Goal: Task Accomplishment & Management: Manage account settings

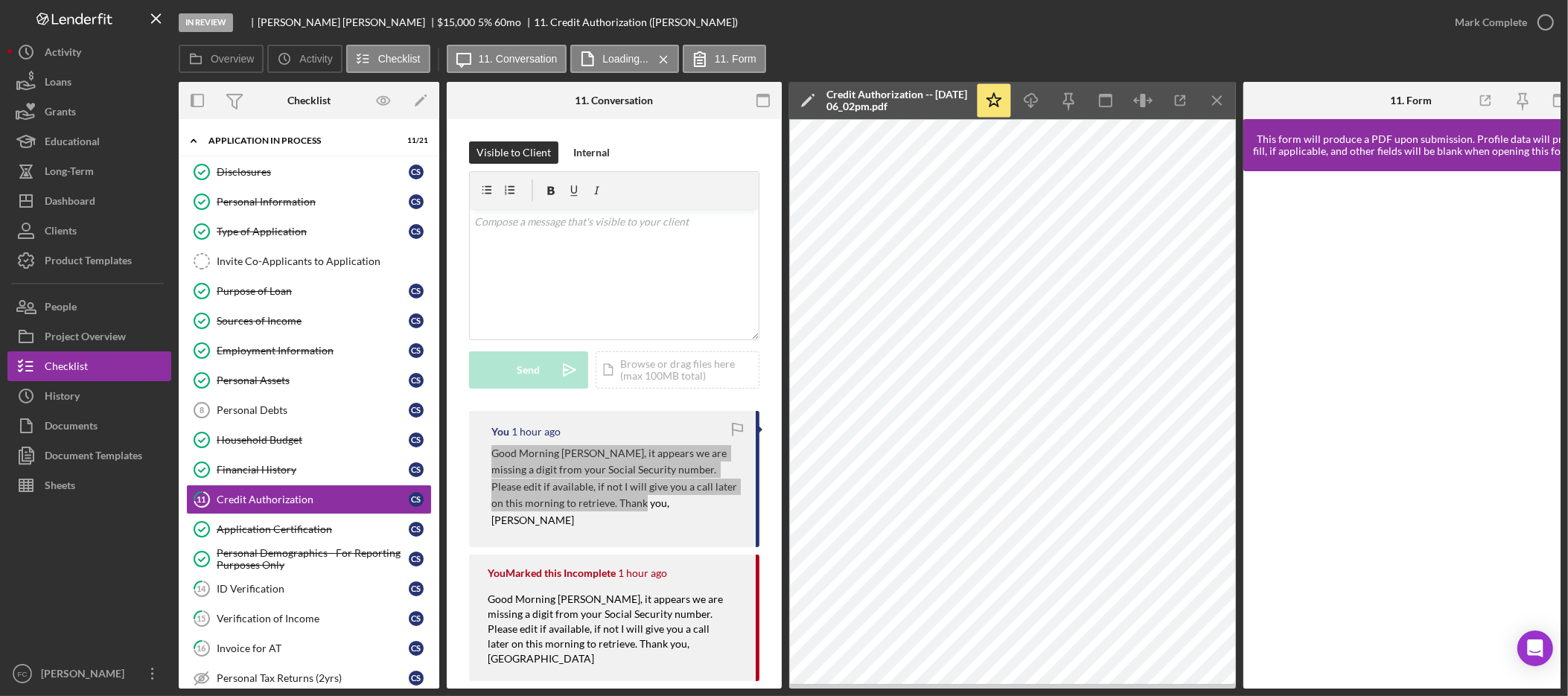
scroll to position [6, 0]
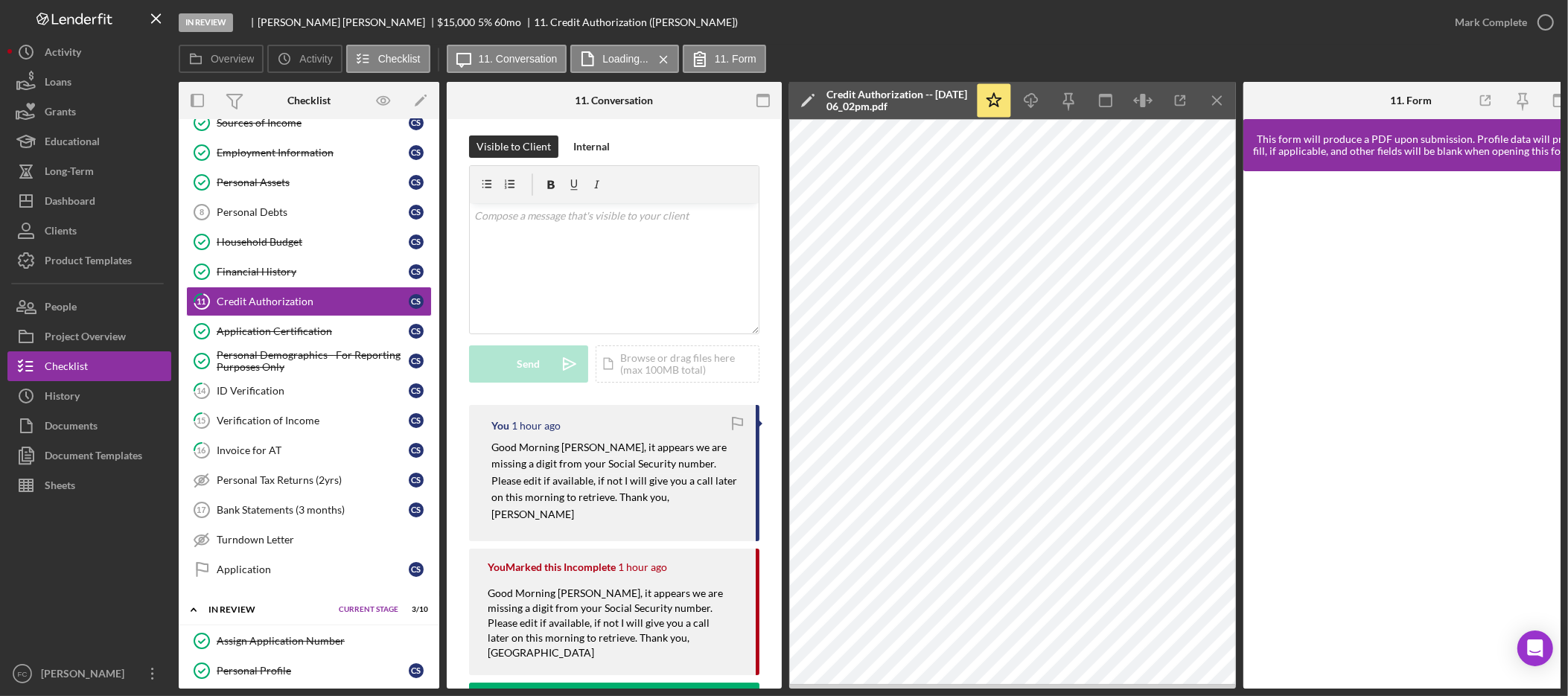
click at [678, 402] on div "Visible to Client Internal v Color teal Color pink Remove color Add row above A…" at bounding box center [614, 271] width 290 height 270
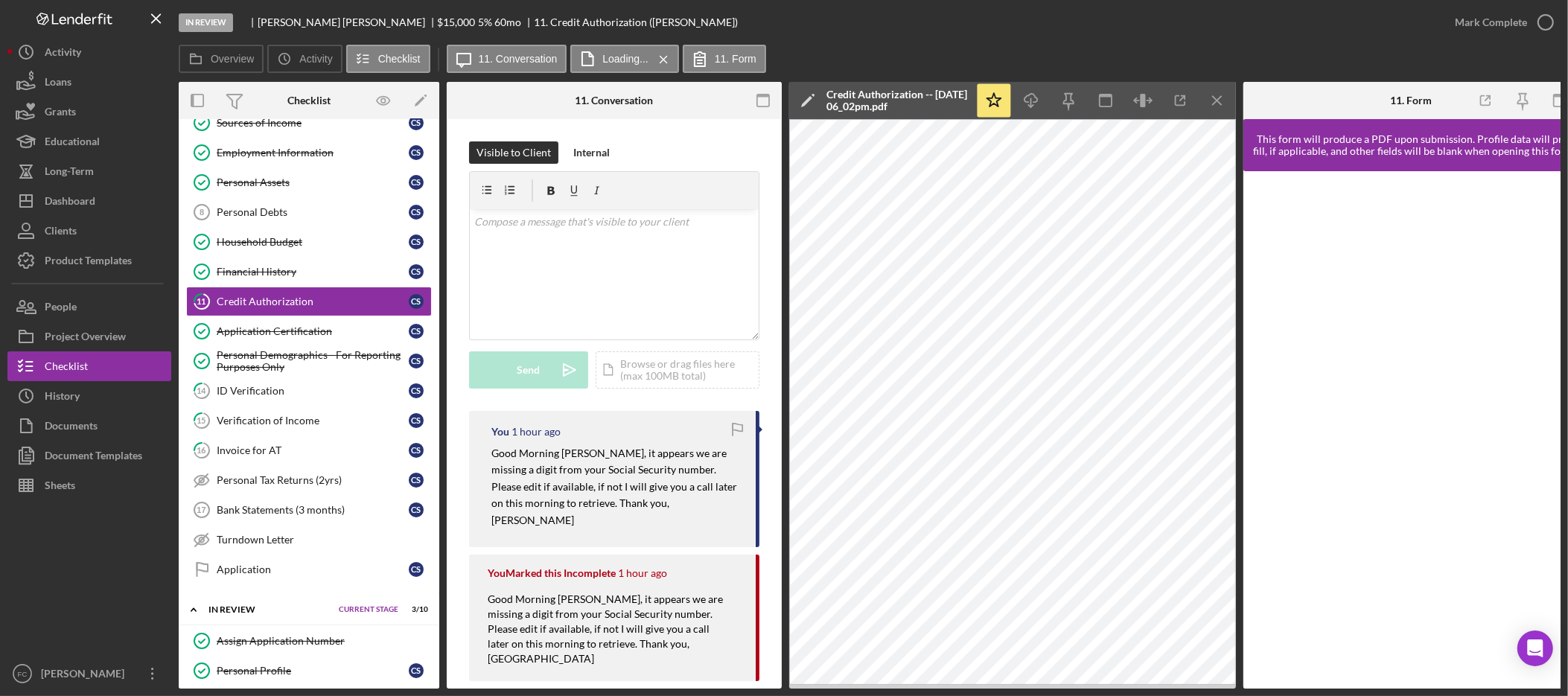
scroll to position [198, 0]
click at [1165, 102] on icon "button" at bounding box center [1180, 101] width 33 height 33
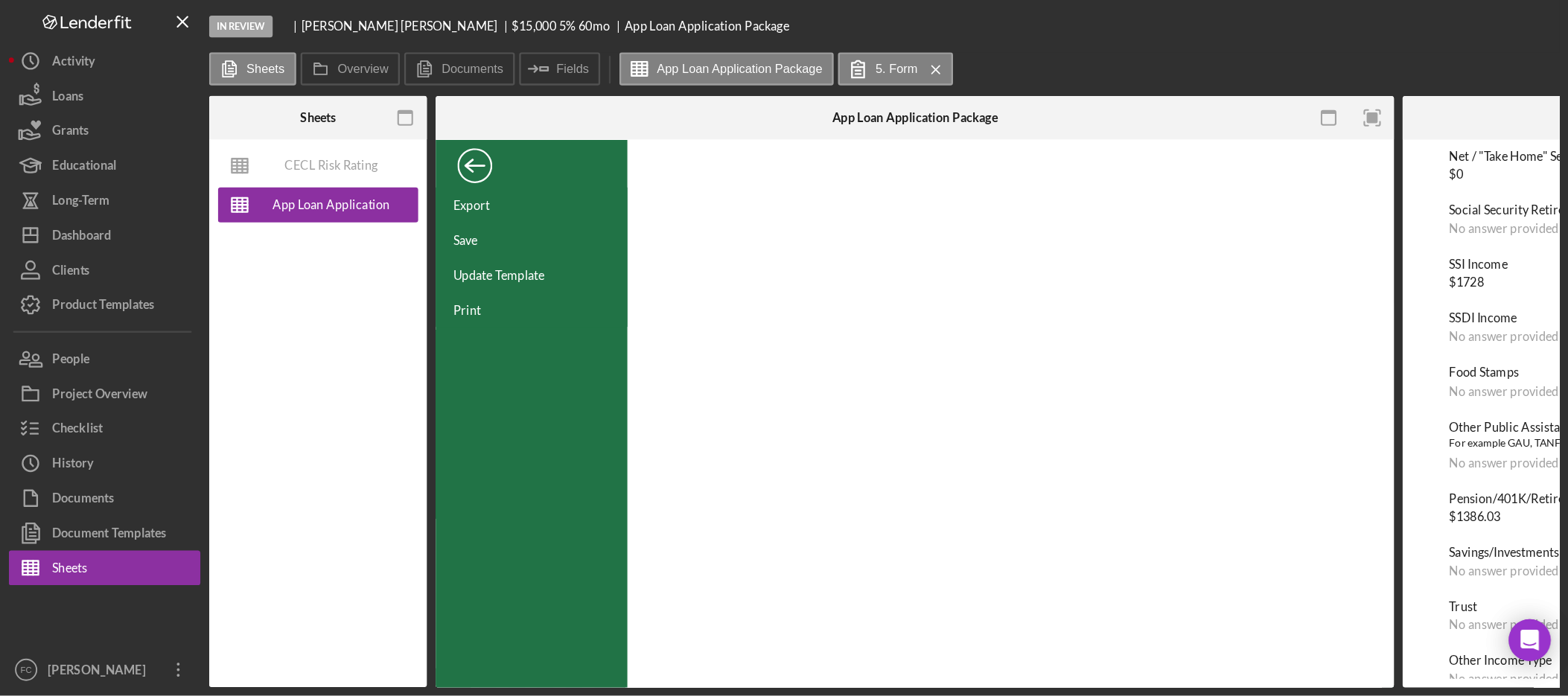
scroll to position [198, 0]
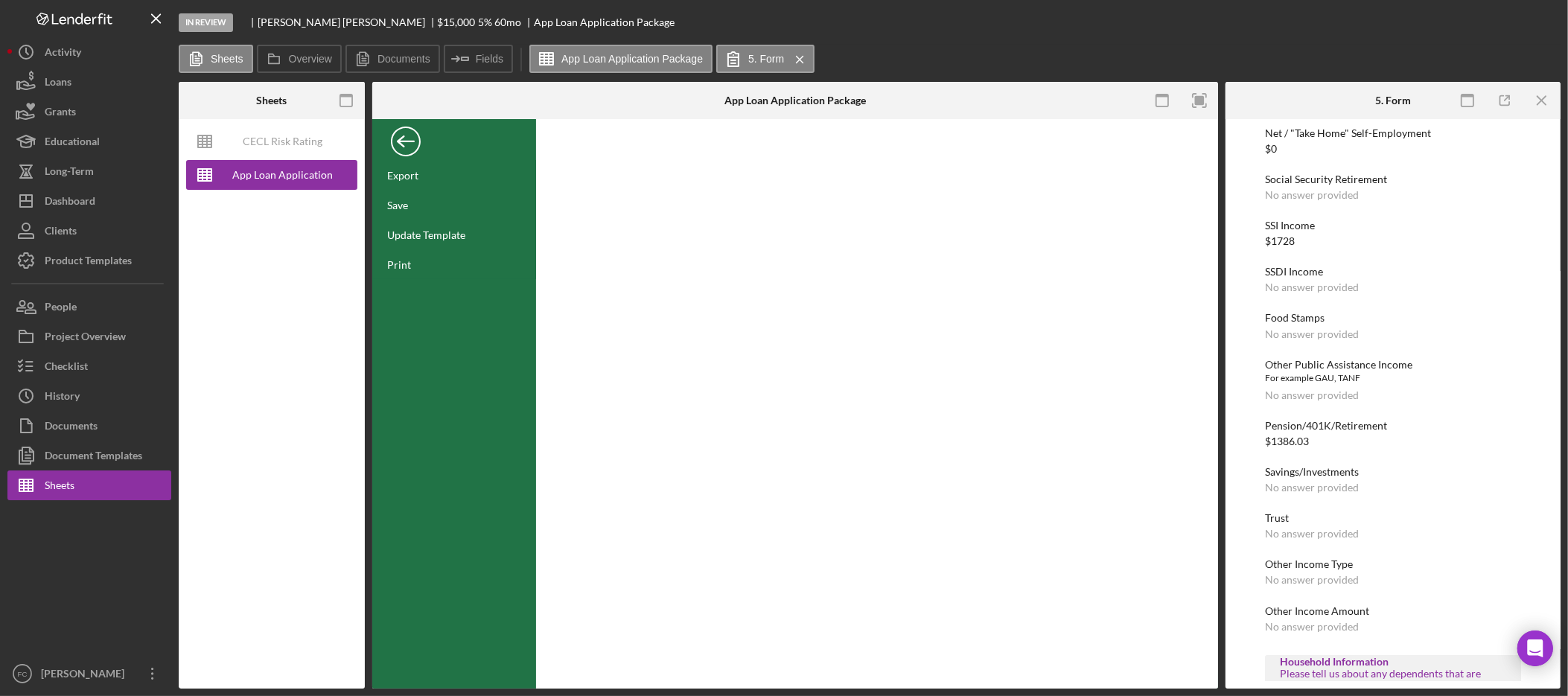
click at [404, 143] on div "Back" at bounding box center [405, 137] width 29 height 29
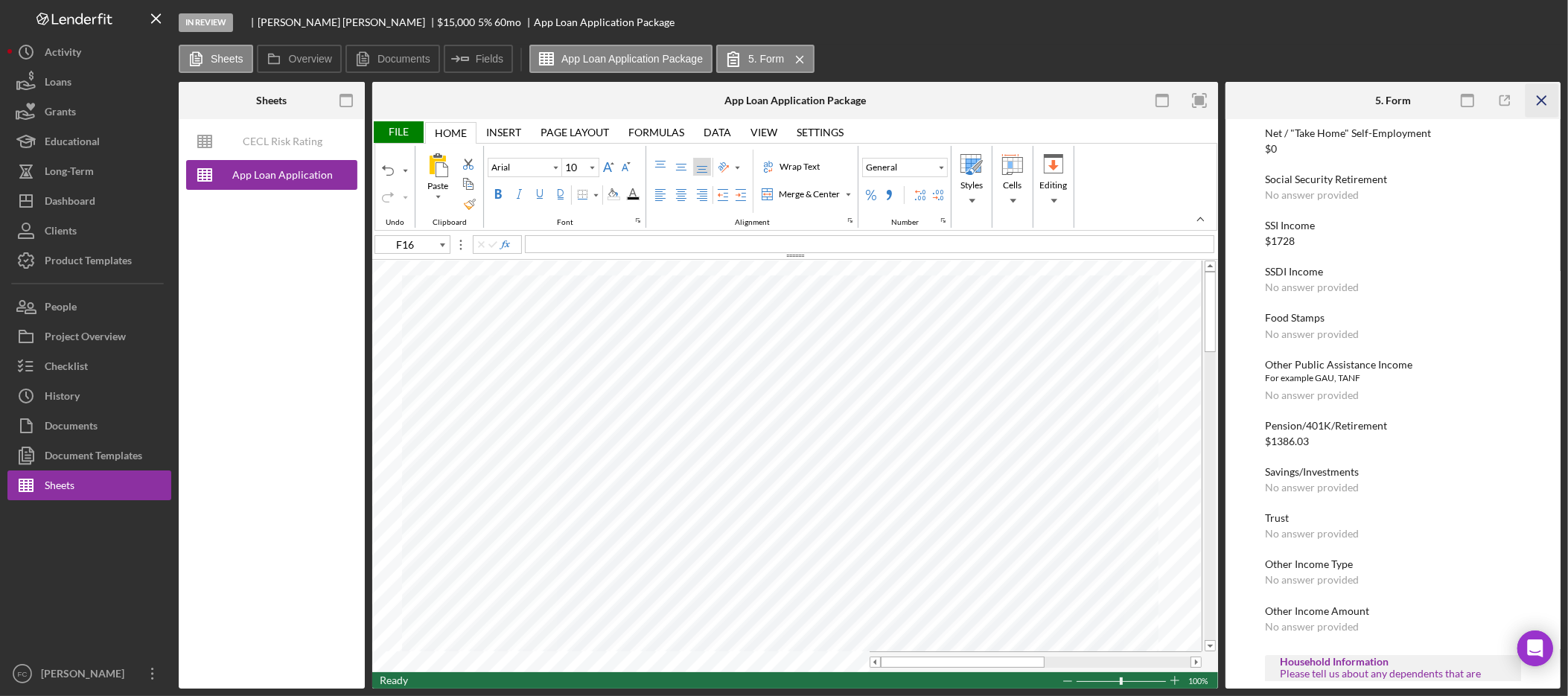
click at [1547, 98] on icon "Icon/Menu Close" at bounding box center [1541, 101] width 33 height 33
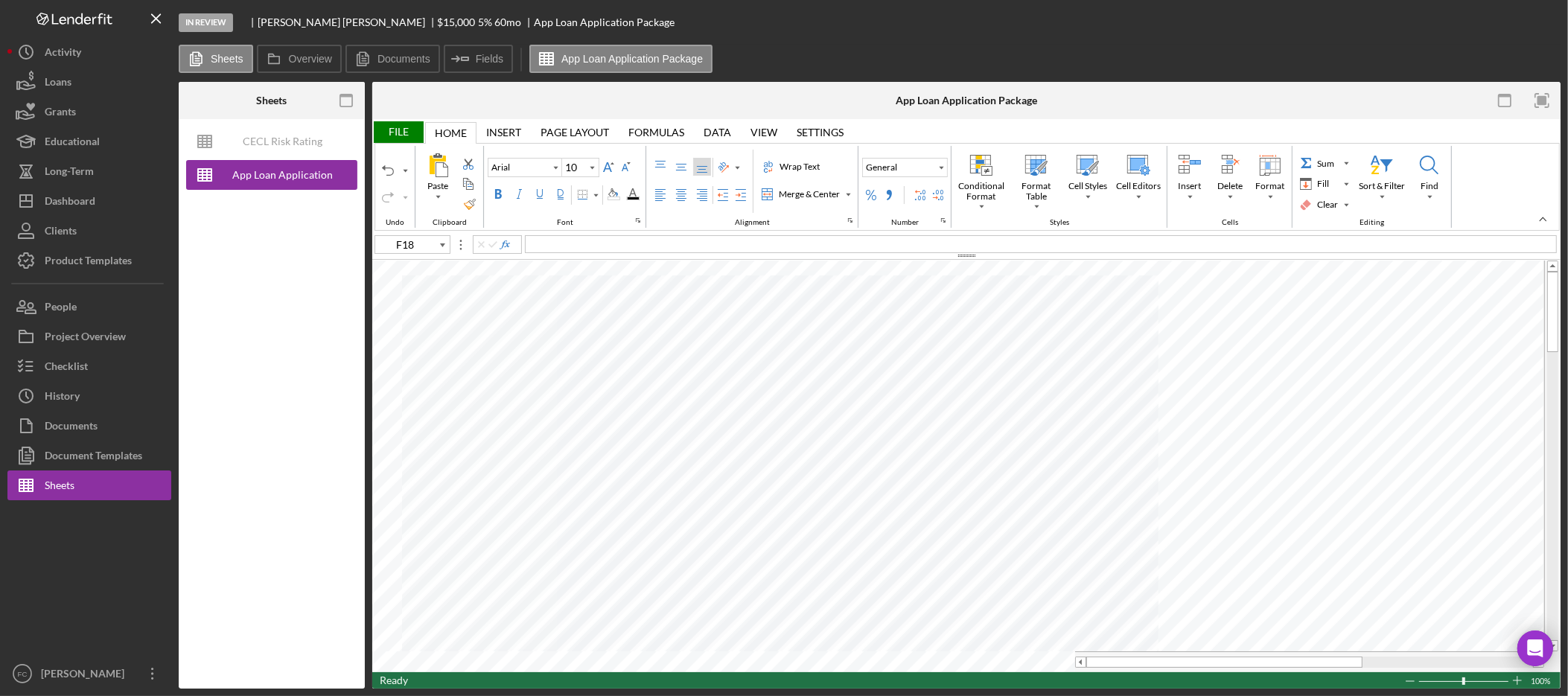
type input "G19"
click at [544, 244] on span "532 48 8991" at bounding box center [556, 242] width 58 height 12
click at [409, 132] on div "File" at bounding box center [398, 132] width 51 height 22
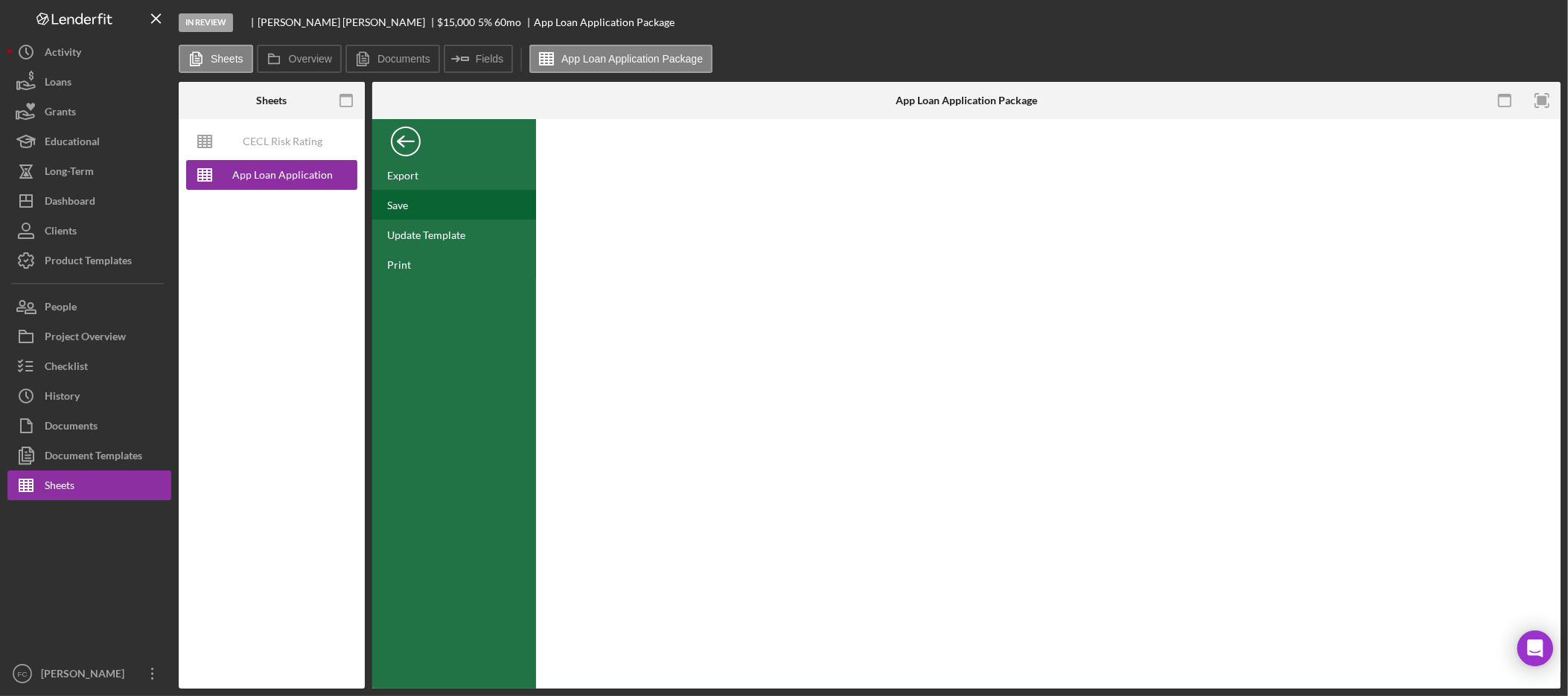
click at [423, 207] on div "Save" at bounding box center [454, 204] width 164 height 29
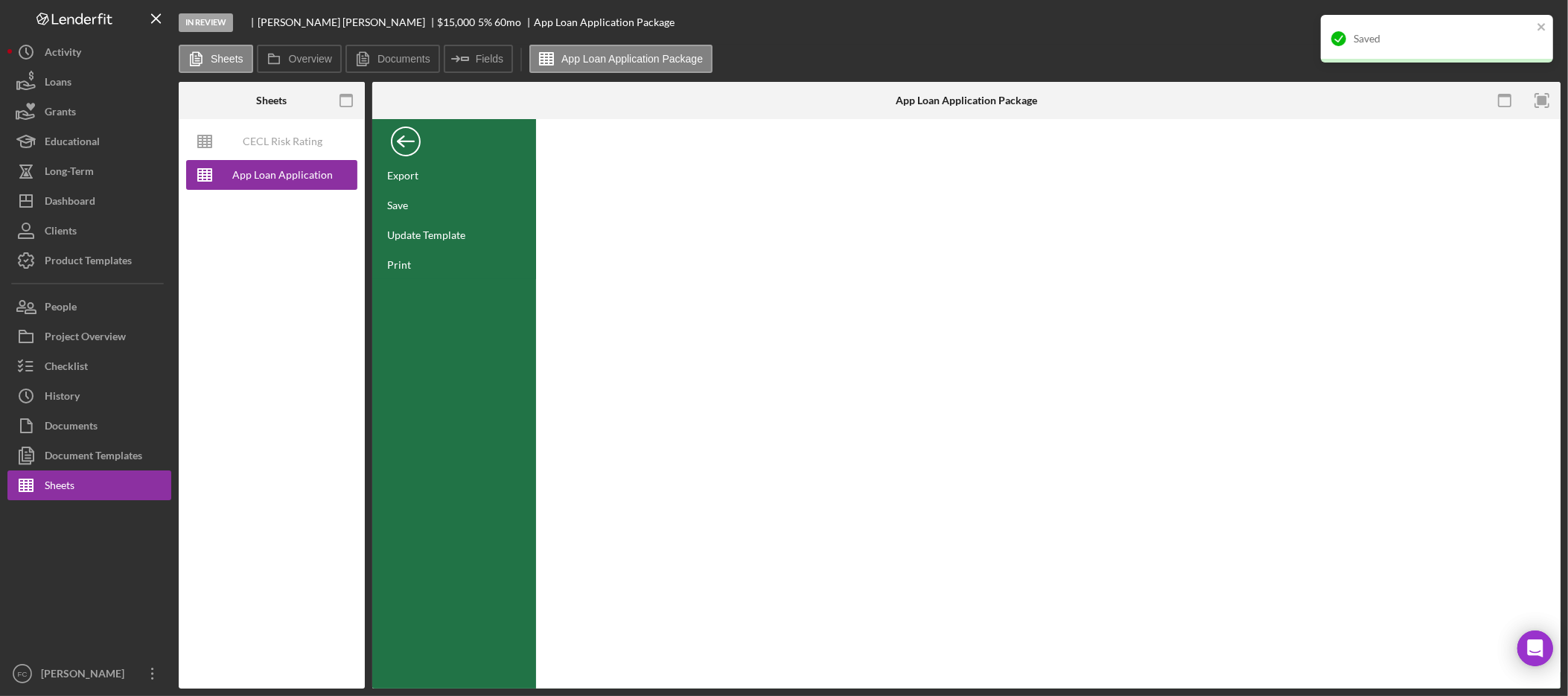
click at [416, 137] on div "Back" at bounding box center [405, 137] width 29 height 29
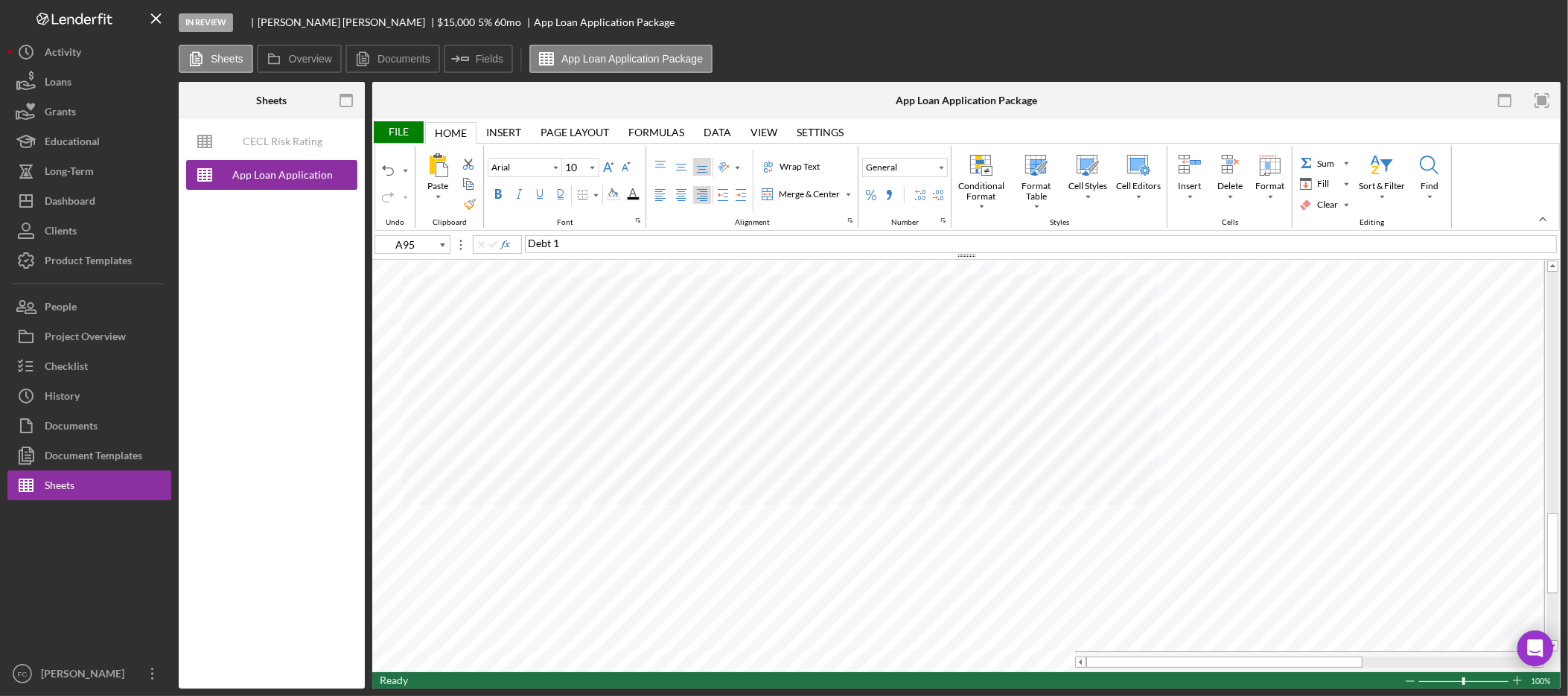
type input "A94"
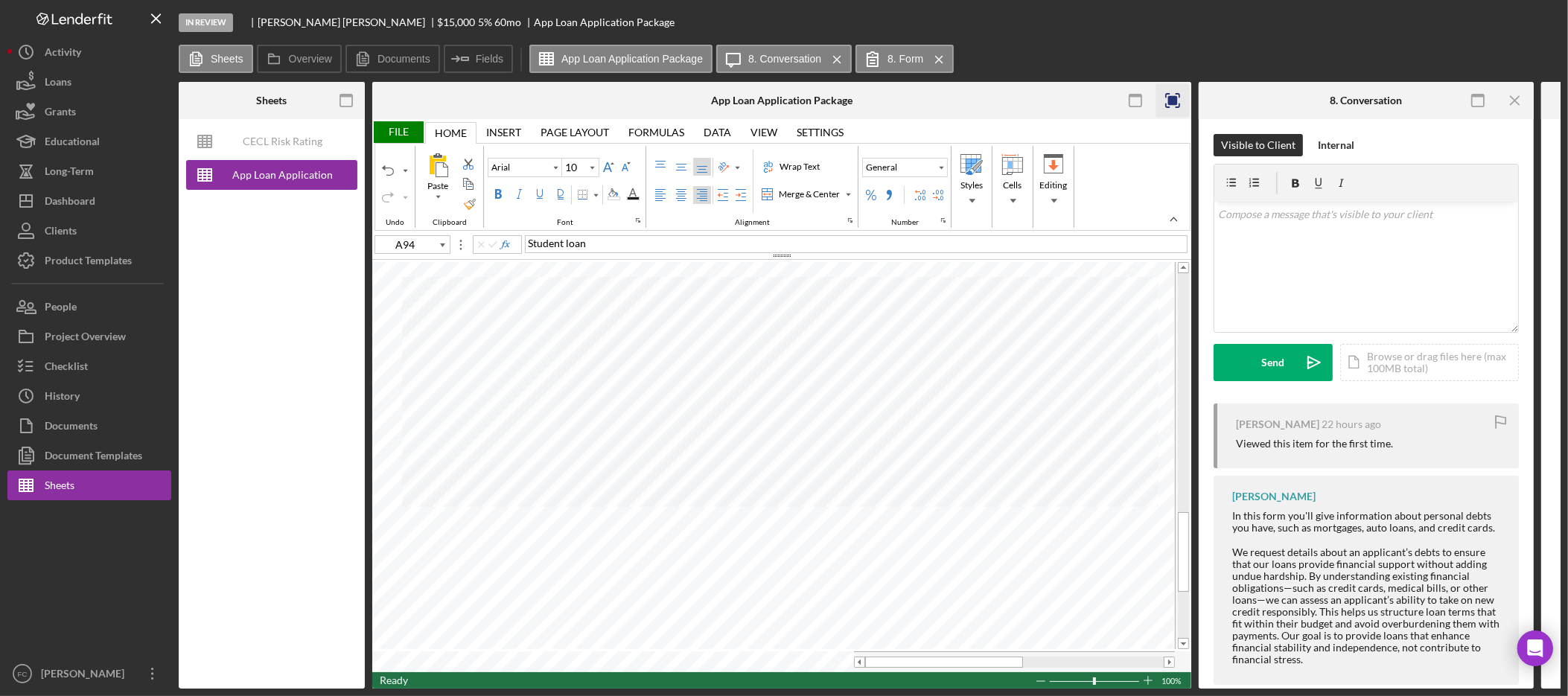
click at [1168, 103] on rect "button" at bounding box center [1173, 101] width 9 height 9
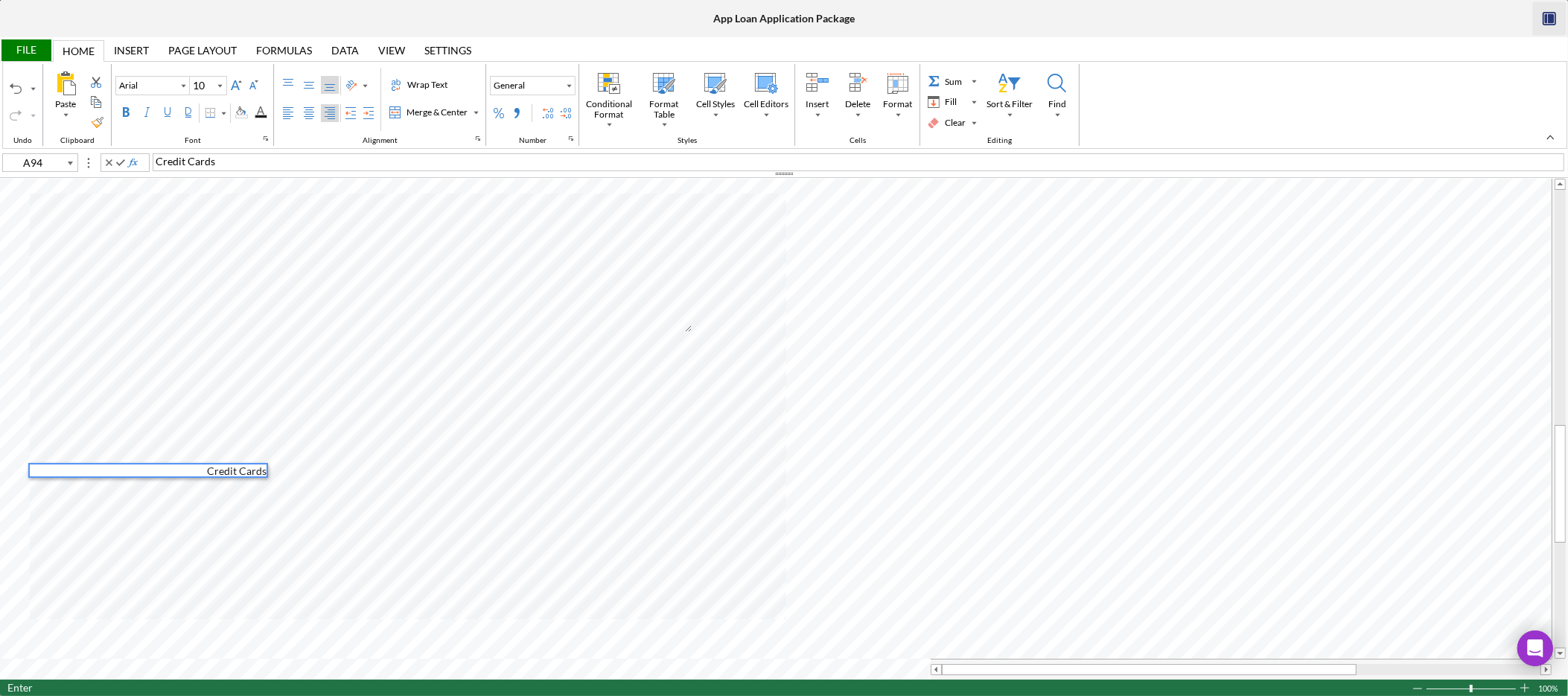
type input "A95"
type input "B94"
type input "C94"
type input "D94"
type input "E94"
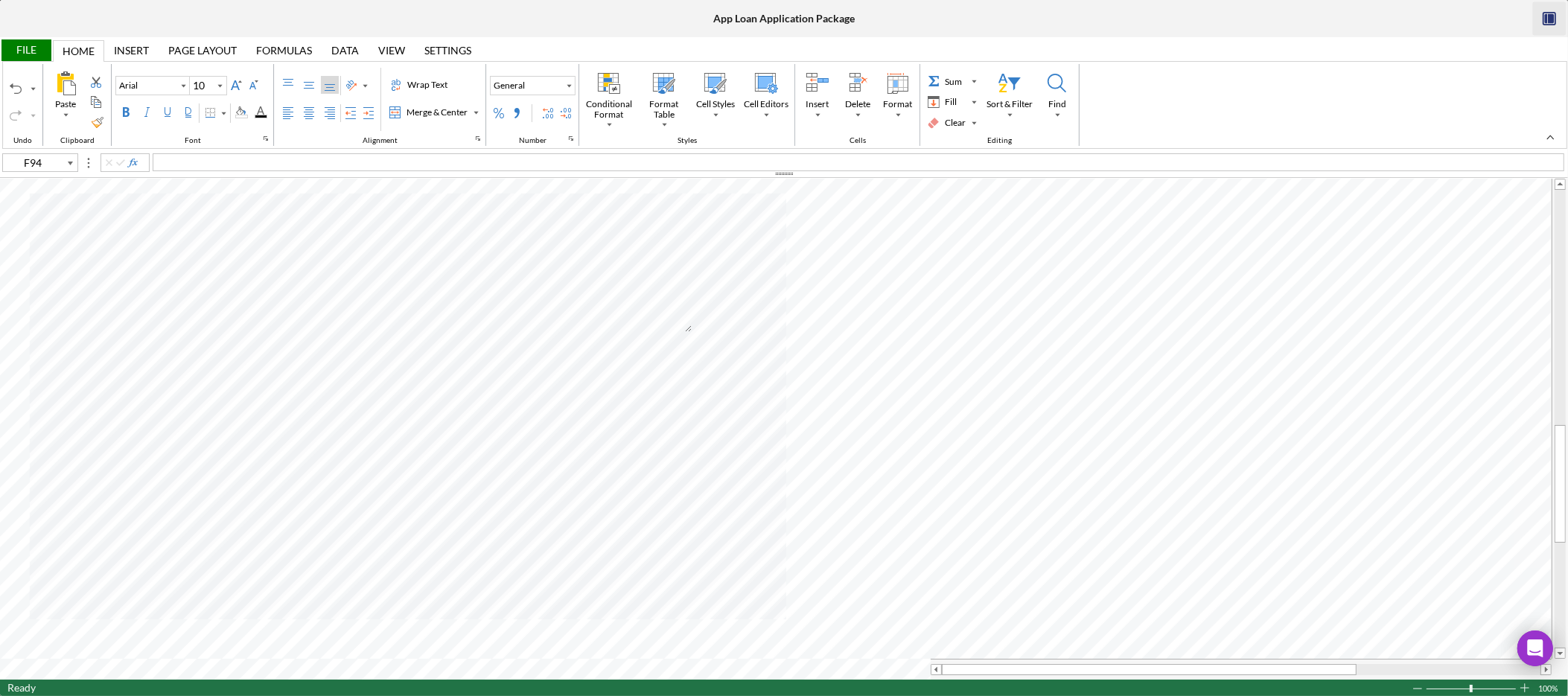
type input "B95"
type input "C95"
type input "D95"
type input "E95"
type input "B96"
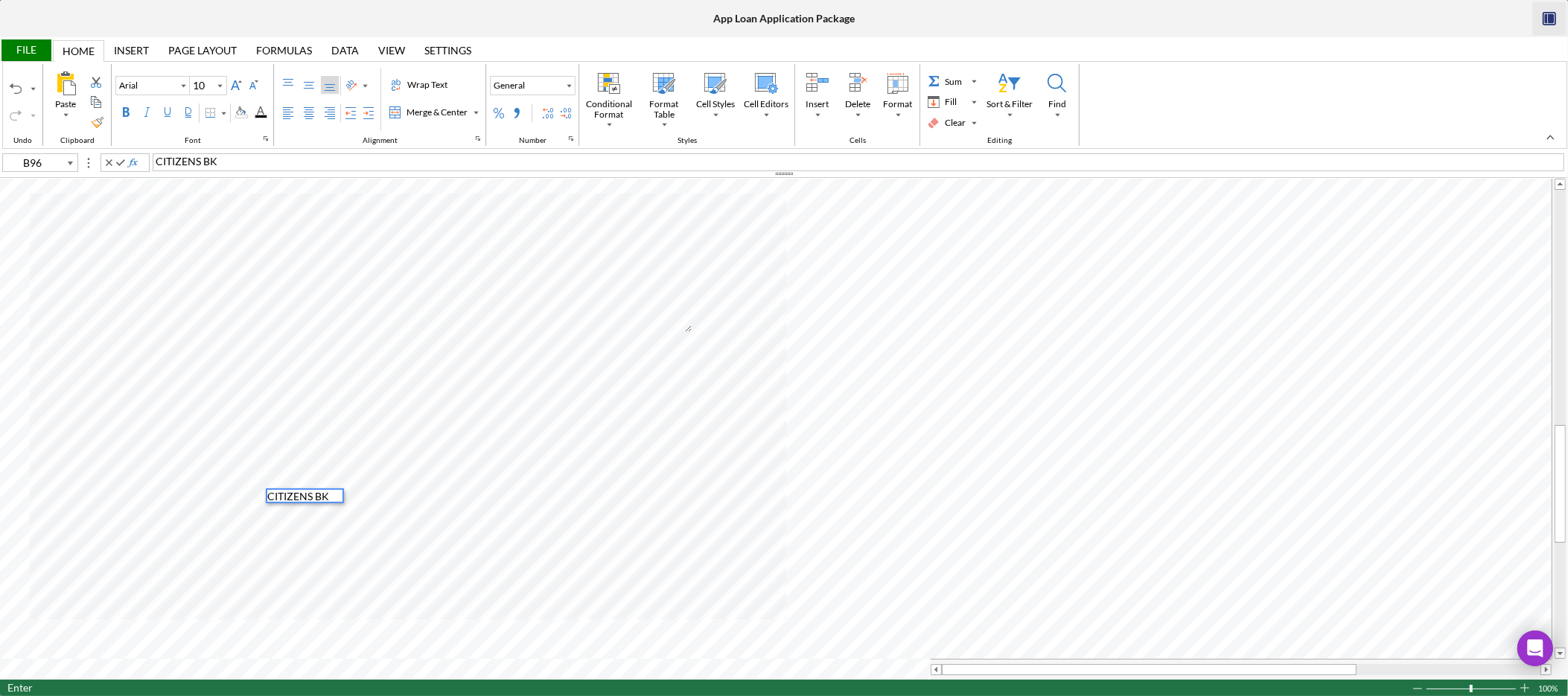
type input "C96"
type input "D96"
type input "E96"
type input "B68"
type input "E81"
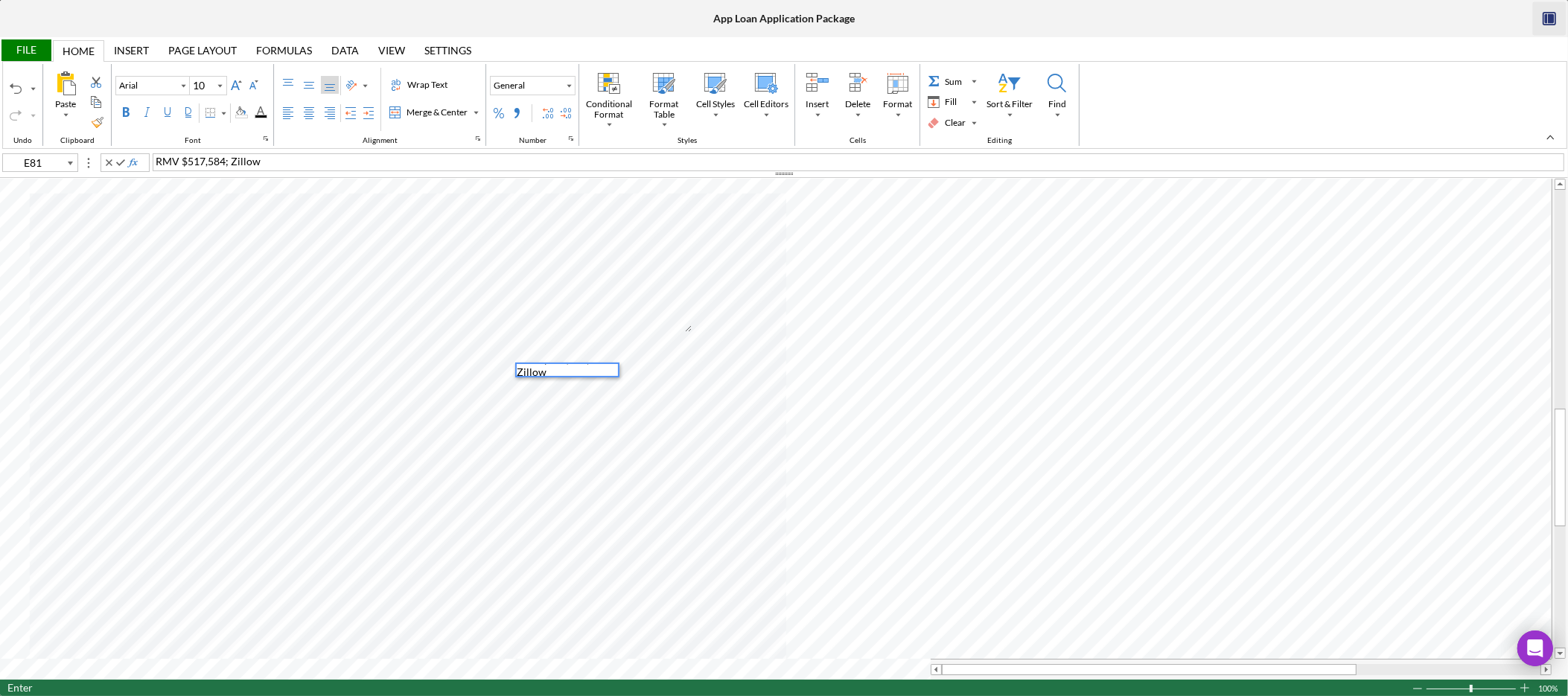
click at [592, 371] on div "RMV $517,584; Zillow" at bounding box center [567, 366] width 102 height 26
type input "B81"
type input "D81"
type input "E81"
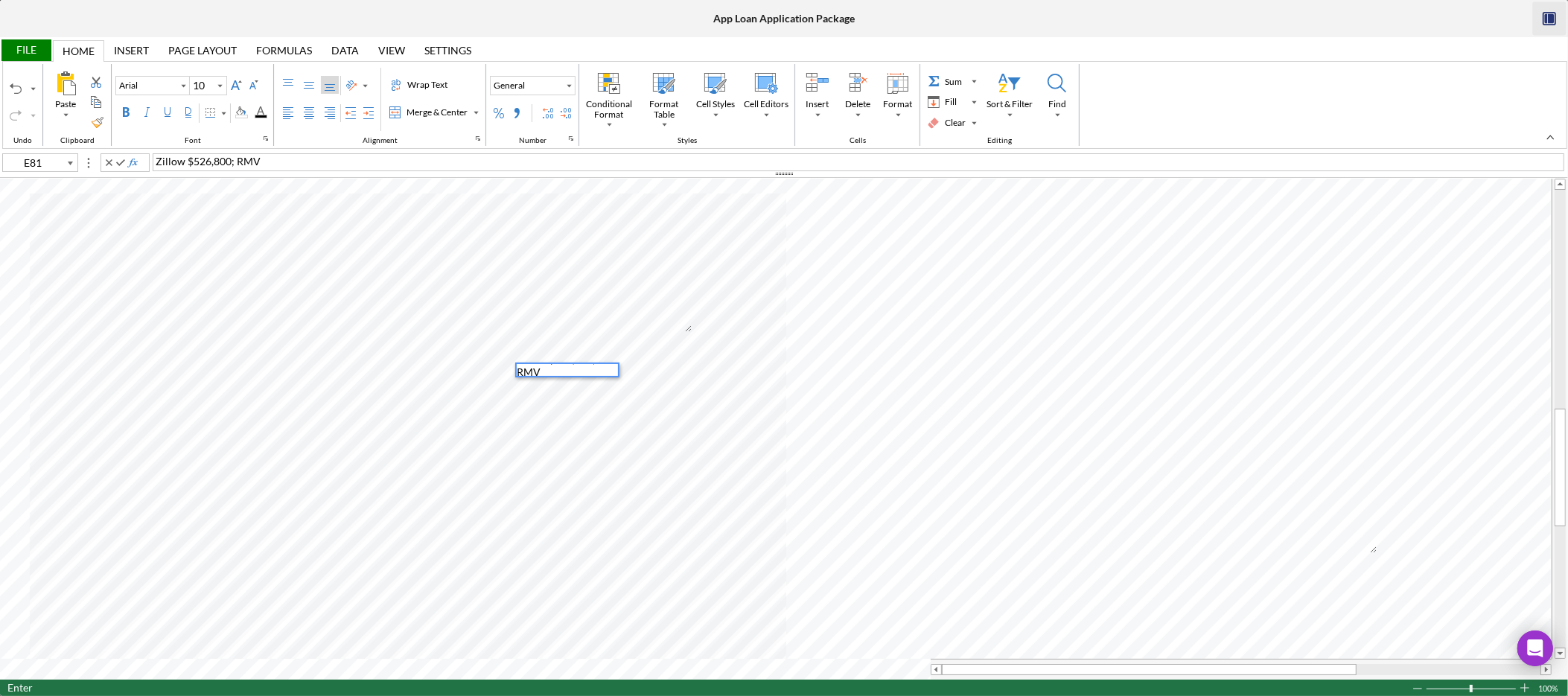
click at [579, 368] on div "Zillow $526,800; RMV" at bounding box center [567, 366] width 102 height 26
type input "A83"
type input "B3"
type input "Calibri"
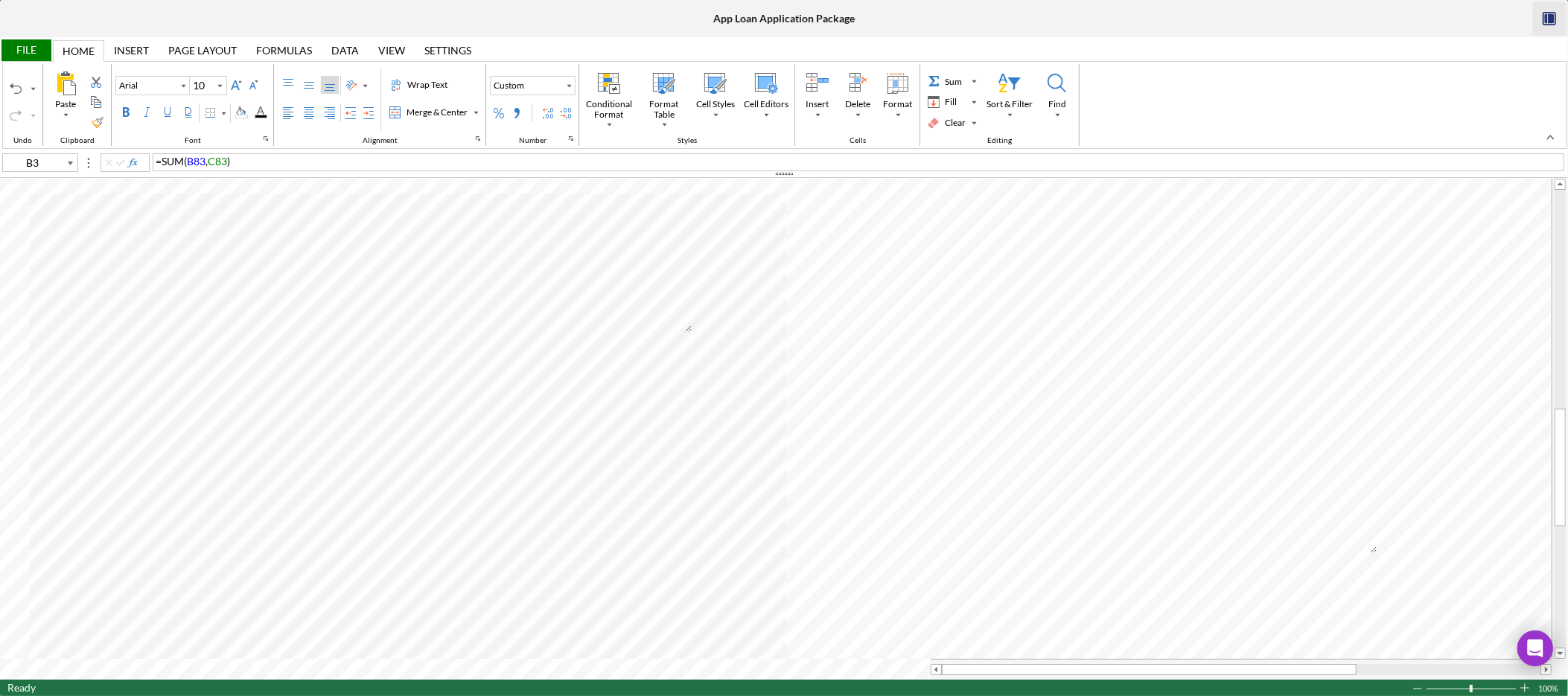
type input "11"
type input "D83"
type input "Arial"
type input "10"
type input "B3"
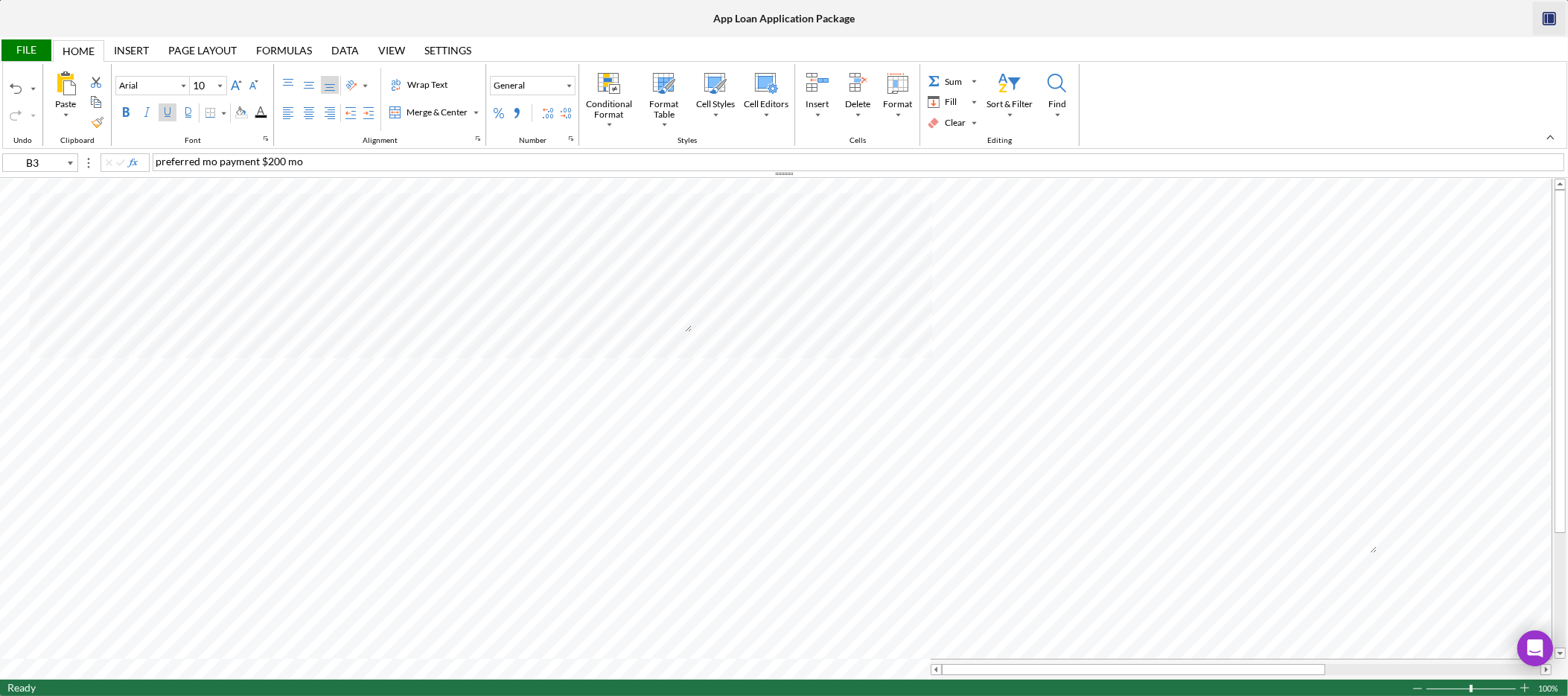
type input "Calibri"
type input "11"
type input "D83"
type input "Arial"
type input "10"
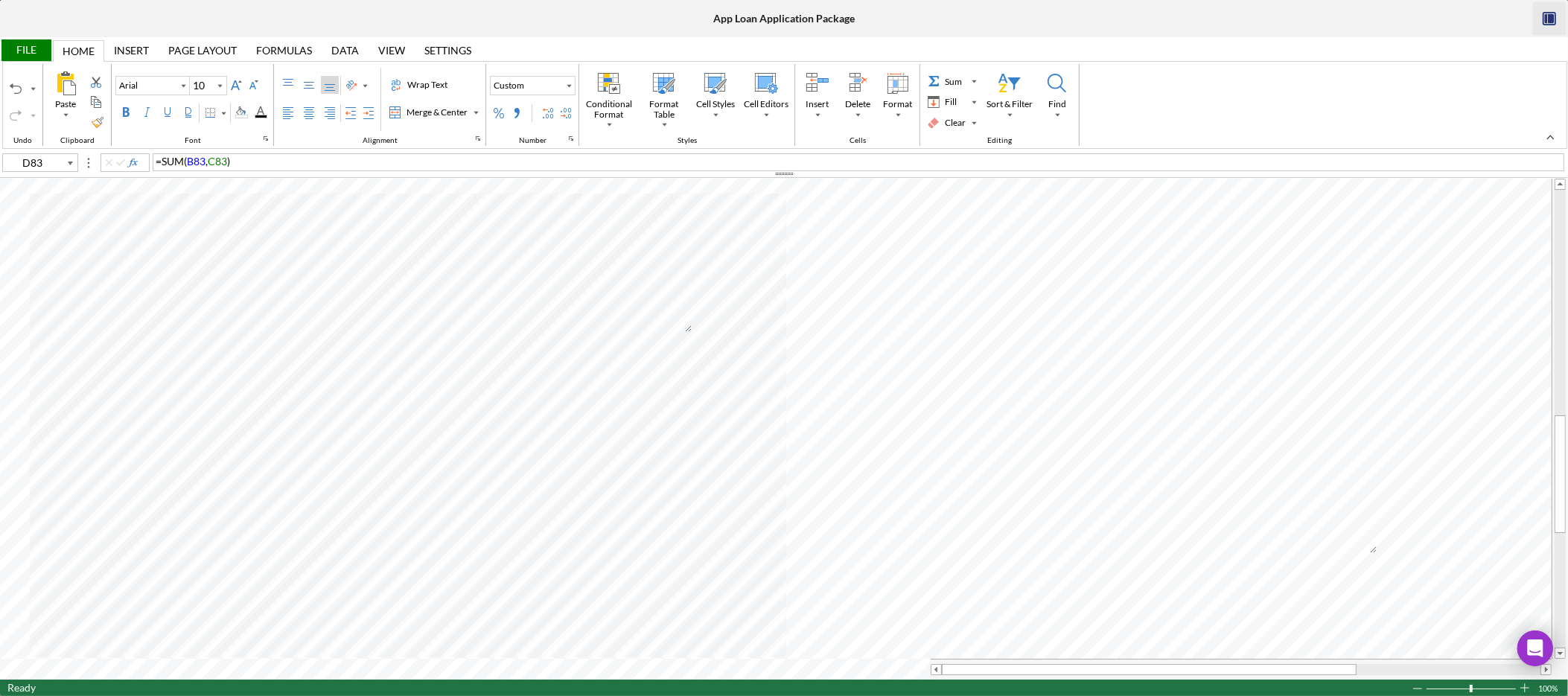
type input "E80"
click at [84, 48] on div "Home" at bounding box center [79, 51] width 32 height 12
click at [246, 112] on div "Background Color" at bounding box center [241, 112] width 12 height 12
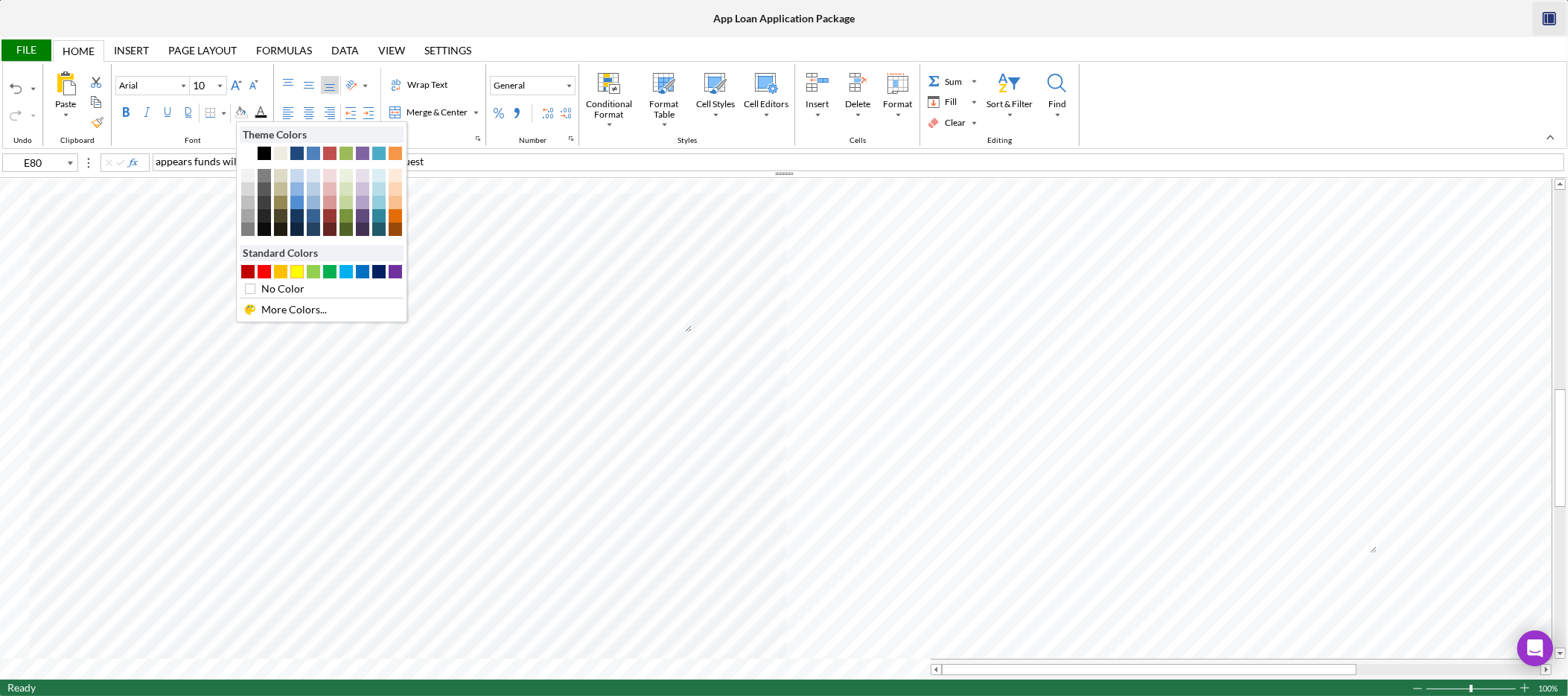
click at [293, 270] on div "#FFFF00" at bounding box center [297, 272] width 13 height 13
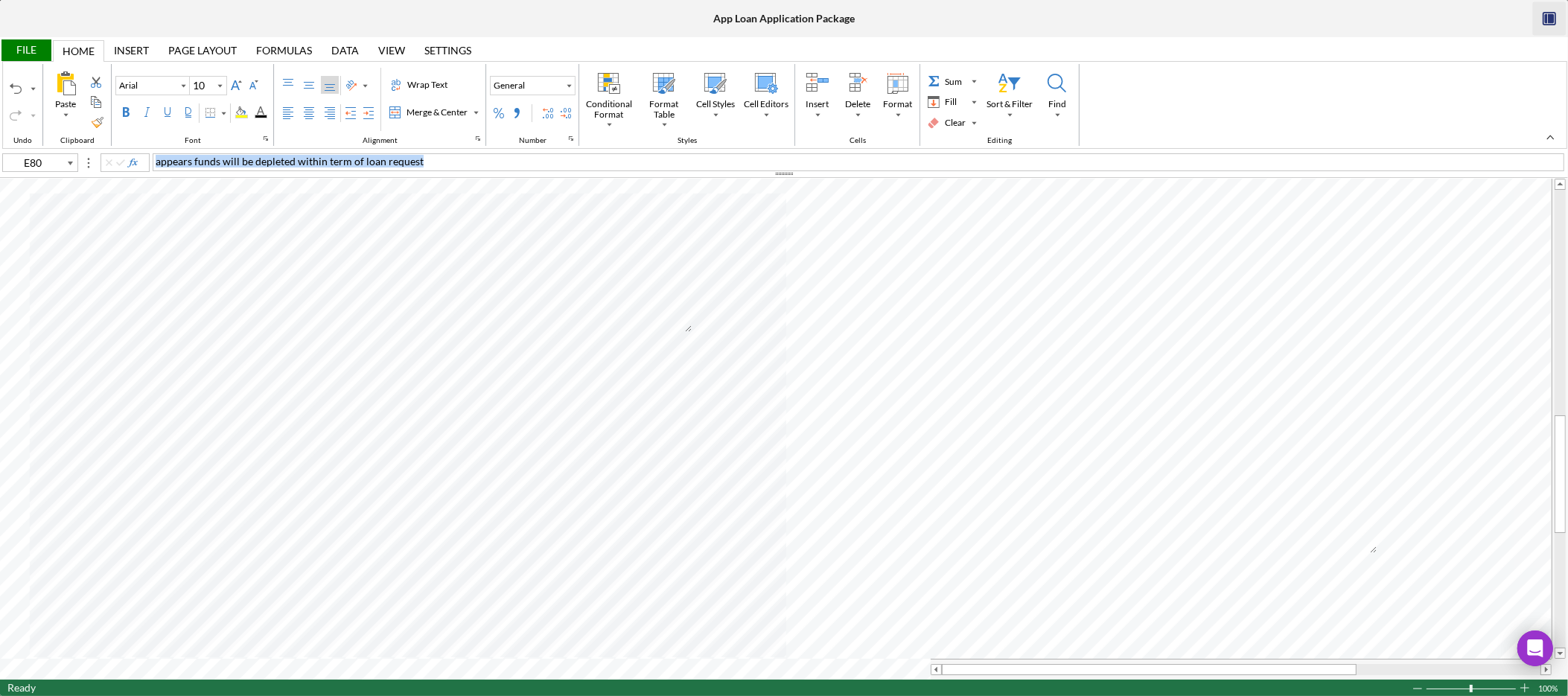
click at [480, 156] on div "appears funds will be depleted within term of loan request" at bounding box center [858, 162] width 1411 height 18
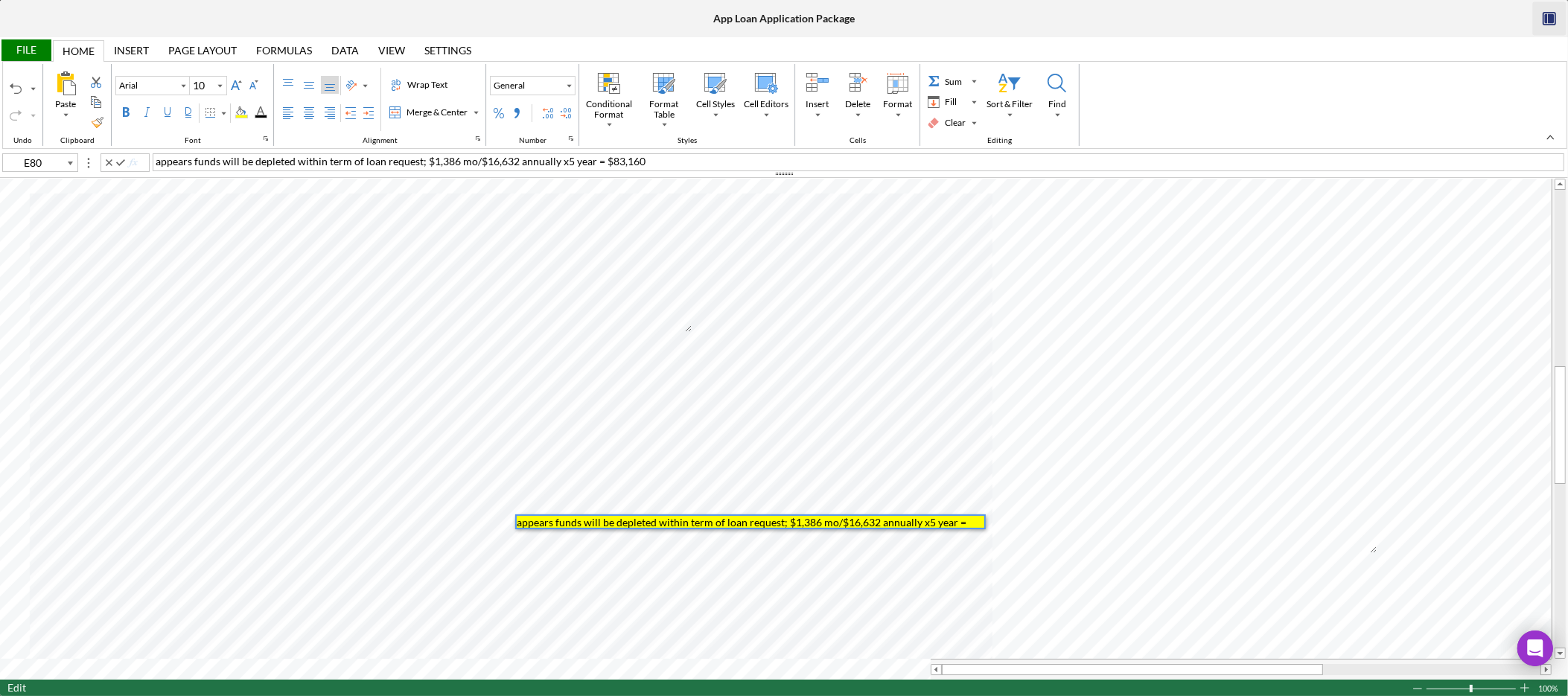
click at [591, 163] on span "appears funds will be depleted within term of loan request; $1,386 mo/$16,632 a…" at bounding box center [401, 160] width 490 height 12
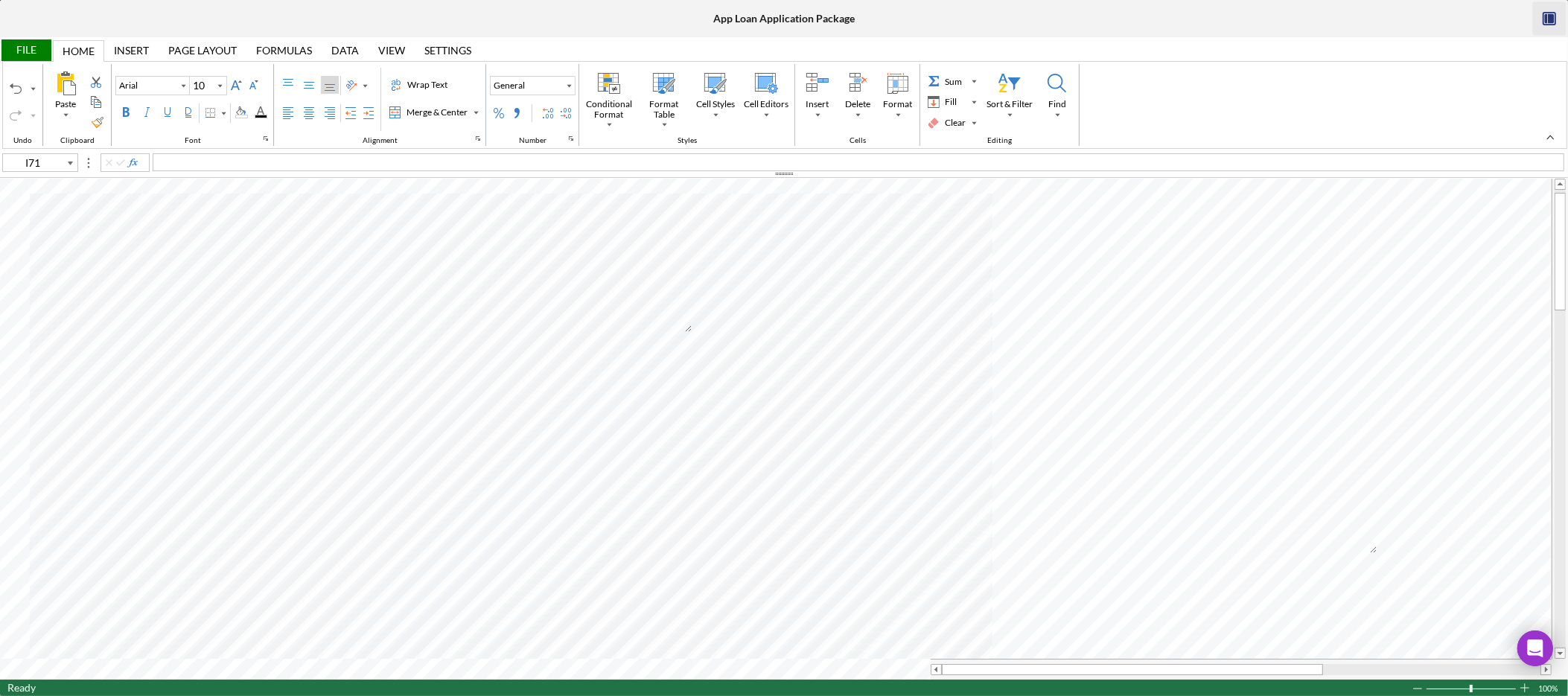
type input "I12"
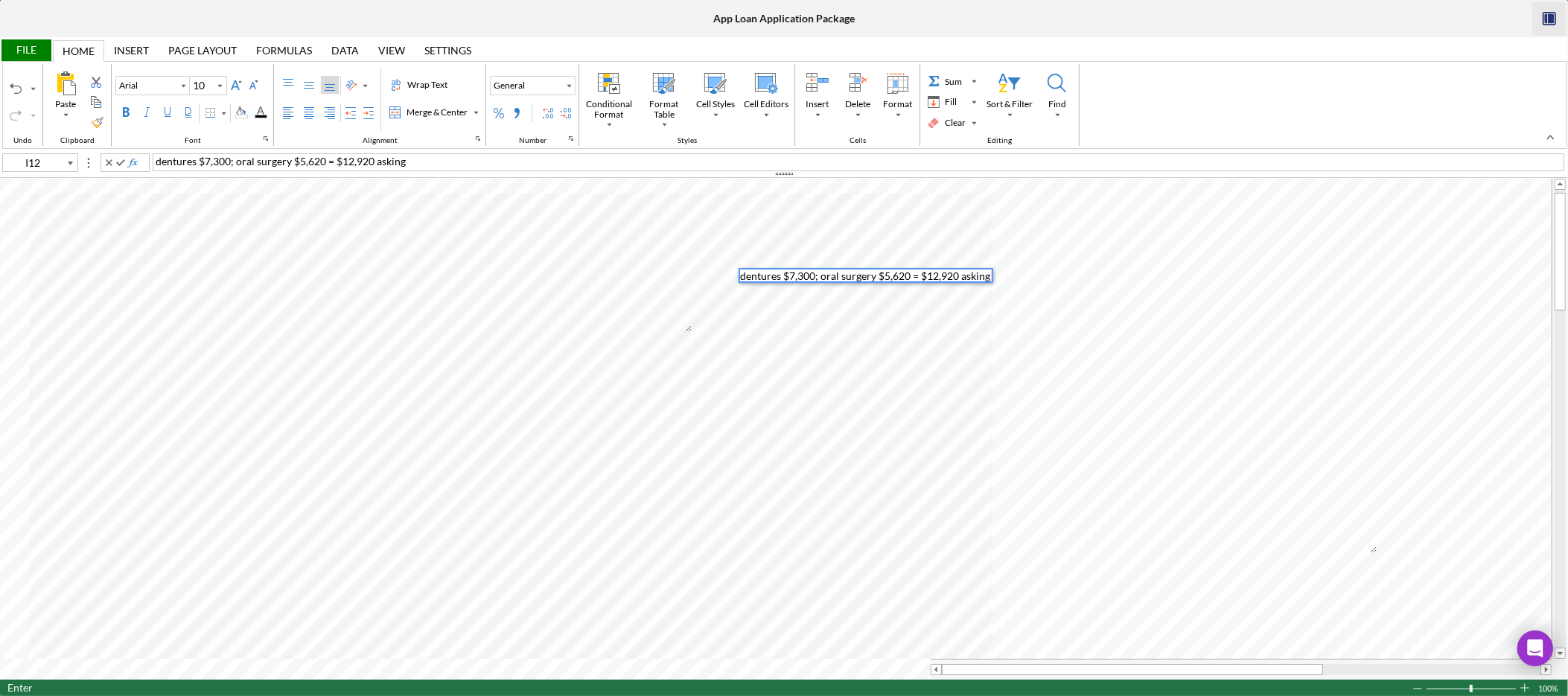
scroll to position [12, 0]
click at [247, 110] on div "Background Color" at bounding box center [241, 112] width 12 height 12
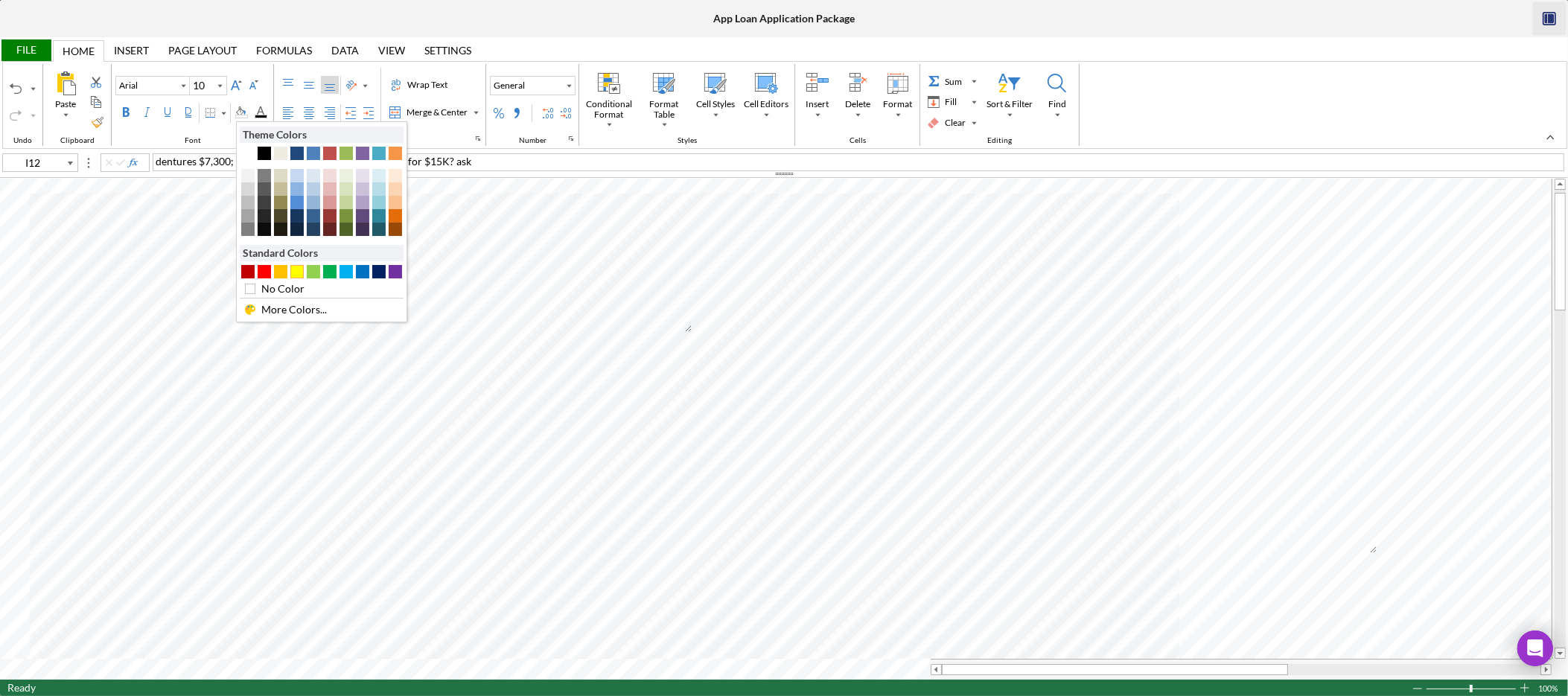
click at [303, 273] on div "#FFFF00" at bounding box center [297, 272] width 13 height 13
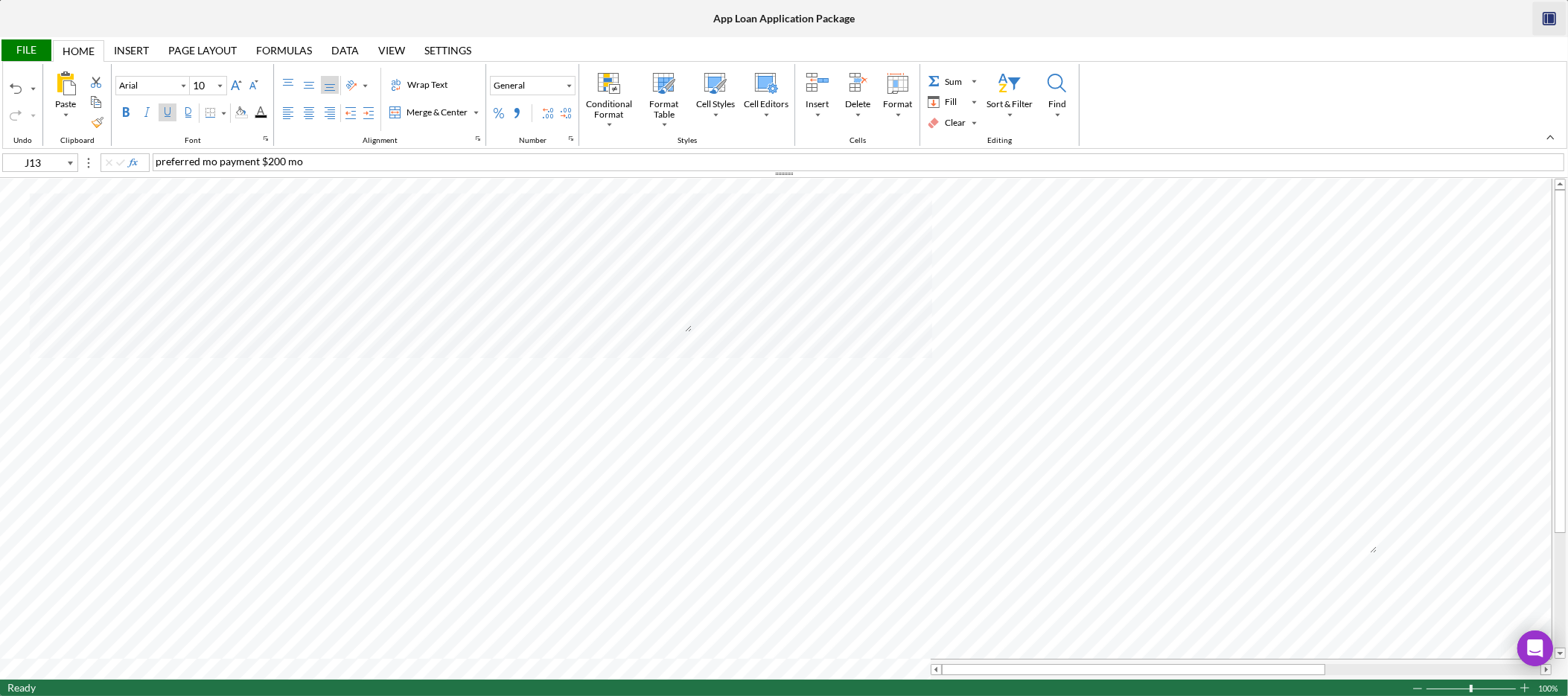
type input "B12"
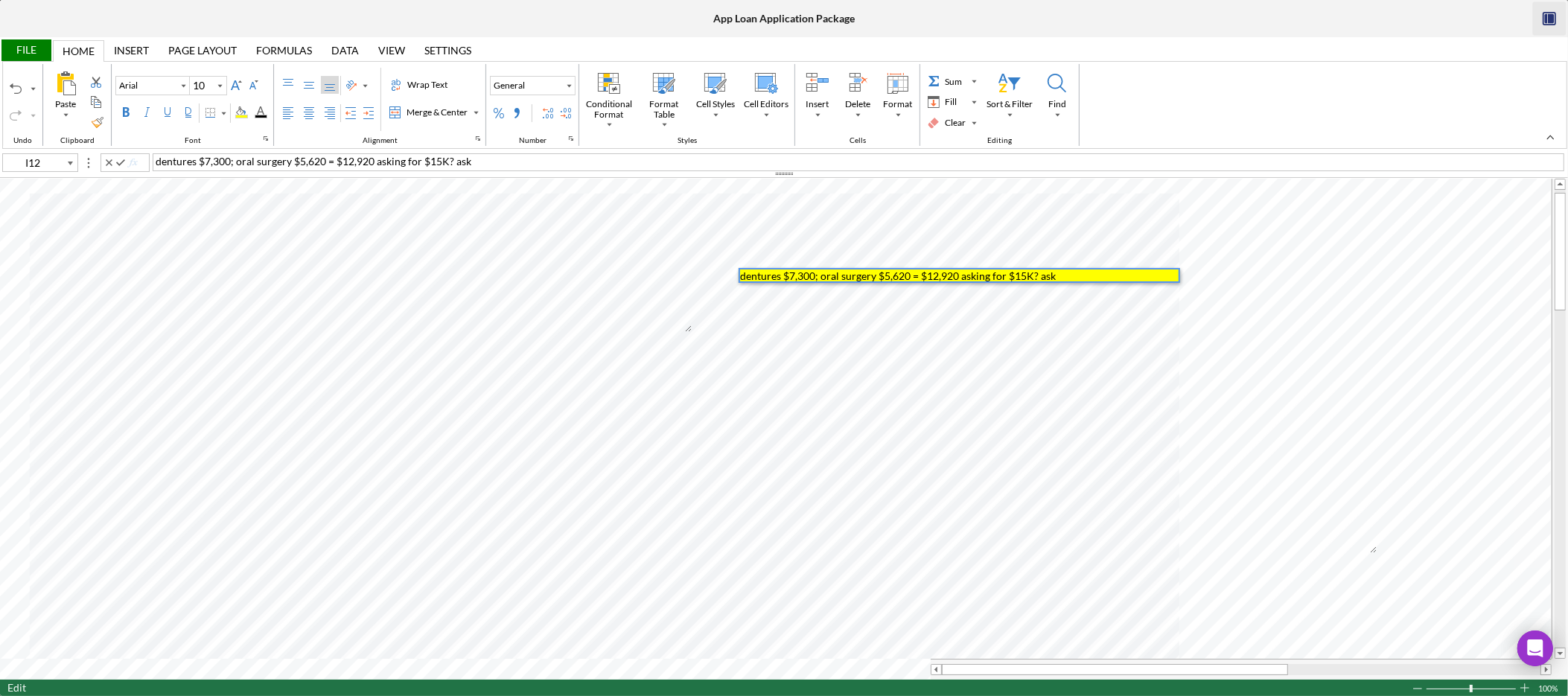
click at [487, 161] on div "dentures $7,300; oral surgery $5,620 = $12,920 asking for $15K? ask" at bounding box center [858, 162] width 1411 height 18
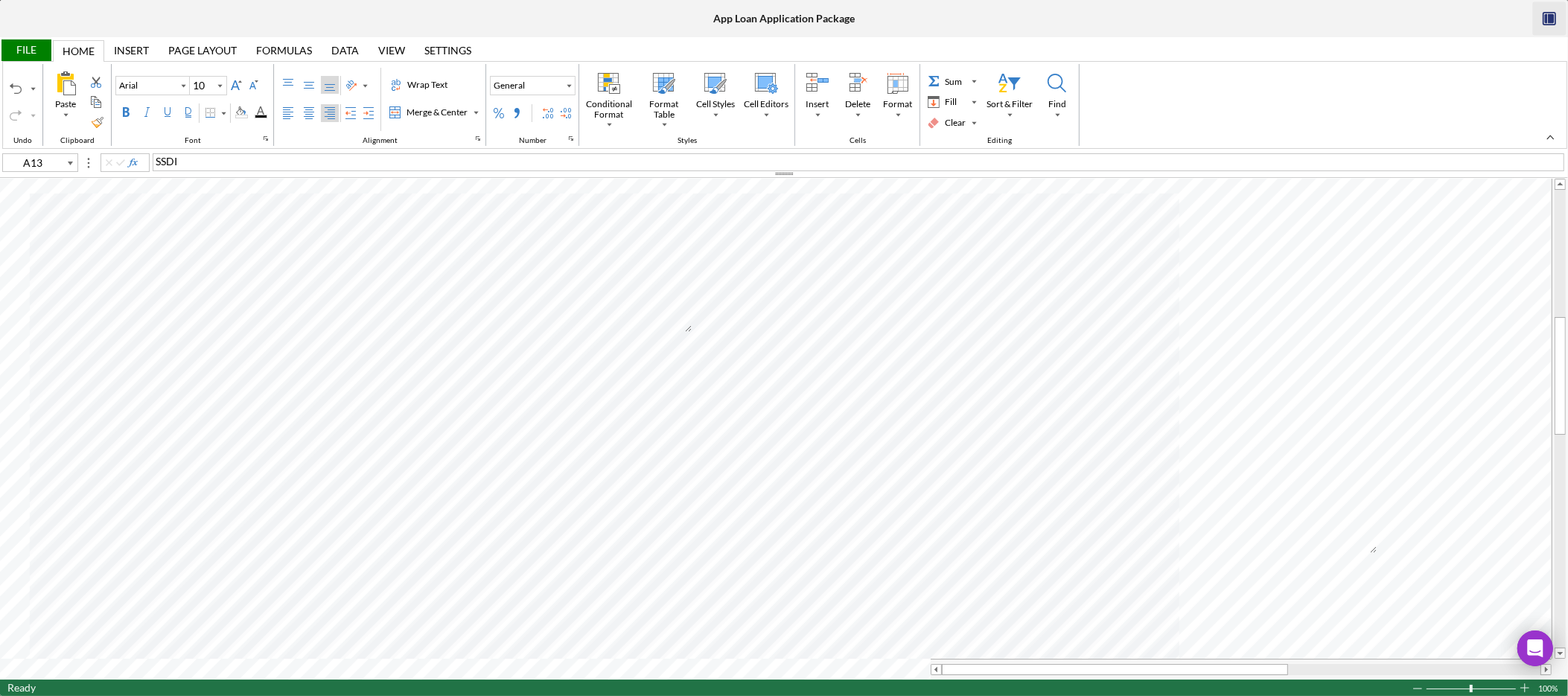
type input "B3"
type input "Calibri"
type input "11"
type input "A13"
type input "Arial"
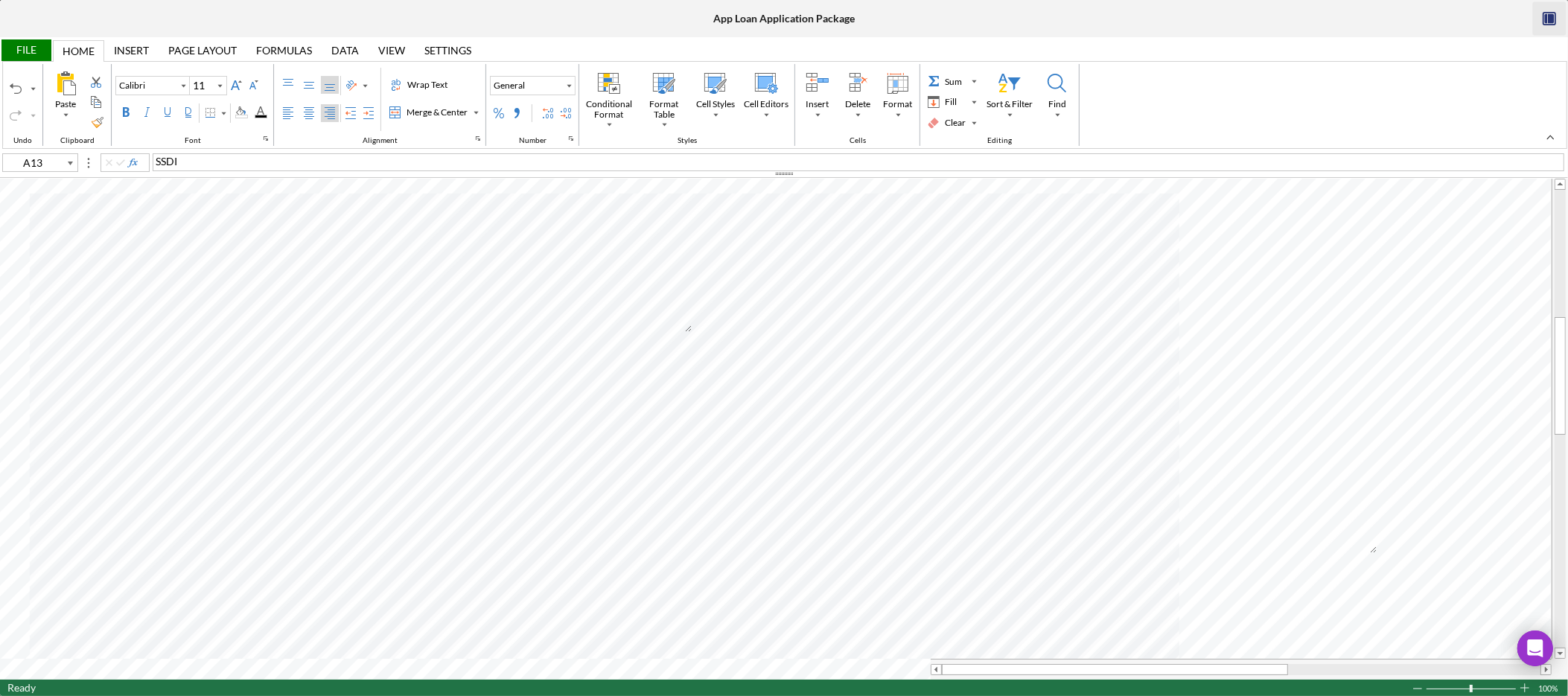
type input "10"
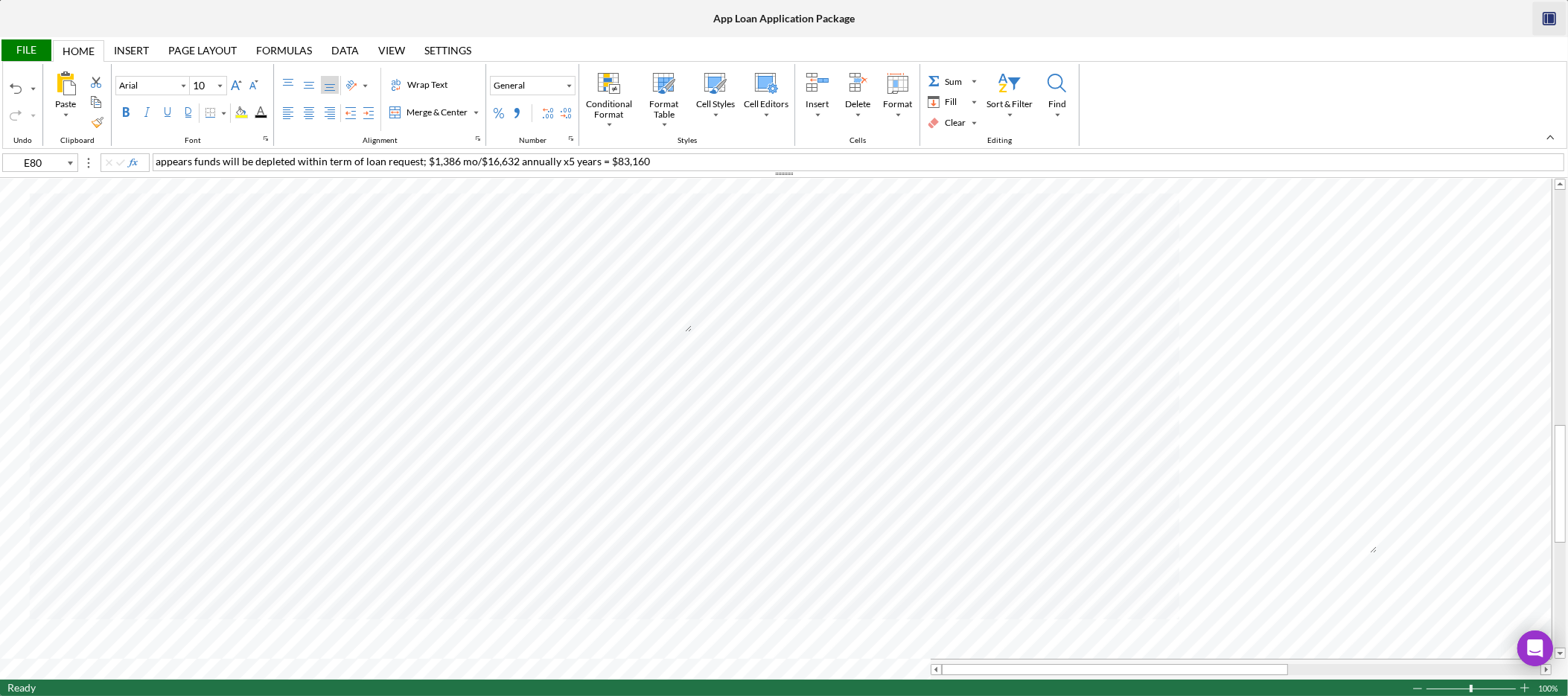
type input "B3"
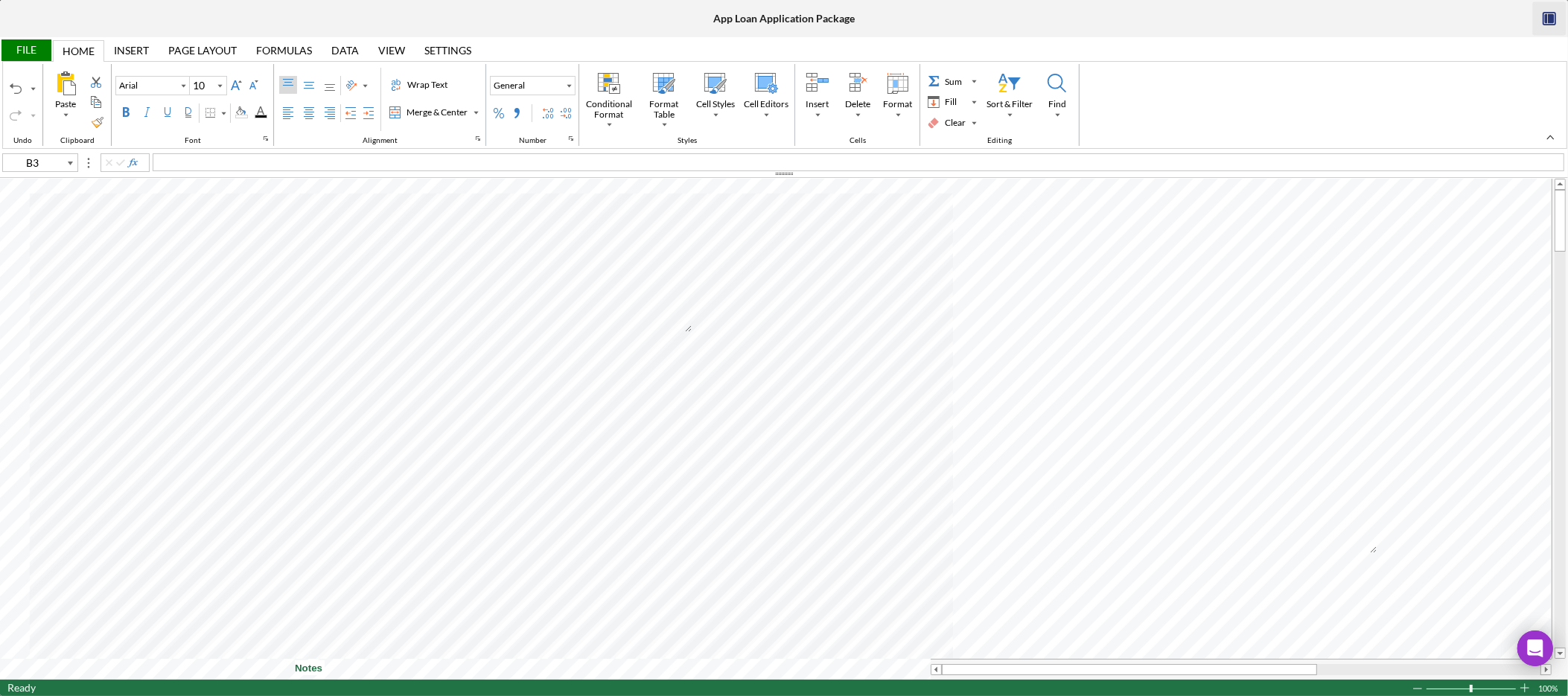
type input "Calibri"
type input "11"
type input "E80"
type input "Arial"
type input "10"
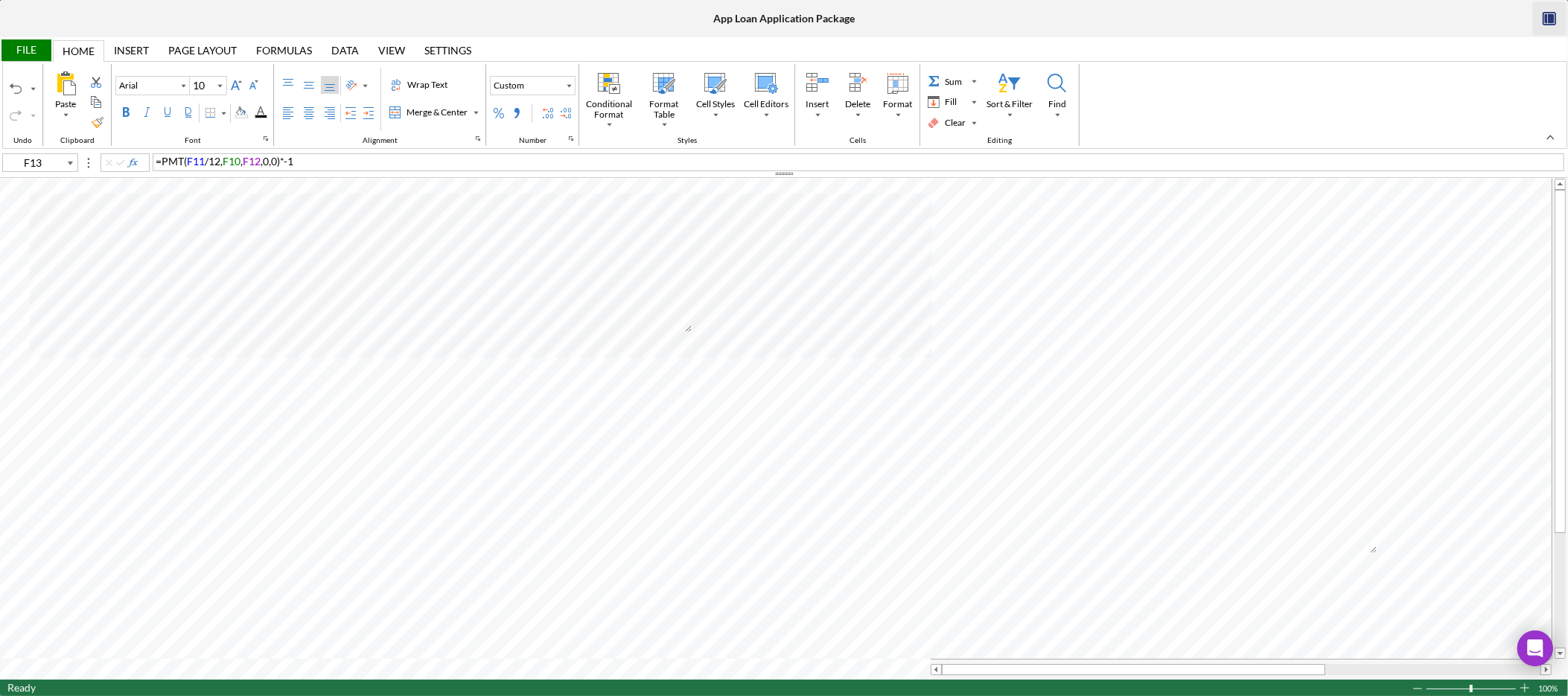
type input "G10"
type input "H10"
click at [245, 114] on div "Background Color" at bounding box center [241, 112] width 12 height 12
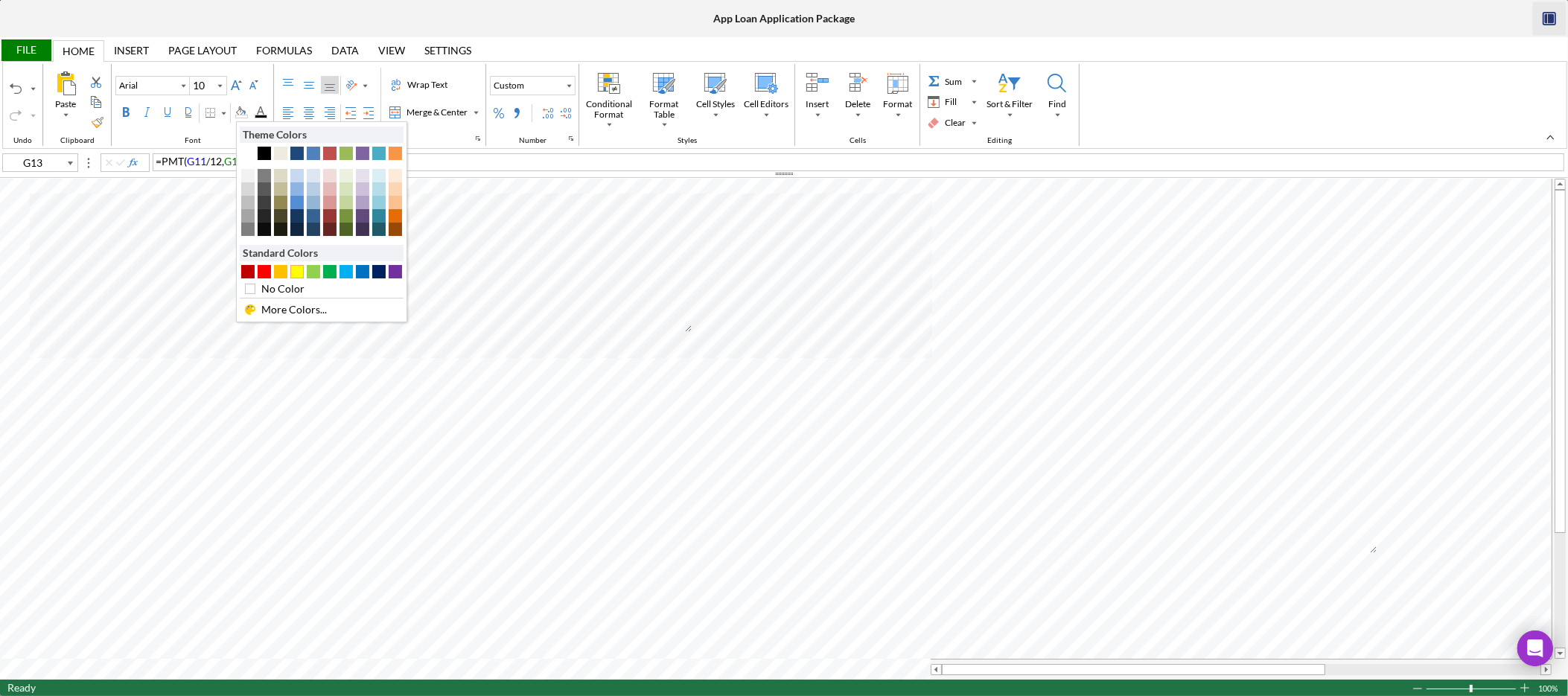
click at [294, 272] on div "#FFFF00" at bounding box center [297, 272] width 13 height 13
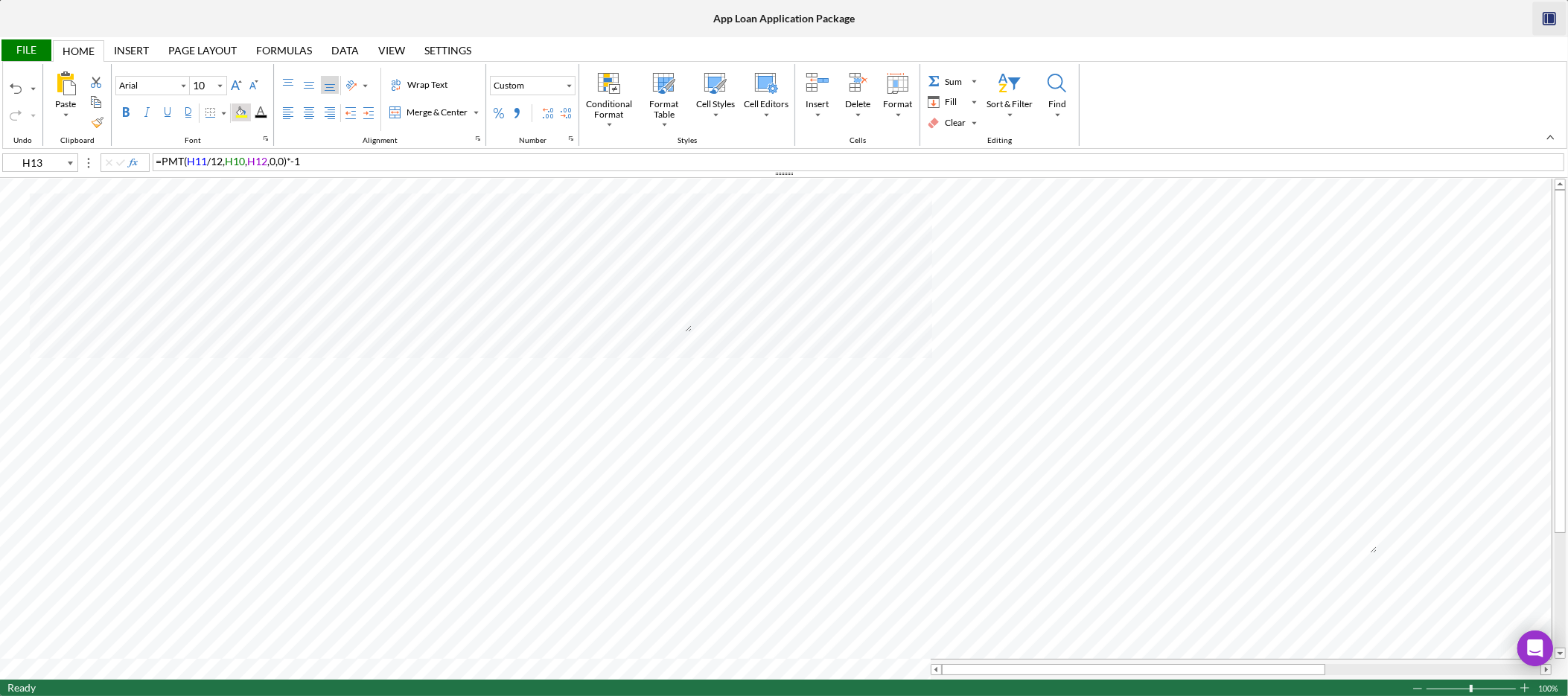
click at [247, 113] on div "Background Color" at bounding box center [241, 112] width 12 height 12
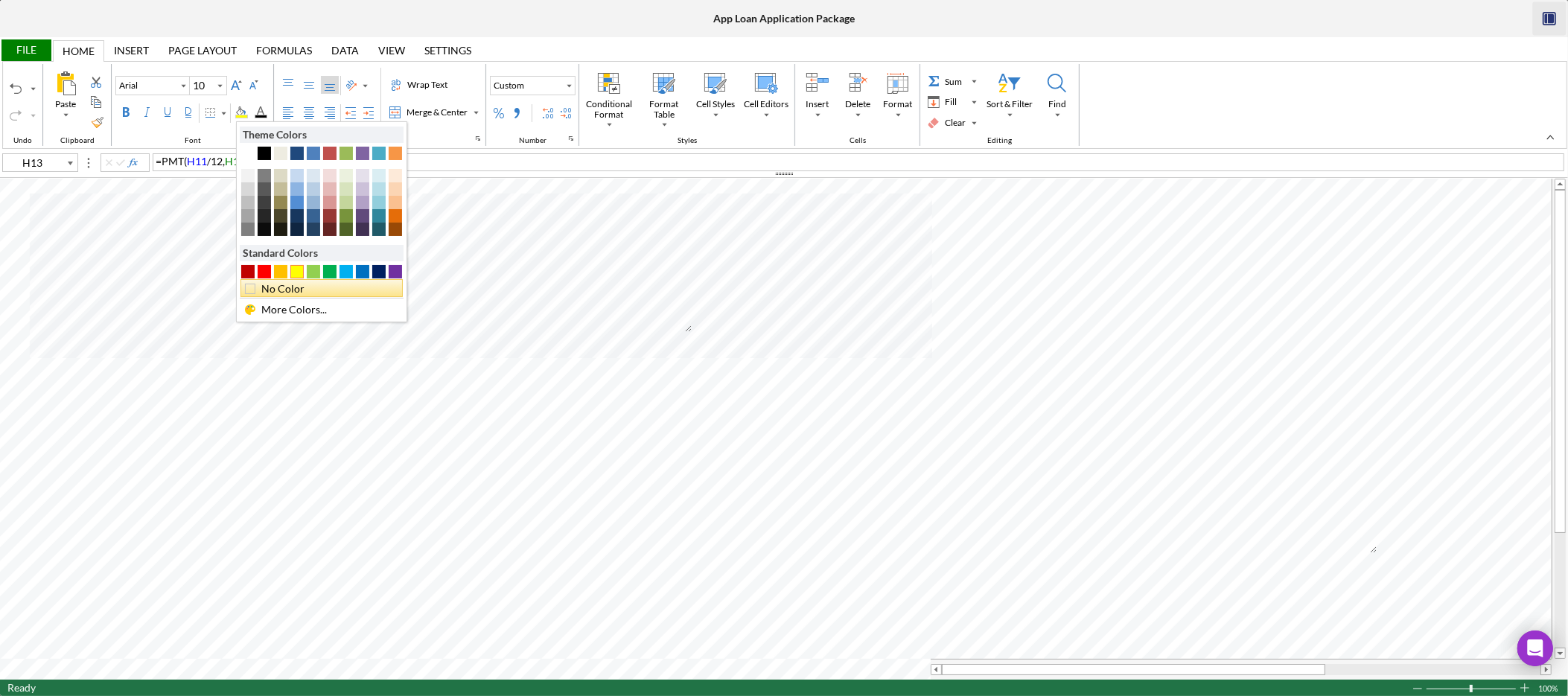
click at [285, 295] on div "No Color" at bounding box center [326, 289] width 133 height 16
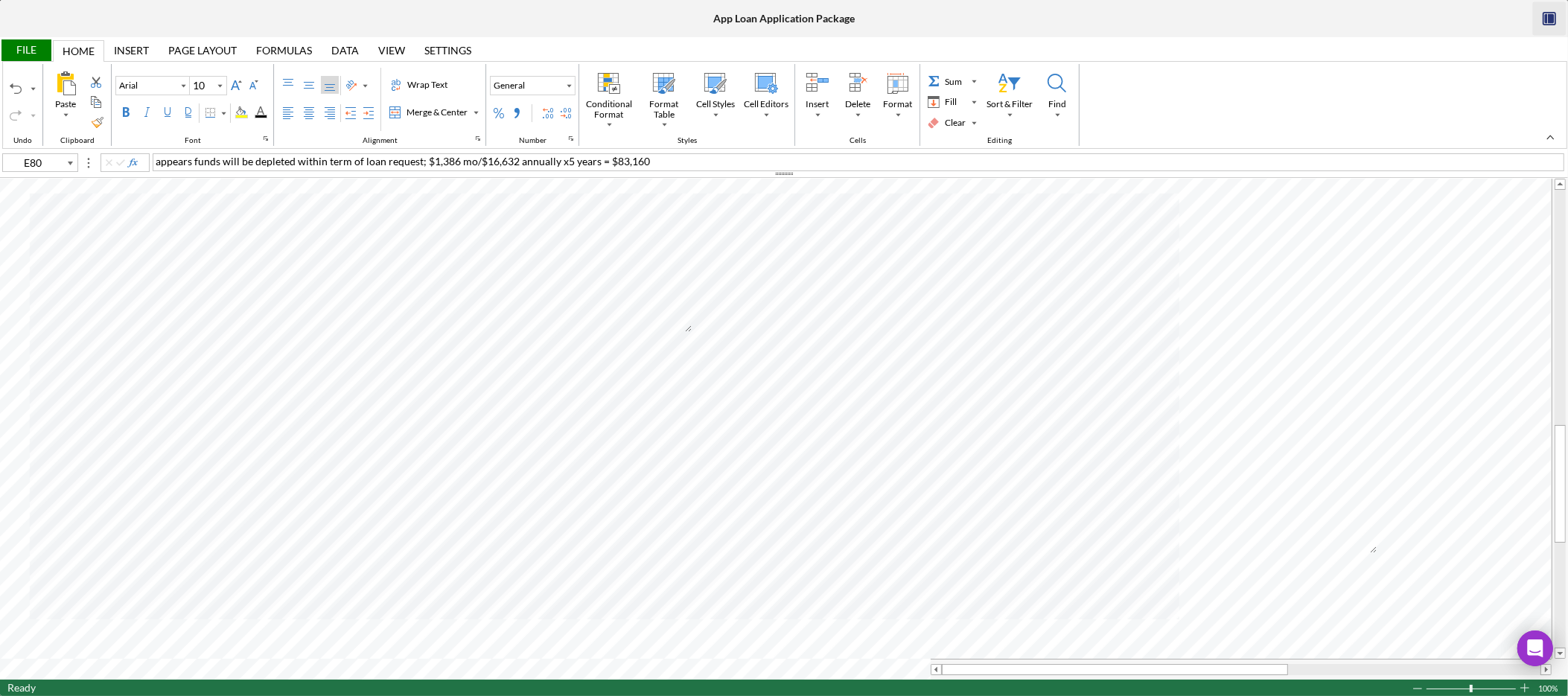
click at [679, 162] on div "appears funds will be depleted within term of loan request; $1,386 mo/$16,632 a…" at bounding box center [858, 162] width 1411 height 18
click at [885, 160] on div "appears funds will be depleted within term of loan request; $1,386 mo/$16,632 a…" at bounding box center [858, 162] width 1411 height 18
type input "B3"
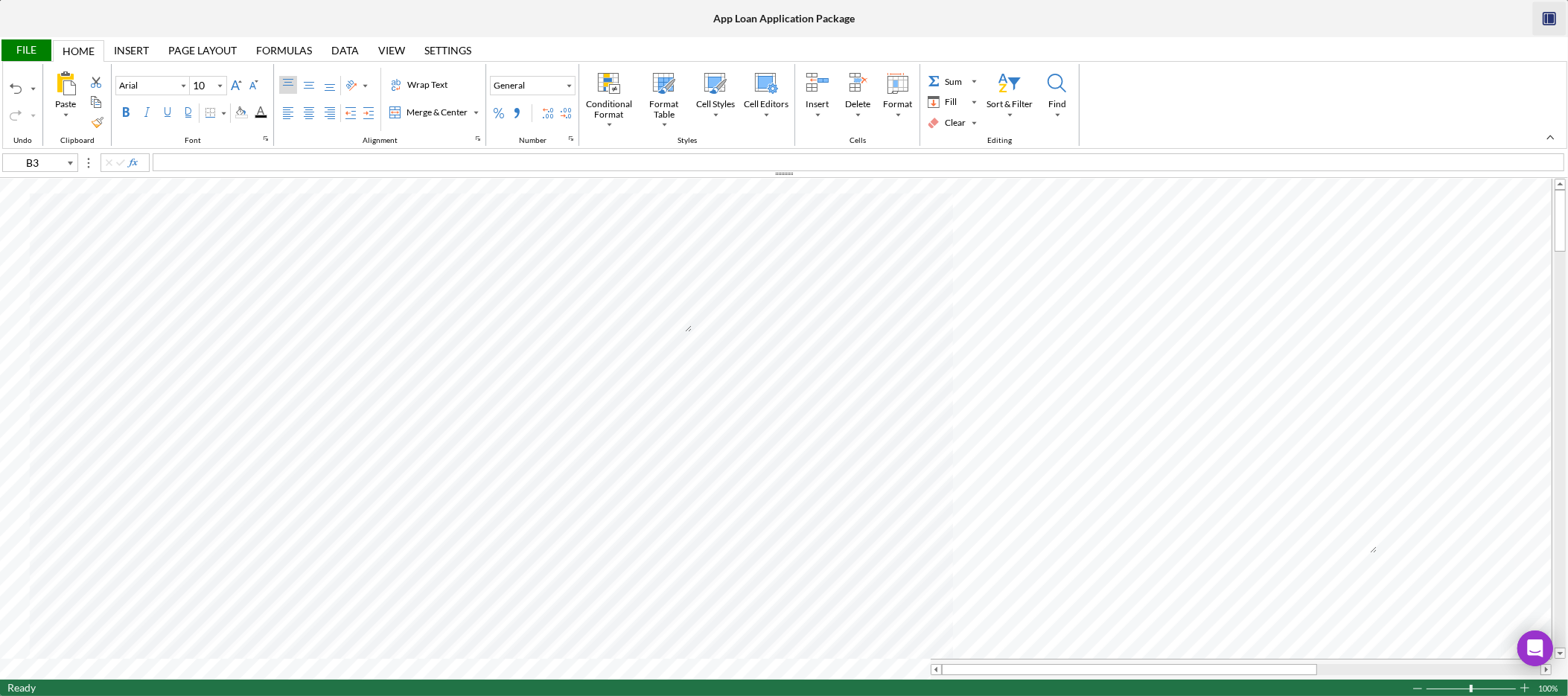
type input "Calibri"
type input "11"
click at [389, 163] on div "POI- benefits letter for Pension and Social Security" at bounding box center [858, 162] width 1411 height 18
type input "E80"
type input "Arial"
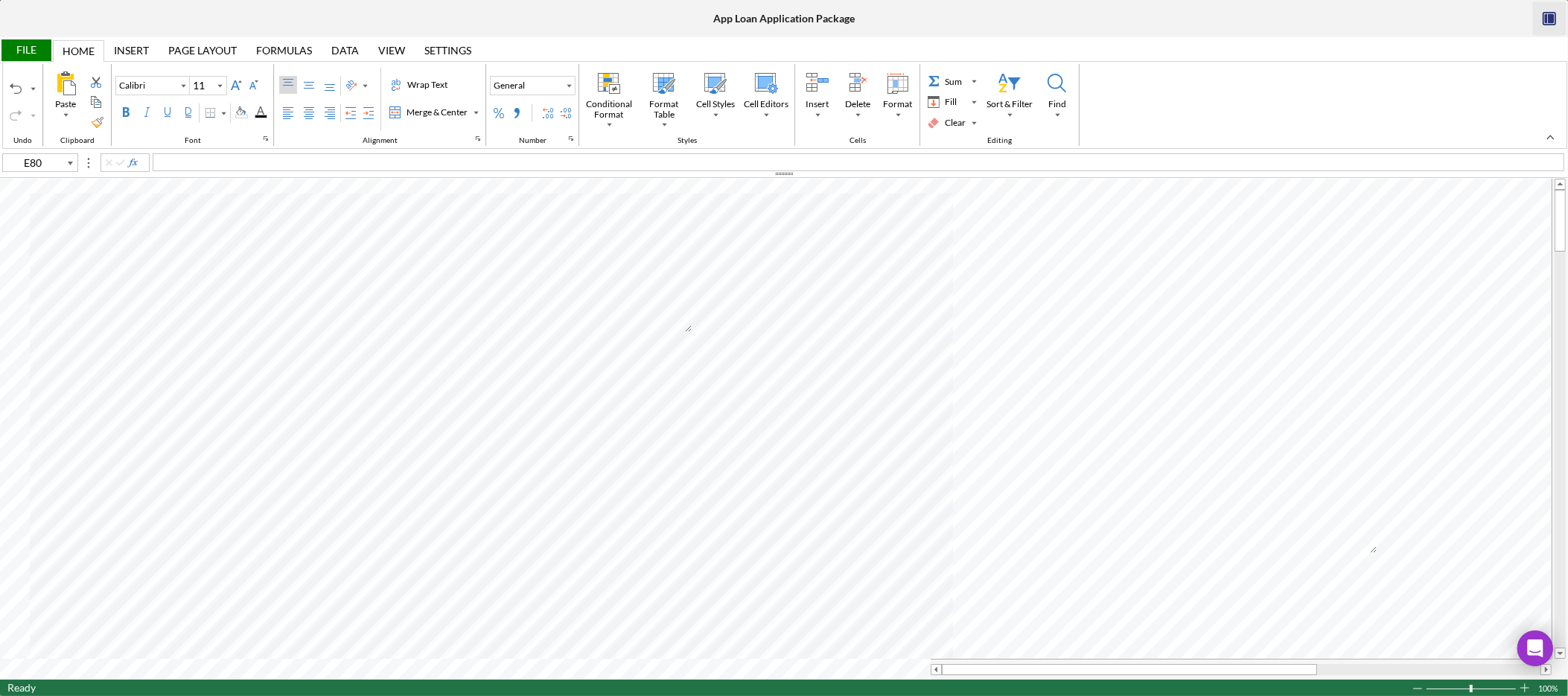
type input "10"
click at [246, 114] on div "Background Color" at bounding box center [241, 112] width 12 height 12
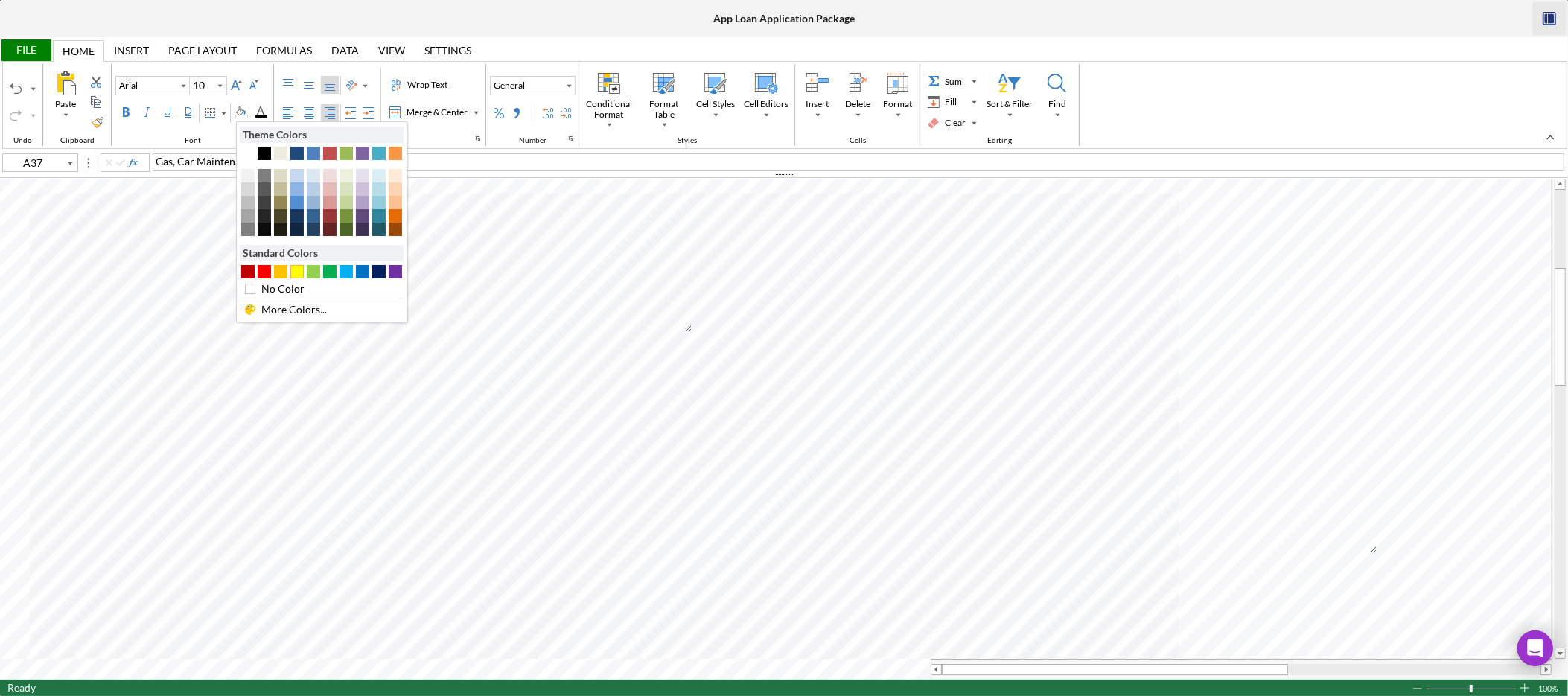
click at [294, 273] on div "#FFFF00" at bounding box center [297, 272] width 13 height 13
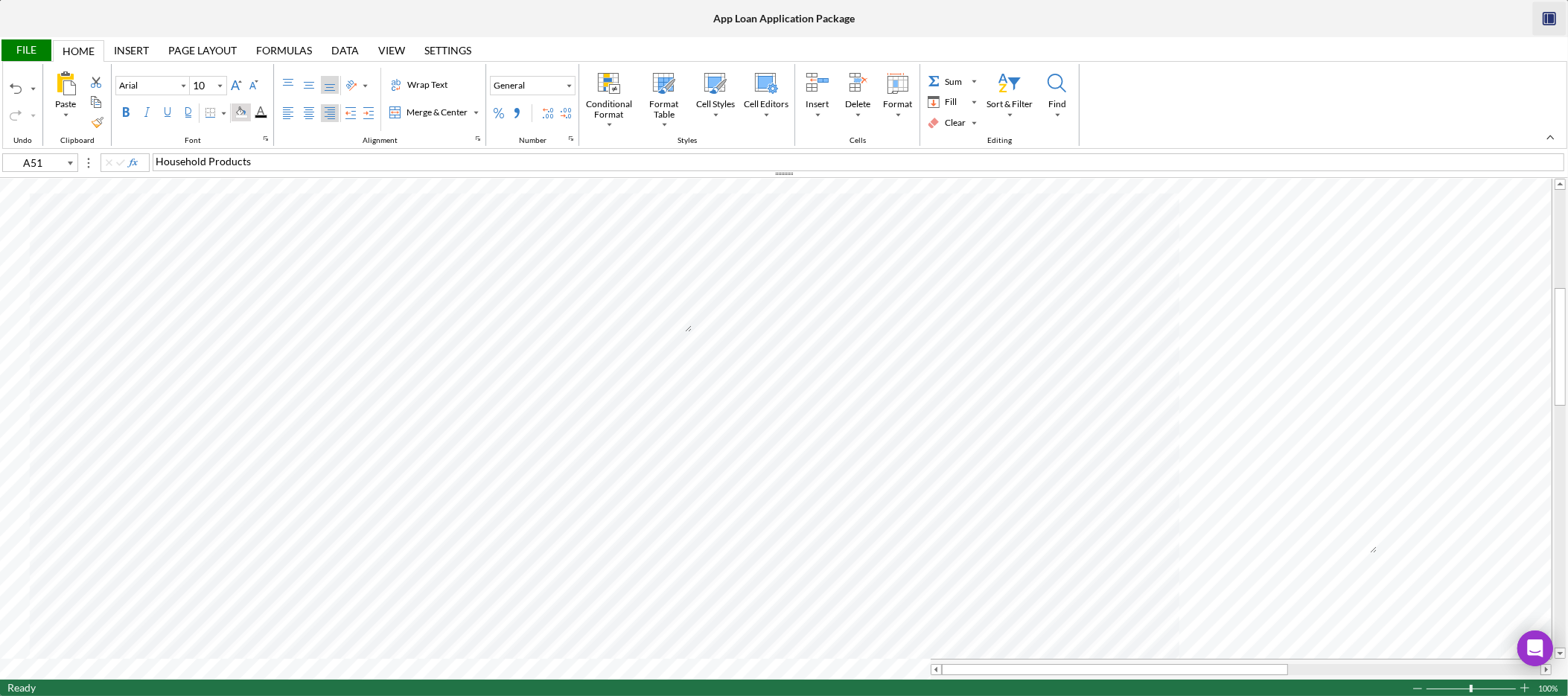
click at [247, 109] on div "Background Color" at bounding box center [241, 112] width 12 height 12
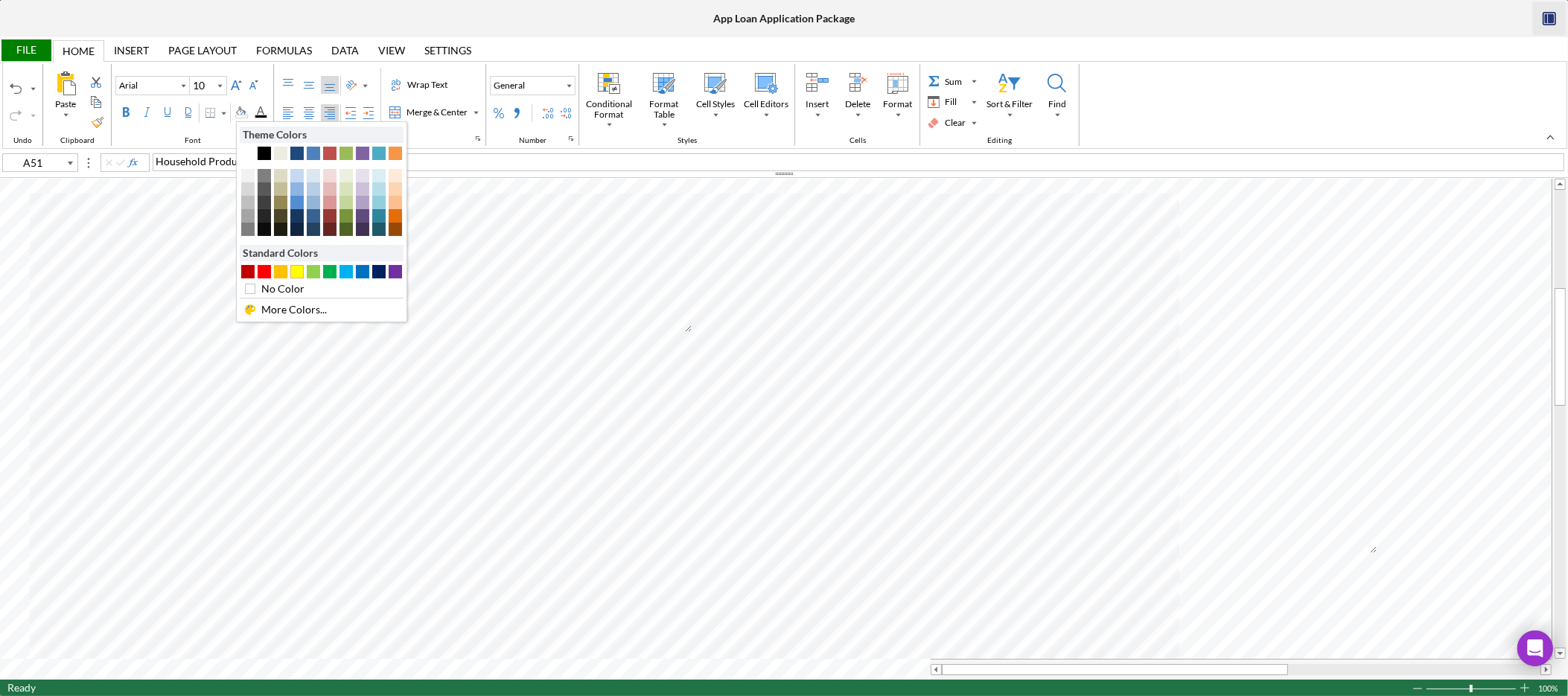
click at [299, 276] on div "#FFFF00" at bounding box center [297, 272] width 13 height 13
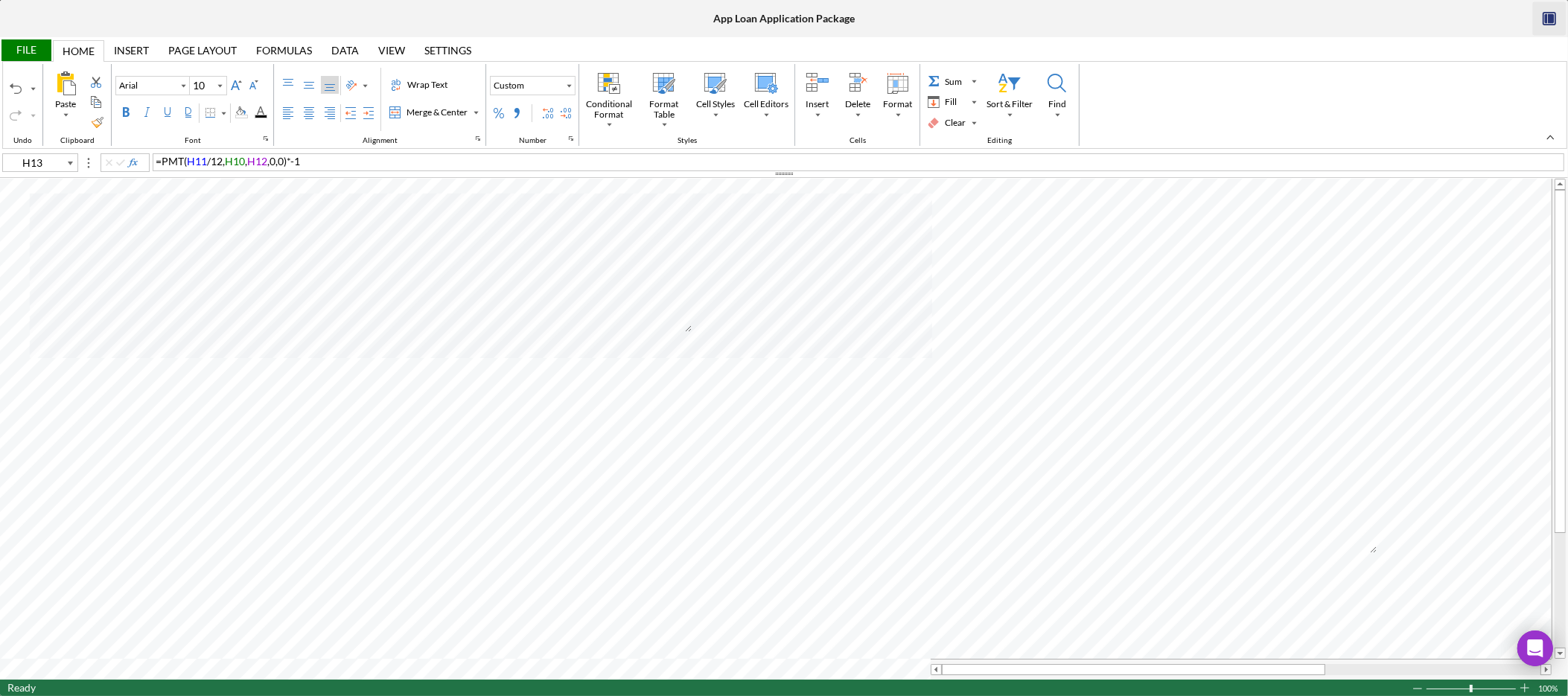
type input "B3"
type input "Calibri"
type input "11"
drag, startPoint x: 536, startPoint y: 163, endPoint x: 552, endPoint y: 155, distance: 17.9
click at [535, 162] on div "Quotes for Bellingham Denture Clinic and Oral and Maxillofacial Surgery quote" at bounding box center [858, 162] width 1411 height 18
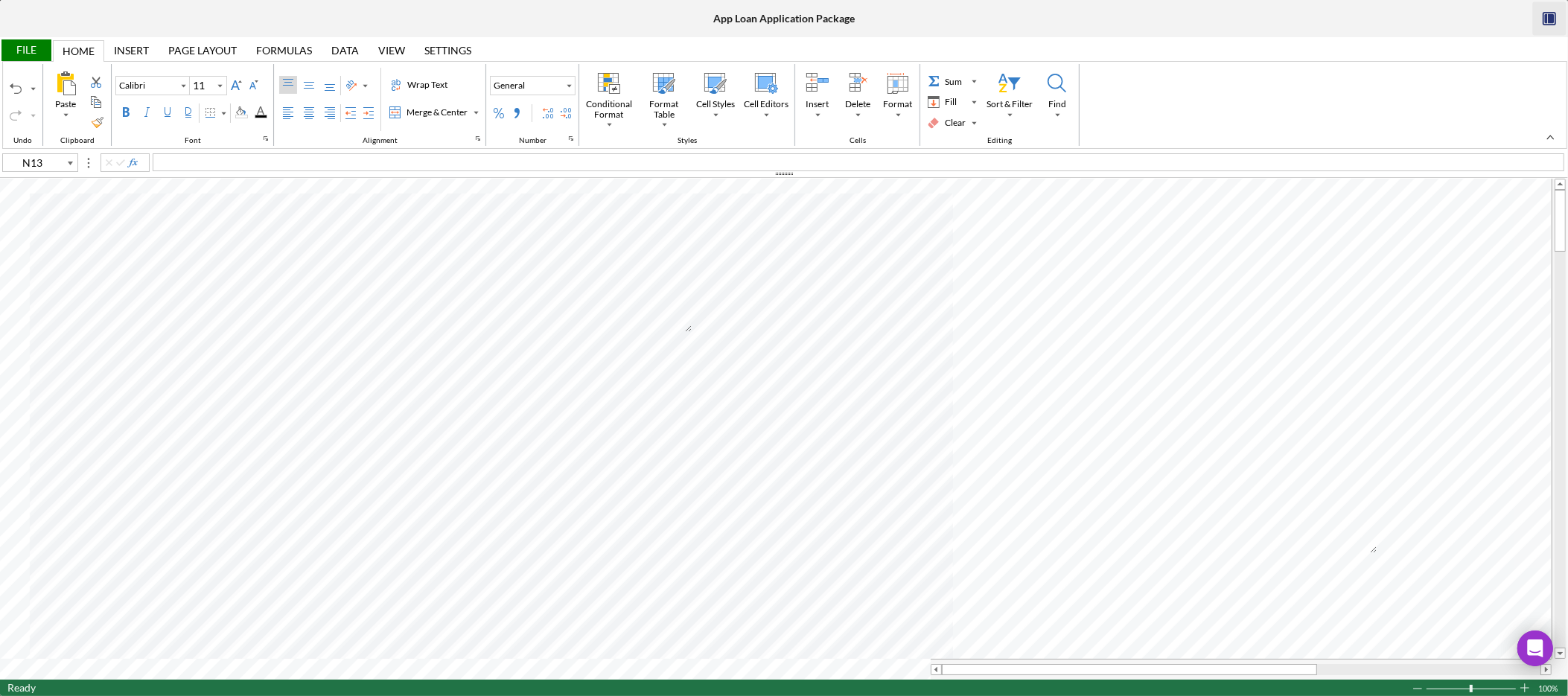
click at [91, 46] on div "Home" at bounding box center [79, 51] width 32 height 12
click at [31, 53] on div "File" at bounding box center [26, 50] width 51 height 22
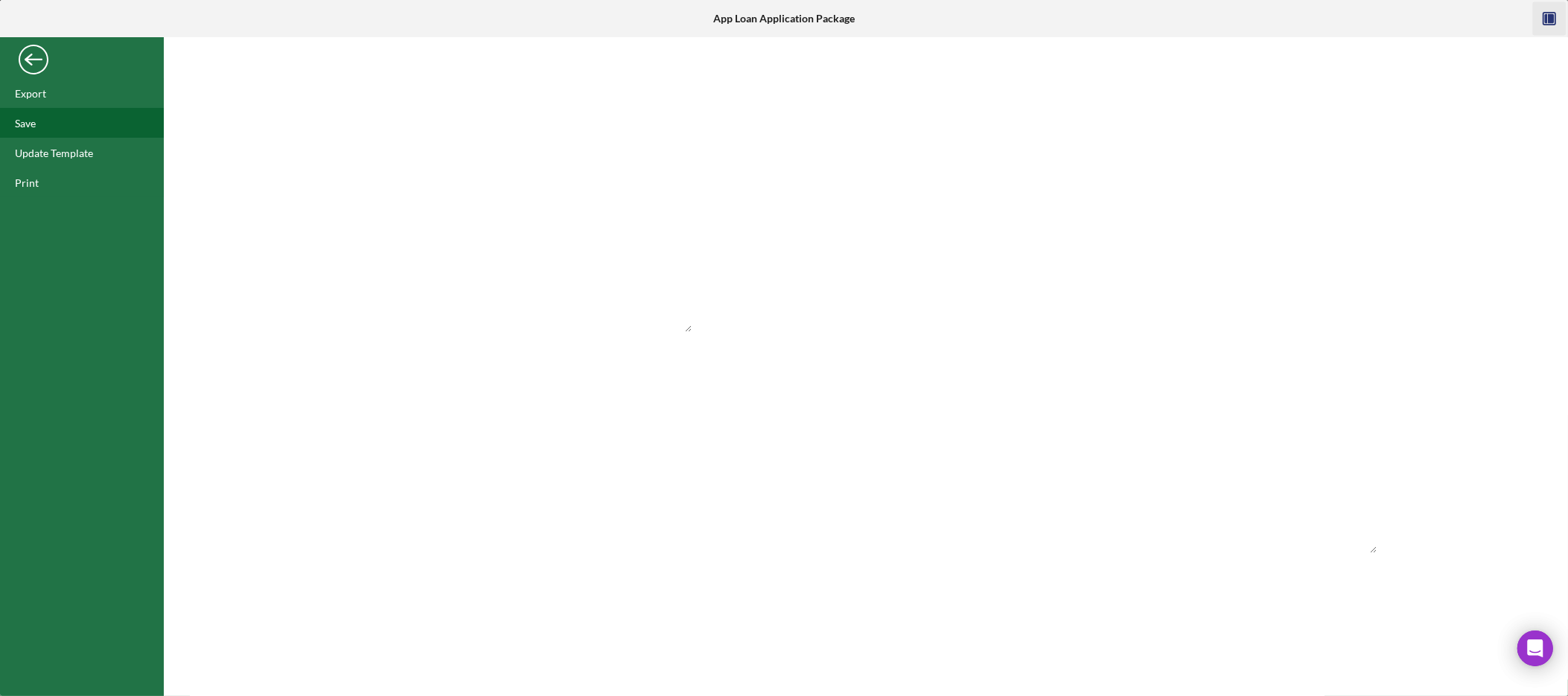
click at [34, 124] on div "Save" at bounding box center [26, 122] width 21 height 12
click at [33, 63] on div "Back" at bounding box center [33, 55] width 29 height 29
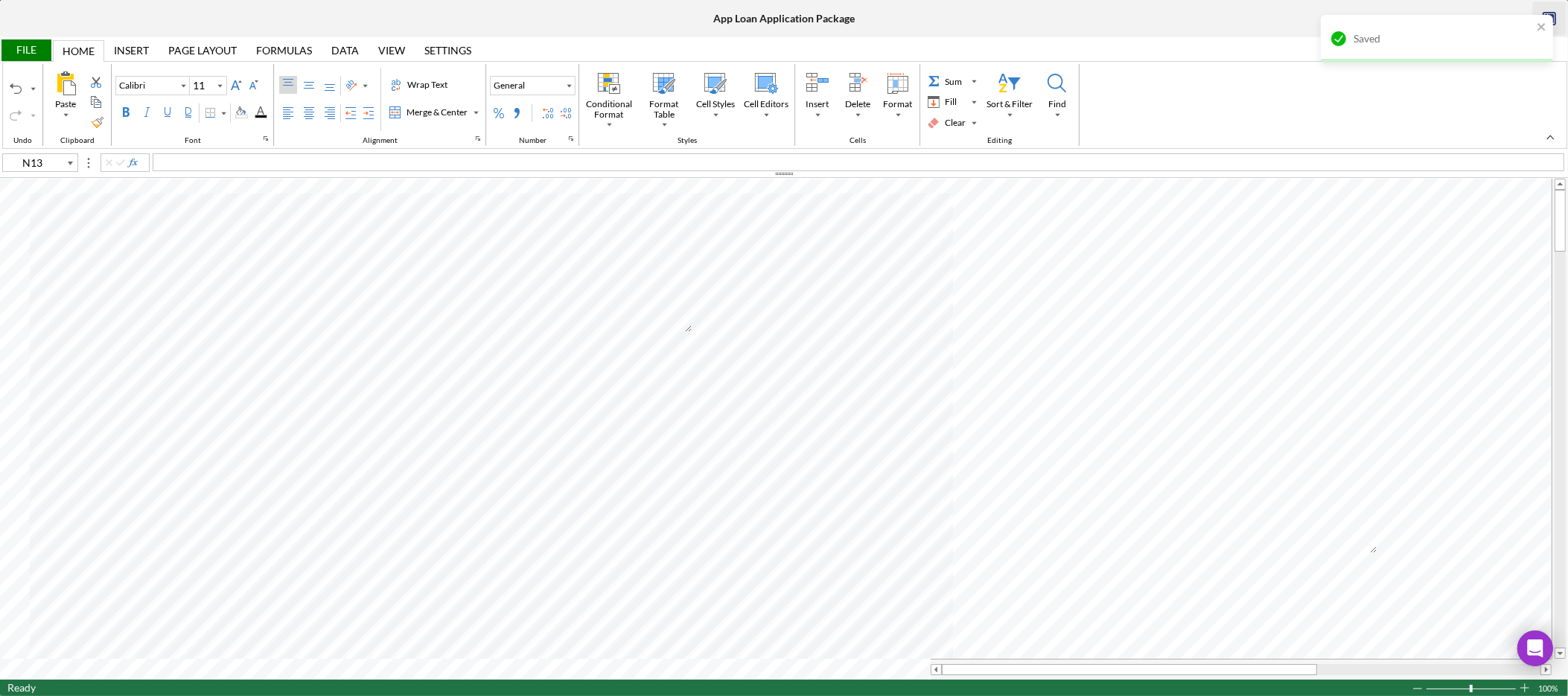
type input "H13"
type input "Arial"
type input "10"
type input "I13"
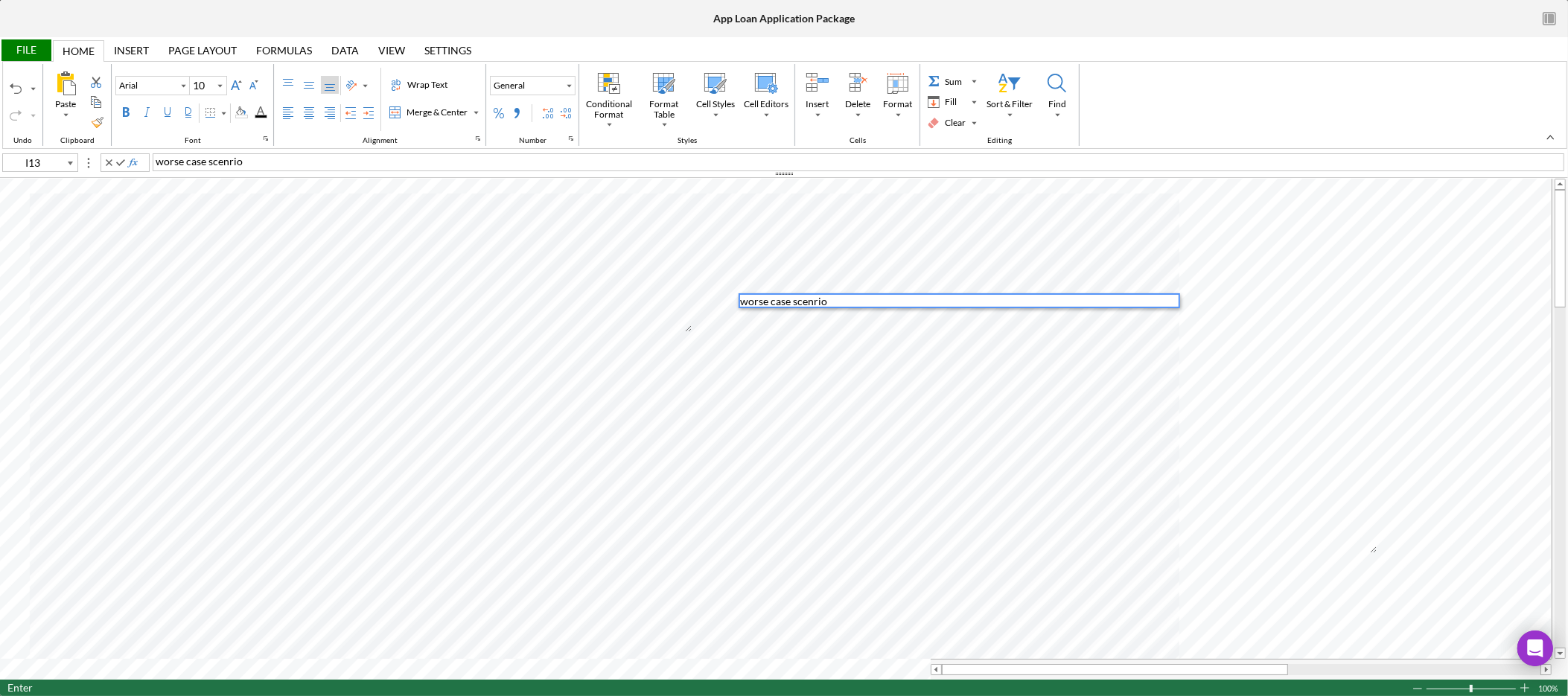
type input "E15"
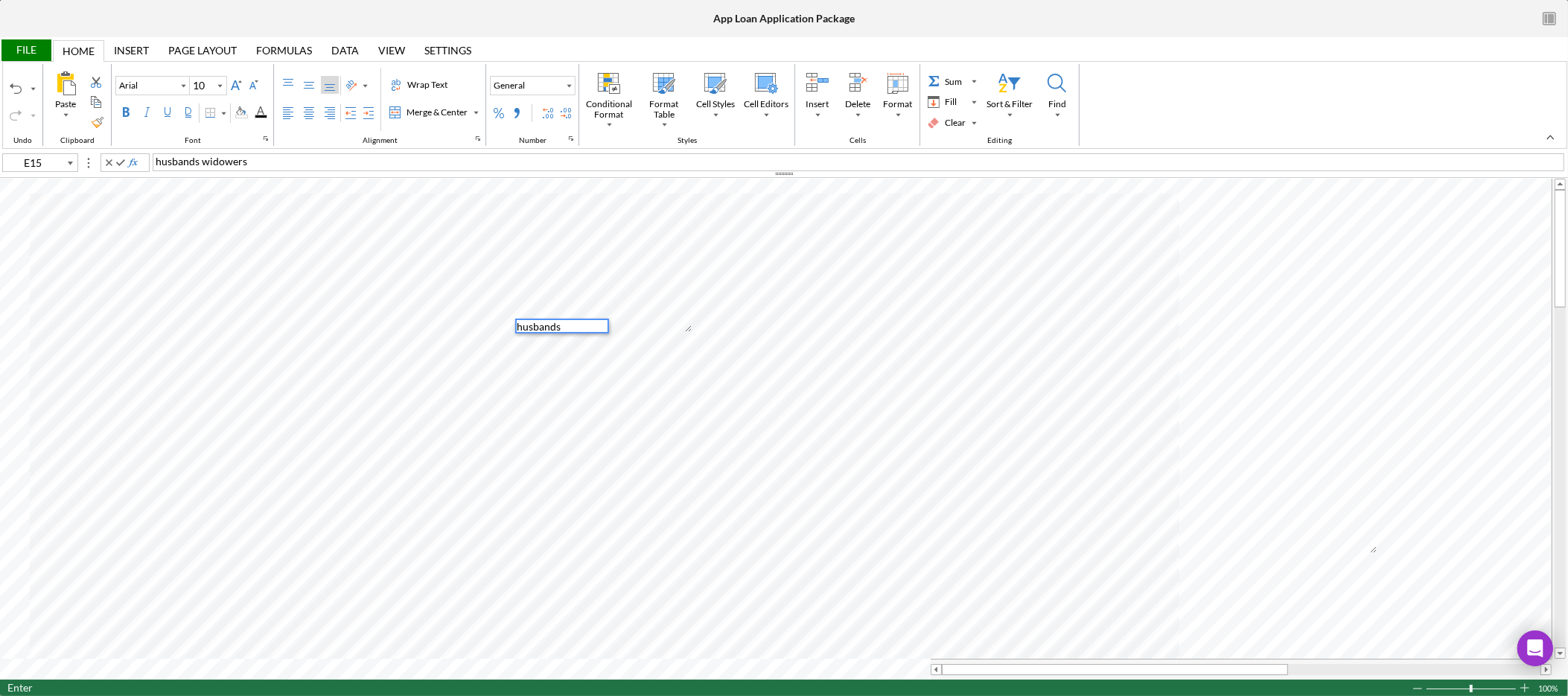
scroll to position [11, 0]
type input "I15"
type input "N13"
type input "Calibri"
type input "11"
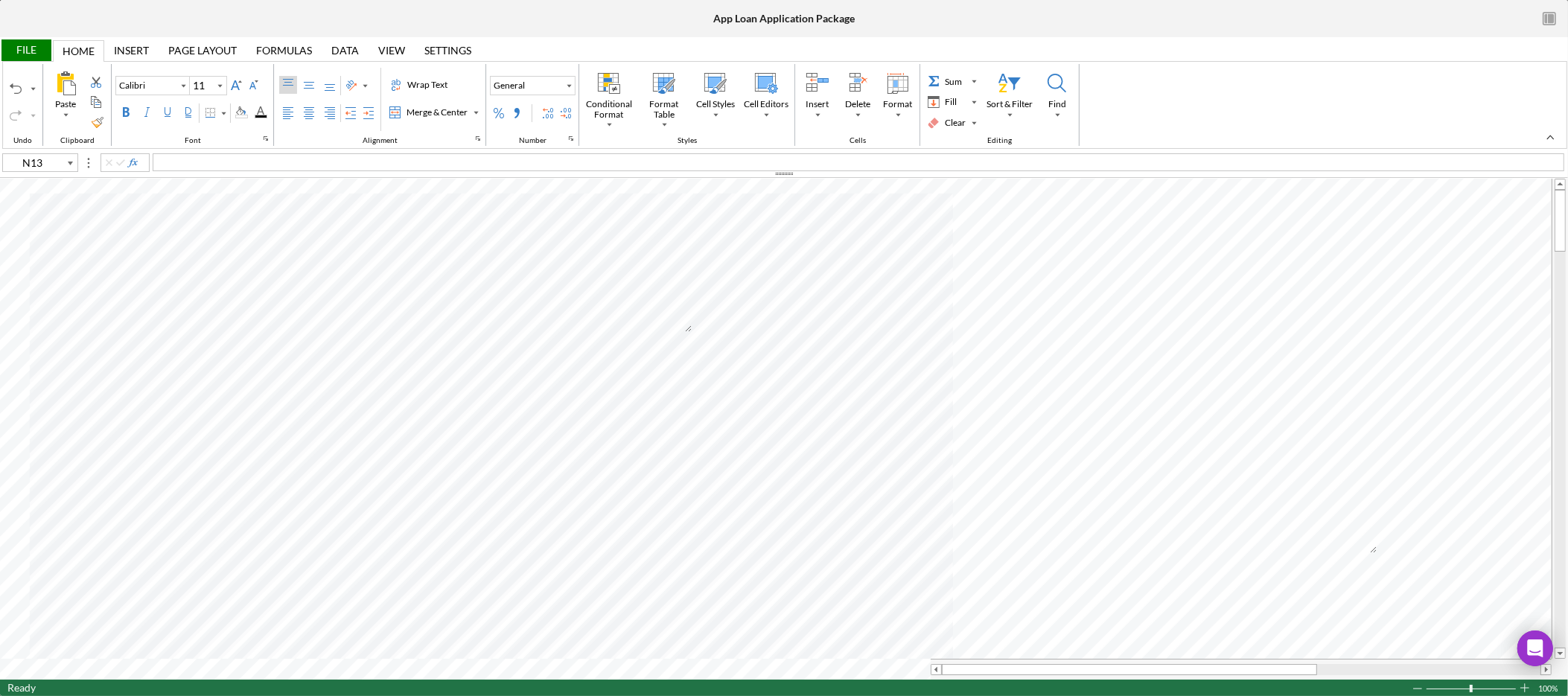
type input "A16"
type input "Arial"
type input "10"
click at [251, 111] on div "Background Color" at bounding box center [241, 112] width 19 height 18
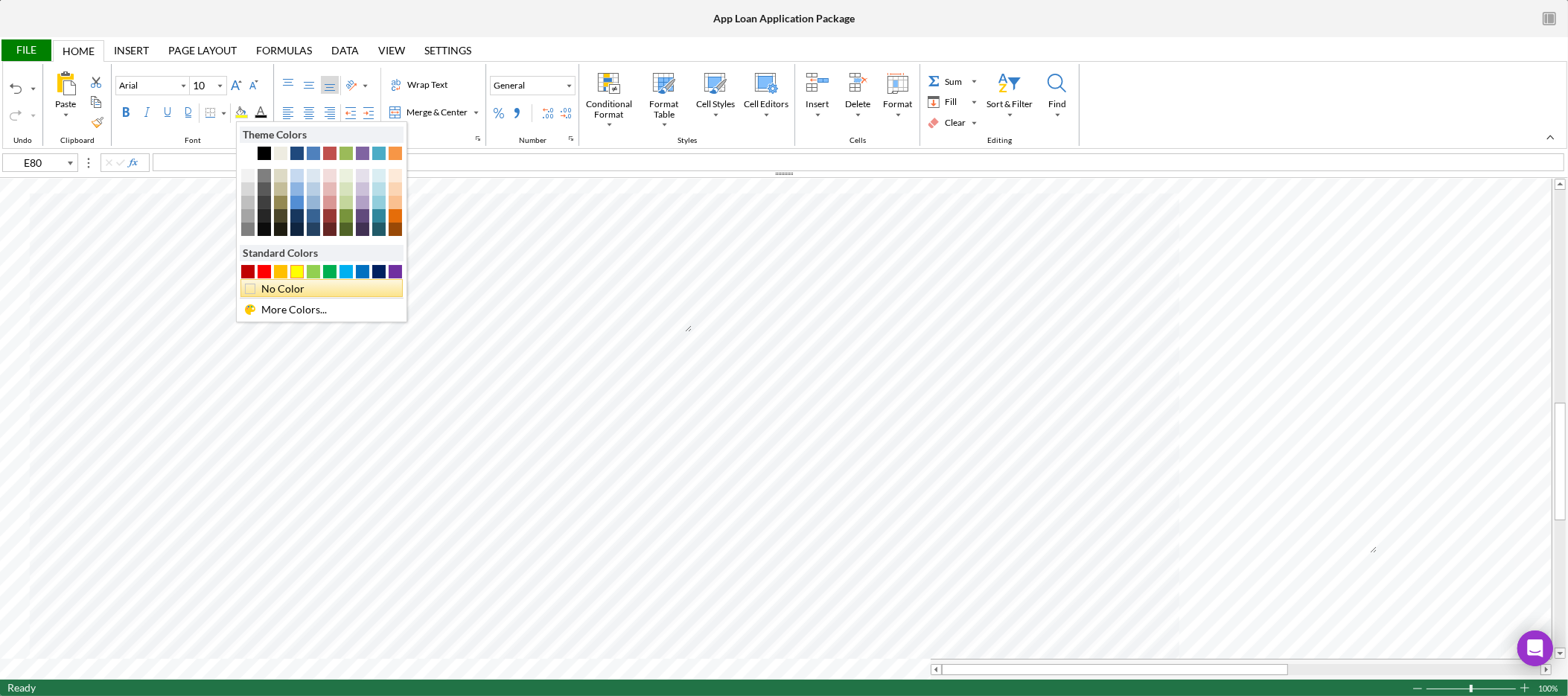
click at [278, 294] on div "No Color" at bounding box center [326, 289] width 133 height 16
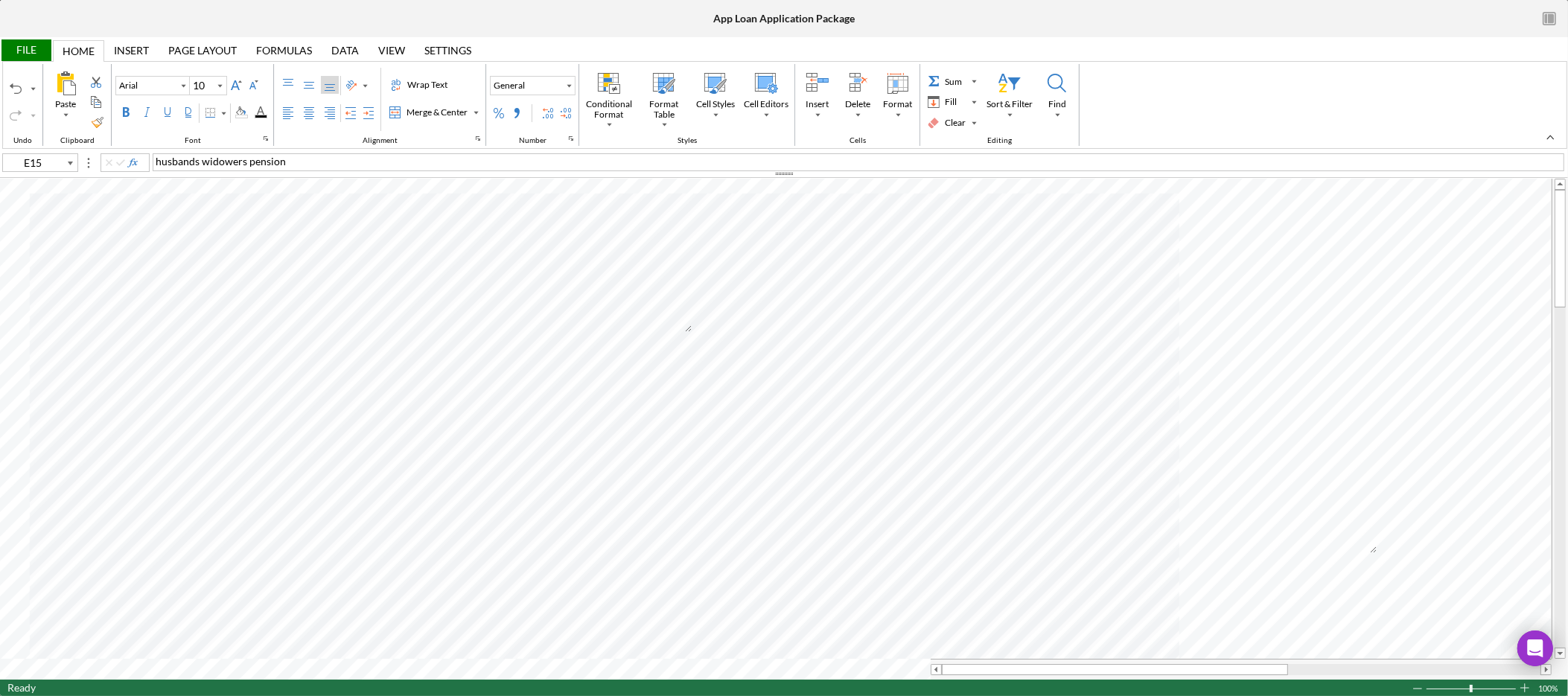
type input "I15"
click at [334, 163] on div "worse case scenrio" at bounding box center [858, 162] width 1411 height 18
click at [158, 163] on span "worse case scenrio" at bounding box center [199, 160] width 87 height 12
click at [47, 51] on div "File" at bounding box center [26, 50] width 51 height 22
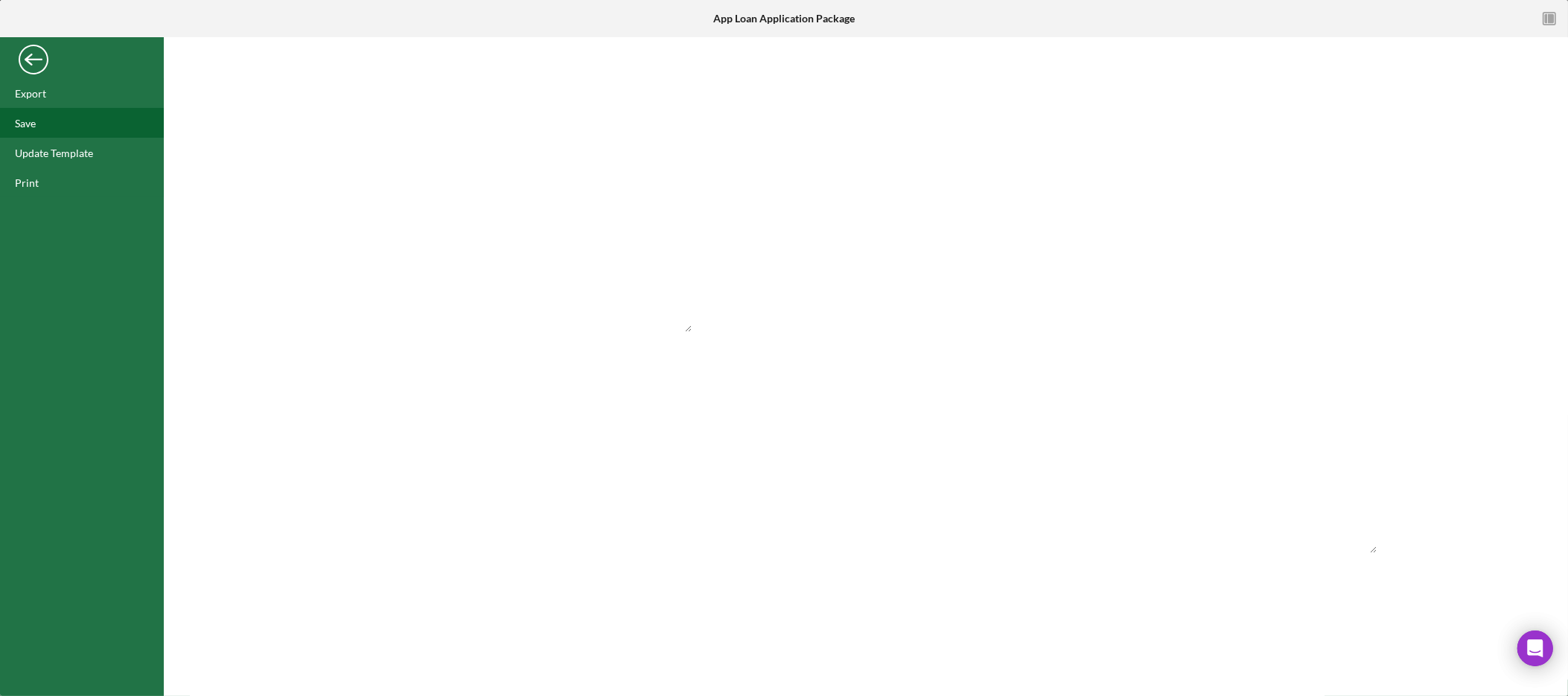
click at [70, 129] on div "Save" at bounding box center [82, 122] width 164 height 29
click at [37, 61] on div "Back" at bounding box center [33, 55] width 29 height 29
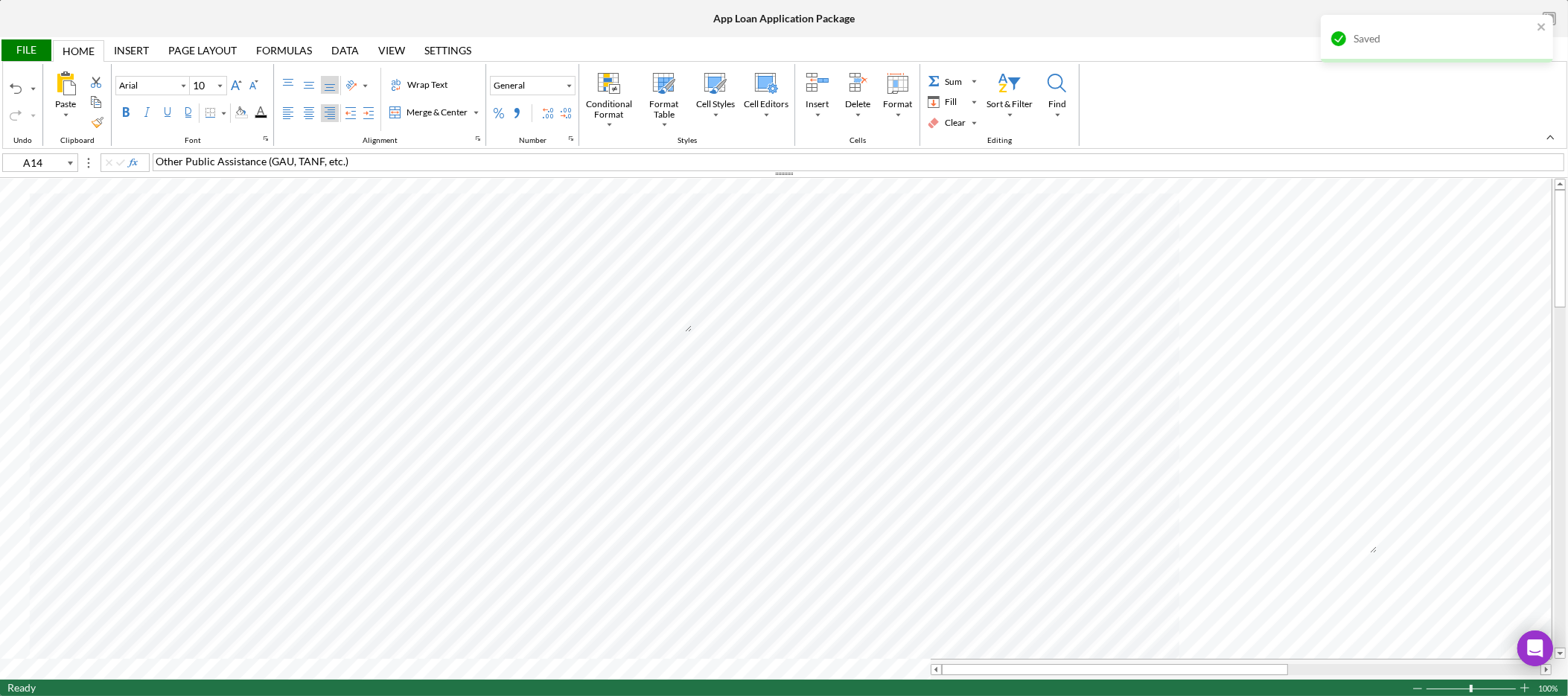
type input "N13"
type input "Calibri"
type input "11"
type input "A14"
type input "Arial"
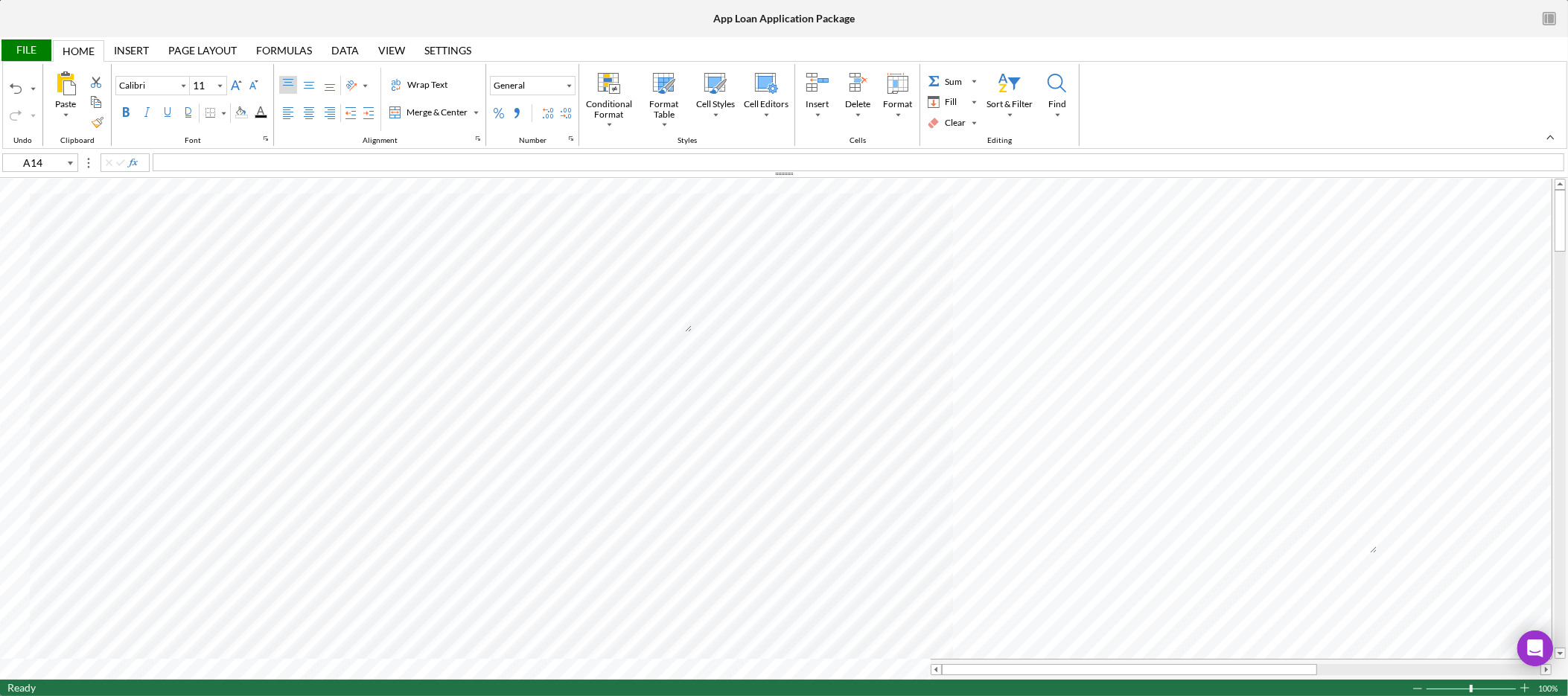
type input "10"
type input "N13"
type input "Calibri"
type input "11"
type input "A14"
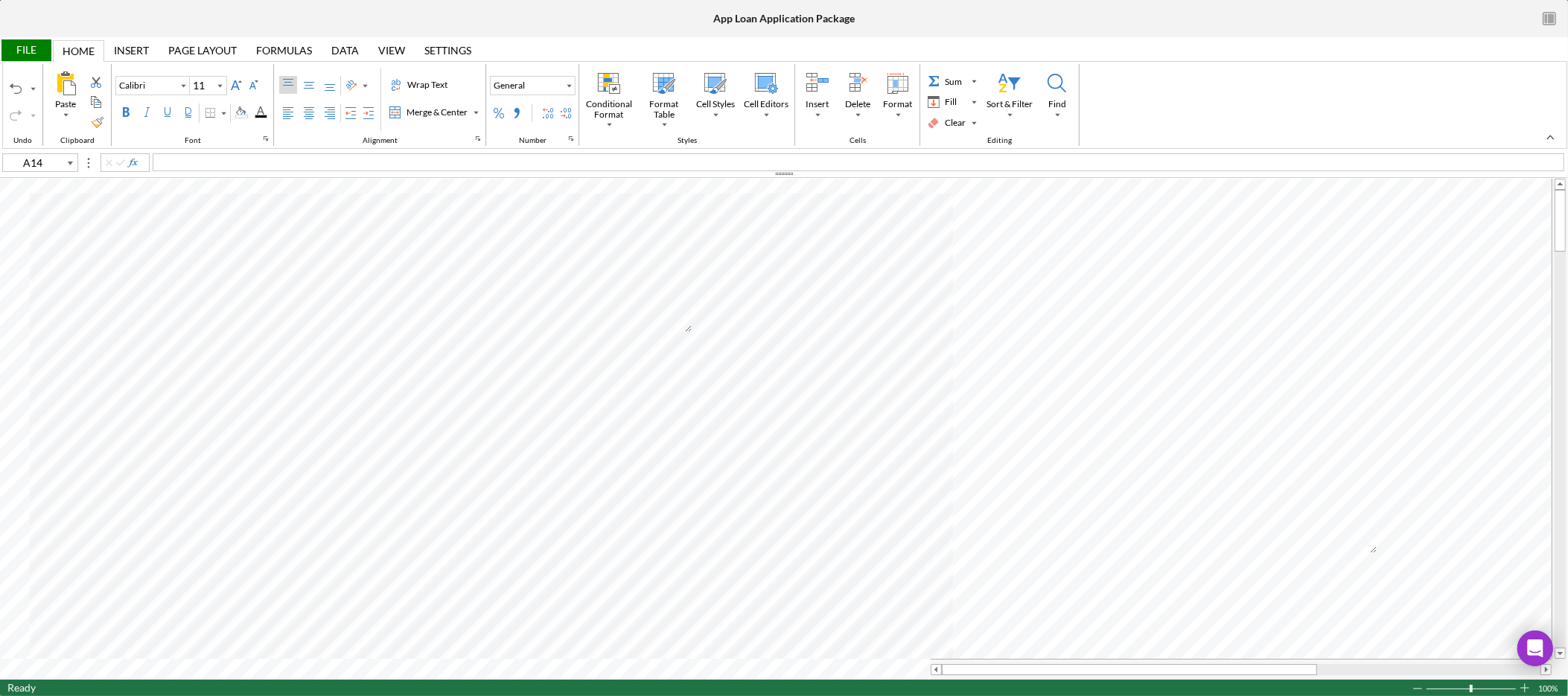
type input "Arial"
type input "10"
click at [429, 161] on div "requested a buffer amount for worse case scenrio" at bounding box center [858, 162] width 1411 height 18
click at [25, 41] on div "File" at bounding box center [26, 50] width 51 height 22
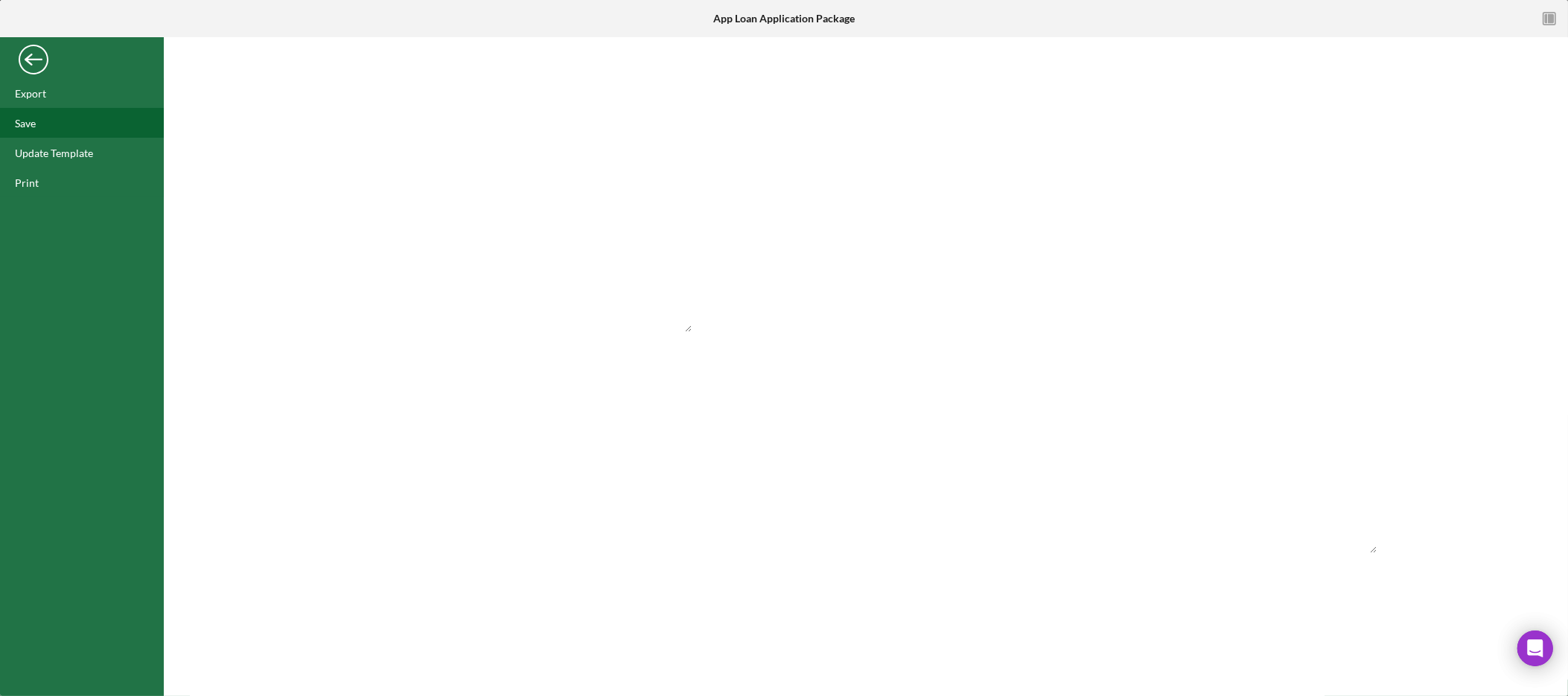
click at [49, 128] on div "Save" at bounding box center [82, 122] width 164 height 29
click at [43, 53] on div "Back" at bounding box center [33, 55] width 29 height 29
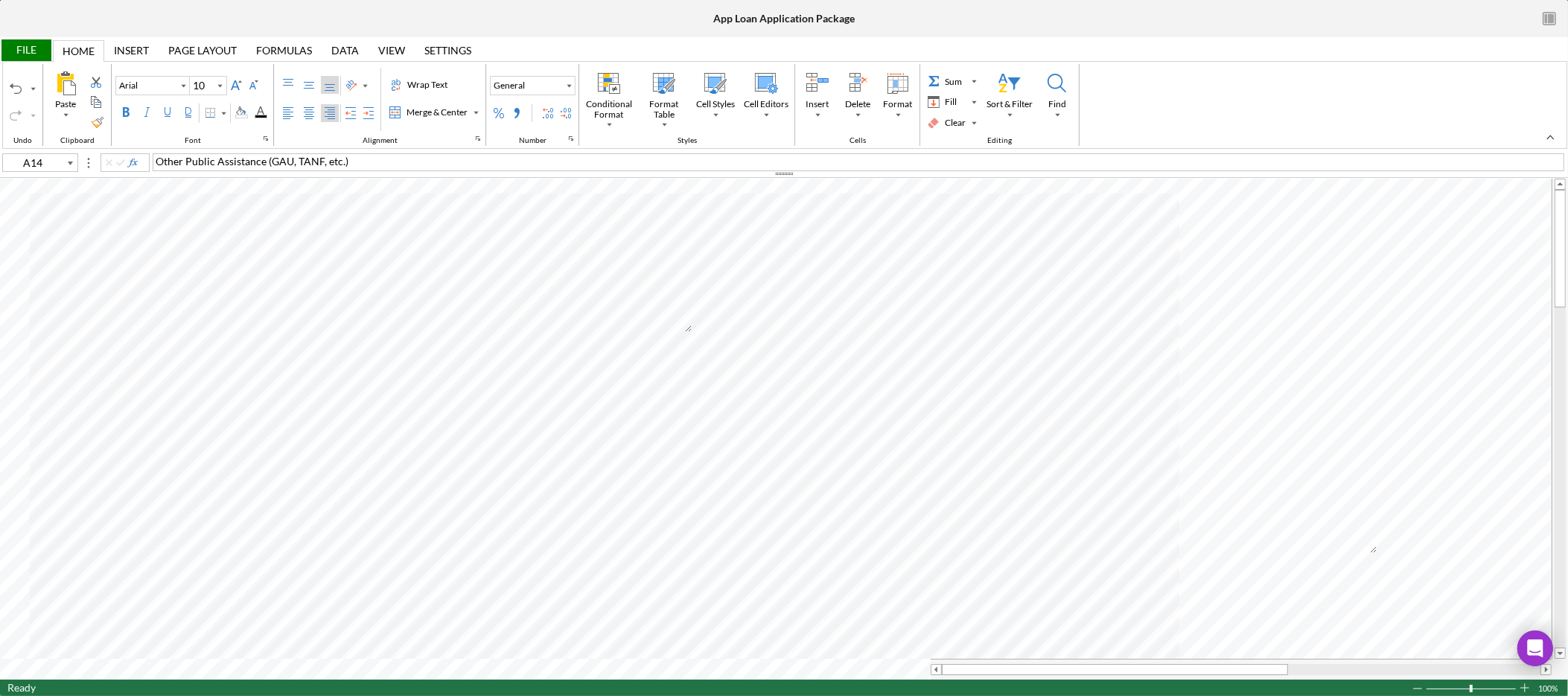
click at [1551, 18] on div "Saved" at bounding box center [1437, 15] width 238 height 6
click at [1557, 15] on icon "button" at bounding box center [1549, 18] width 33 height 33
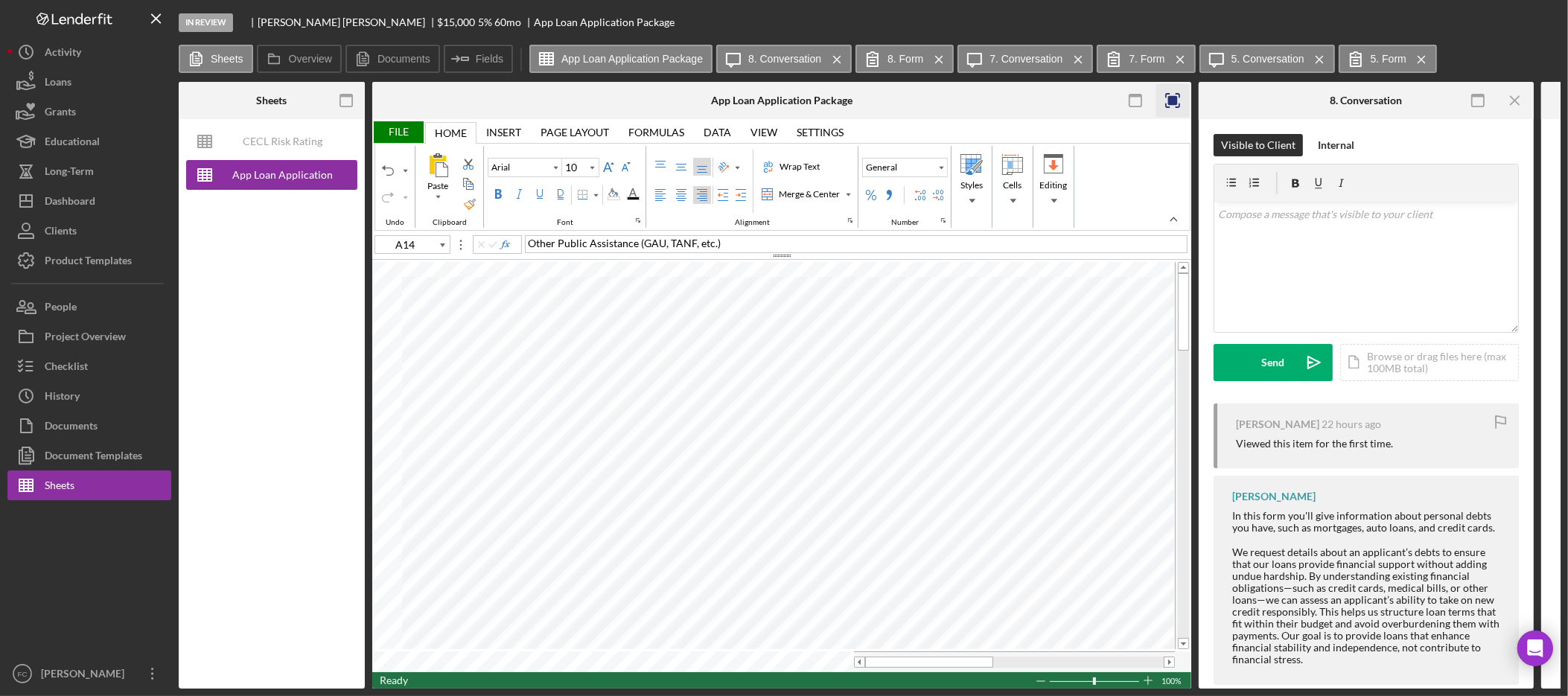
type input "E15"
drag, startPoint x: 576, startPoint y: 244, endPoint x: 469, endPoint y: 246, distance: 107.0
click at [469, 246] on div "E15 husbands widowers pension" at bounding box center [781, 243] width 819 height 16
click at [392, 134] on div "File" at bounding box center [398, 132] width 51 height 22
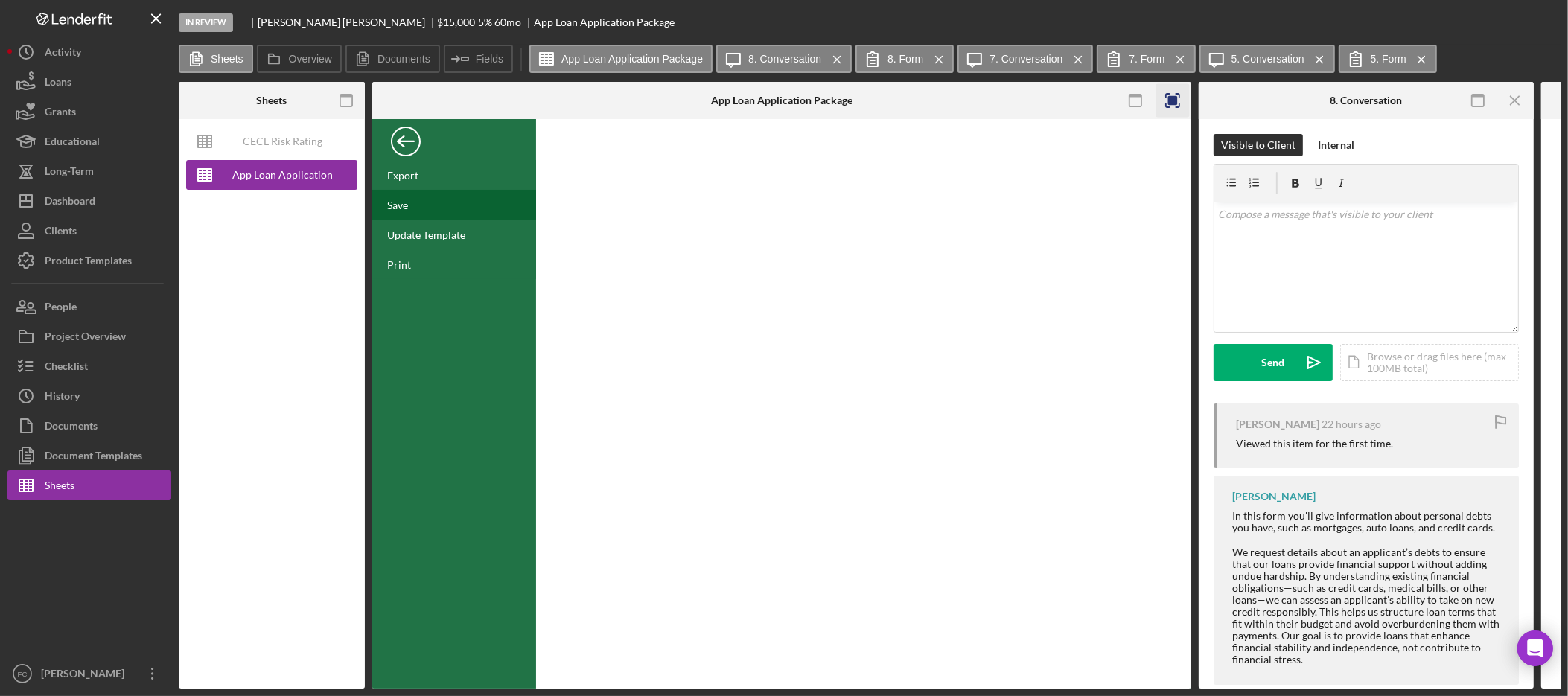
click at [421, 209] on div "Save" at bounding box center [454, 204] width 164 height 29
click at [94, 206] on div "Dashboard" at bounding box center [69, 202] width 50 height 33
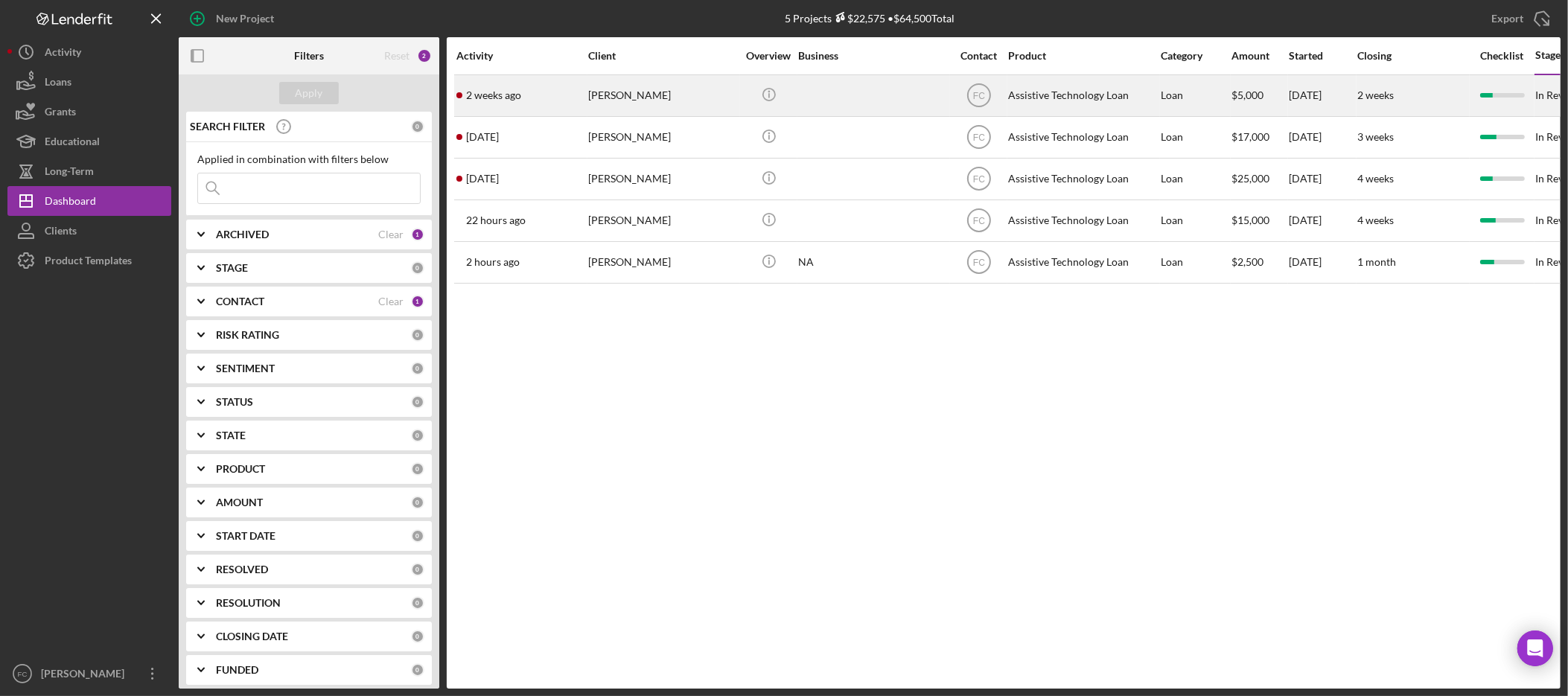
click at [635, 99] on div "Tiffany Thomas" at bounding box center [663, 96] width 149 height 40
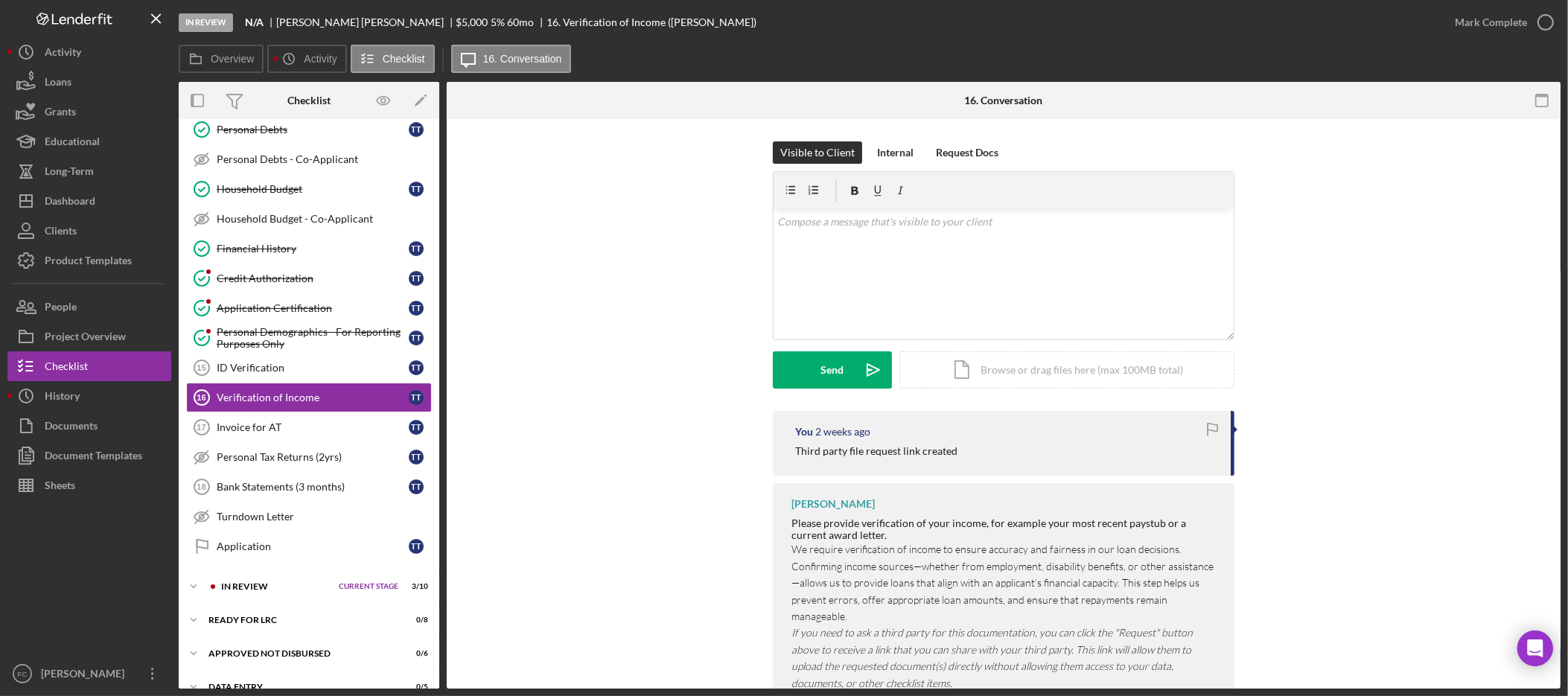
scroll to position [341, 0]
click at [94, 206] on div "Dashboard" at bounding box center [69, 202] width 50 height 33
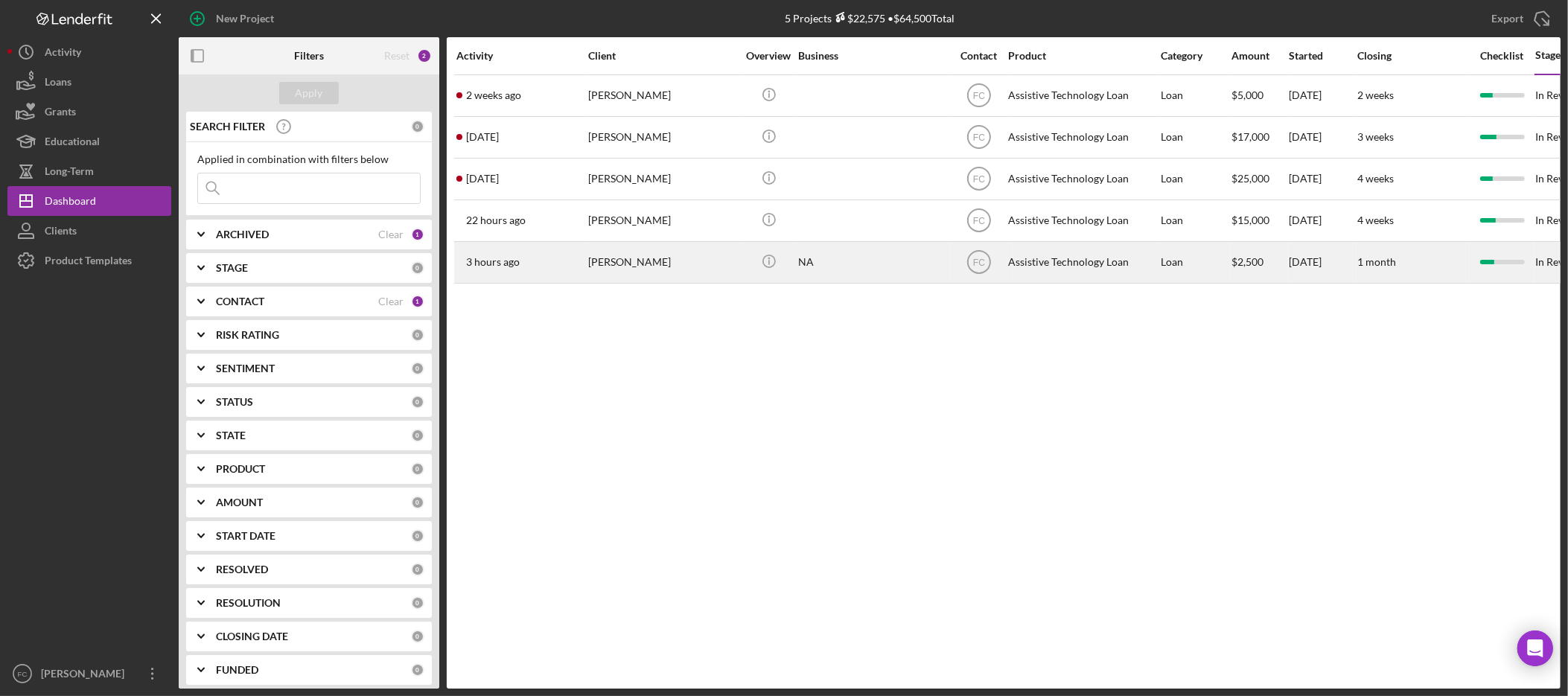
click at [651, 254] on div "Claudia Guffey" at bounding box center [663, 263] width 149 height 40
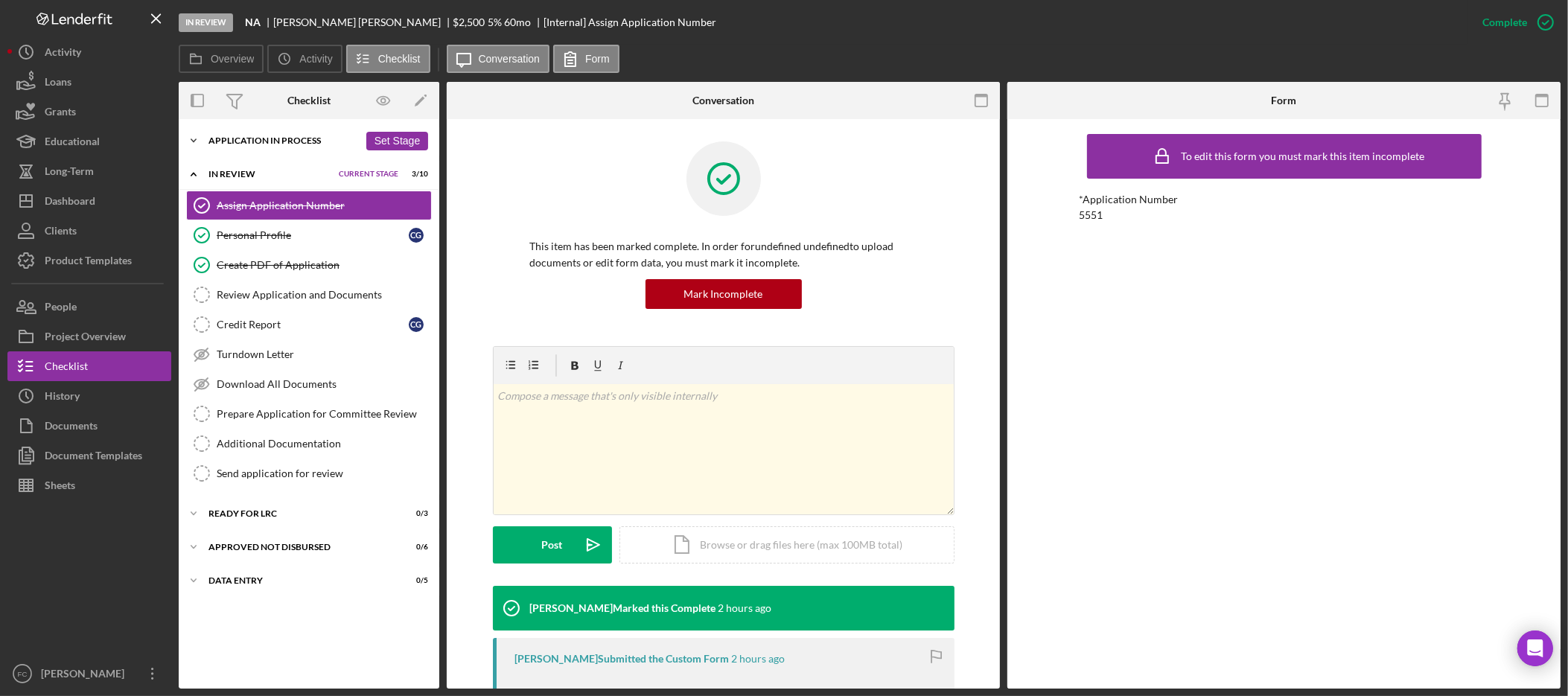
click at [218, 137] on div "Application In Process" at bounding box center [284, 141] width 150 height 9
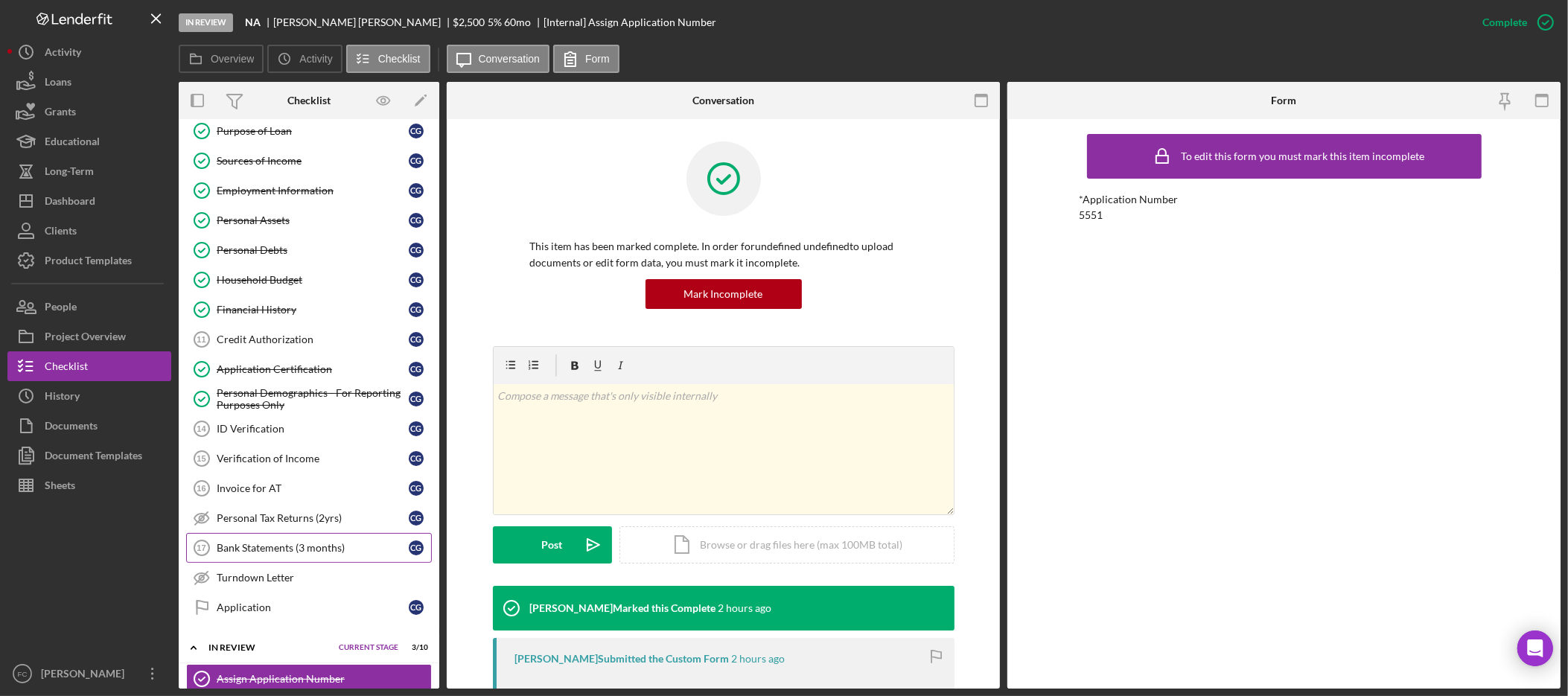
scroll to position [179, 0]
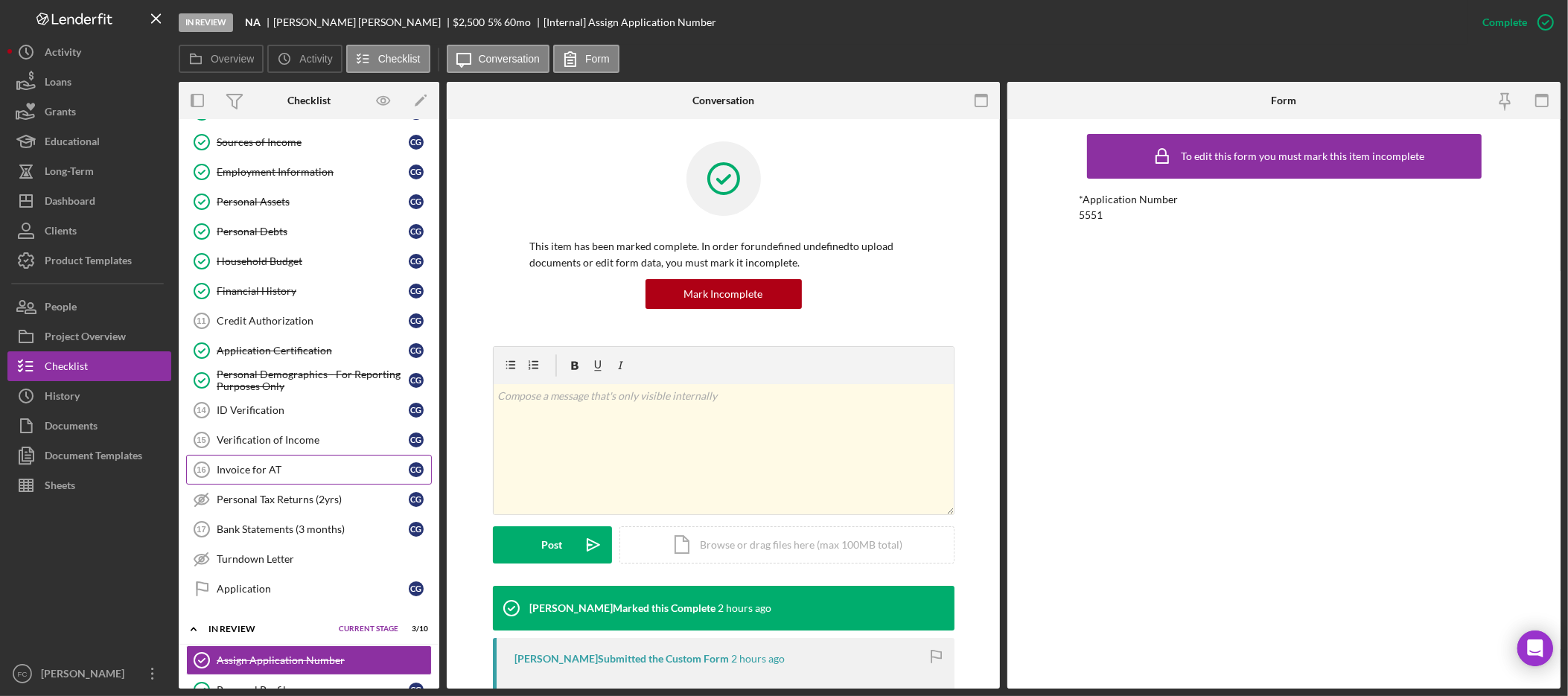
click at [303, 476] on div "Invoice for AT" at bounding box center [312, 470] width 192 height 12
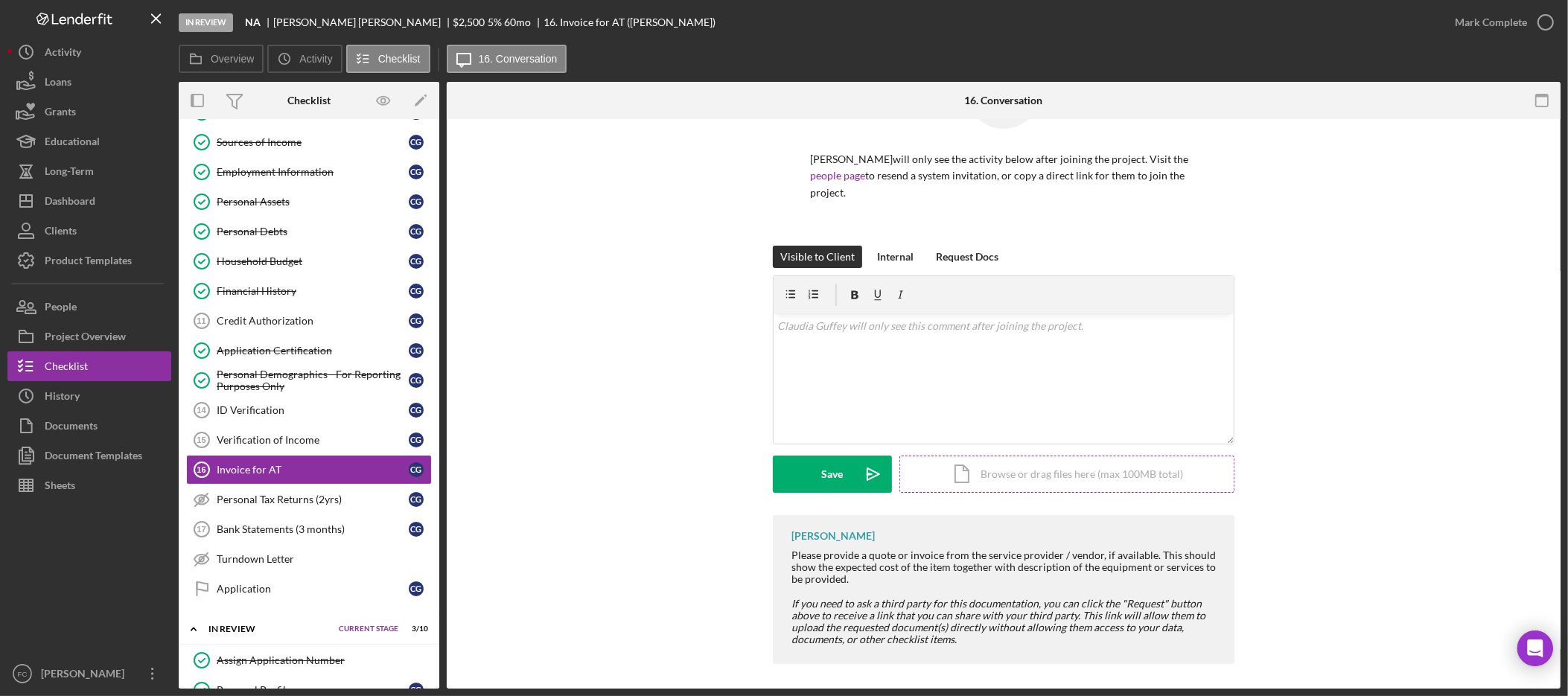
scroll to position [93, 0]
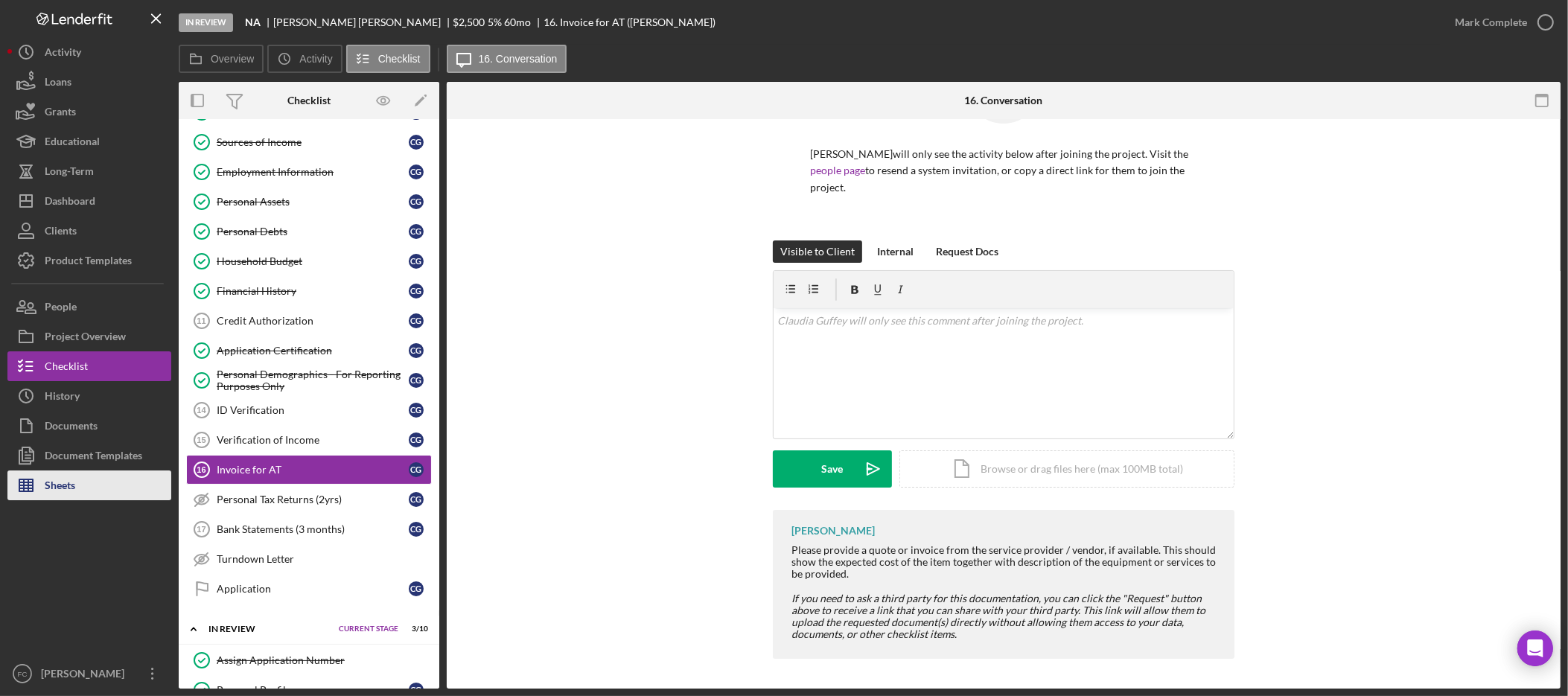
click at [57, 496] on div "Sheets" at bounding box center [60, 487] width 30 height 33
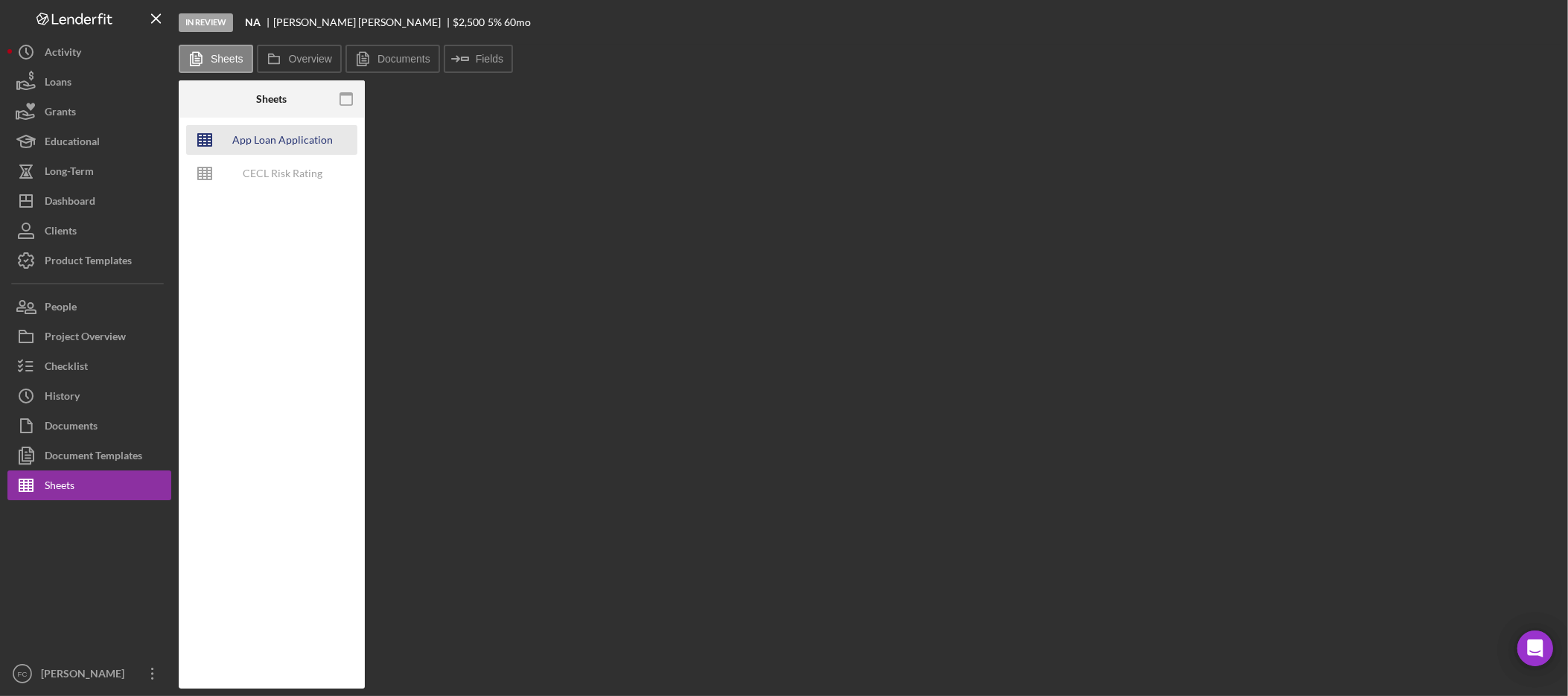
click at [306, 143] on div "App Loan Application Package" at bounding box center [283, 140] width 120 height 29
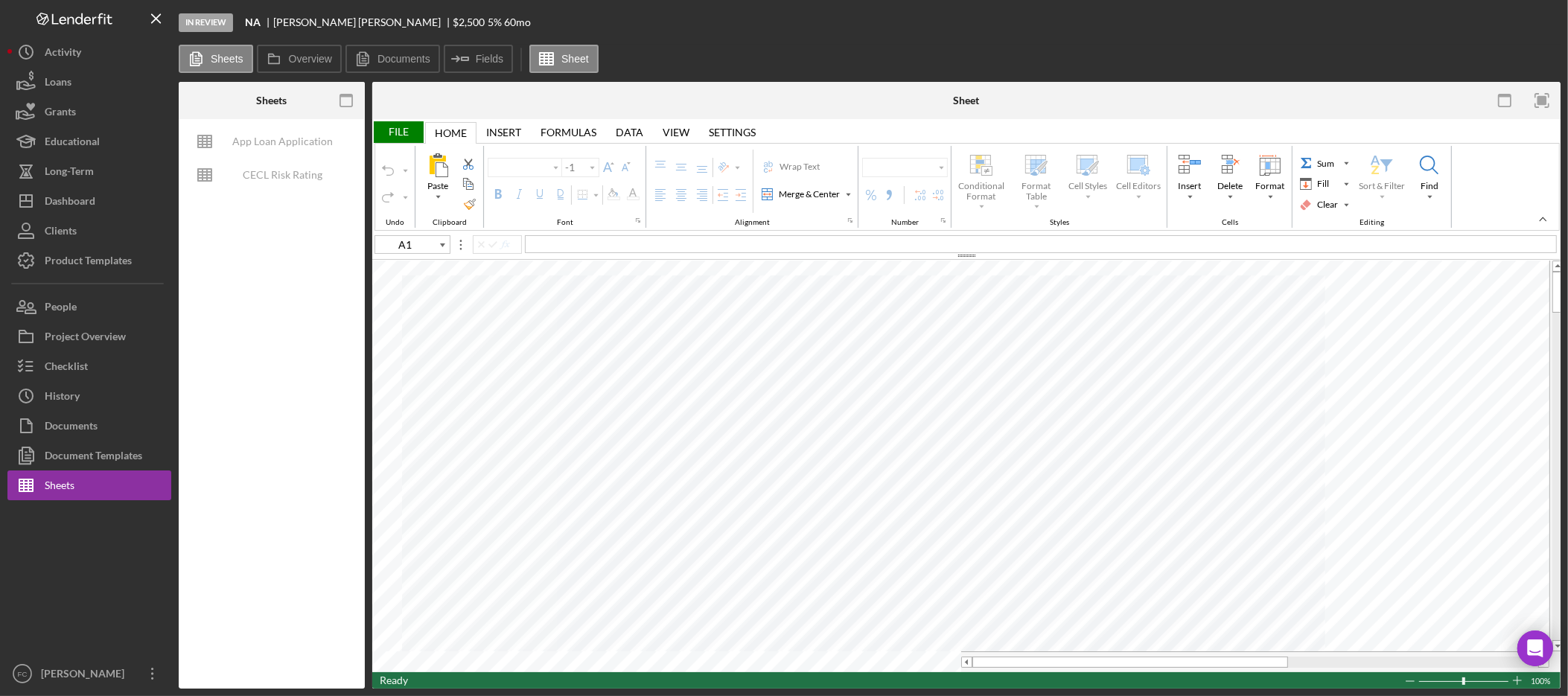
type input "F95"
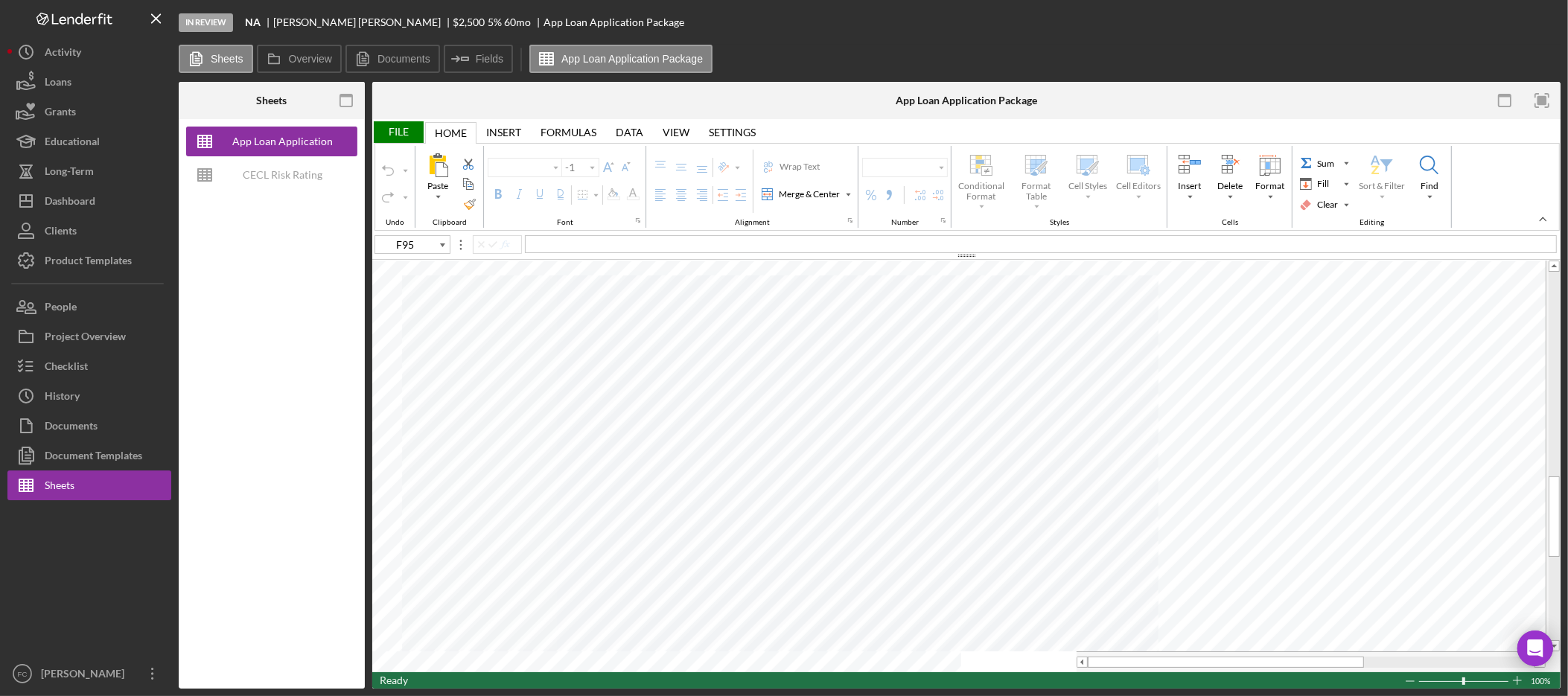
type input "Arial"
type input "10"
type input "D17"
type input "Calibri"
type input "11"
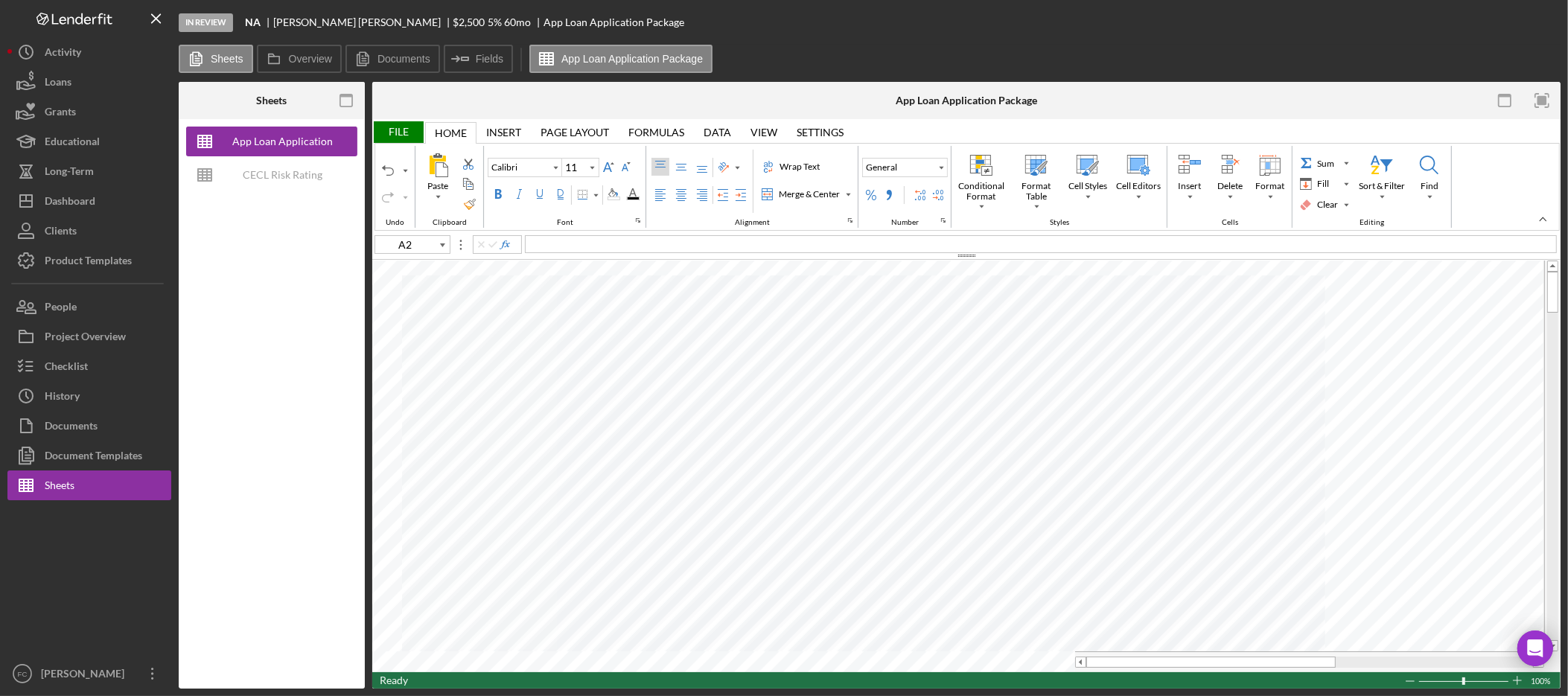
type input "A1"
click at [502, 199] on label "Bold" at bounding box center [497, 194] width 18 height 18
click at [502, 192] on div "Bold" at bounding box center [498, 194] width 12 height 12
type input "F95"
type input "Arial"
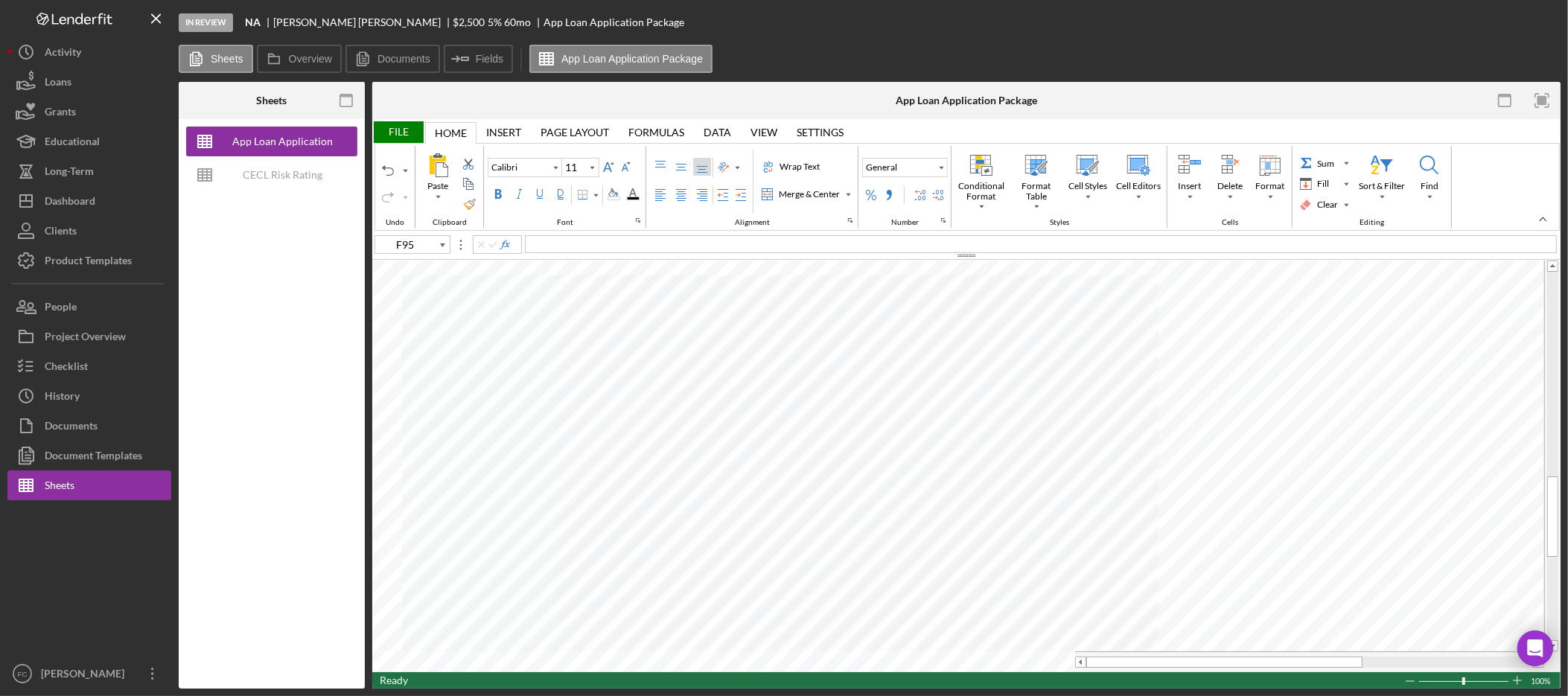
type input "10"
type input "A83"
type input "E83"
click at [620, 196] on div "Background Color" at bounding box center [613, 194] width 12 height 12
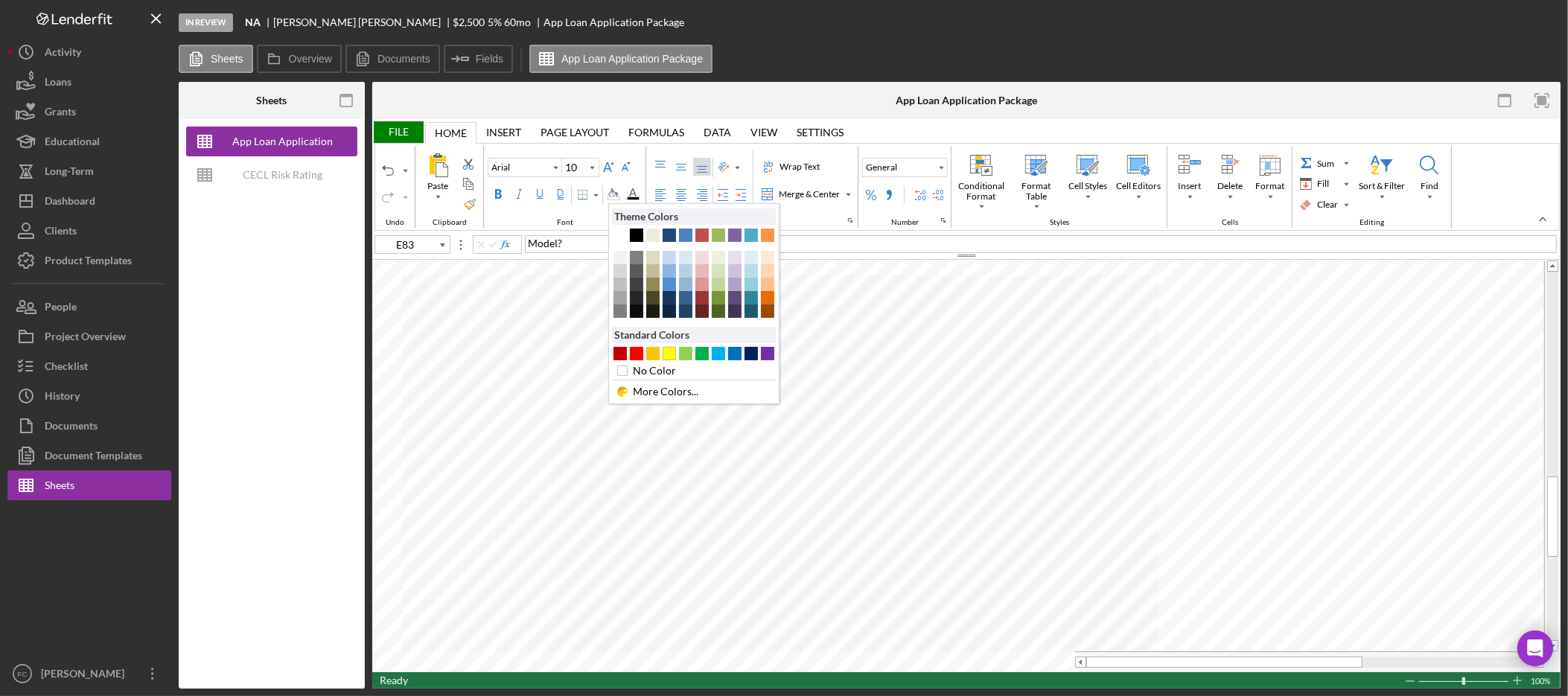
click at [672, 353] on div "#FFFF00" at bounding box center [669, 354] width 13 height 13
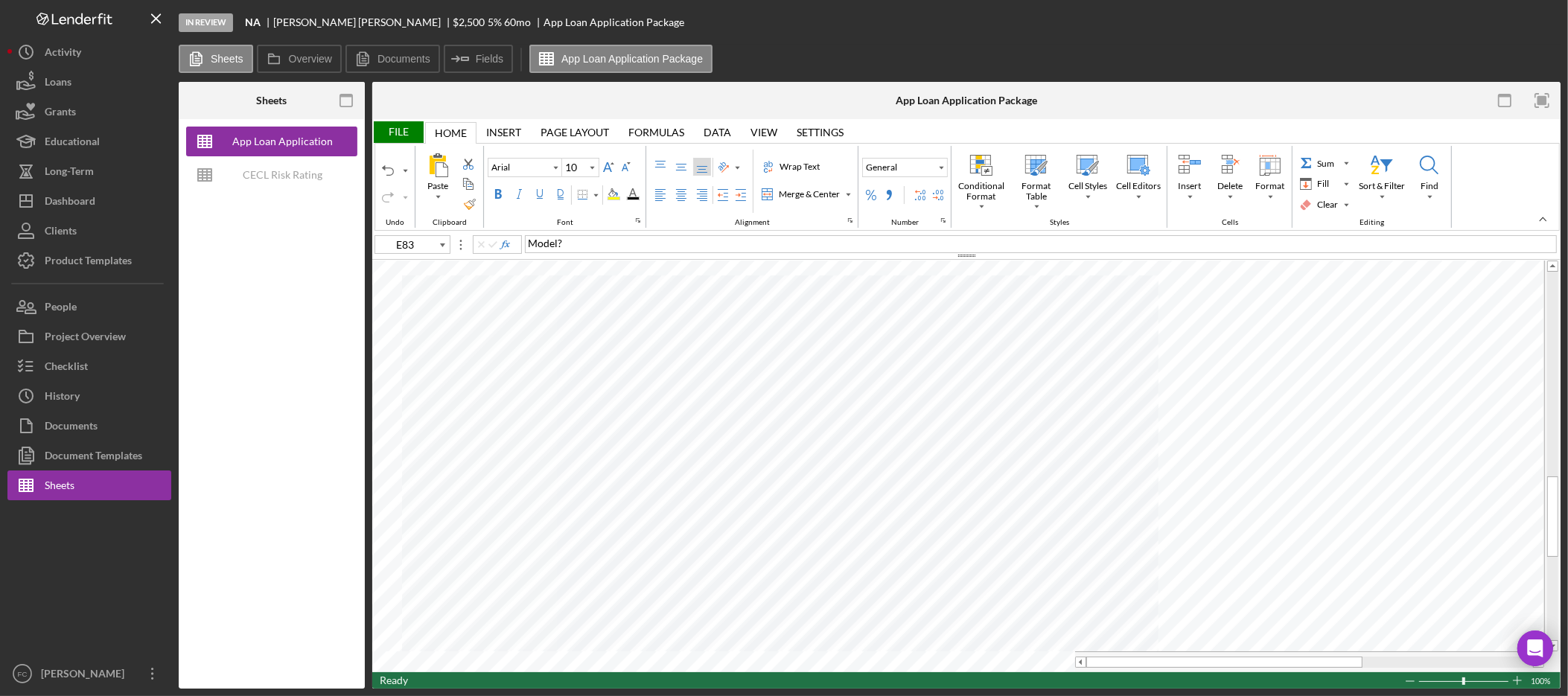
click at [404, 130] on div "File" at bounding box center [398, 132] width 51 height 22
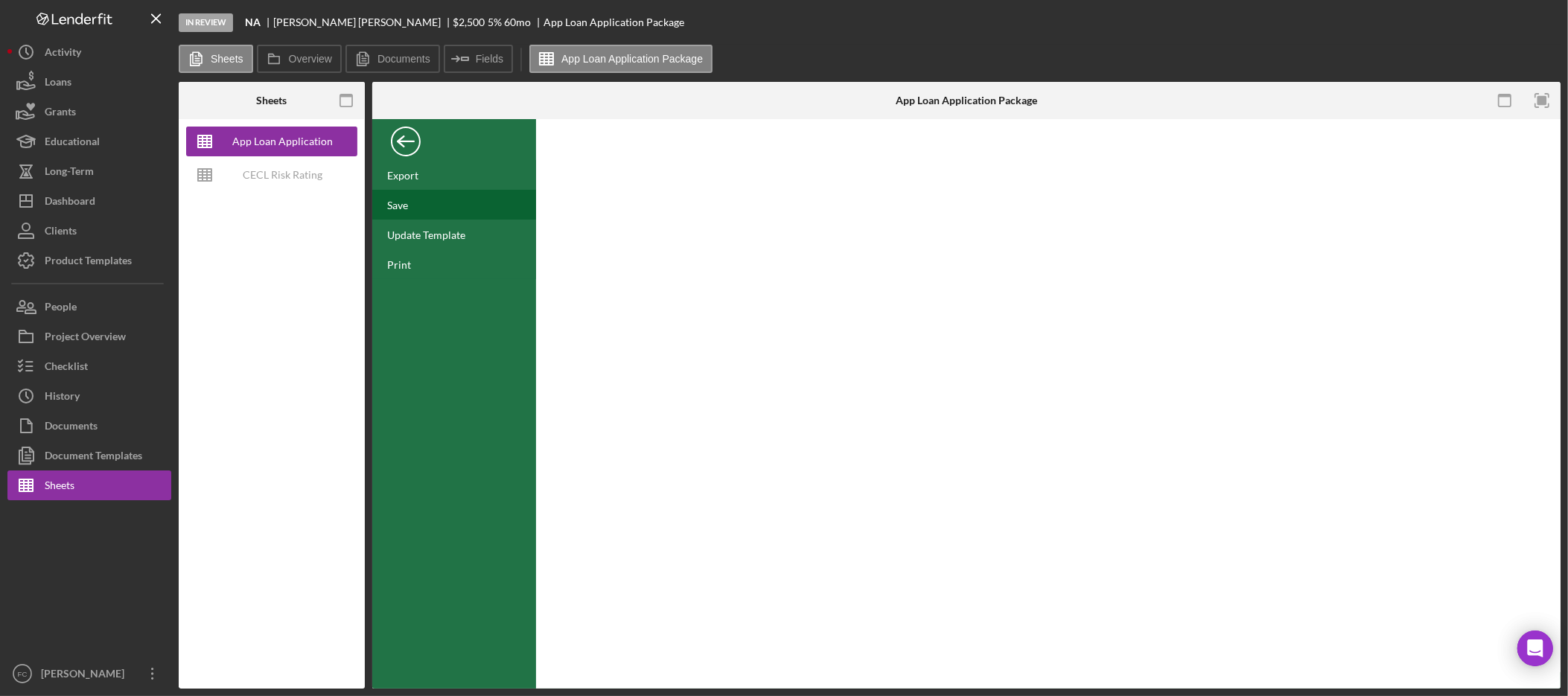
click at [421, 208] on div "Save" at bounding box center [454, 204] width 164 height 29
click at [408, 141] on div "Back" at bounding box center [405, 137] width 29 height 29
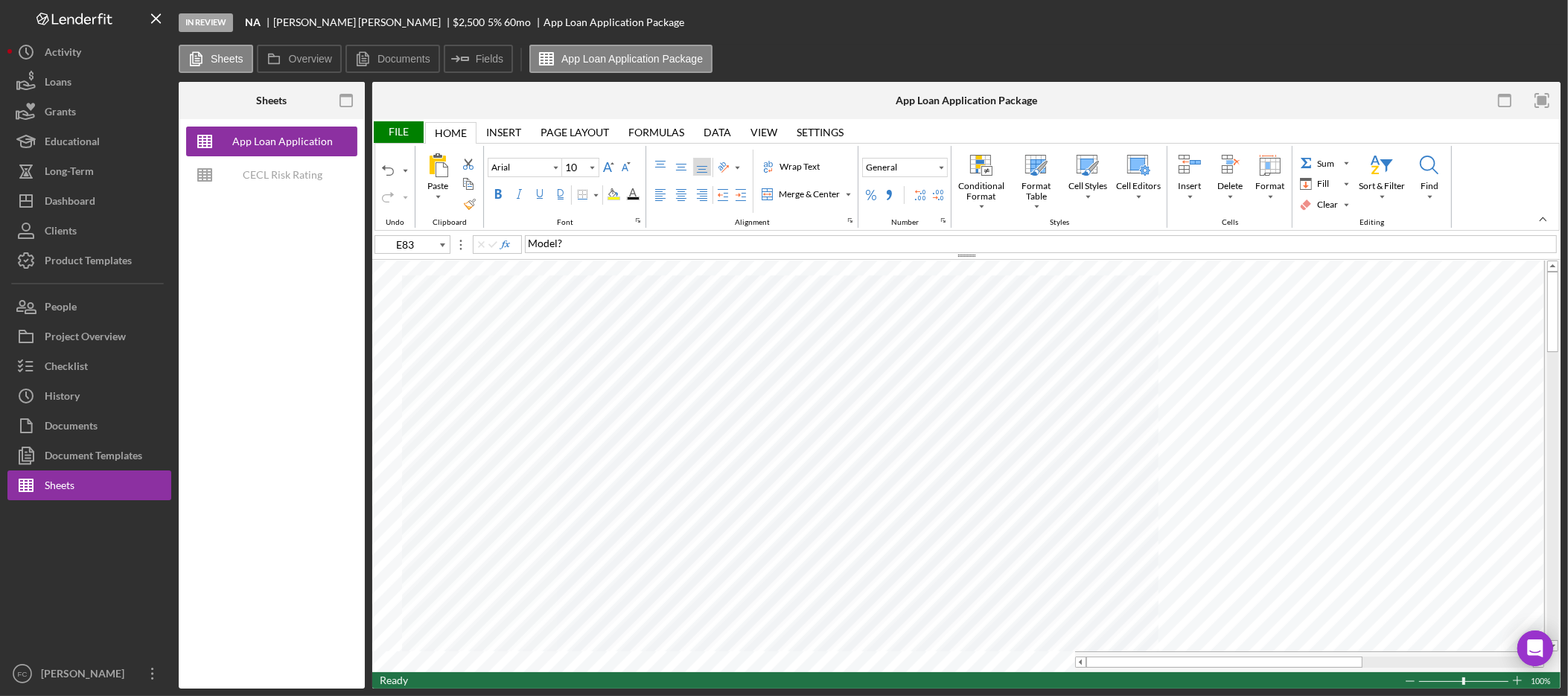
type input "A2"
type input "Calibri"
type input "11"
type input "A3"
type input "E83"
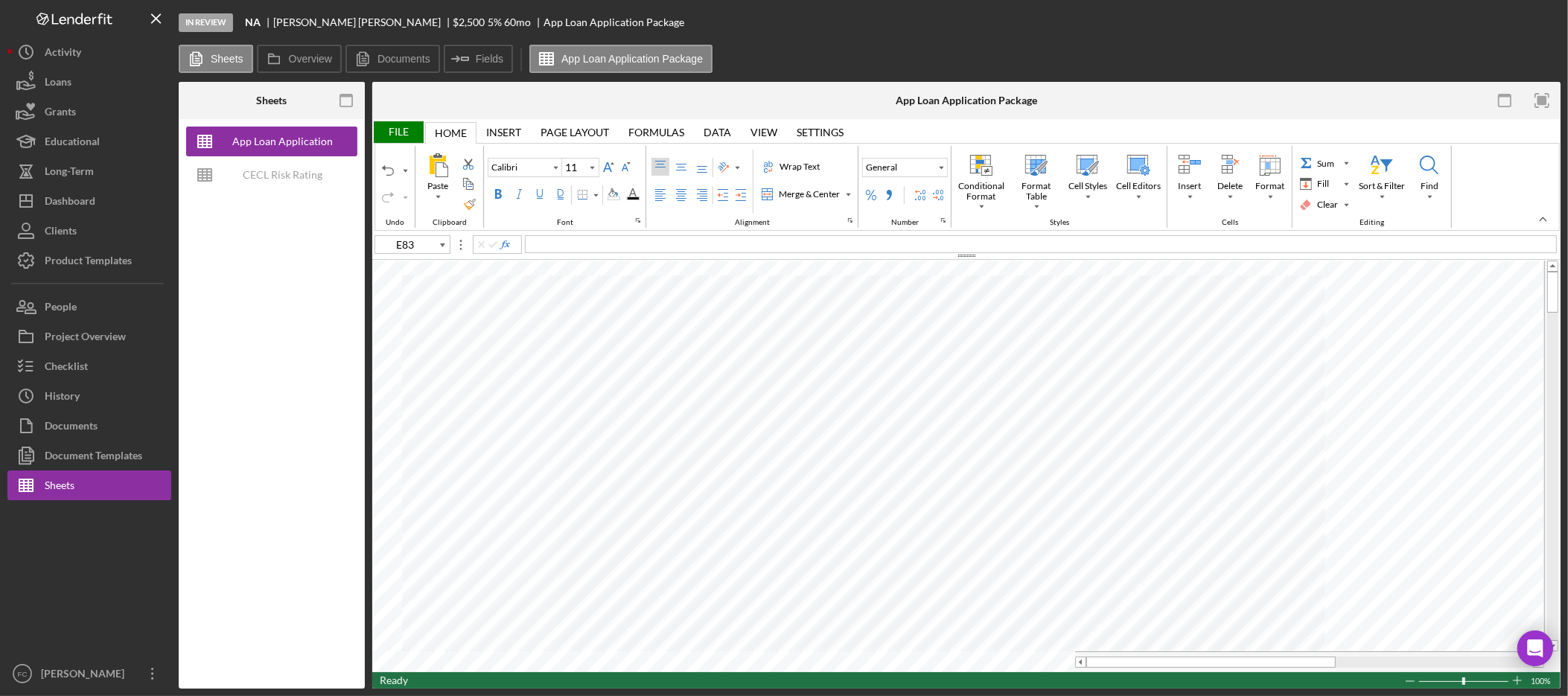
type input "Arial"
type input "10"
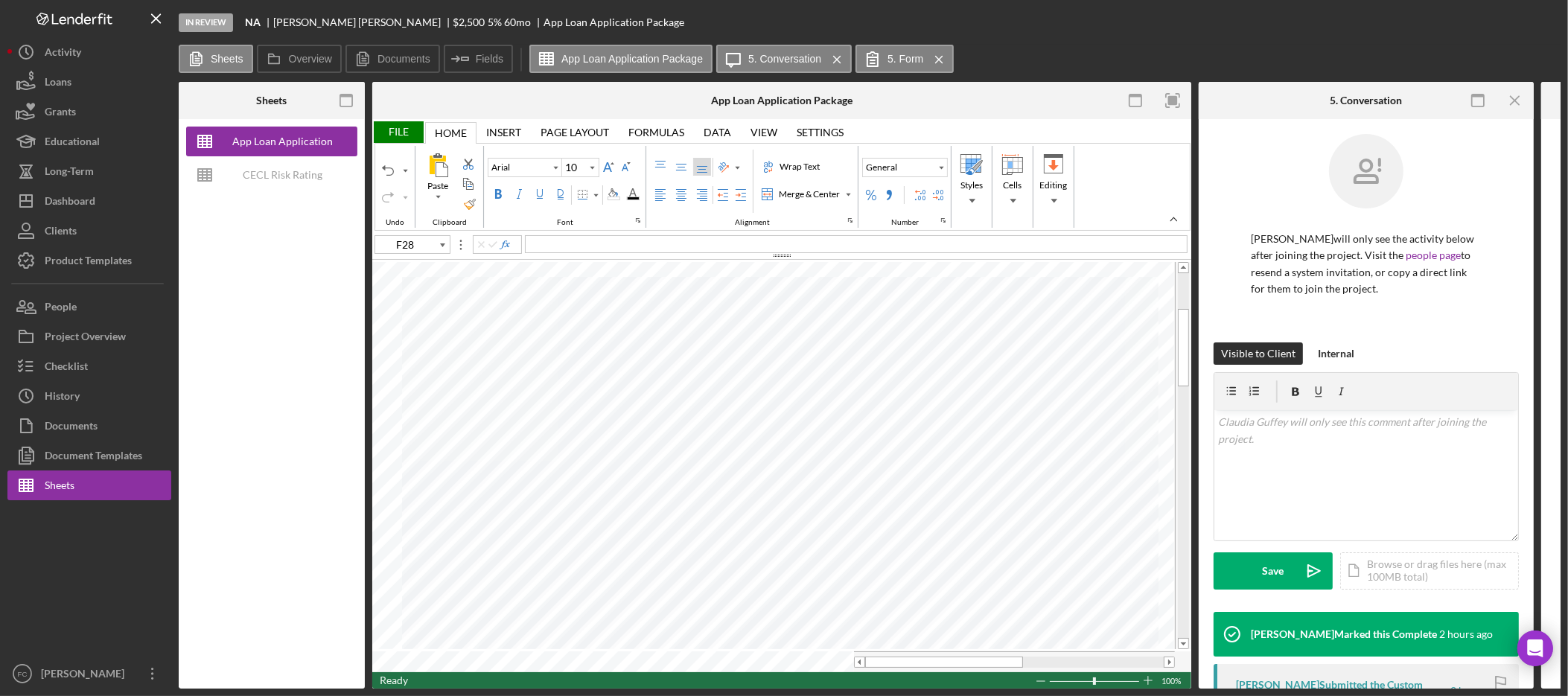
type input "E28"
type input "B3"
type input "Calibri"
type input "11"
type input "F28"
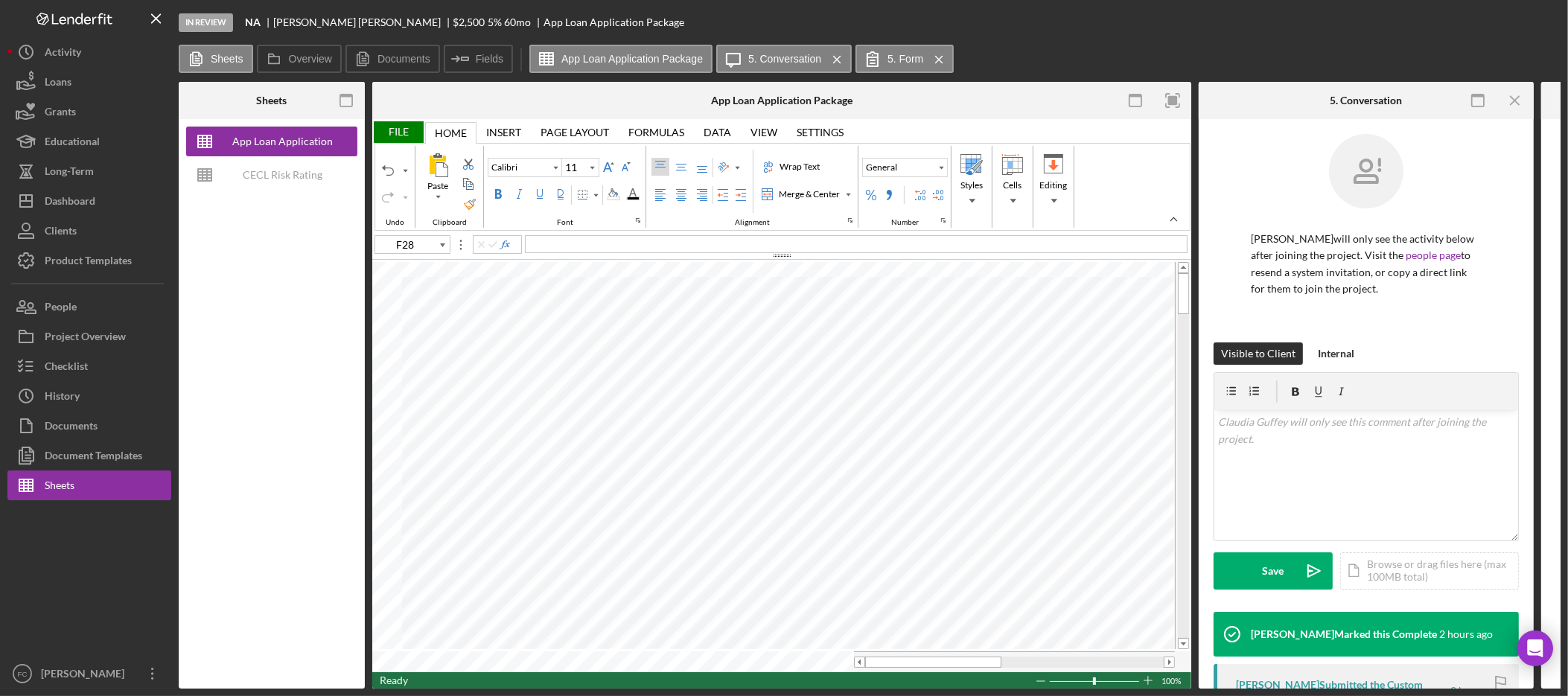
type input "Arial"
type input "10"
type input "B11"
click at [620, 193] on div "Background Color" at bounding box center [613, 194] width 12 height 12
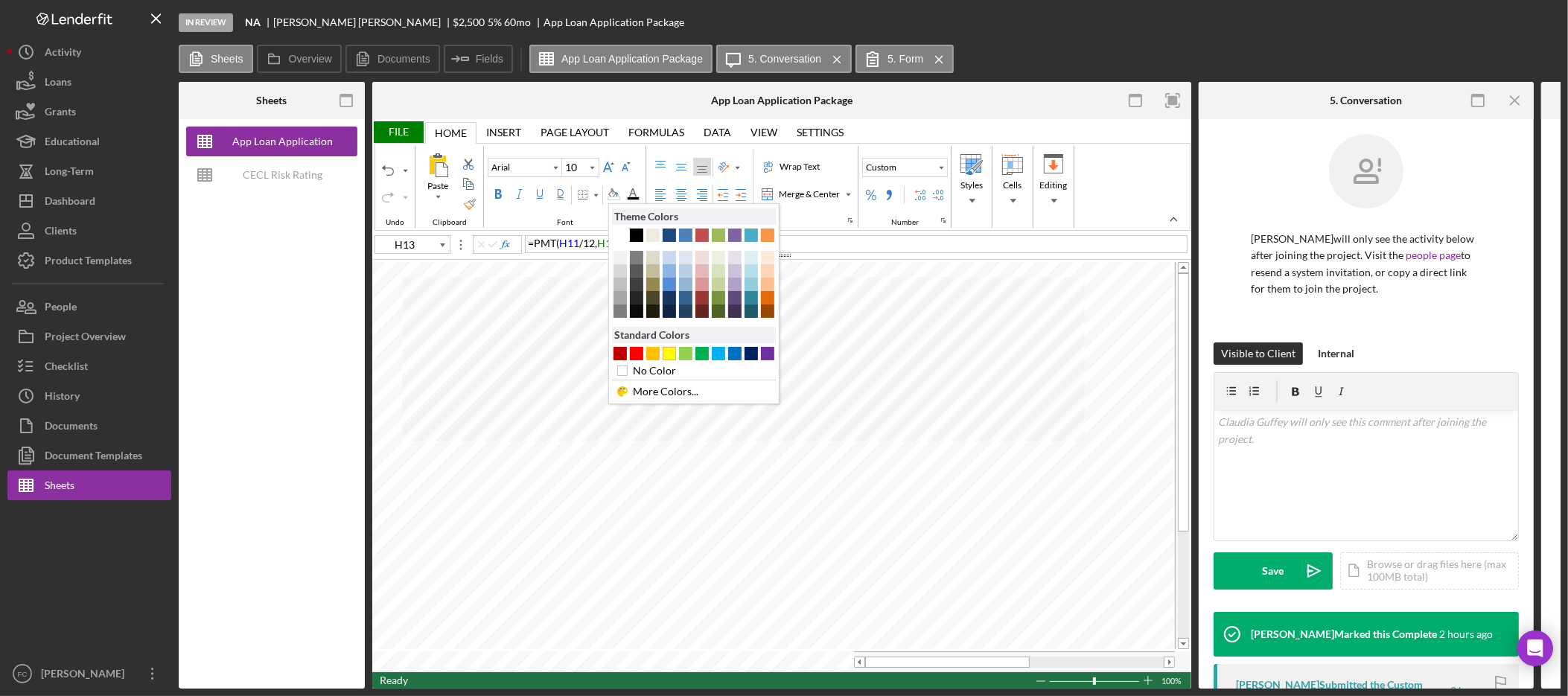
click at [675, 349] on div "#FFFF00" at bounding box center [669, 354] width 13 height 13
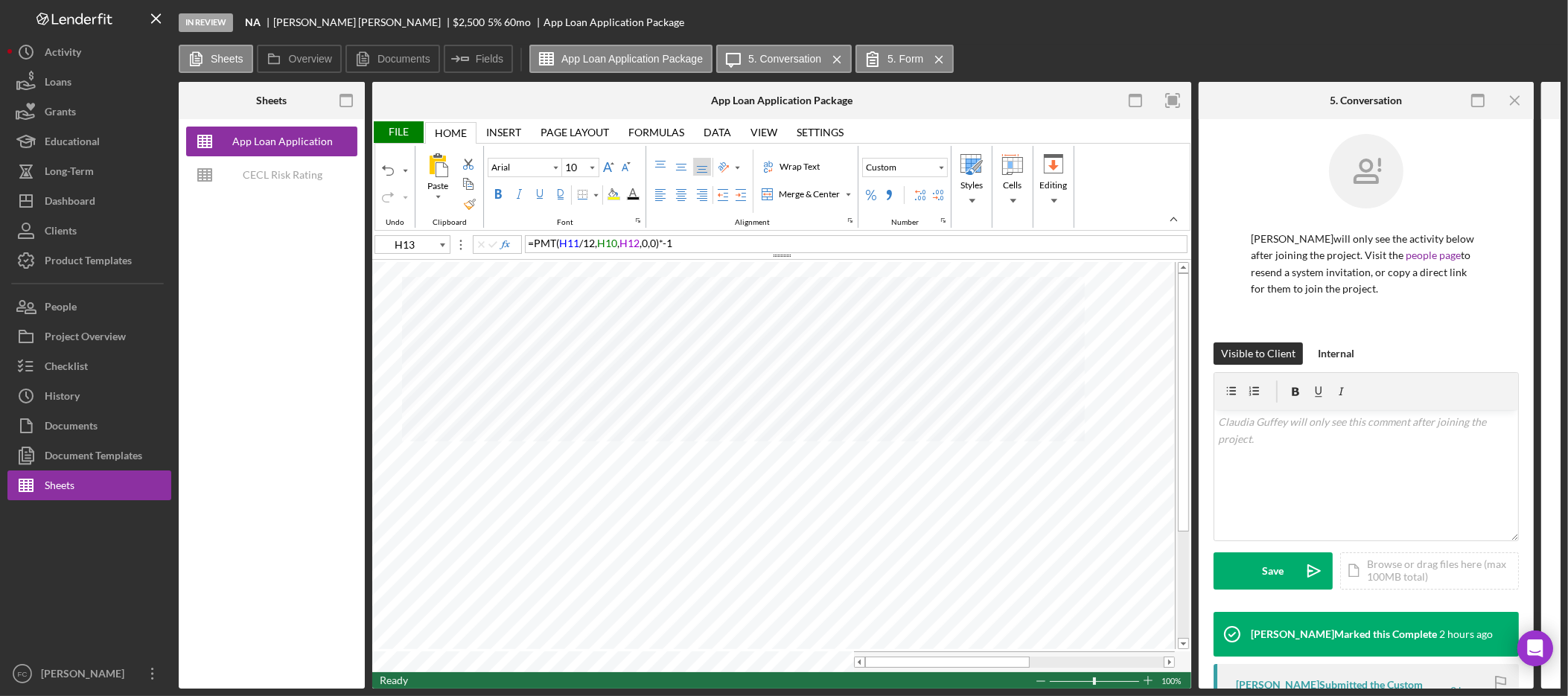
type input "F28"
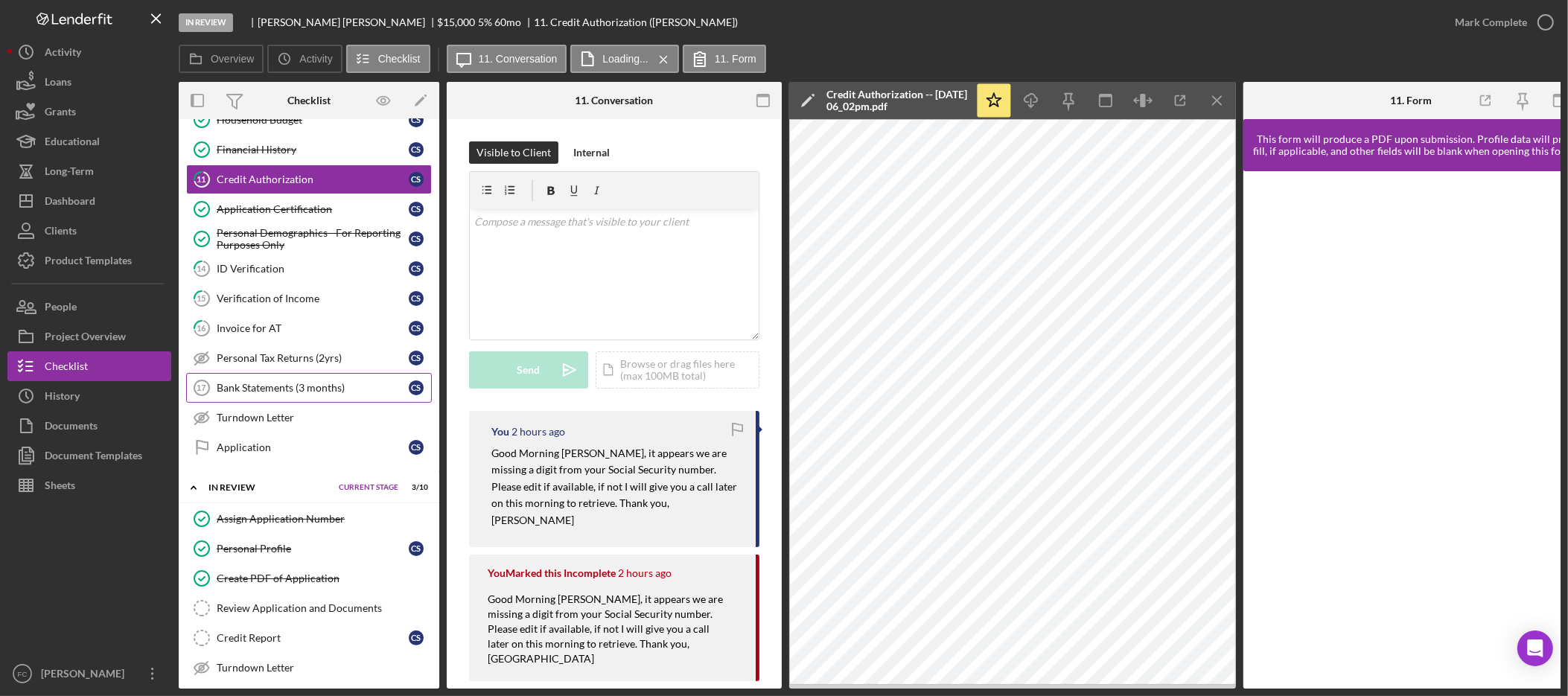
scroll to position [373, 0]
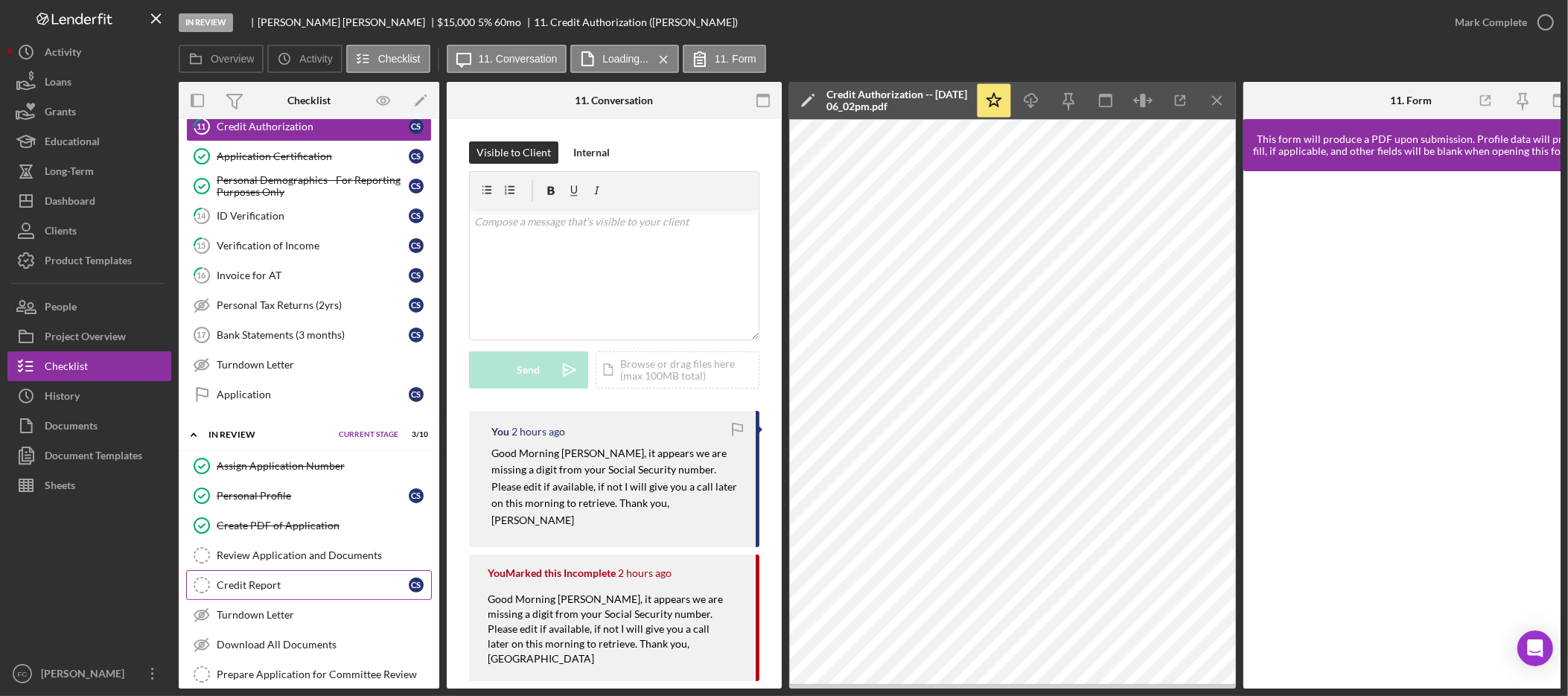
click at [329, 581] on link "Credit Report Credit Report C S" at bounding box center [308, 585] width 246 height 29
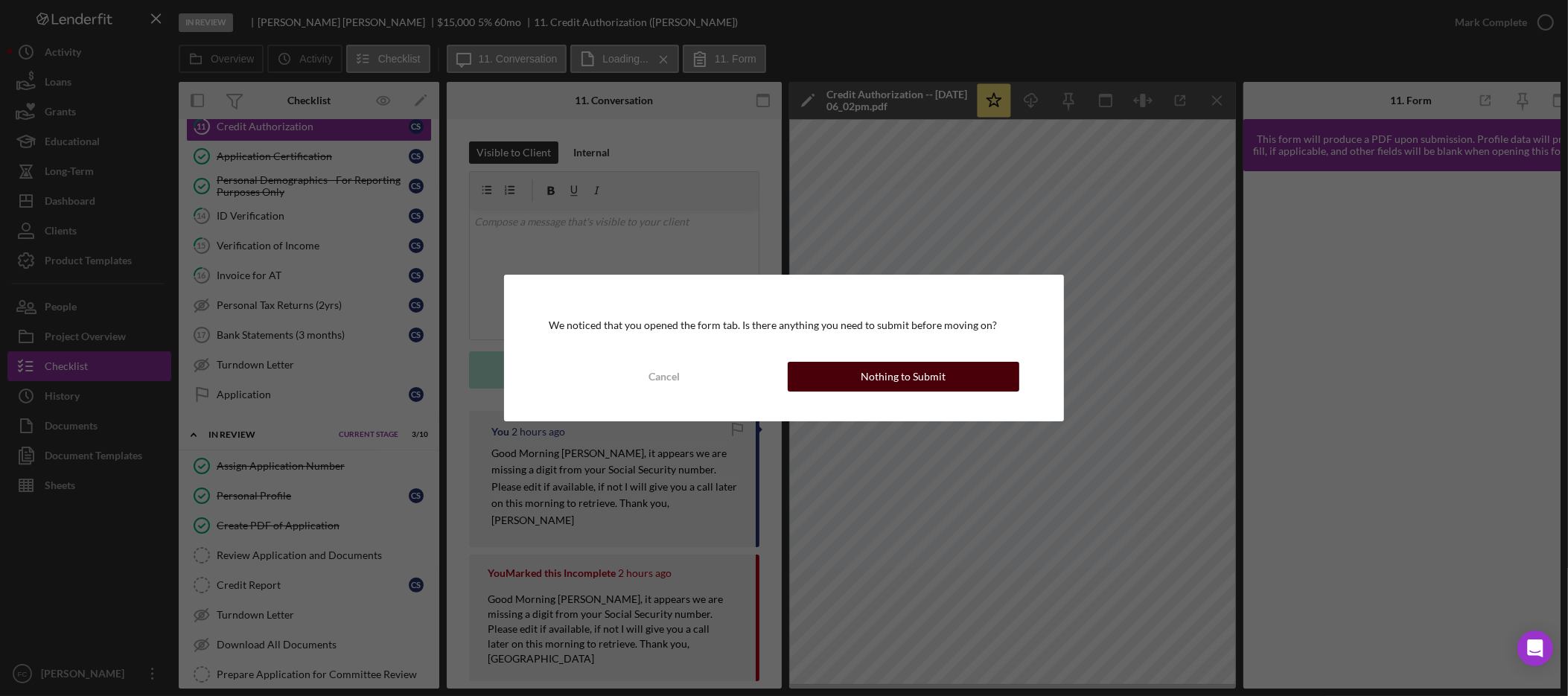
click at [911, 371] on div "Nothing to Submit" at bounding box center [903, 376] width 84 height 29
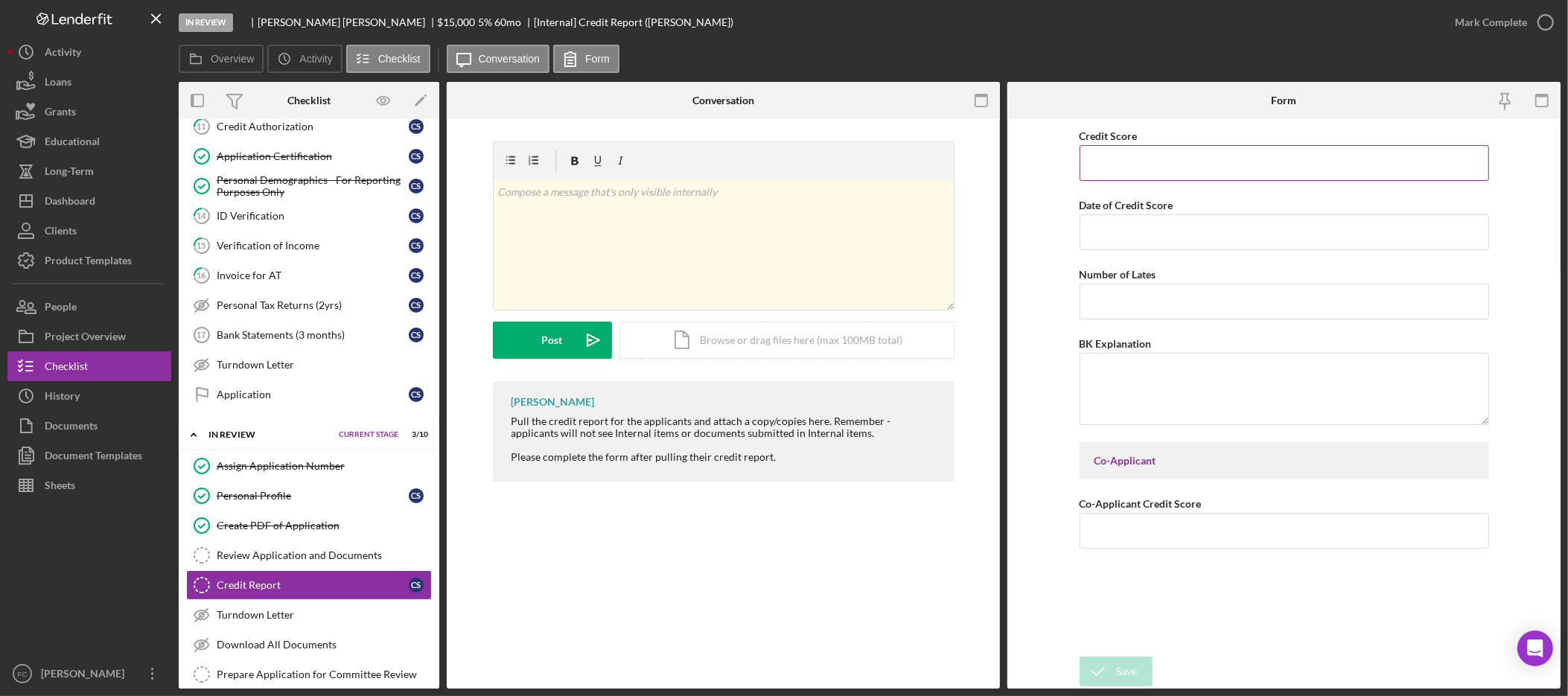
click at [1172, 158] on input "Credit Score" at bounding box center [1284, 163] width 409 height 36
type input "794"
type input "09/23/2025"
click at [1098, 671] on icon "submit" at bounding box center [1098, 671] width 37 height 37
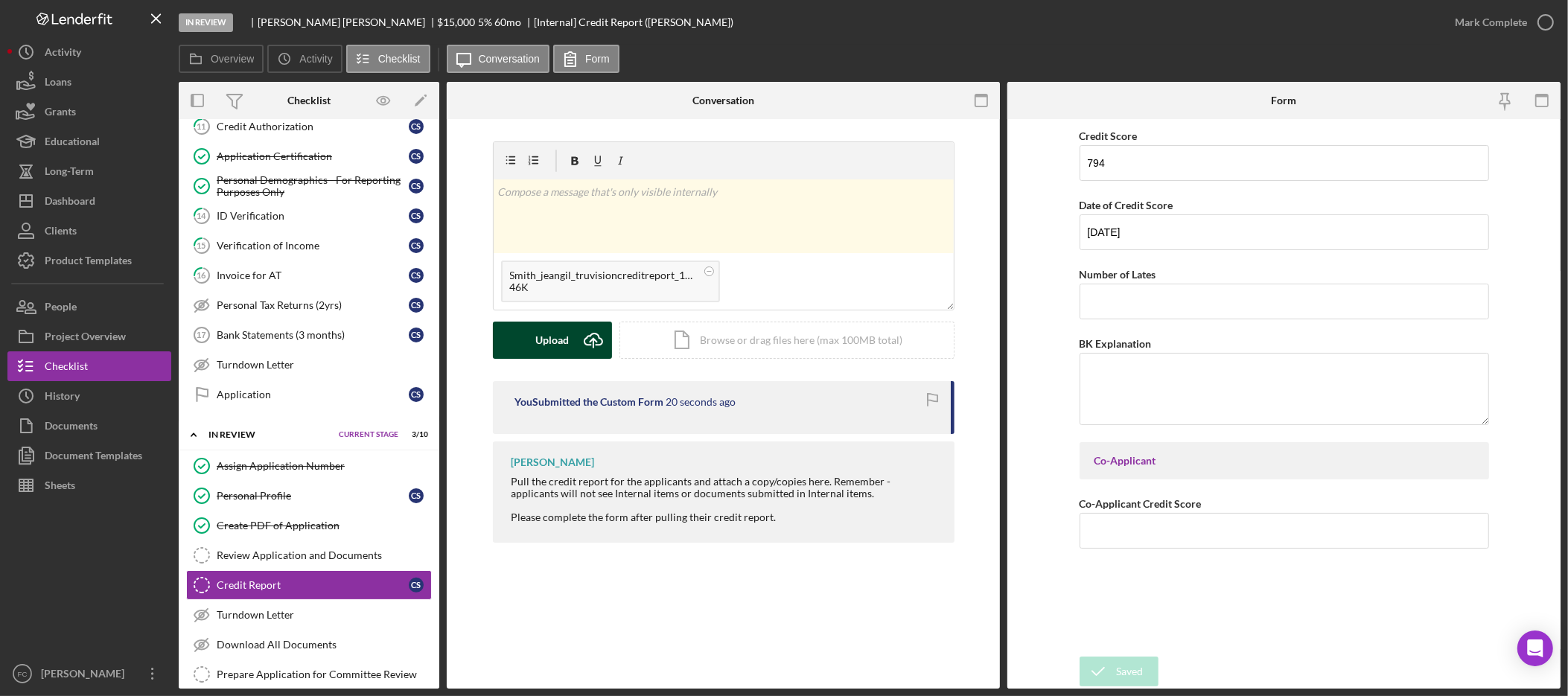
click at [579, 341] on icon "Icon/Upload" at bounding box center [593, 340] width 37 height 37
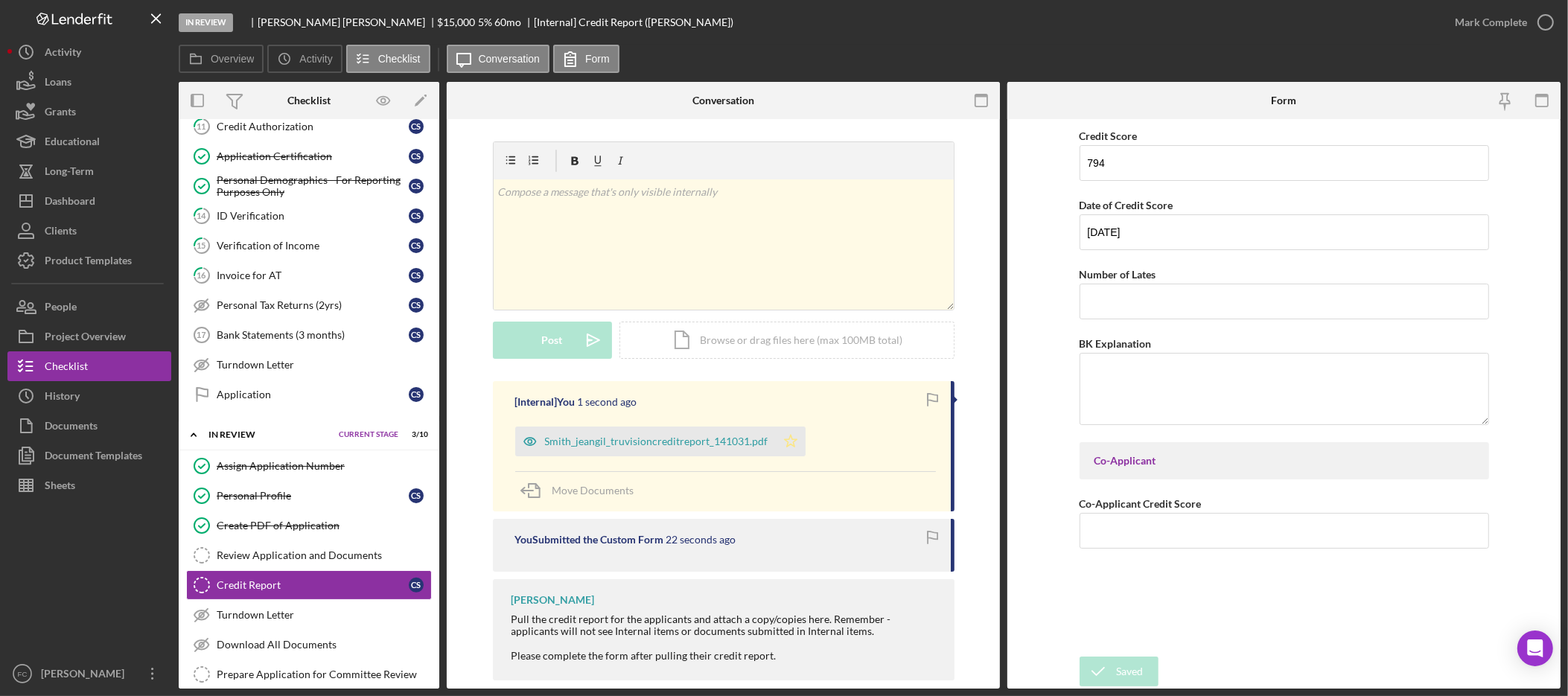
click at [790, 444] on icon "Icon/Star" at bounding box center [790, 442] width 29 height 29
click at [1525, 24] on div "Mark Complete" at bounding box center [1491, 22] width 72 height 29
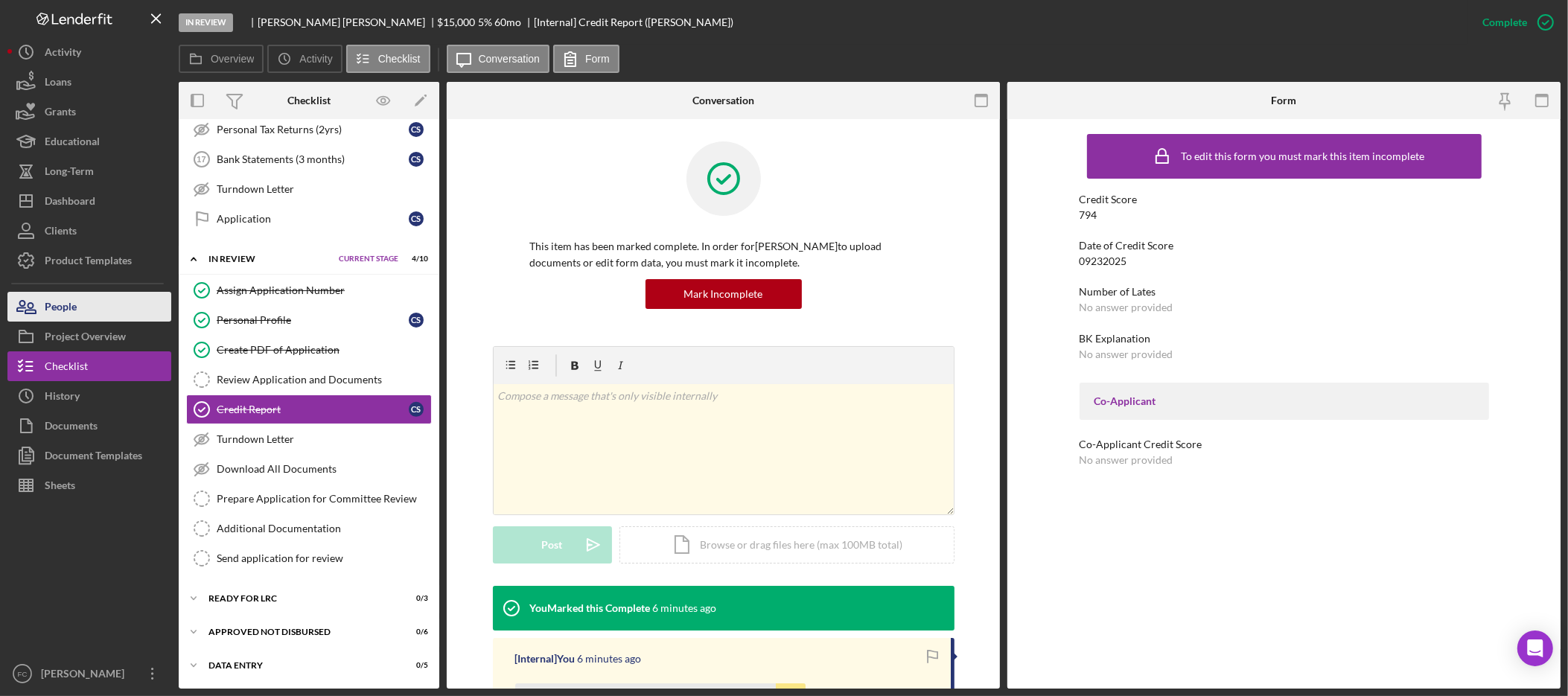
click at [55, 309] on div "People" at bounding box center [61, 309] width 32 height 33
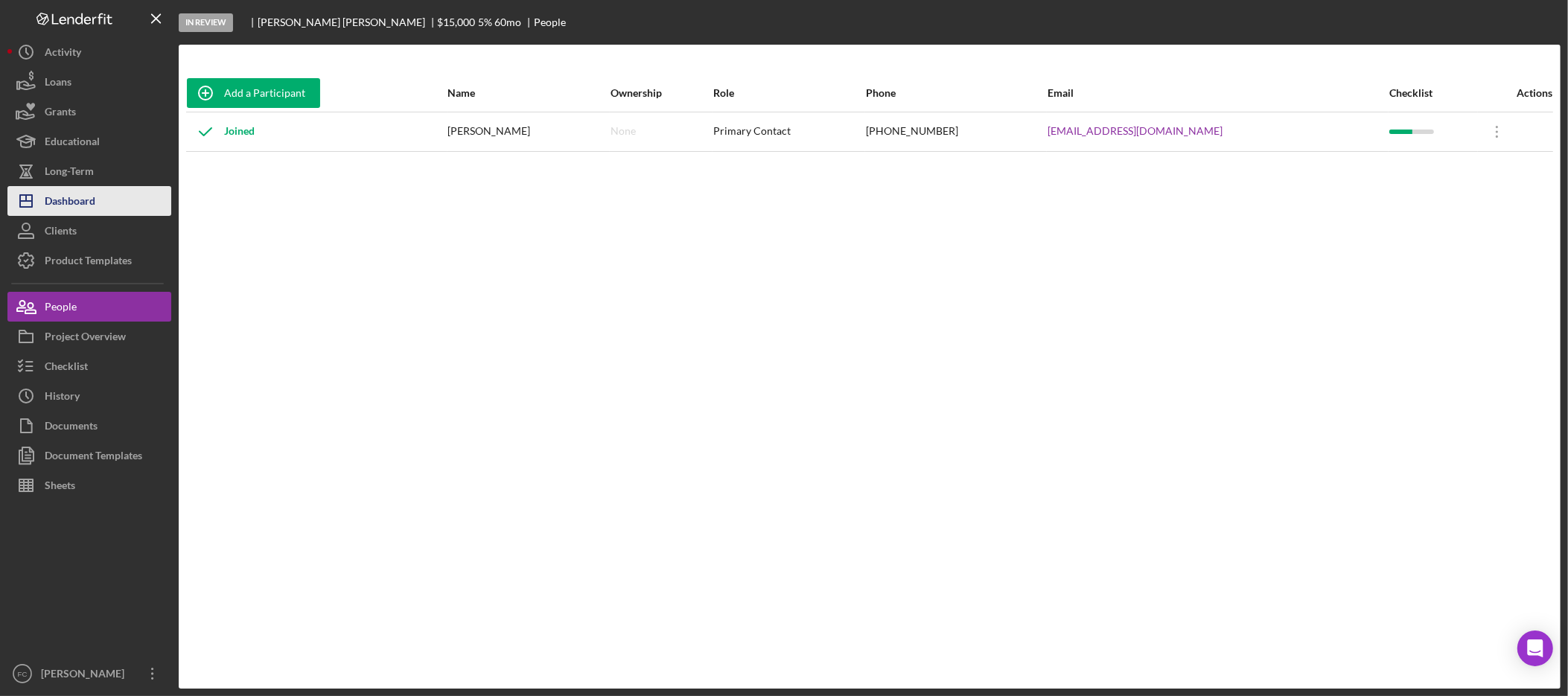
click at [88, 207] on div "Dashboard" at bounding box center [69, 202] width 50 height 33
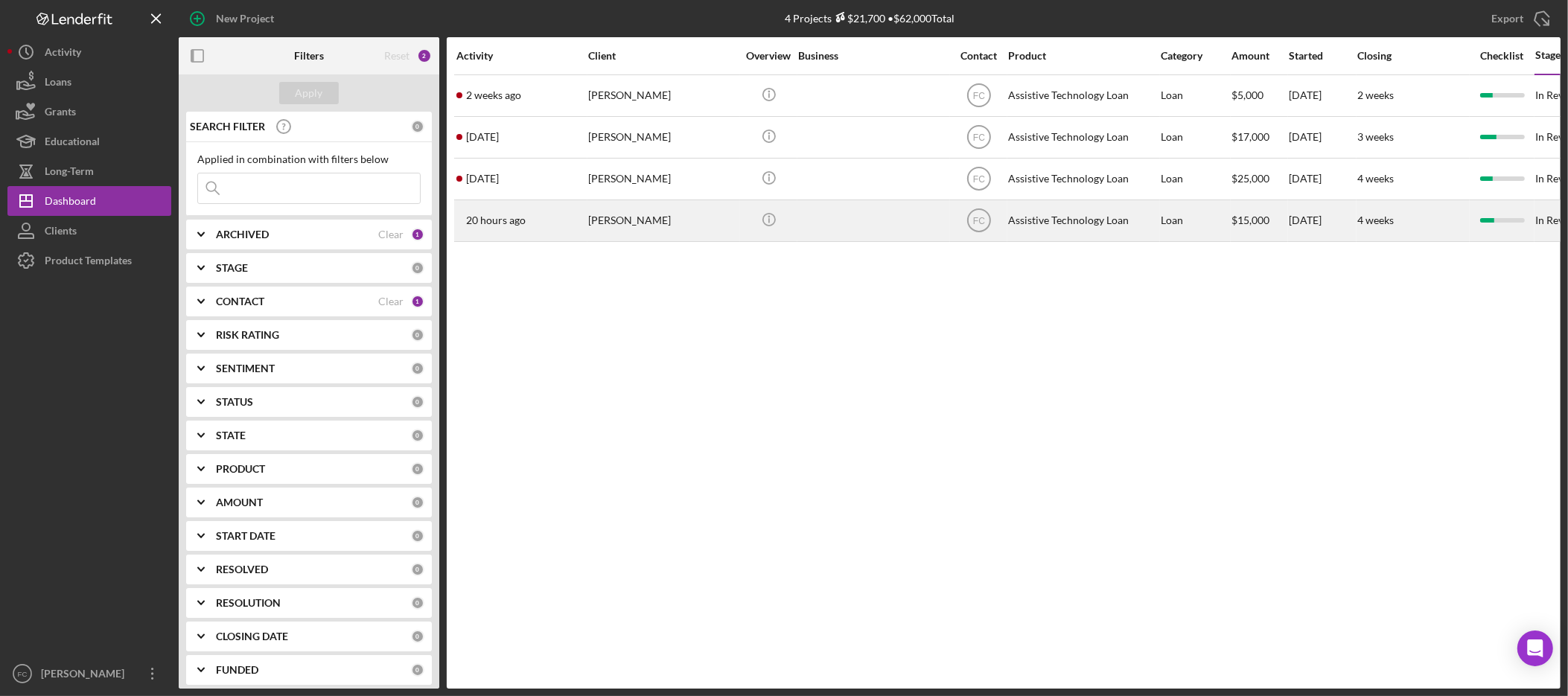
click at [627, 227] on div "[PERSON_NAME]" at bounding box center [663, 221] width 149 height 40
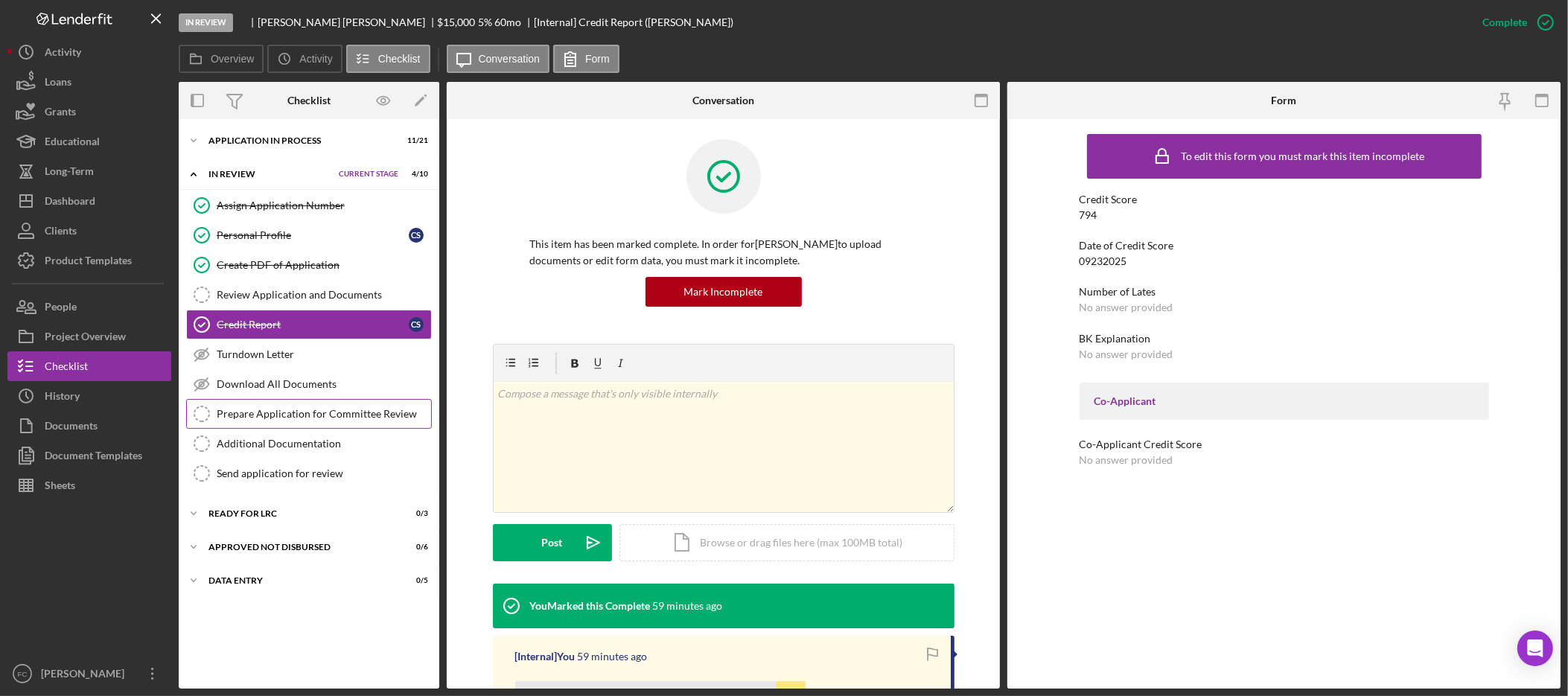
scroll to position [4, 0]
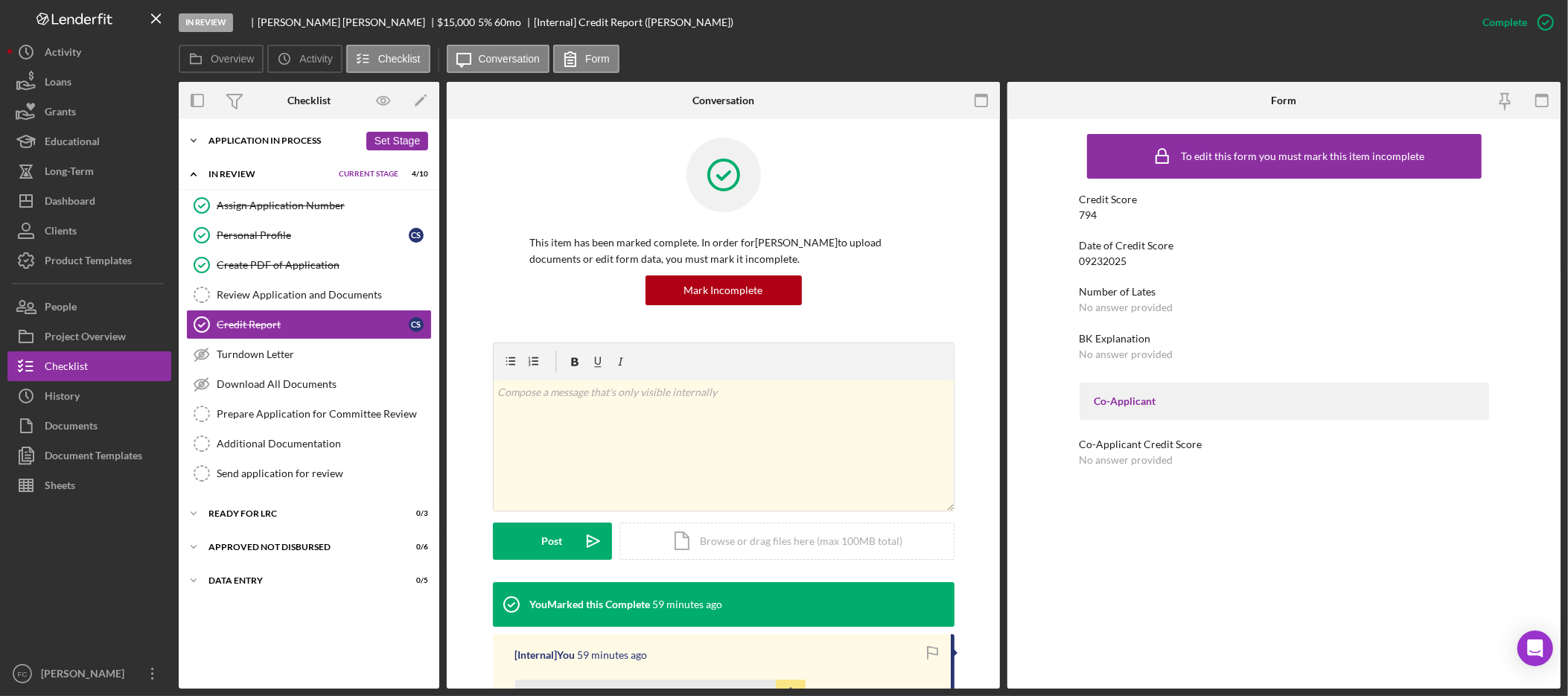
click at [280, 144] on div "Icon/Expander Application In Process 11 / 21 Set Stage" at bounding box center [308, 141] width 261 height 29
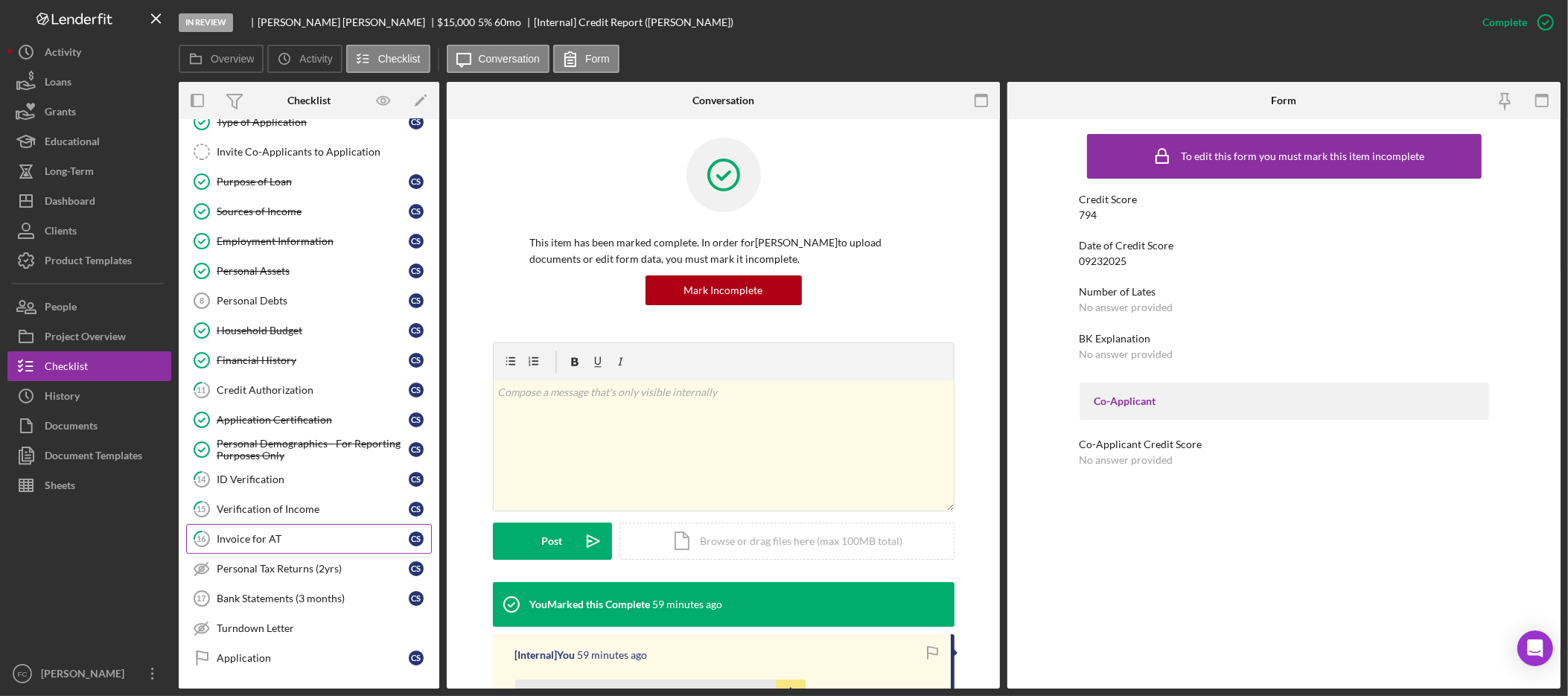
scroll to position [117, 0]
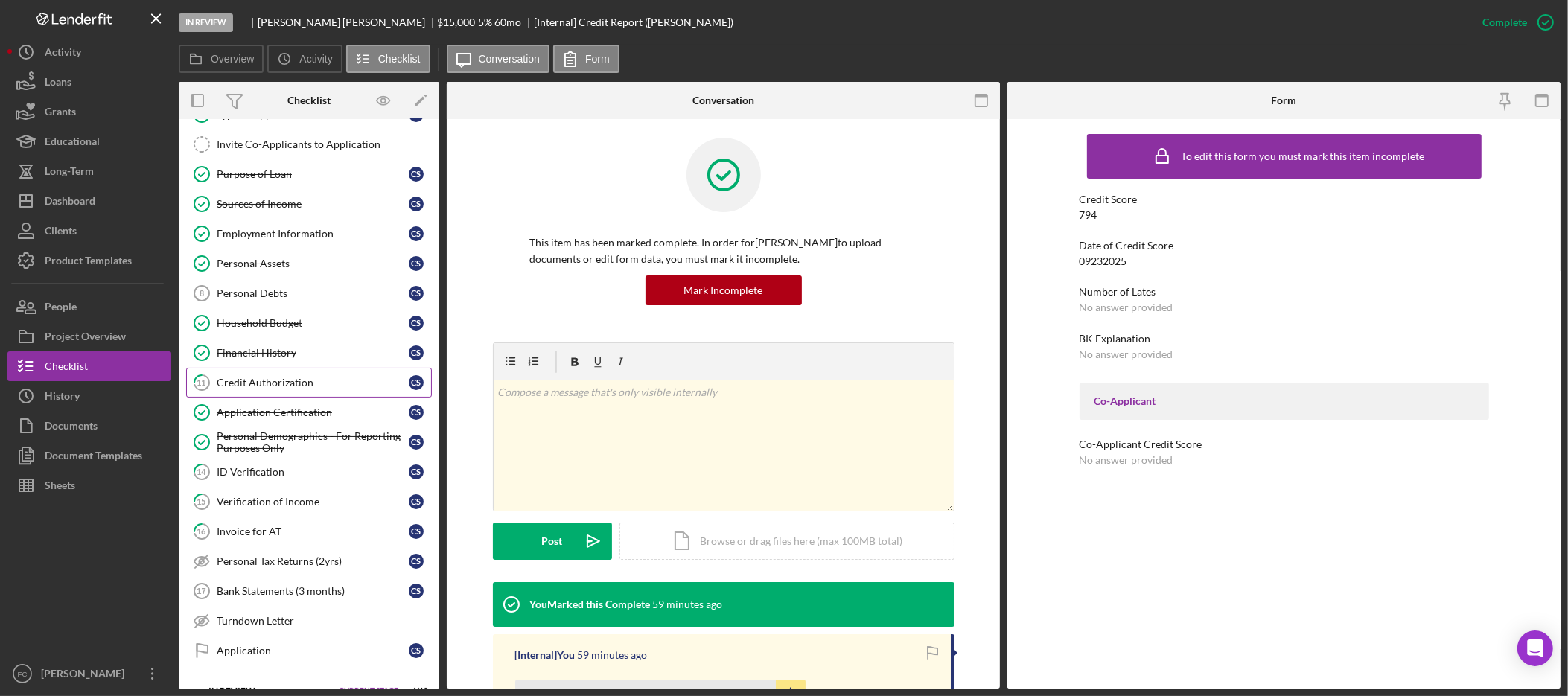
click at [340, 398] on link "11 Credit Authorization C S" at bounding box center [308, 383] width 246 height 29
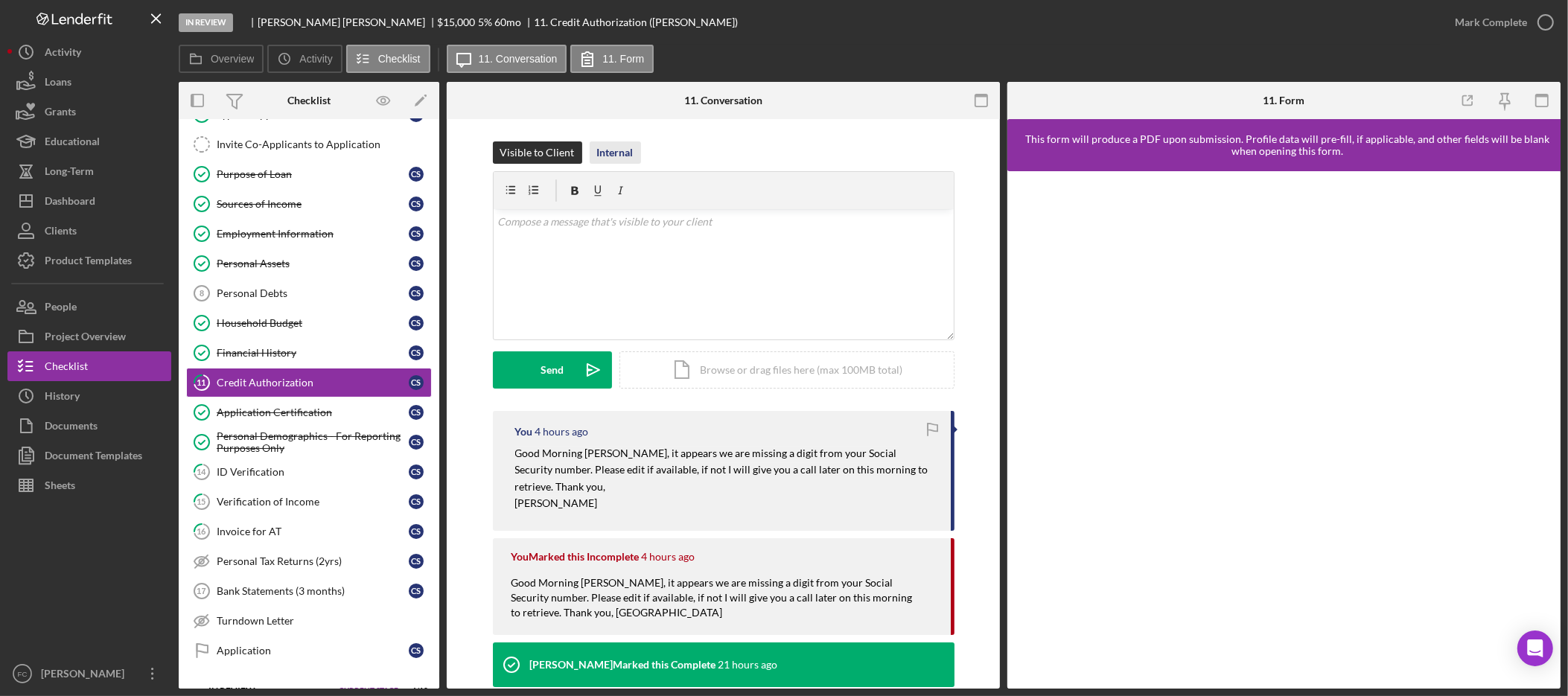
click at [610, 162] on div "Internal" at bounding box center [615, 153] width 36 height 23
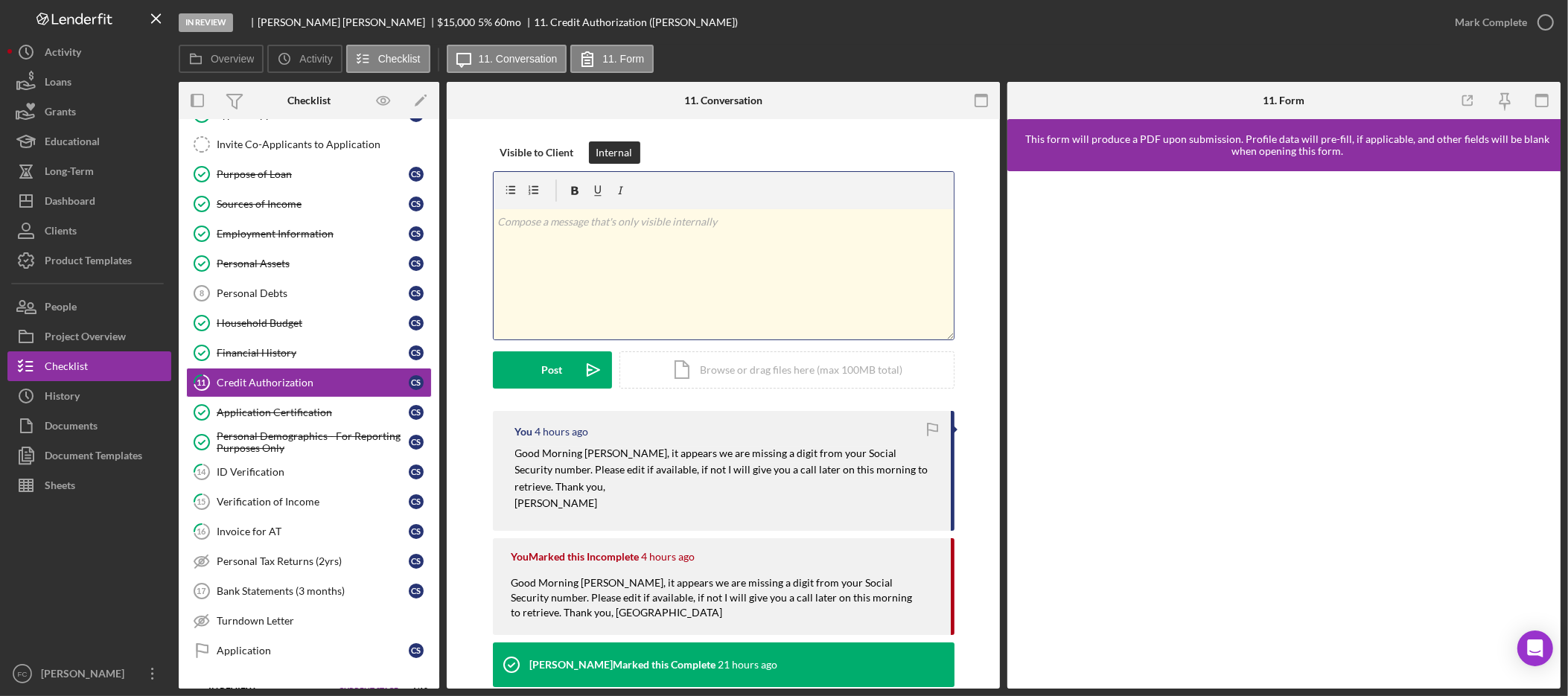
click at [592, 264] on div "v Color teal Color pink Remove color Add row above Add row below Add column bef…" at bounding box center [723, 273] width 460 height 130
click at [548, 370] on div "Post" at bounding box center [552, 369] width 21 height 37
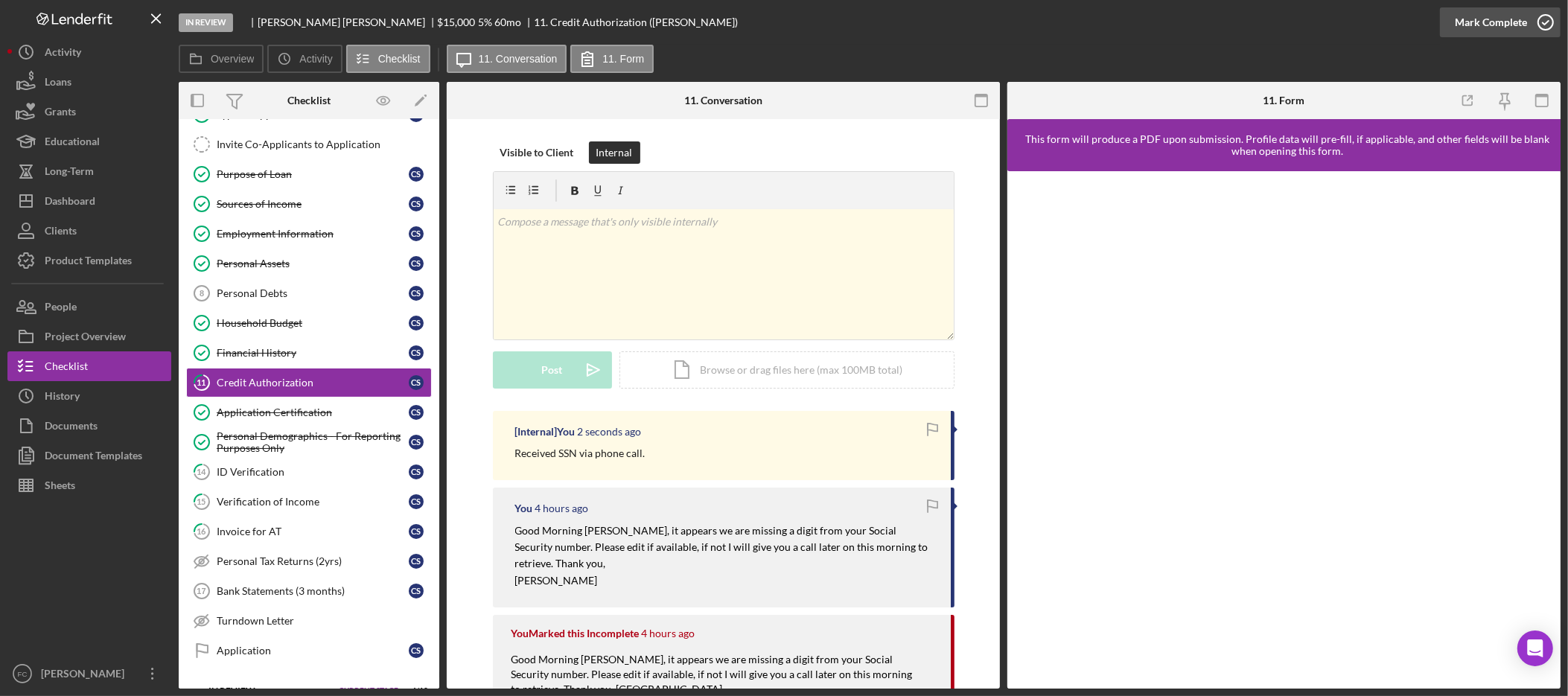
click at [1487, 23] on div "Mark Complete" at bounding box center [1491, 22] width 72 height 29
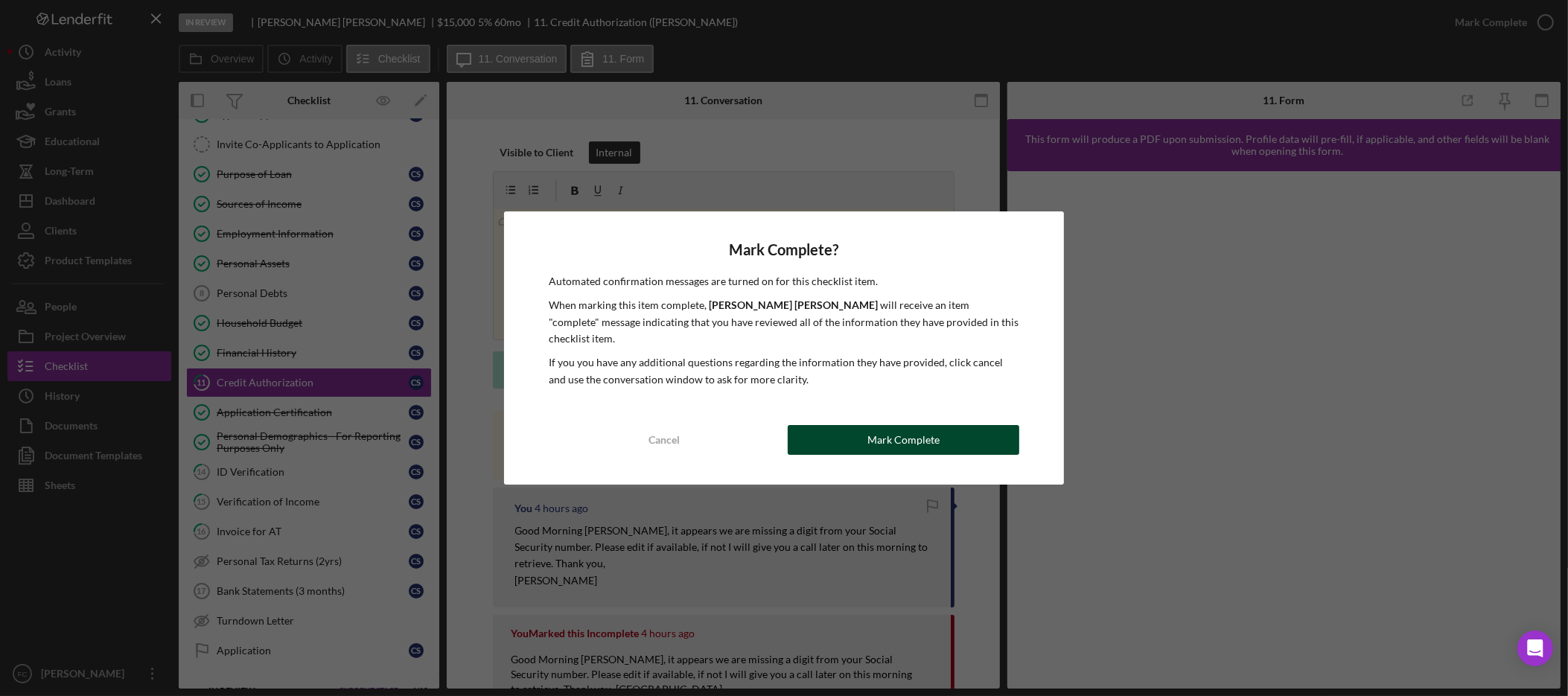
click at [933, 425] on div "Mark Complete" at bounding box center [904, 440] width 72 height 29
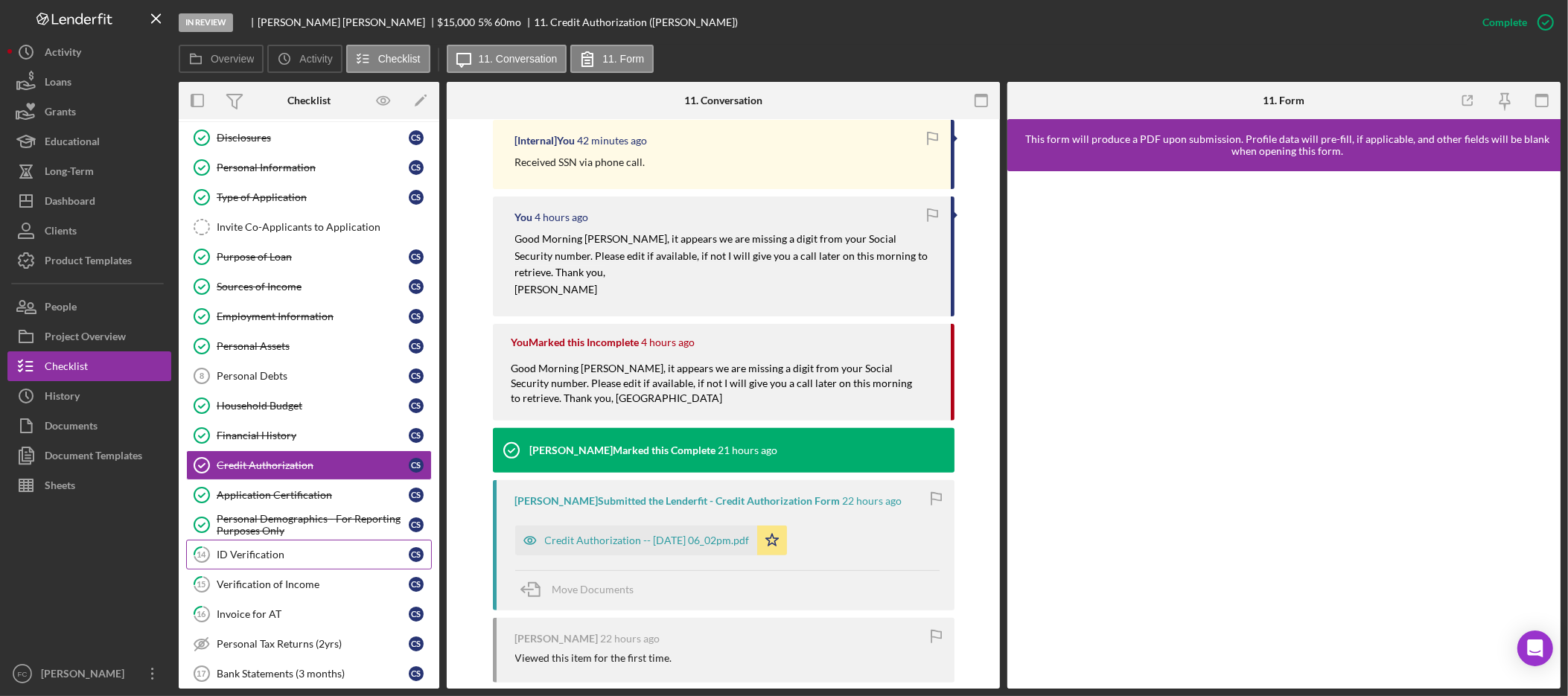
scroll to position [35, 0]
click at [281, 590] on div "Verification of Income" at bounding box center [312, 584] width 192 height 12
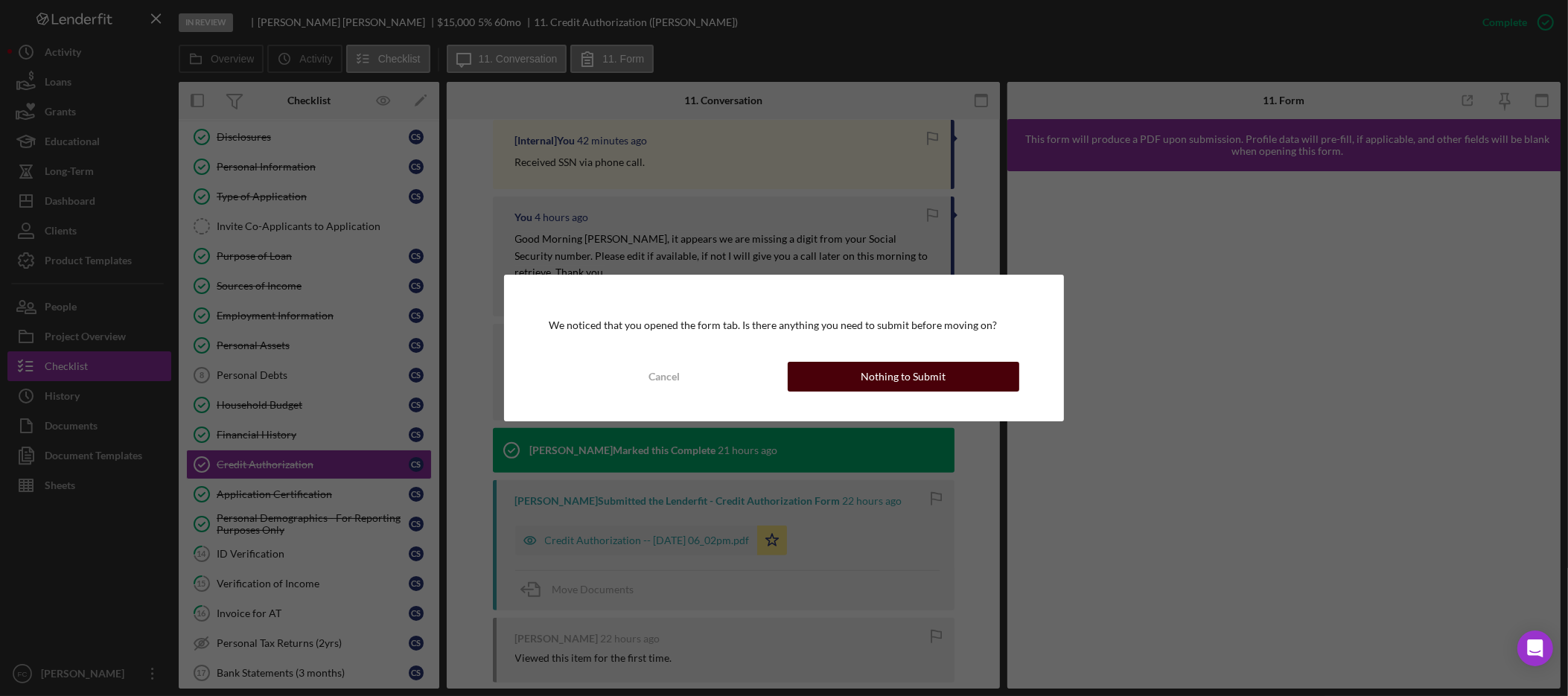
click at [872, 374] on div "Nothing to Submit" at bounding box center [903, 376] width 84 height 29
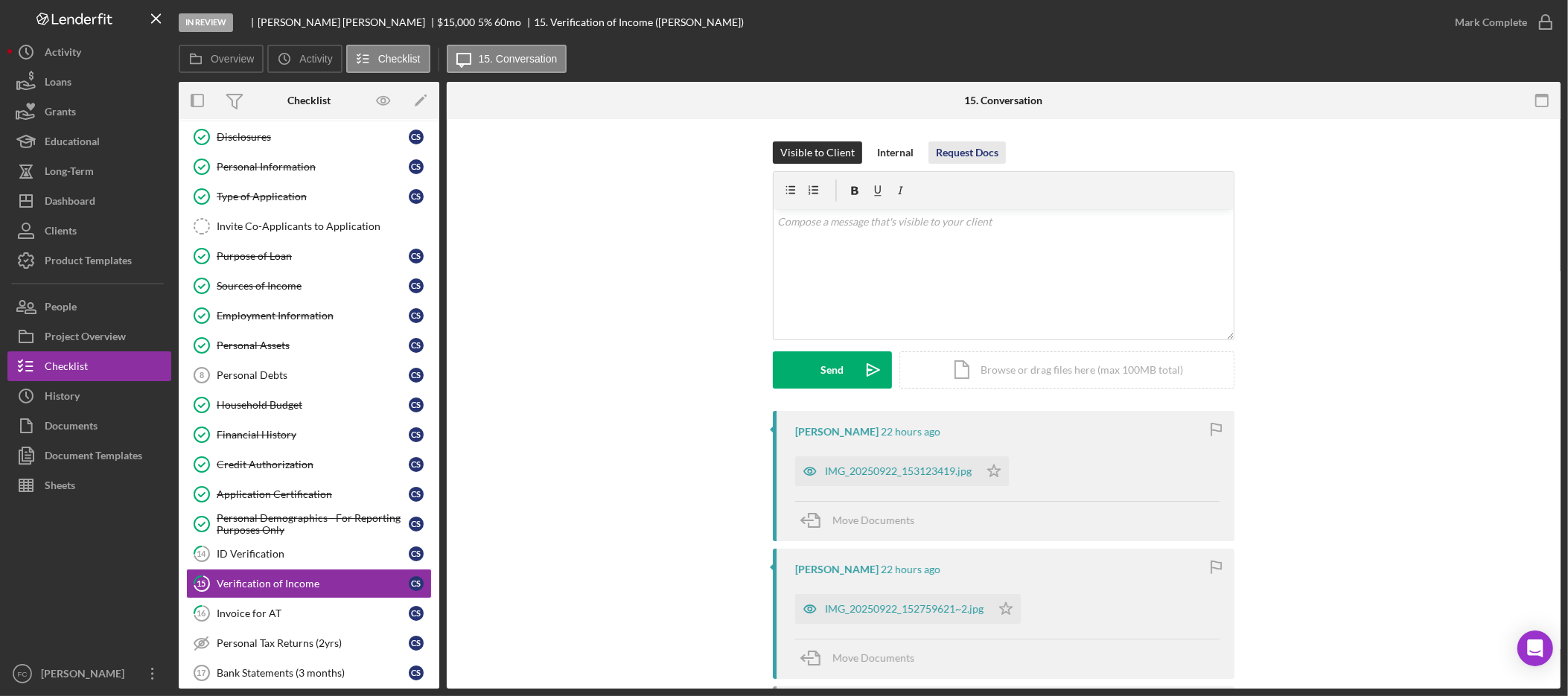
click at [974, 152] on div "Request Docs" at bounding box center [967, 153] width 63 height 23
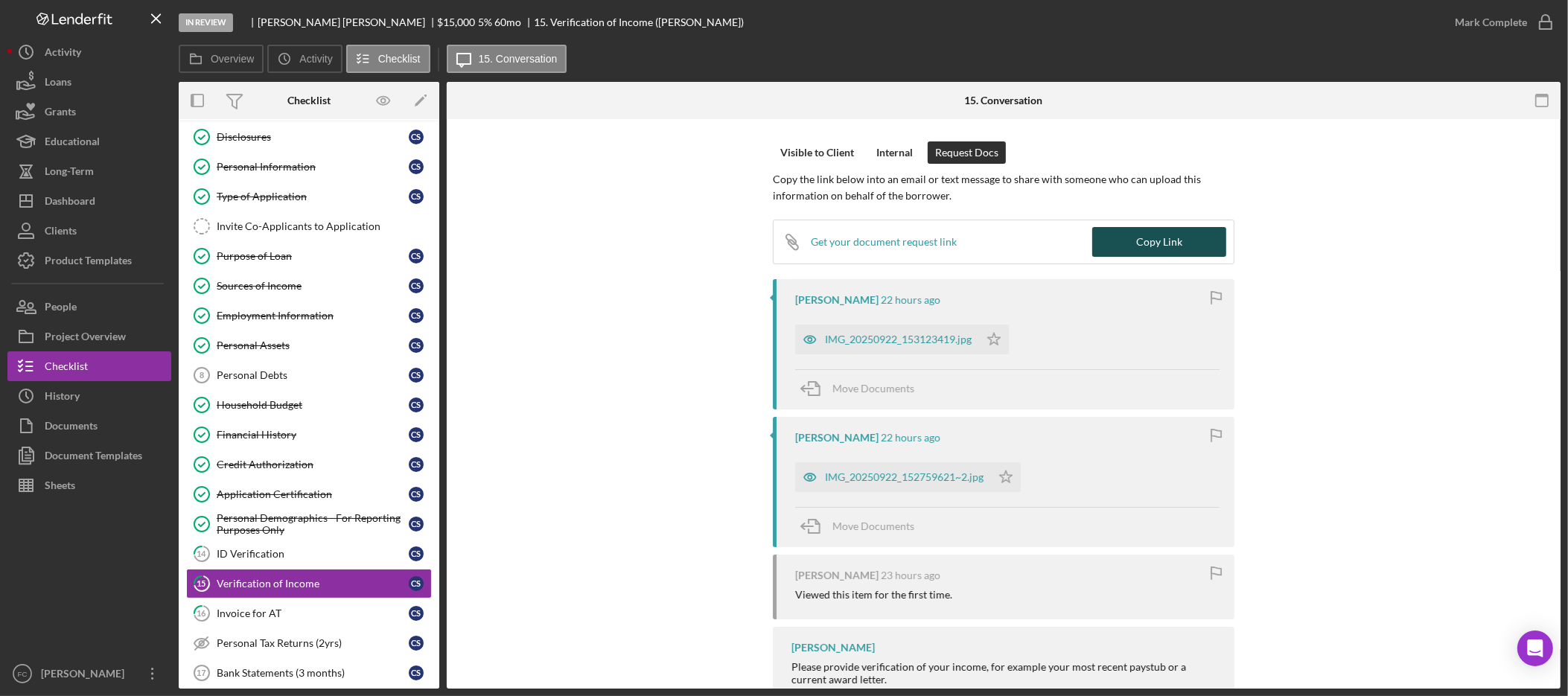
click at [1126, 242] on button "Copy Link" at bounding box center [1159, 241] width 134 height 29
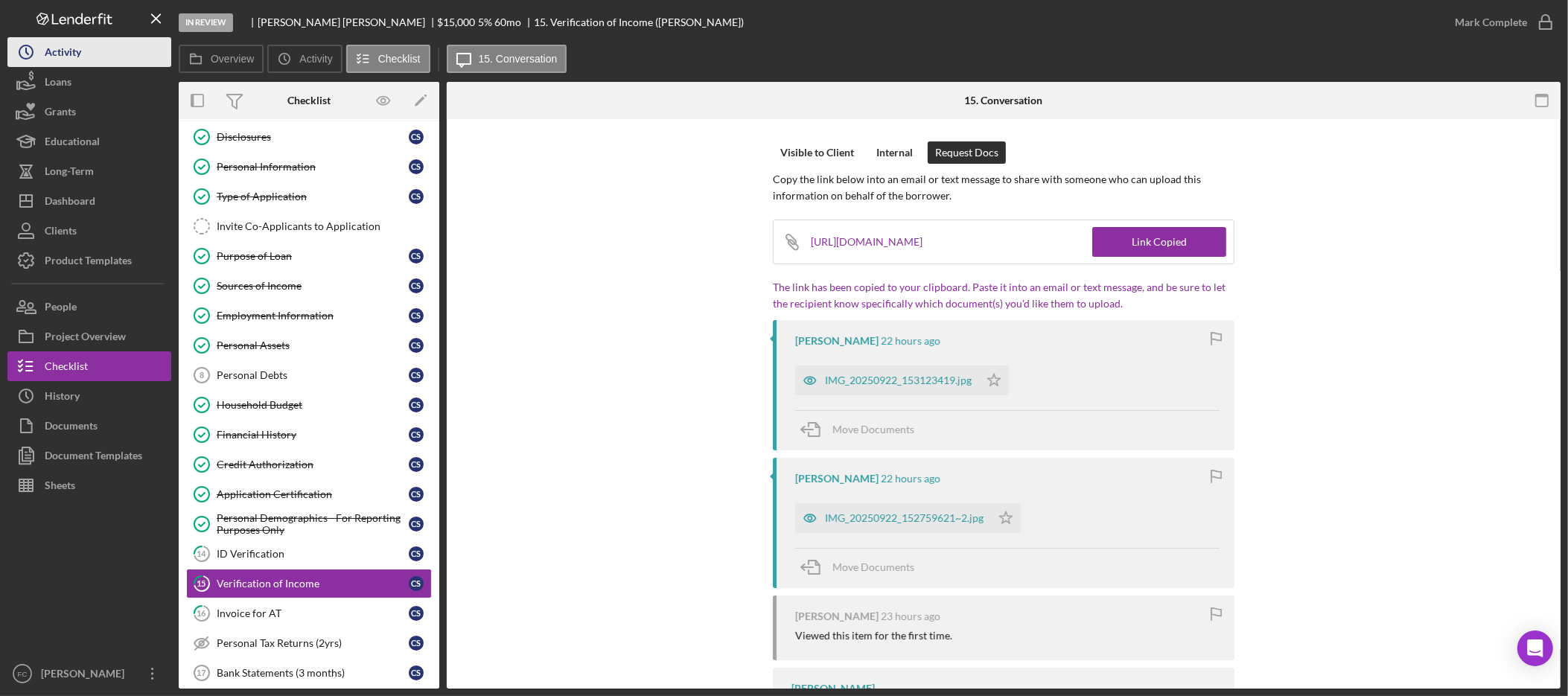
click at [74, 57] on div "Activity" at bounding box center [63, 53] width 36 height 33
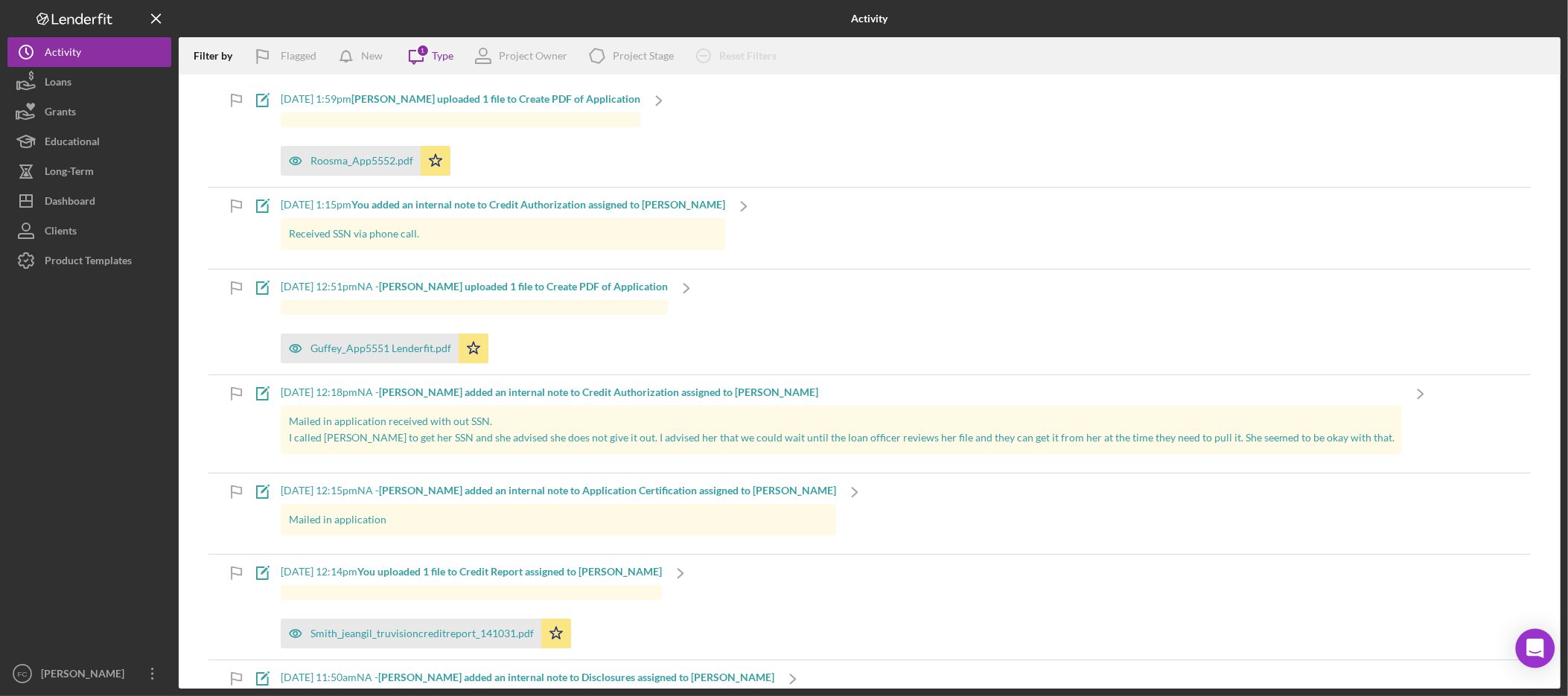
click at [1529, 650] on icon "Open Intercom Messenger" at bounding box center [1535, 649] width 17 height 19
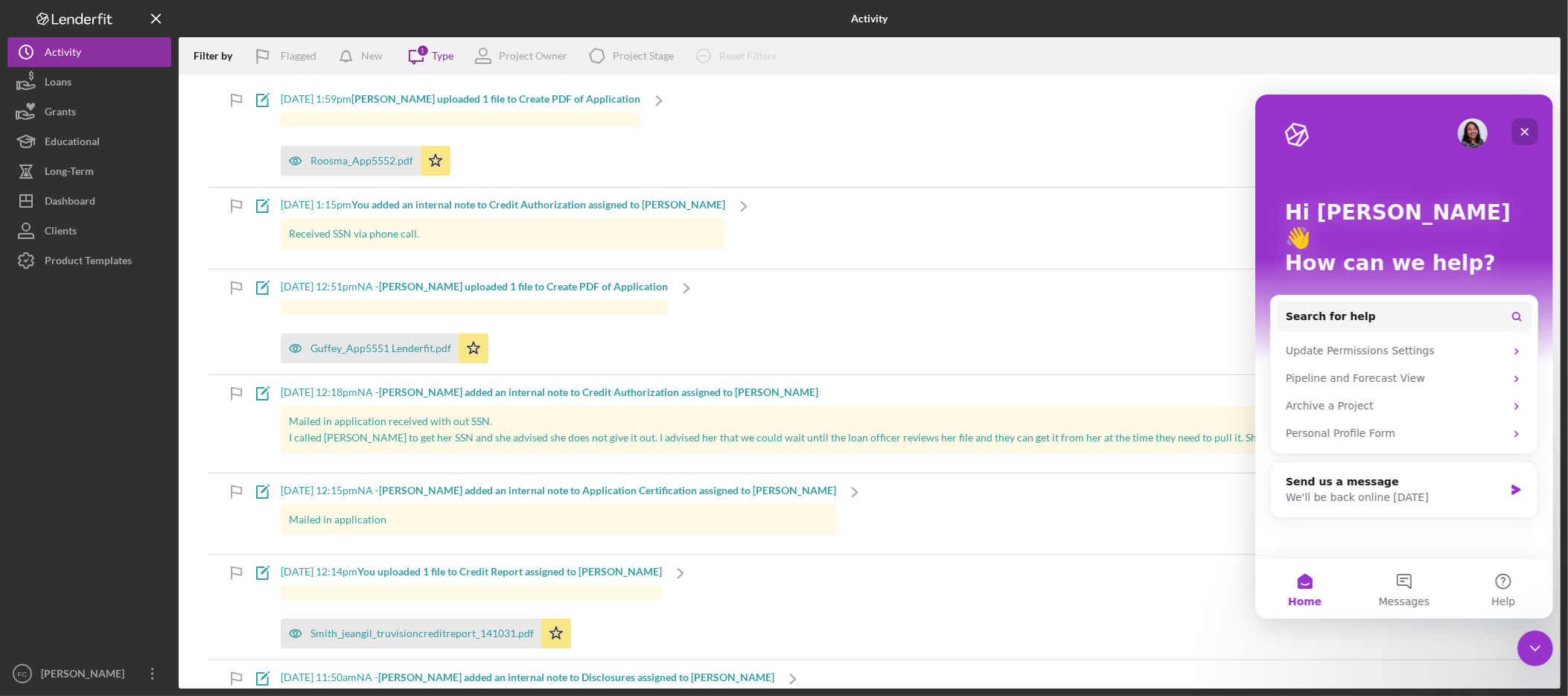
click at [1528, 130] on icon "Close" at bounding box center [1524, 131] width 12 height 12
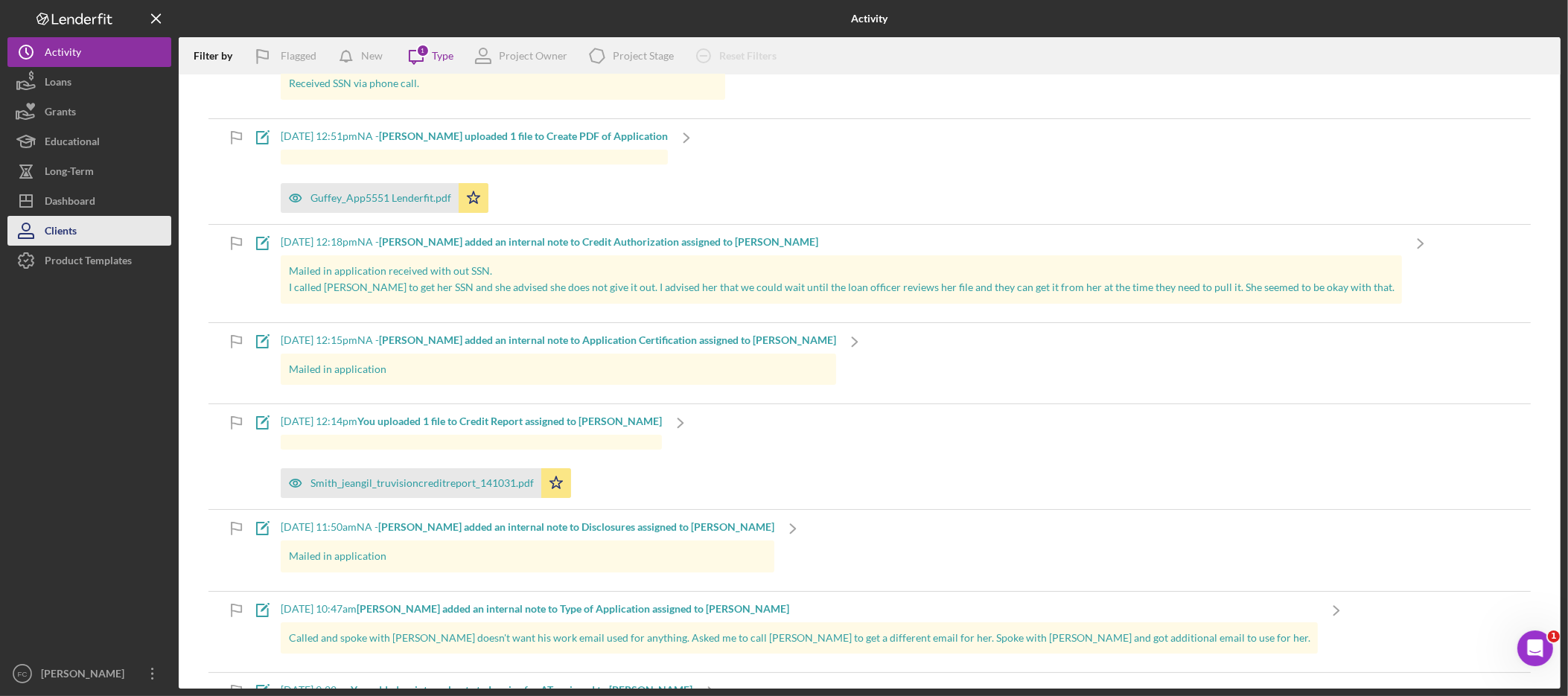
scroll to position [235, 0]
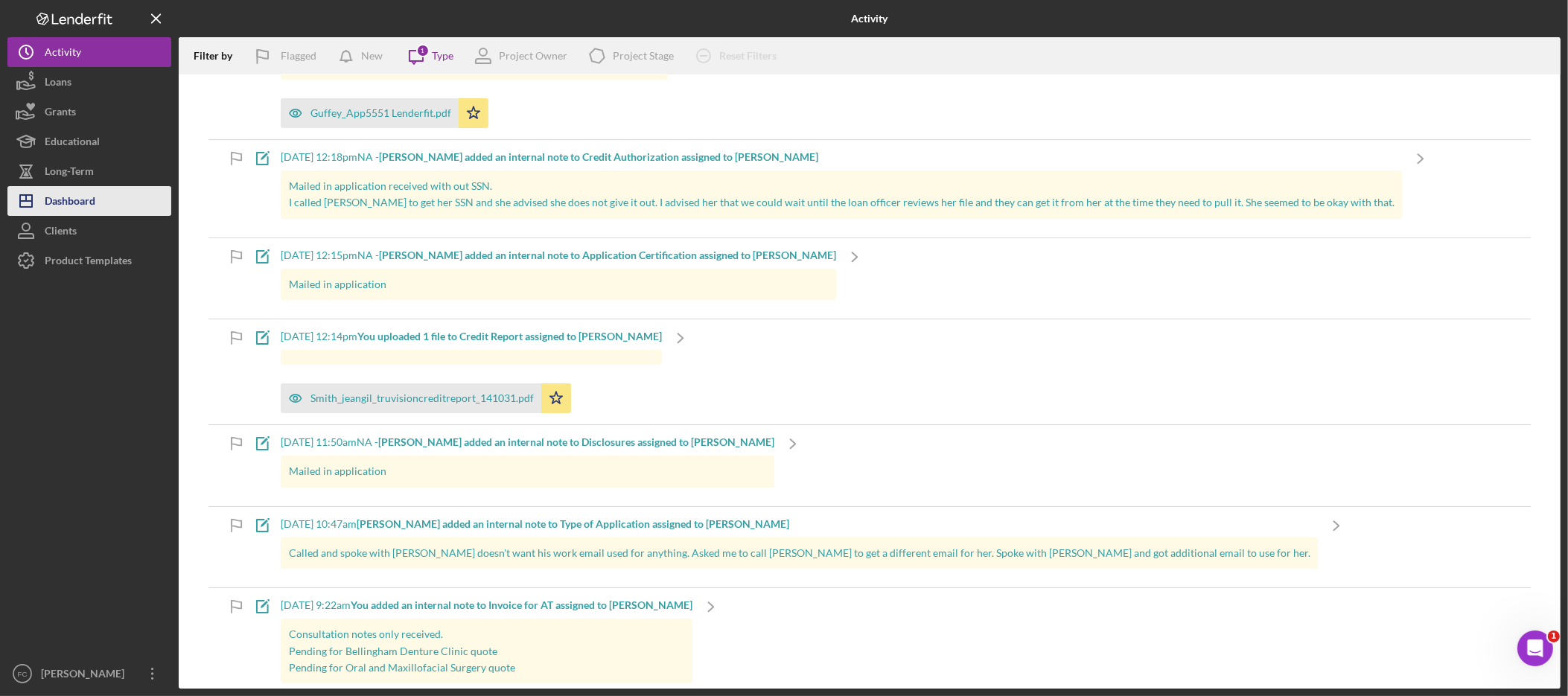
click at [85, 192] on div "Dashboard" at bounding box center [69, 202] width 50 height 33
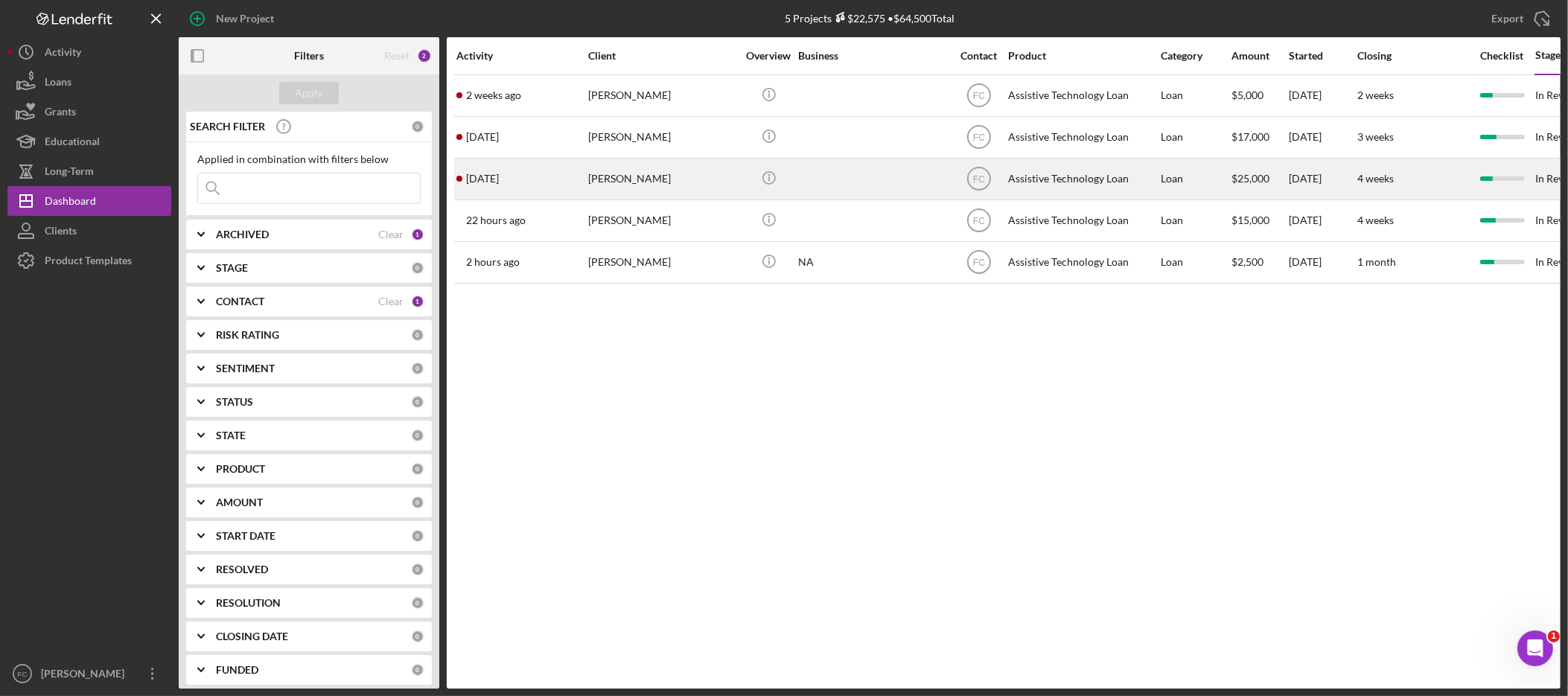
click at [643, 175] on div "Darrell Miklethun" at bounding box center [663, 179] width 149 height 40
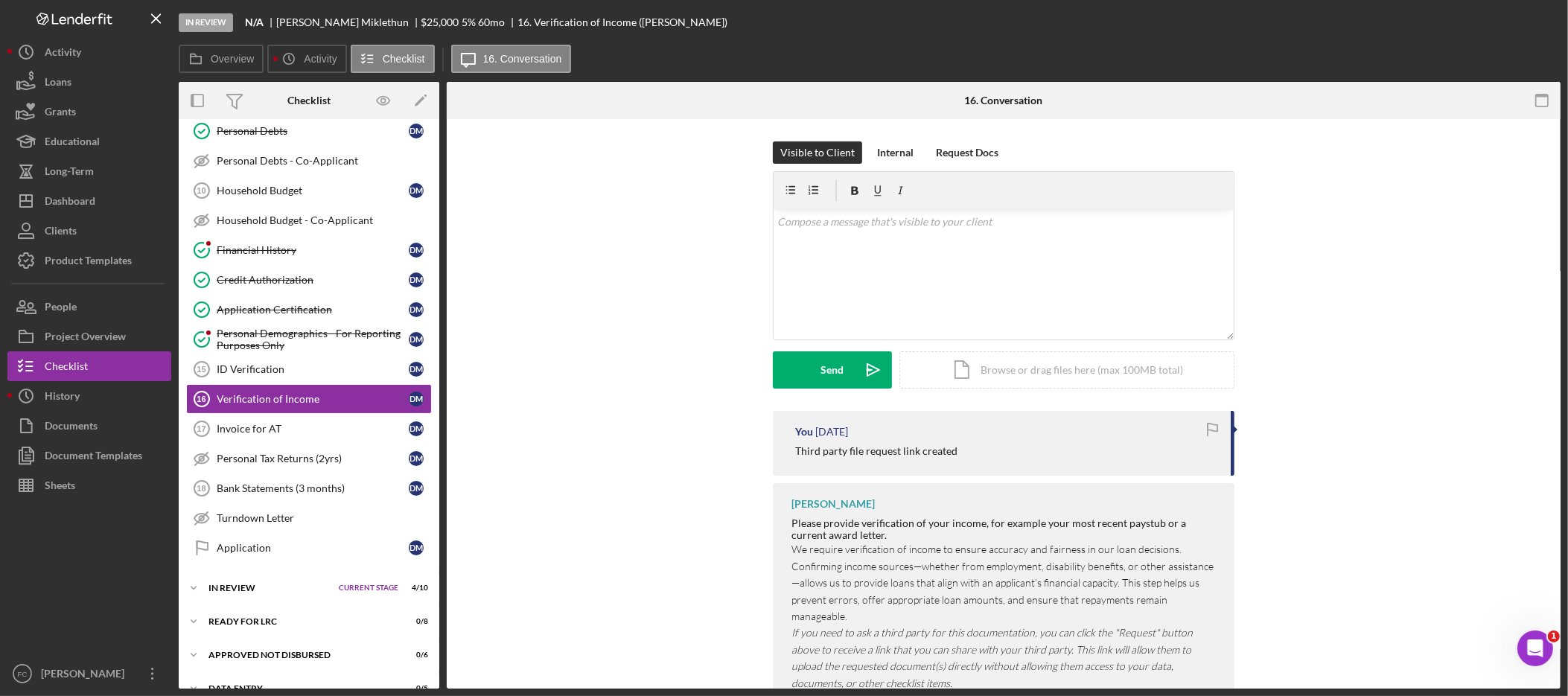
scroll to position [341, 0]
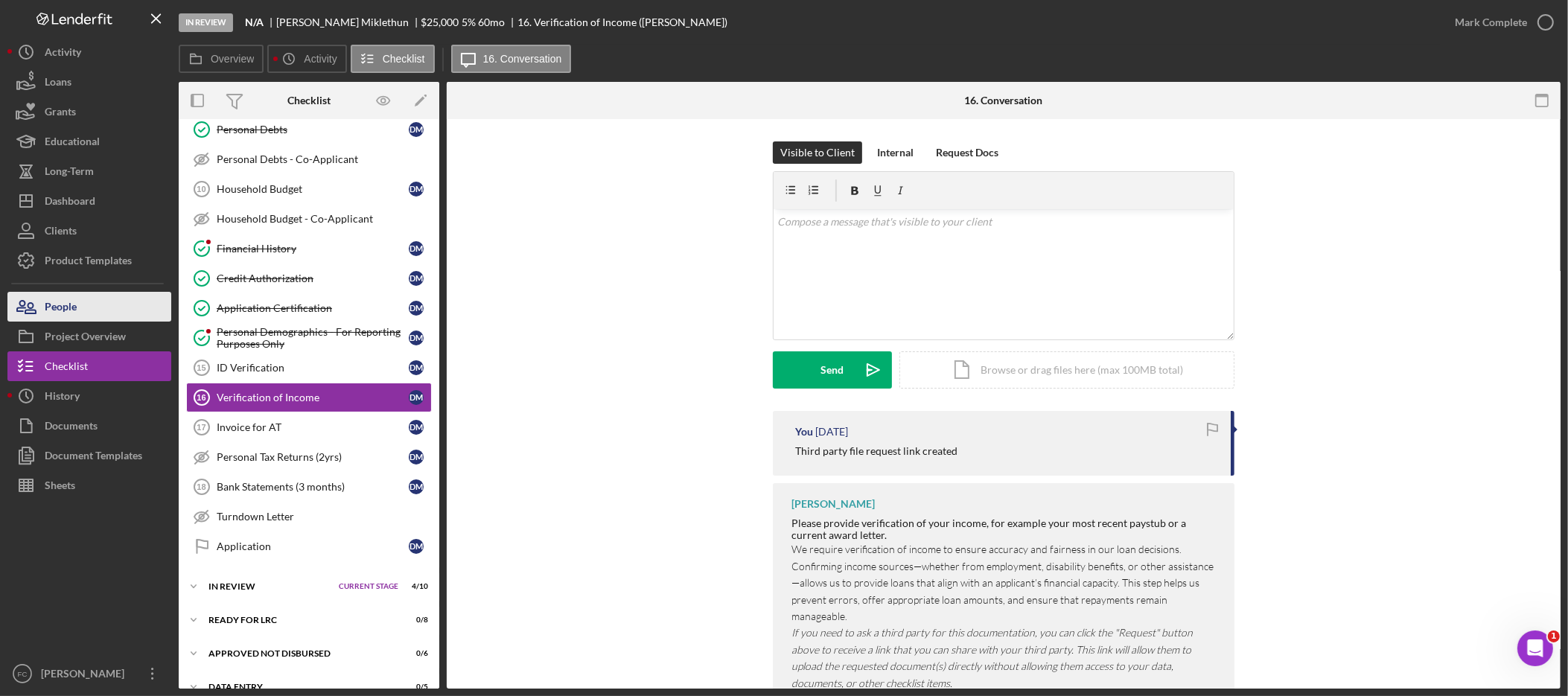
click at [94, 307] on button "People" at bounding box center [89, 307] width 164 height 29
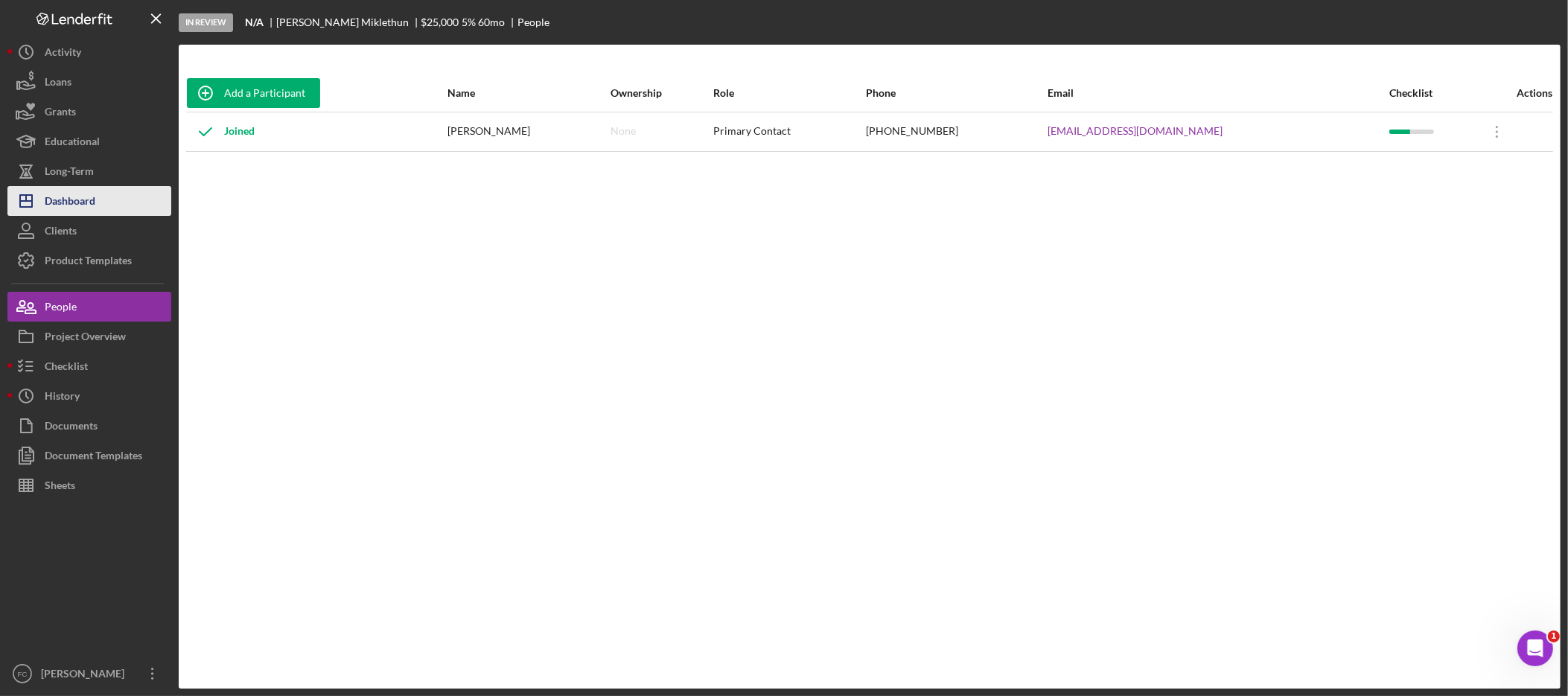
click at [87, 198] on div "Dashboard" at bounding box center [69, 202] width 50 height 33
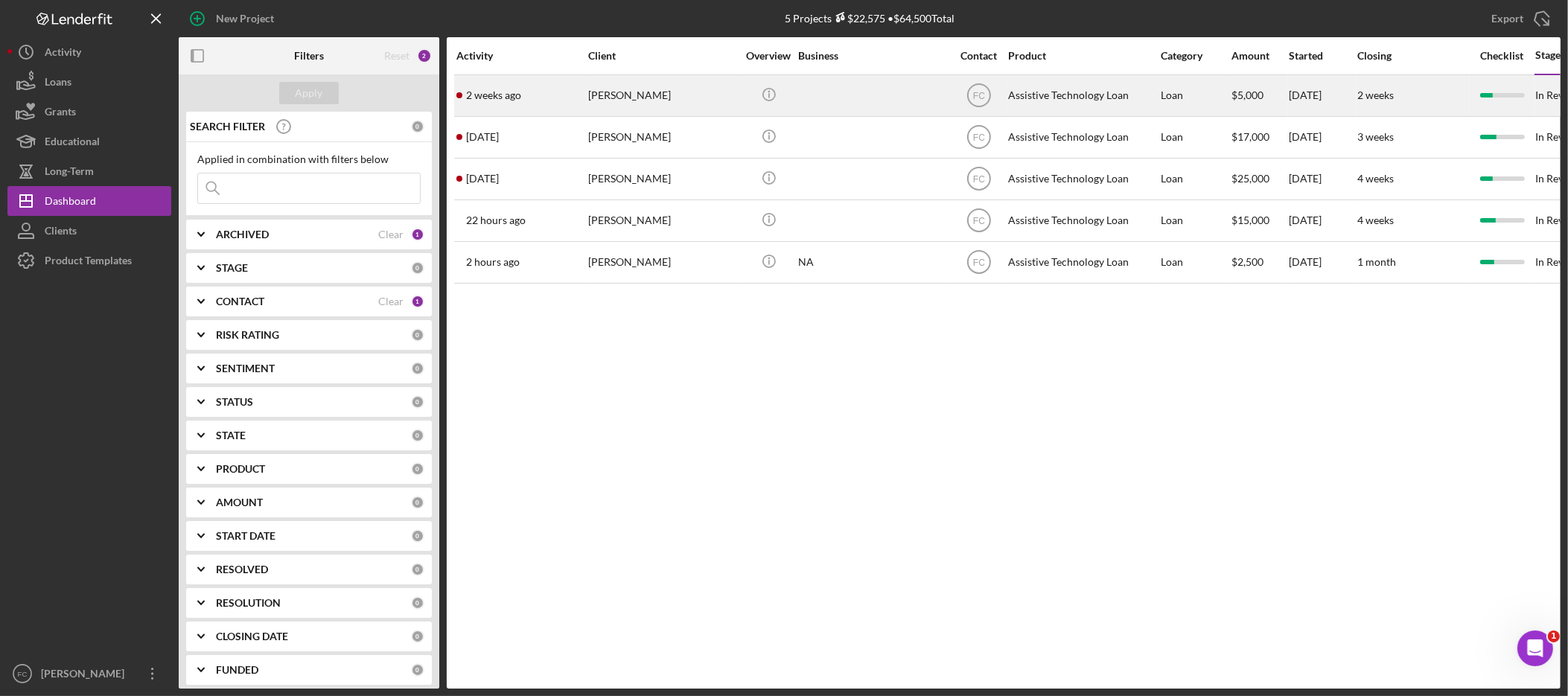
click at [663, 97] on div "Tiffany Thomas" at bounding box center [663, 96] width 149 height 40
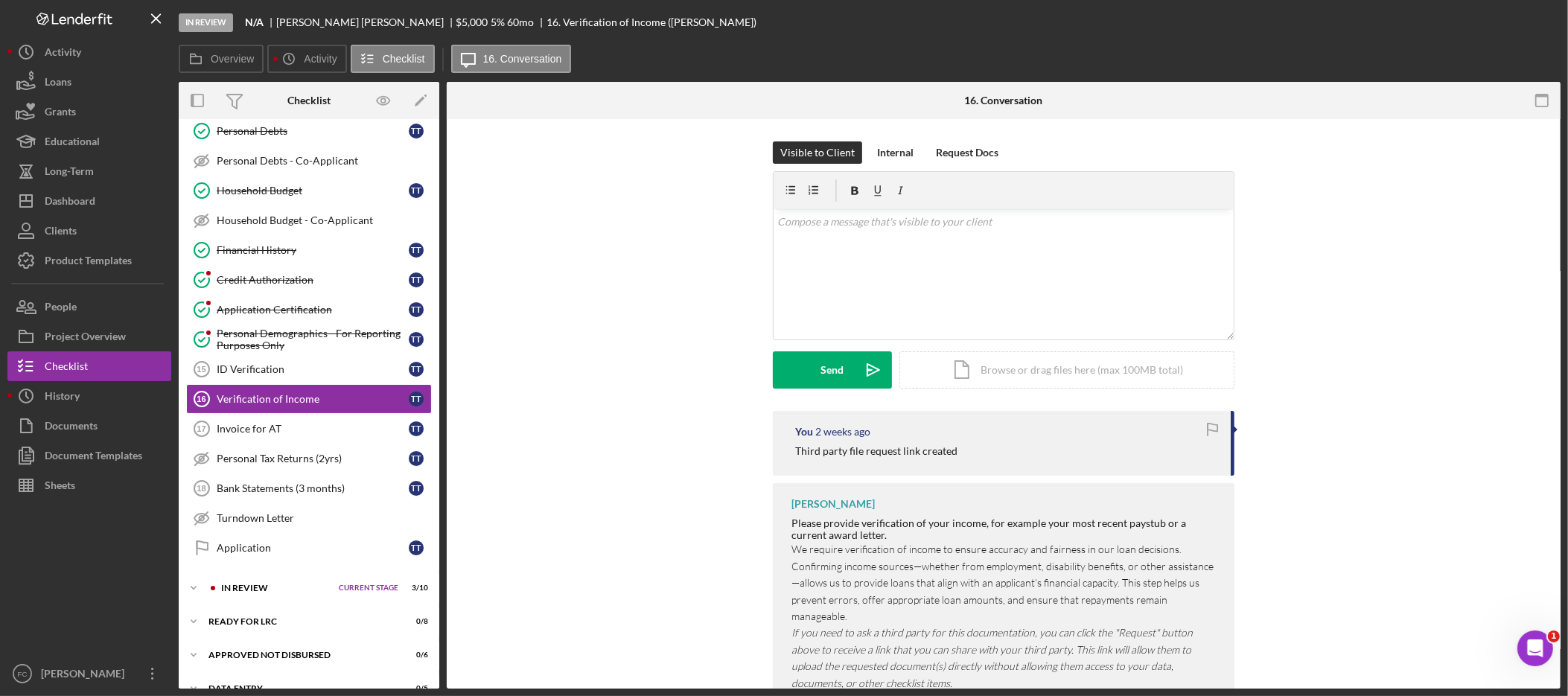
scroll to position [341, 0]
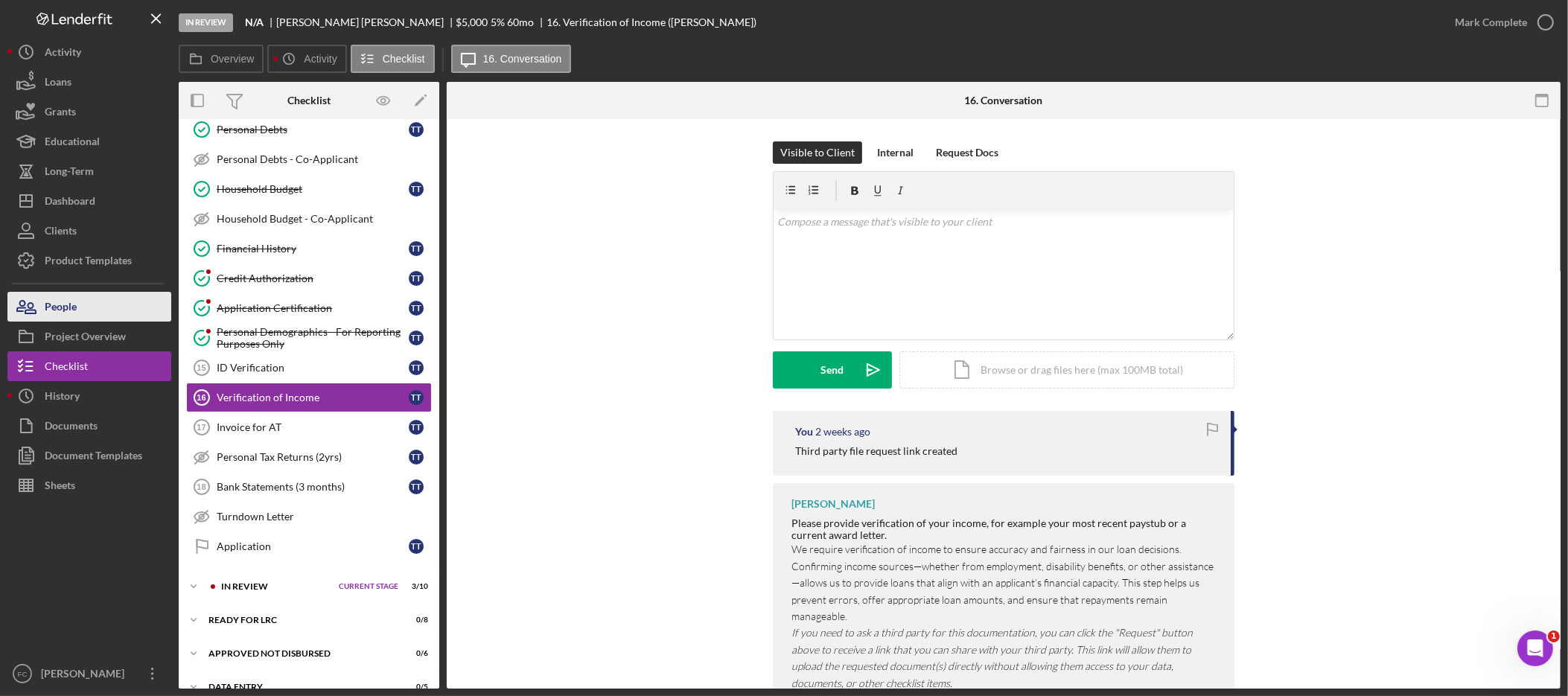
click at [98, 317] on button "People" at bounding box center [89, 307] width 164 height 29
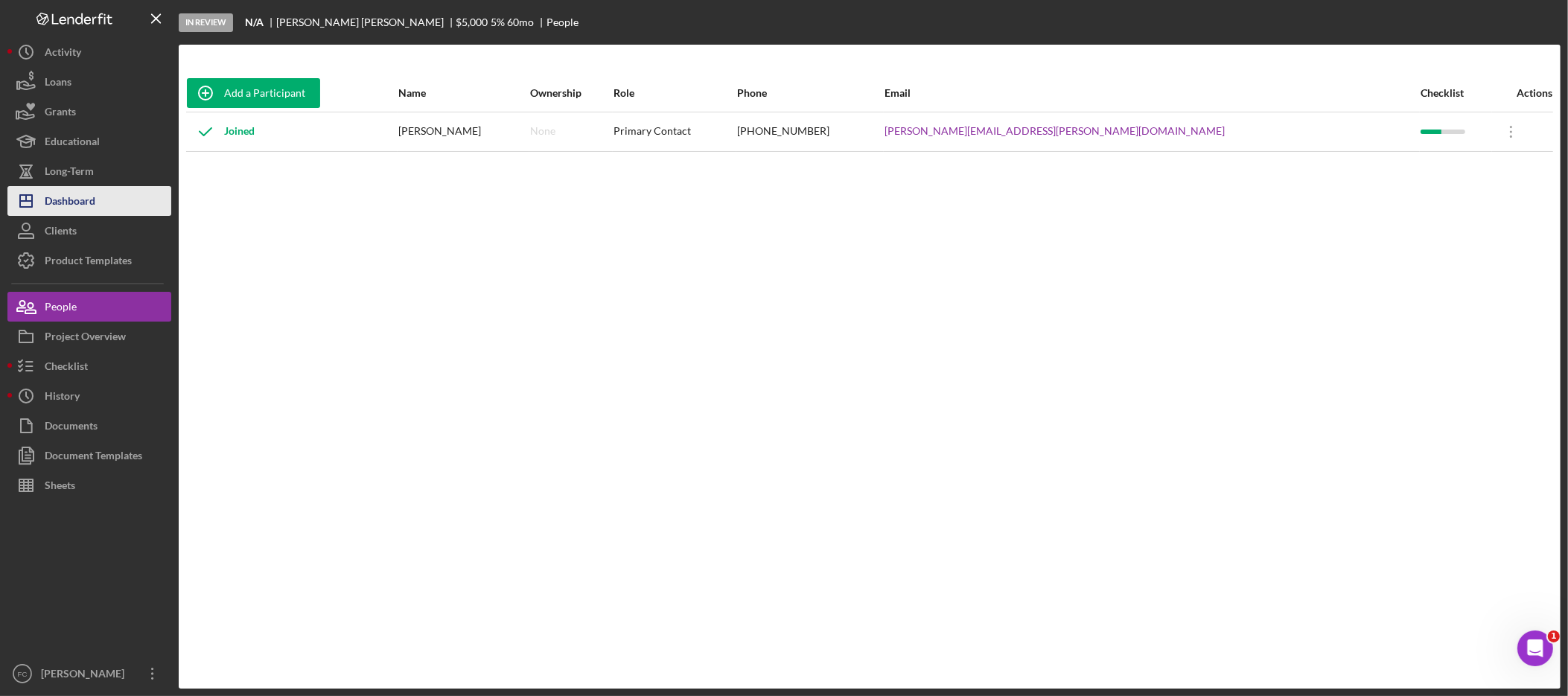
click at [85, 204] on div "Dashboard" at bounding box center [69, 202] width 50 height 33
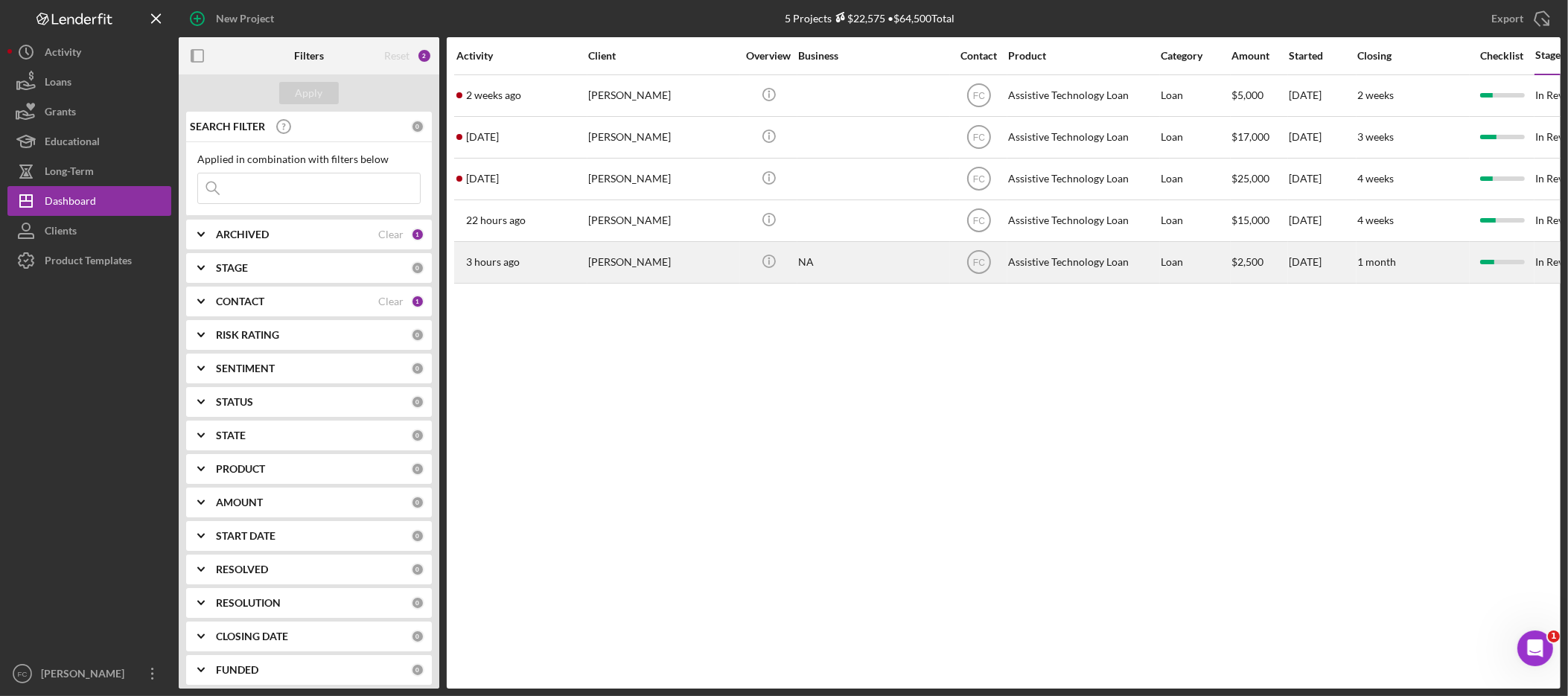
click at [666, 265] on div "Claudia Guffey" at bounding box center [663, 263] width 149 height 40
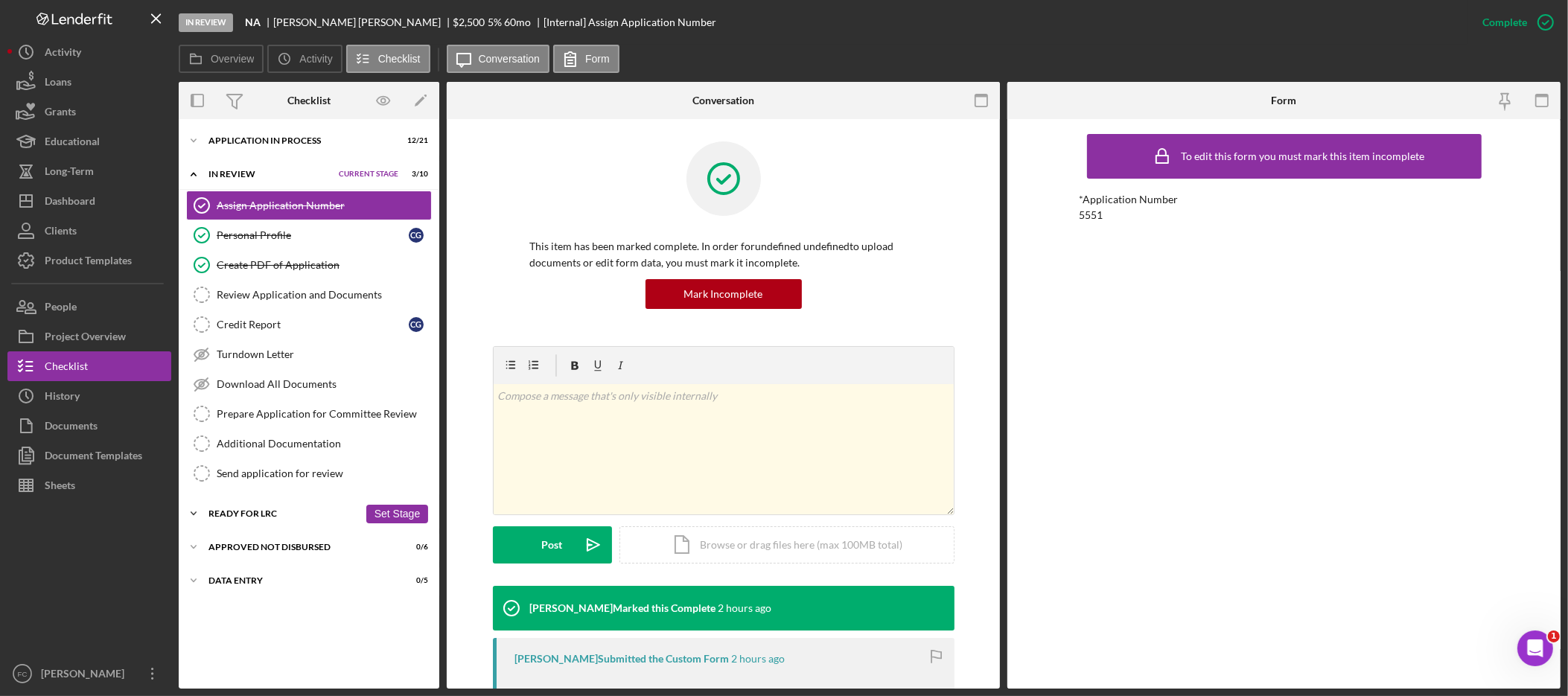
click at [274, 514] on div "Ready for LRC" at bounding box center [284, 514] width 150 height 9
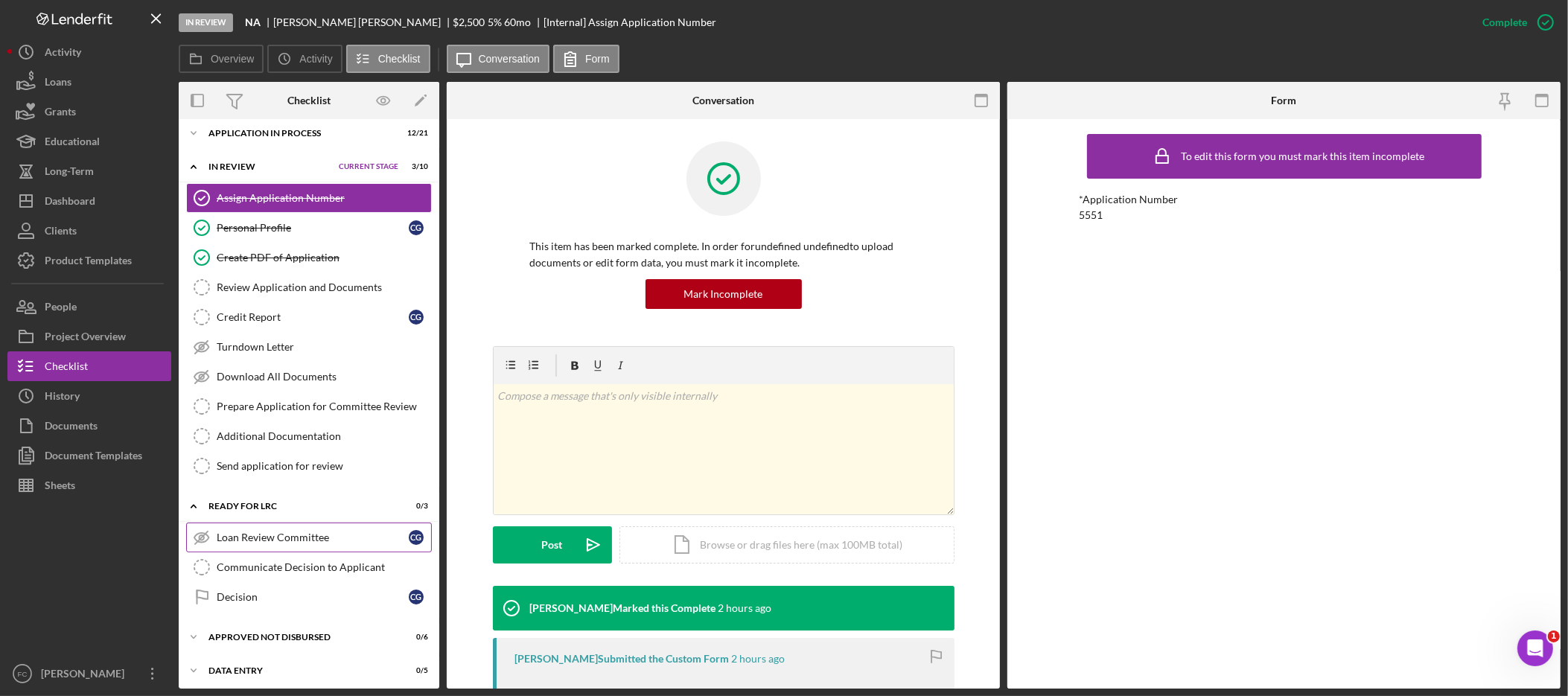
scroll to position [17, 0]
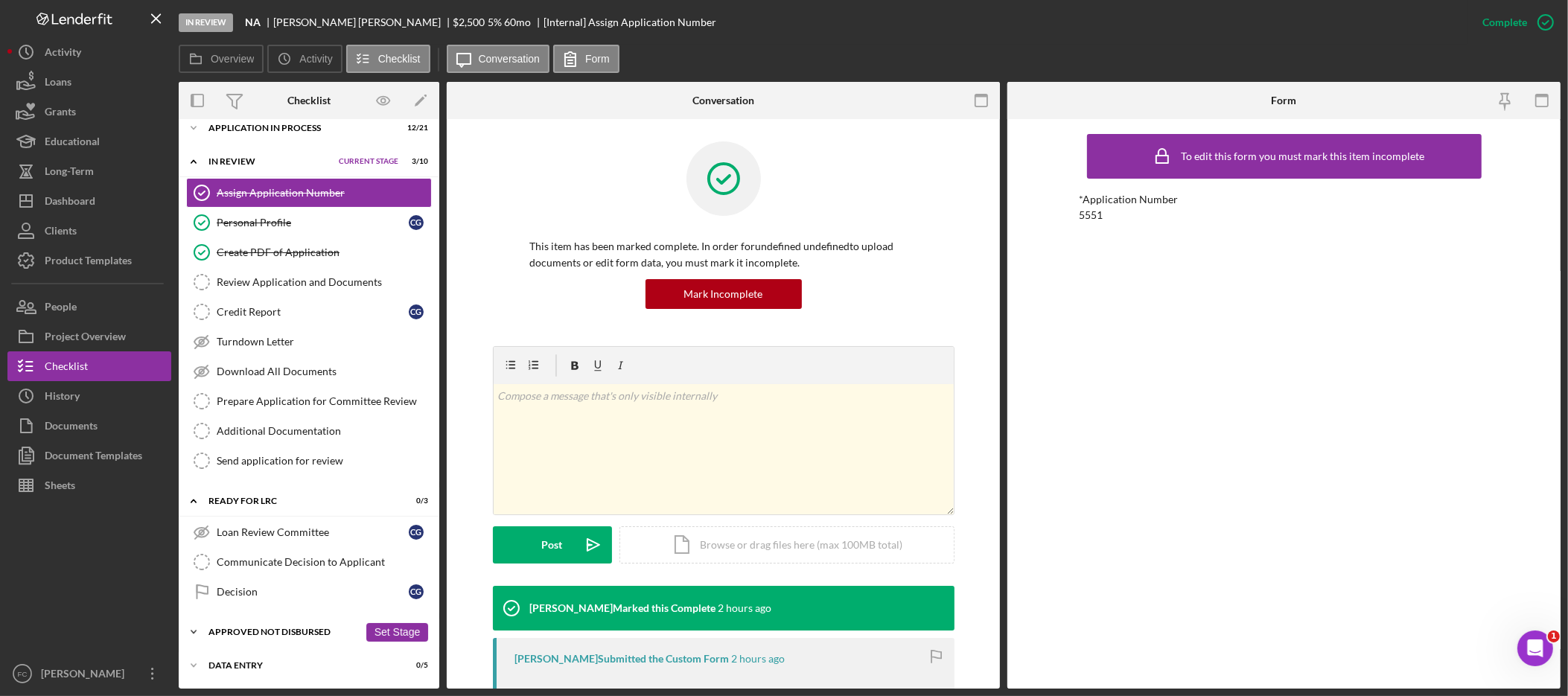
click at [260, 636] on div "Icon/Expander Approved Not Disbursed 0 / 6 Set Stage" at bounding box center [308, 631] width 261 height 29
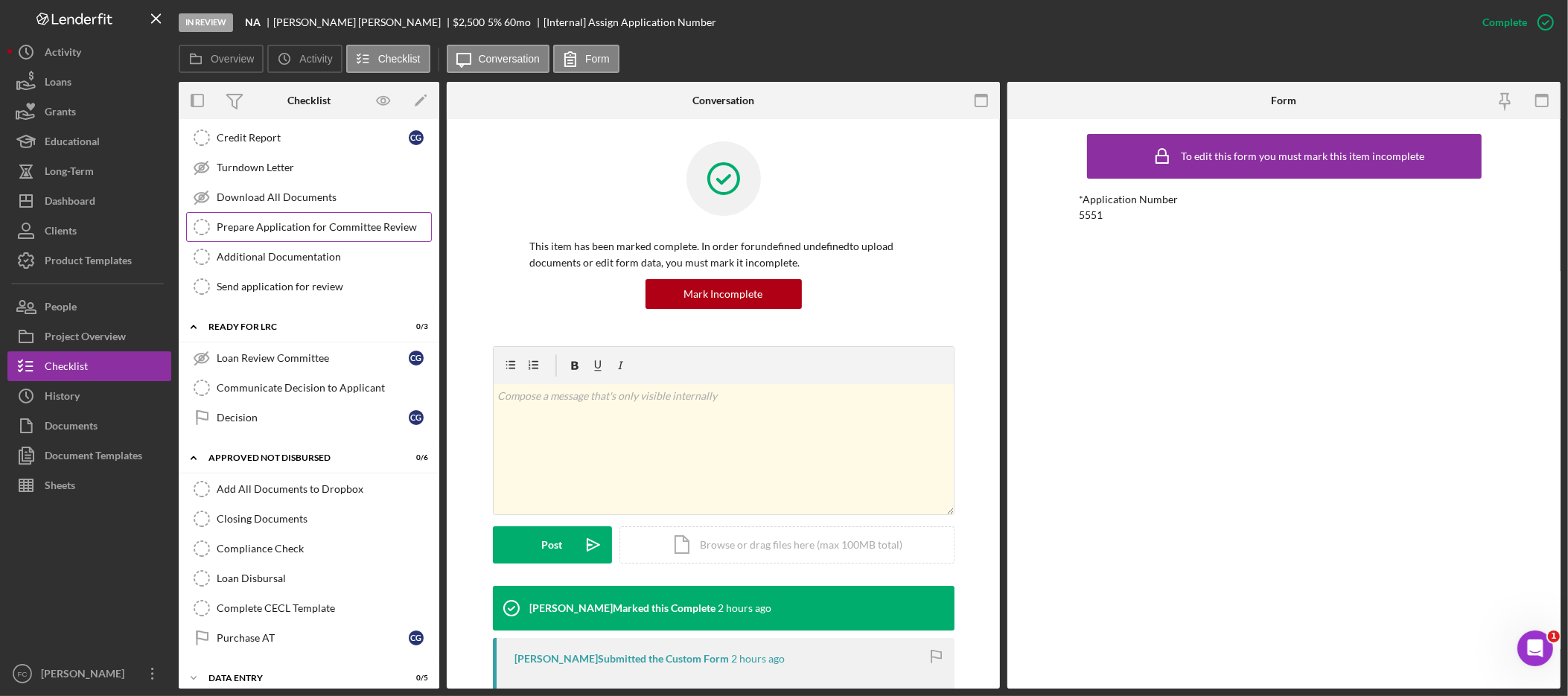
scroll to position [0, 0]
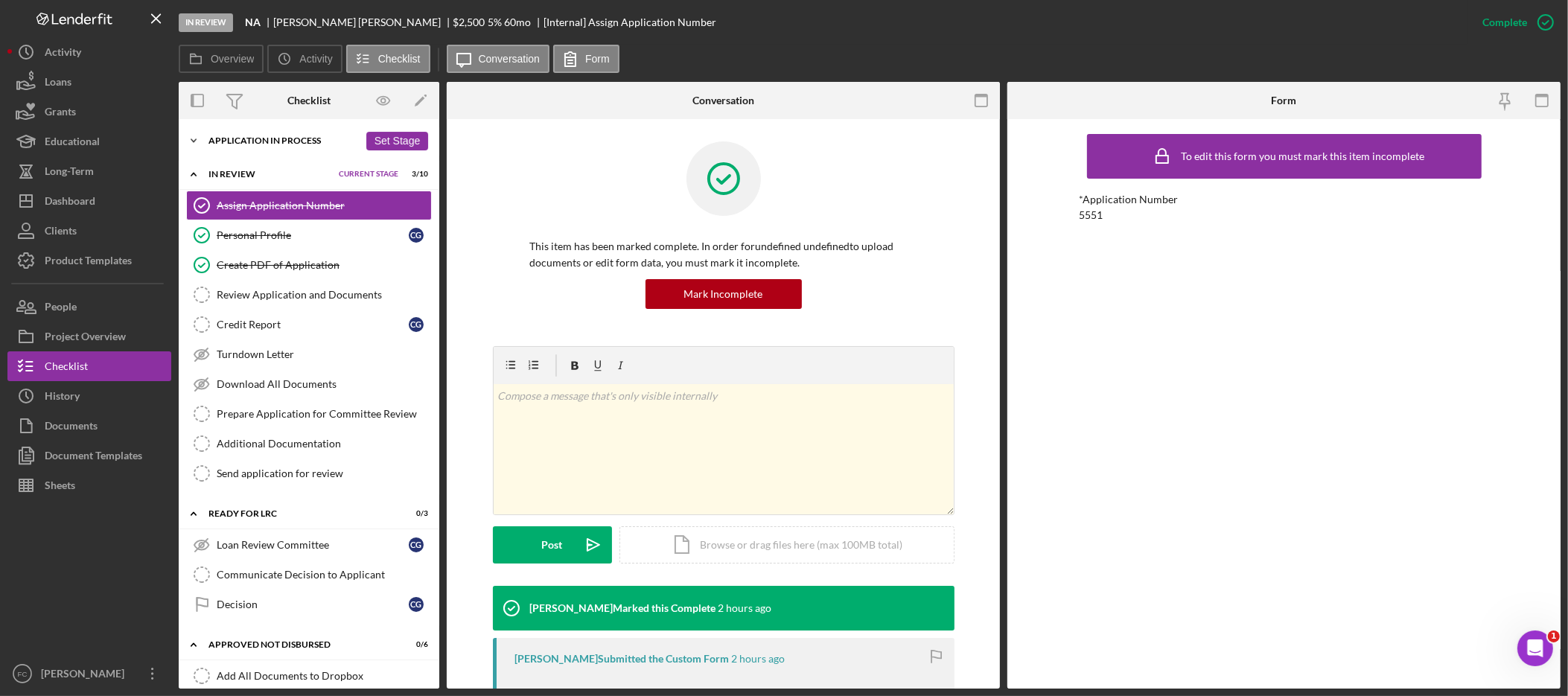
click at [281, 143] on div "Application In Process" at bounding box center [284, 141] width 150 height 9
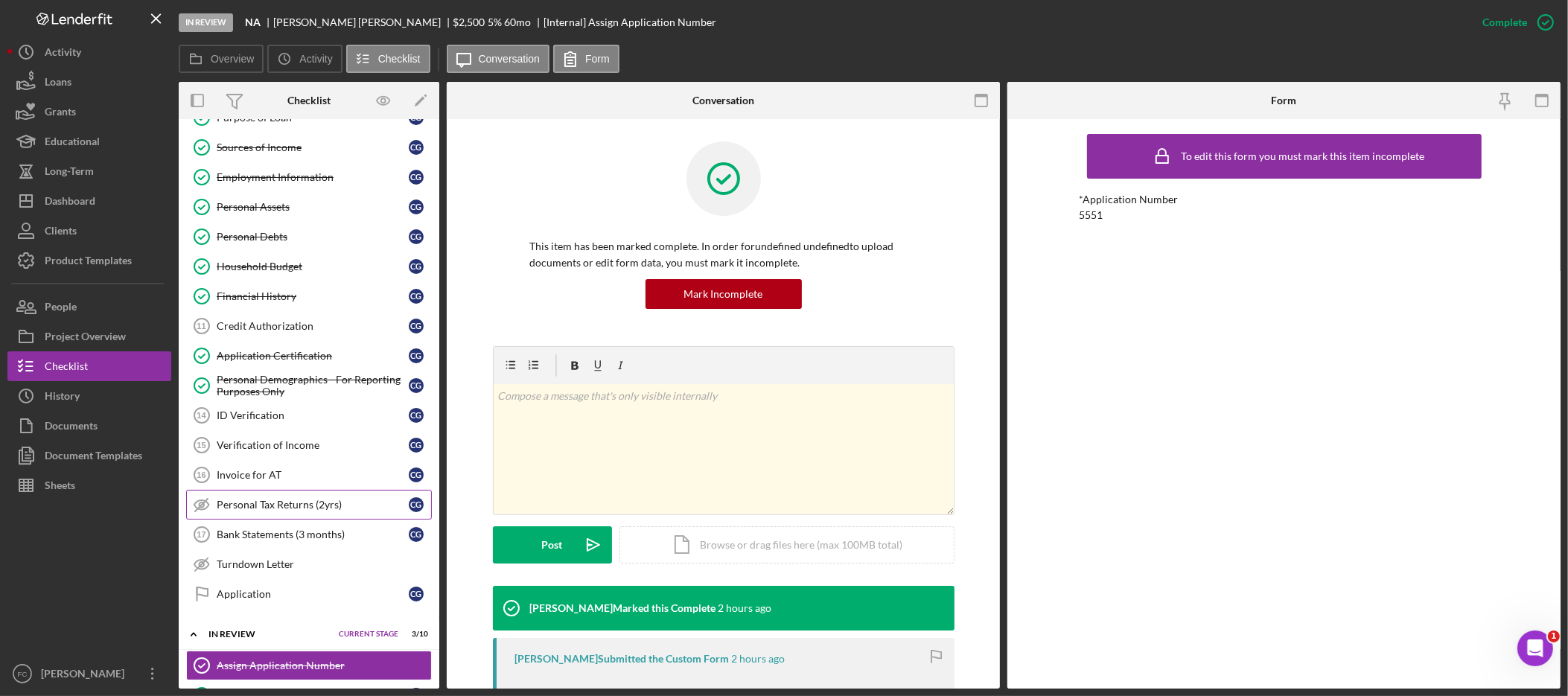
scroll to position [382, 0]
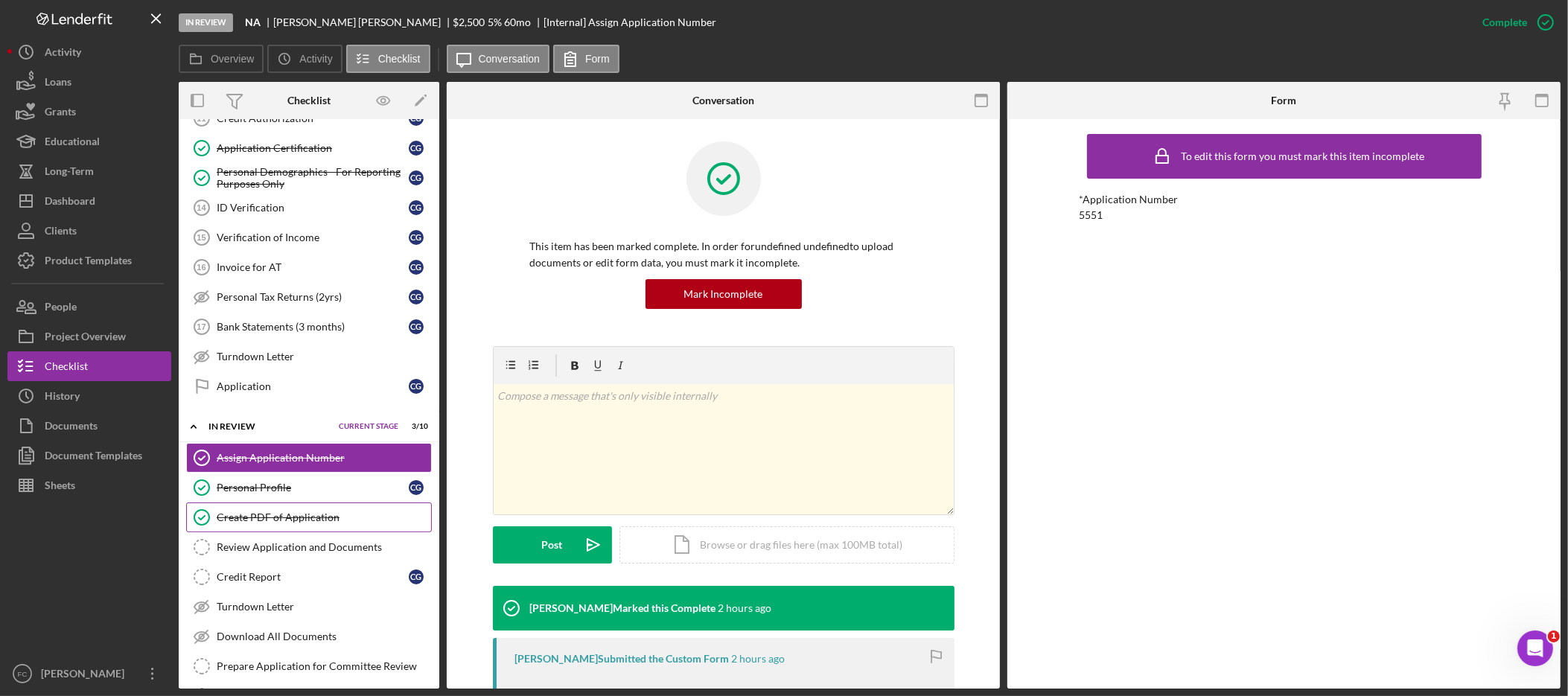
click at [313, 533] on link "Create PDF of Application Create PDF of Application" at bounding box center [308, 517] width 246 height 29
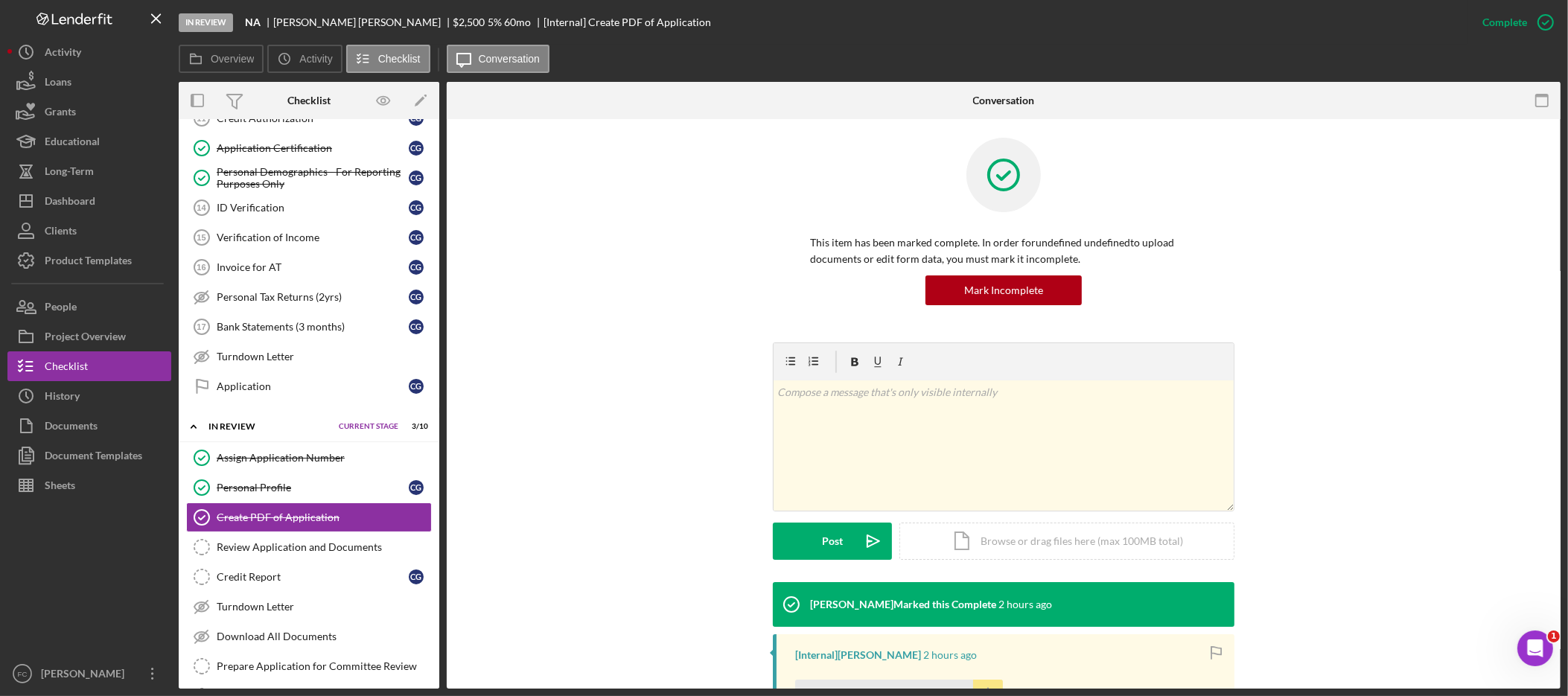
scroll to position [141, 0]
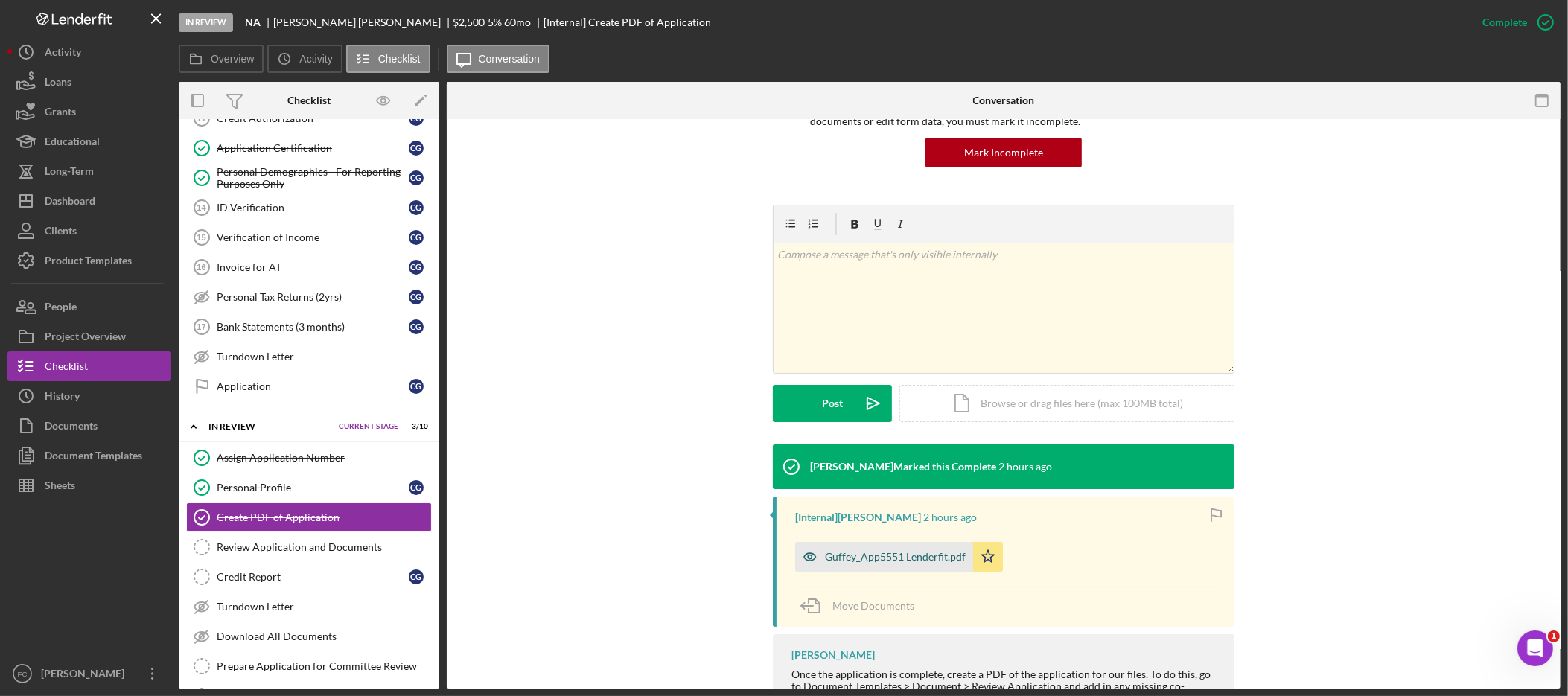
click at [929, 554] on div "Guffey_App5551 Lenderfit.pdf" at bounding box center [895, 557] width 140 height 12
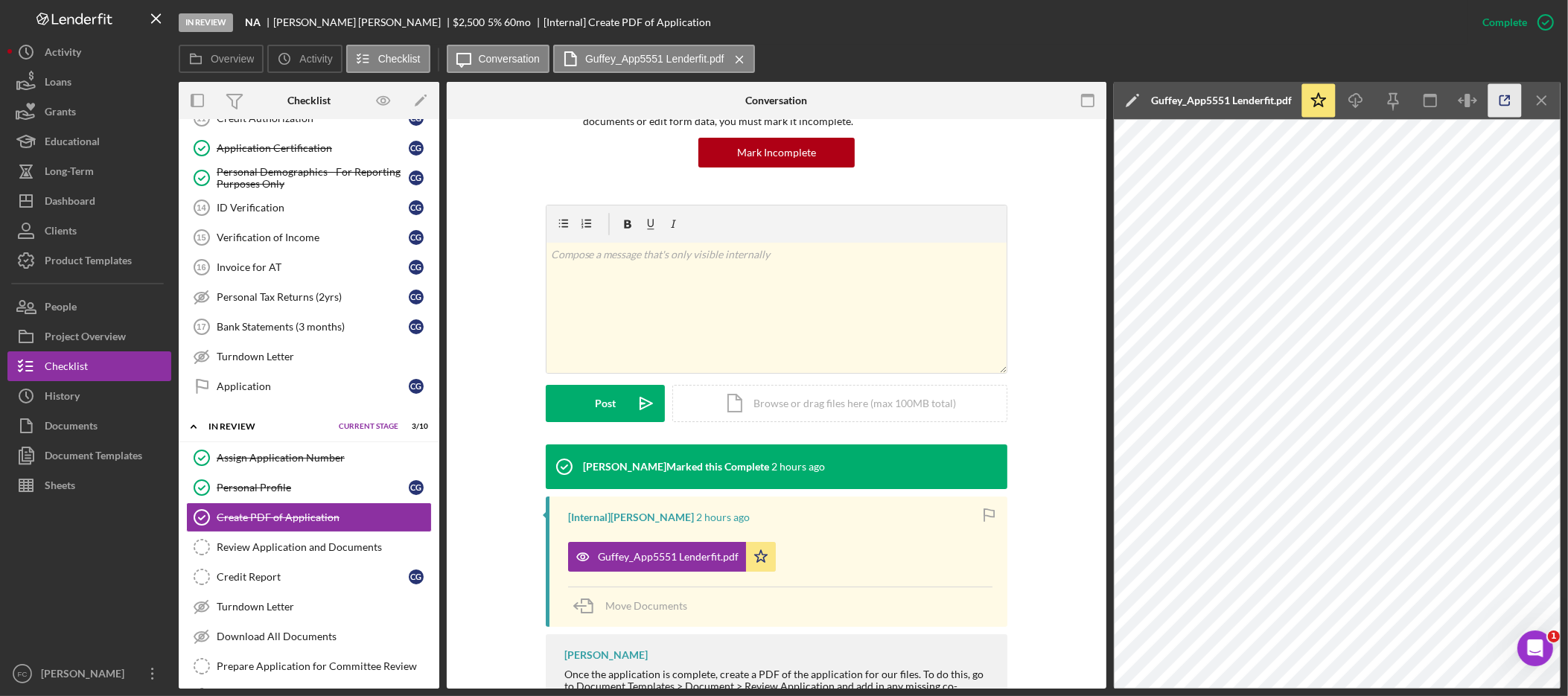
click at [1502, 97] on icon "button" at bounding box center [1504, 101] width 33 height 33
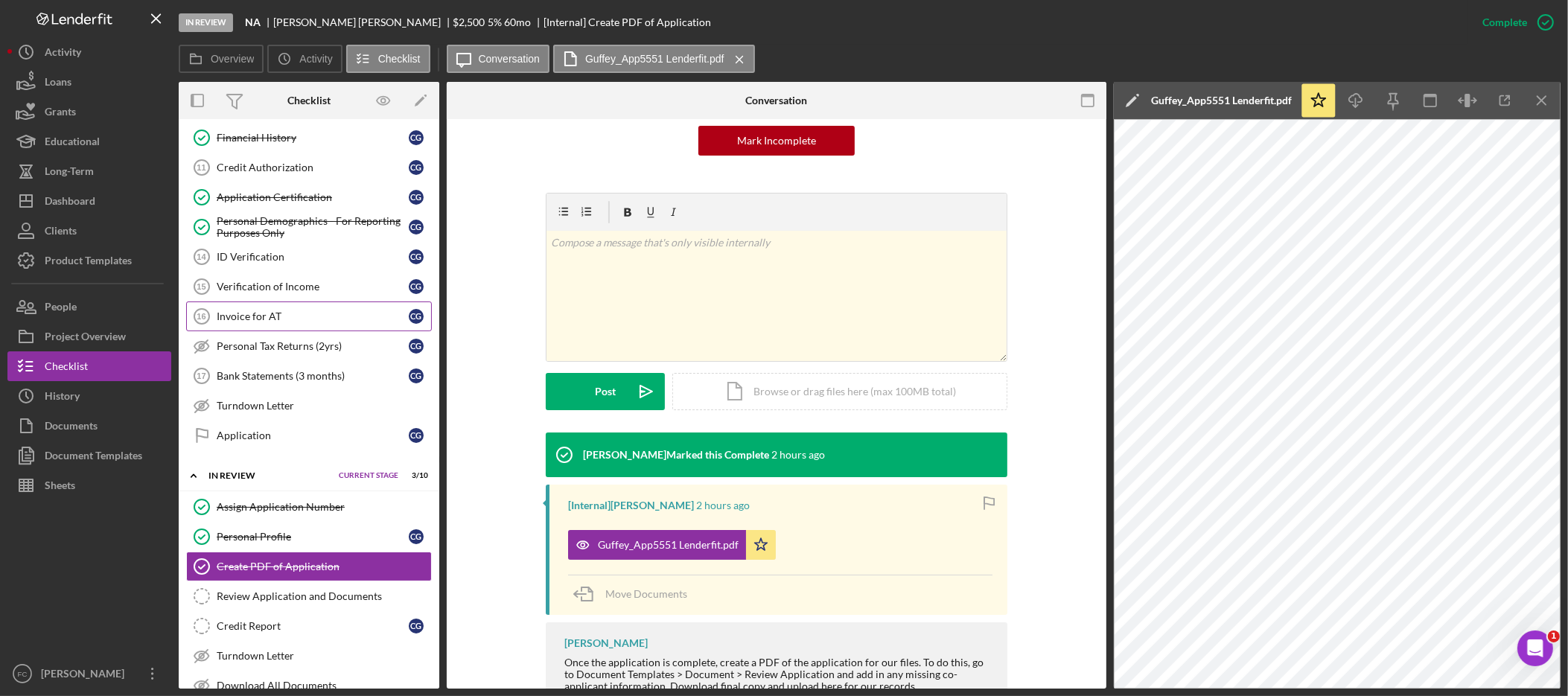
scroll to position [330, 0]
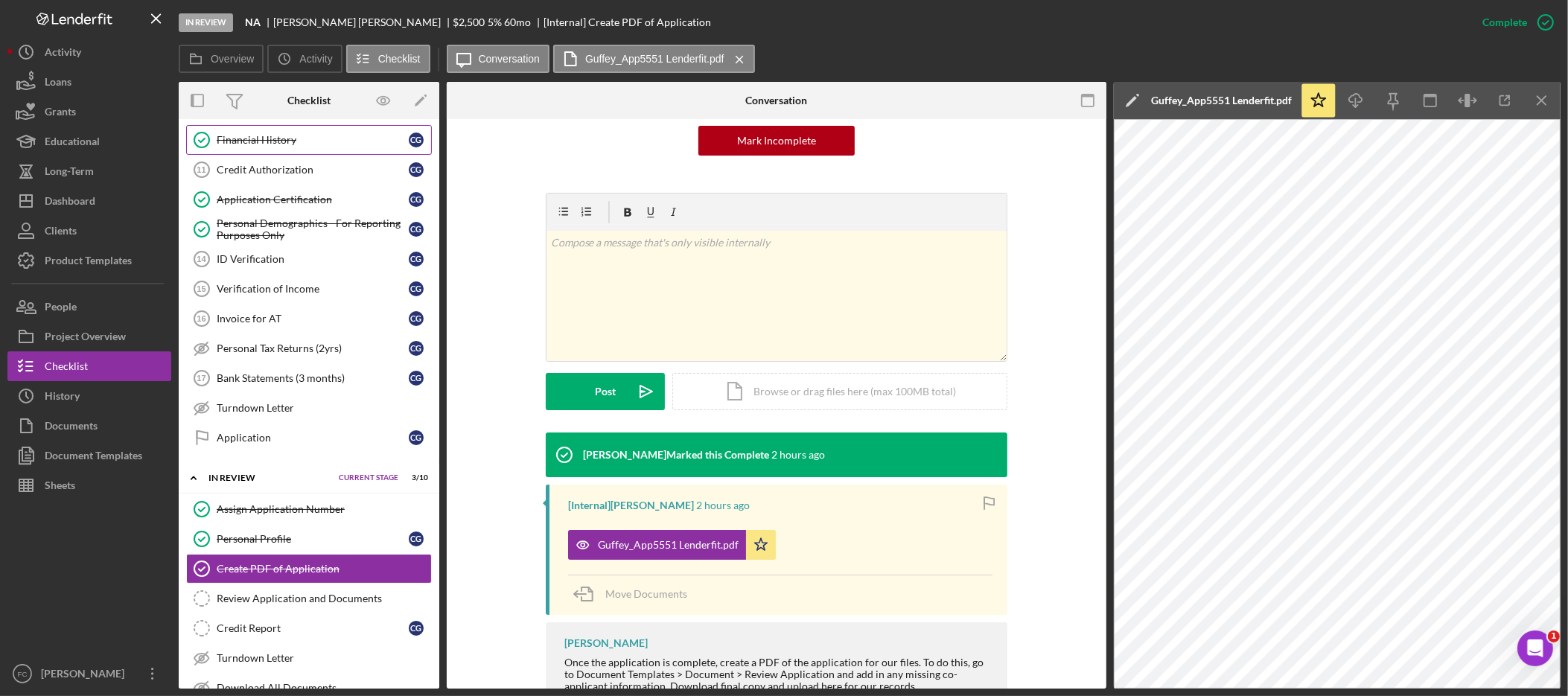
click at [333, 151] on link "Financial History Financial History C G" at bounding box center [308, 140] width 246 height 29
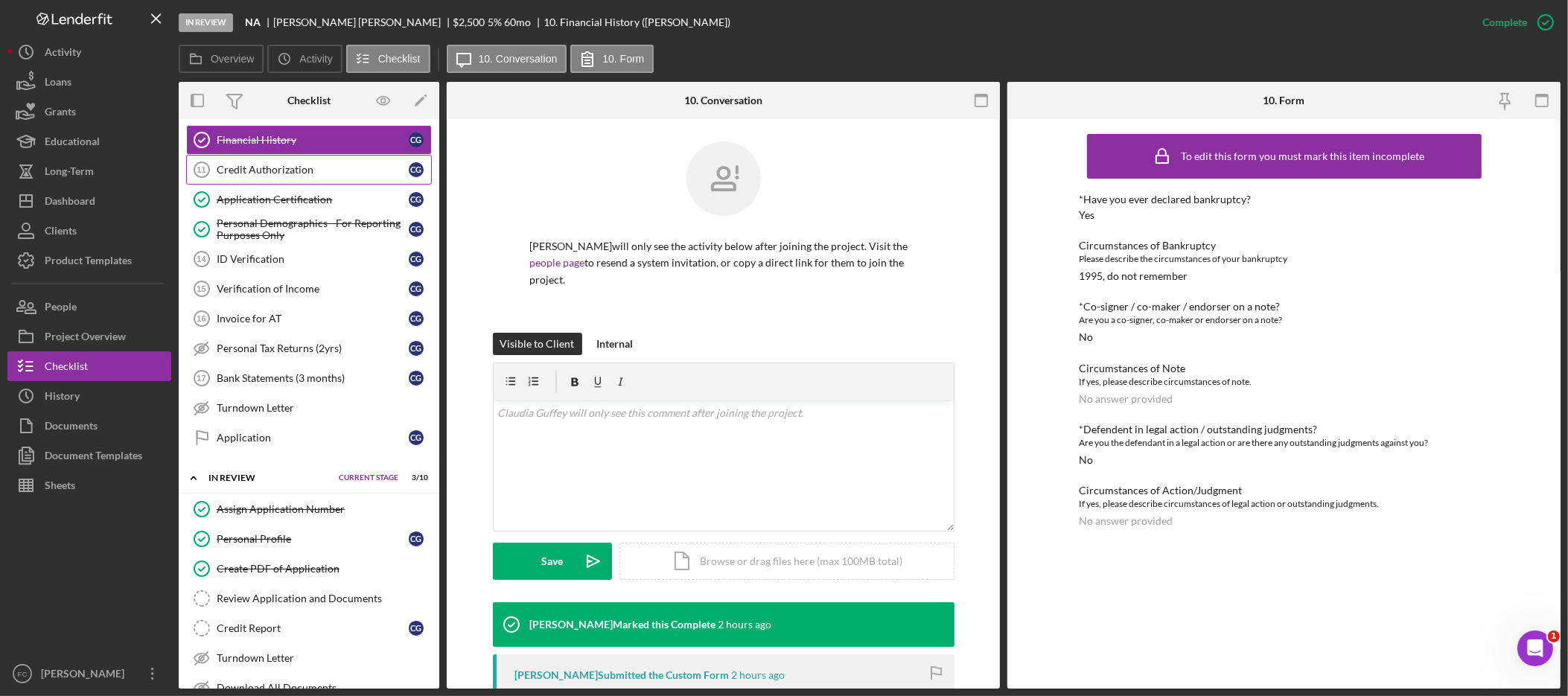
click at [331, 172] on div "Credit Authorization" at bounding box center [312, 170] width 192 height 12
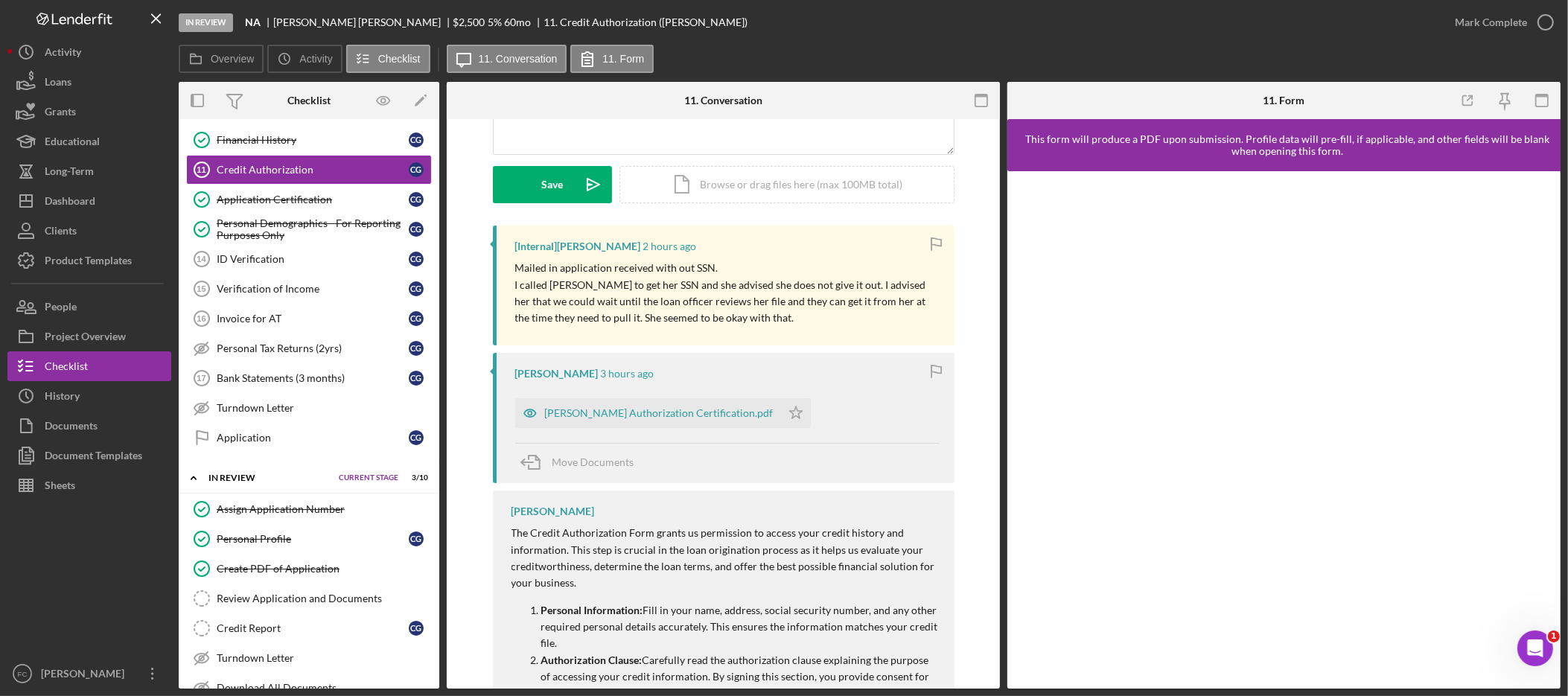
scroll to position [534, 0]
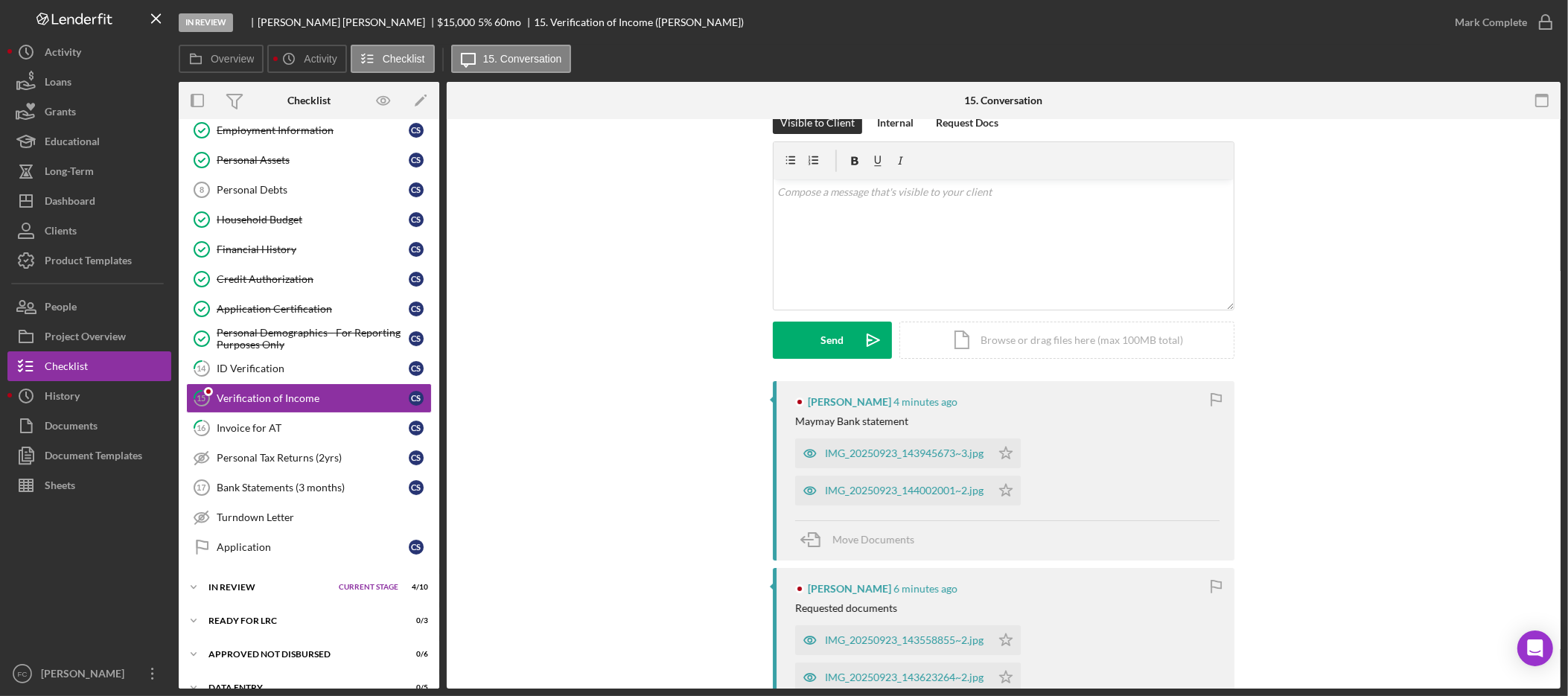
scroll to position [31, 0]
click at [938, 451] on div "IMG_20250923_143945673~3.jpg" at bounding box center [904, 452] width 159 height 12
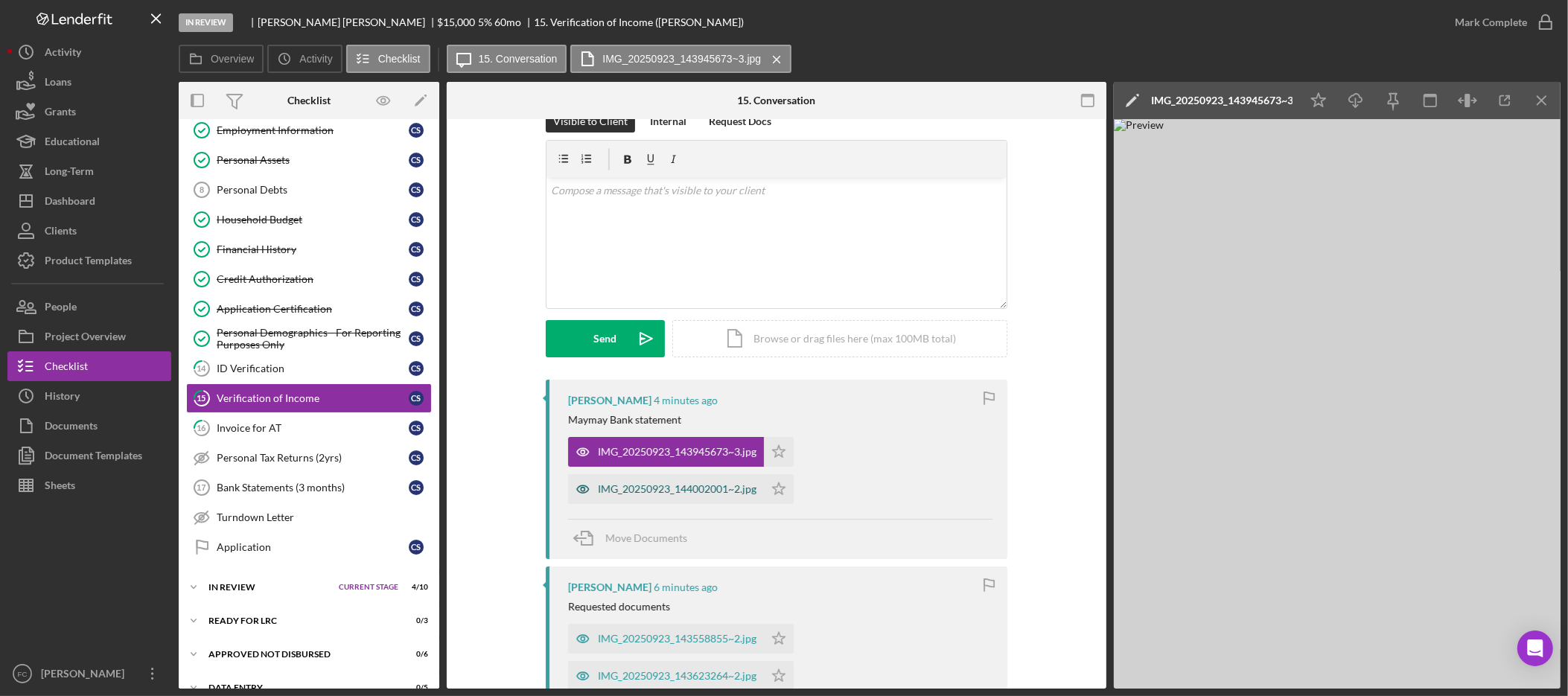
click at [671, 493] on div "IMG_20250923_144002001~2.jpg" at bounding box center [677, 489] width 159 height 12
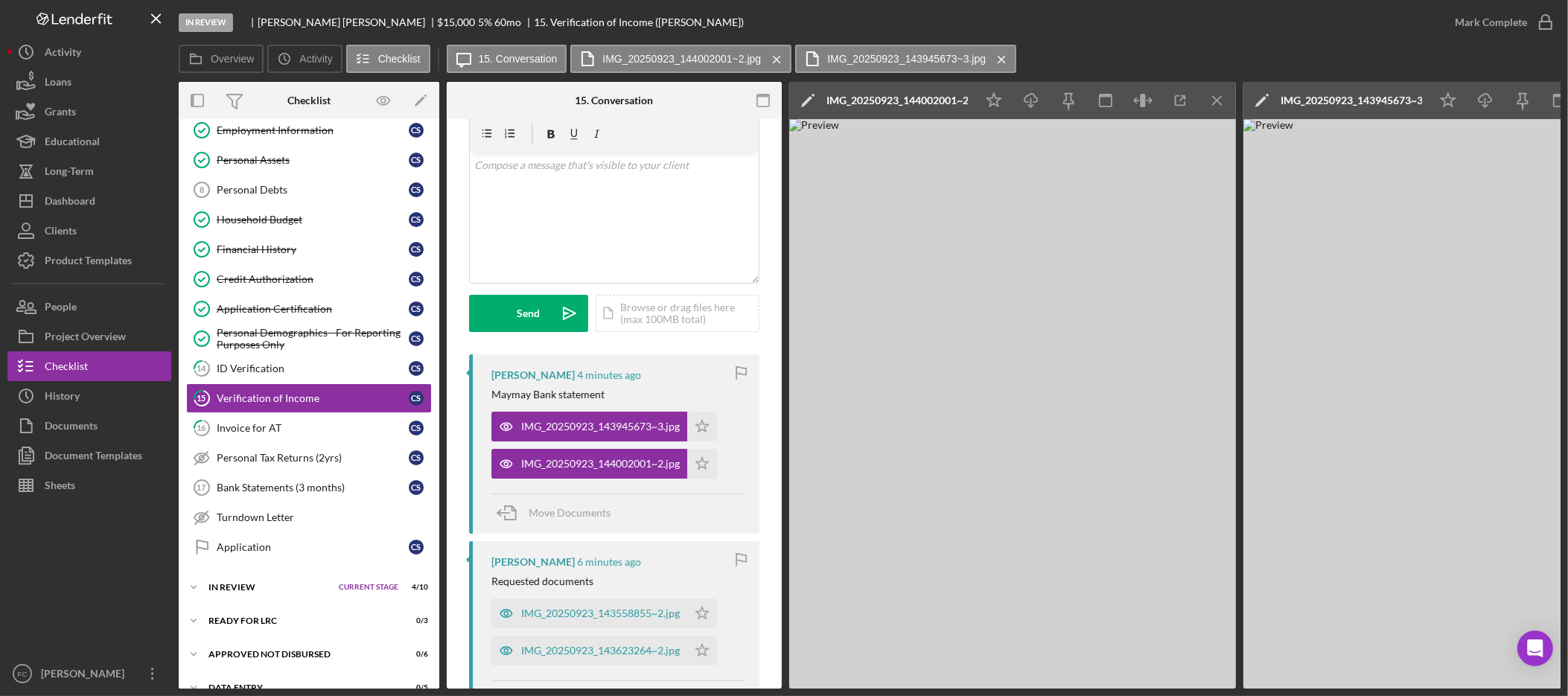
scroll to position [57, 0]
click at [597, 611] on div "IMG_20250923_143558855~2.jpg" at bounding box center [600, 612] width 159 height 12
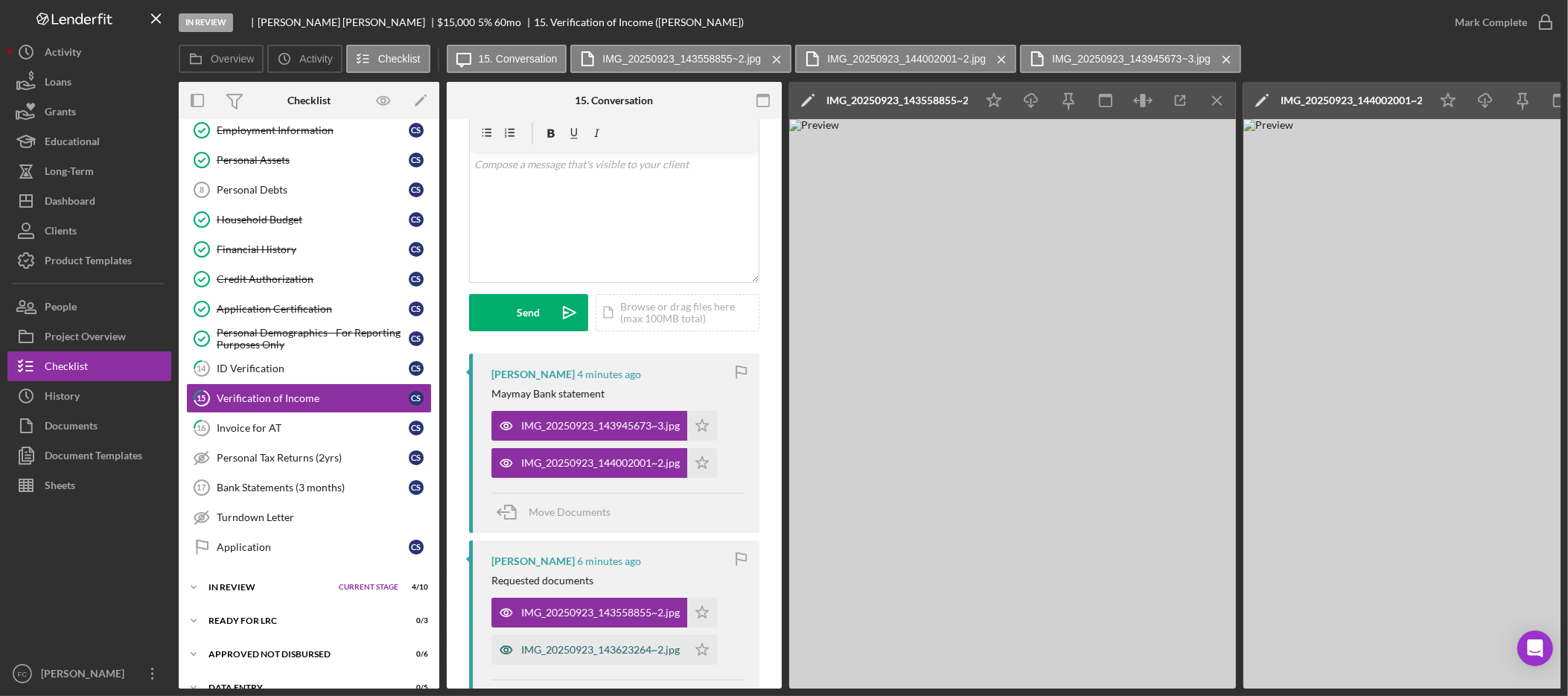
click at [606, 651] on div "IMG_20250923_143623264~2.jpg" at bounding box center [600, 650] width 159 height 12
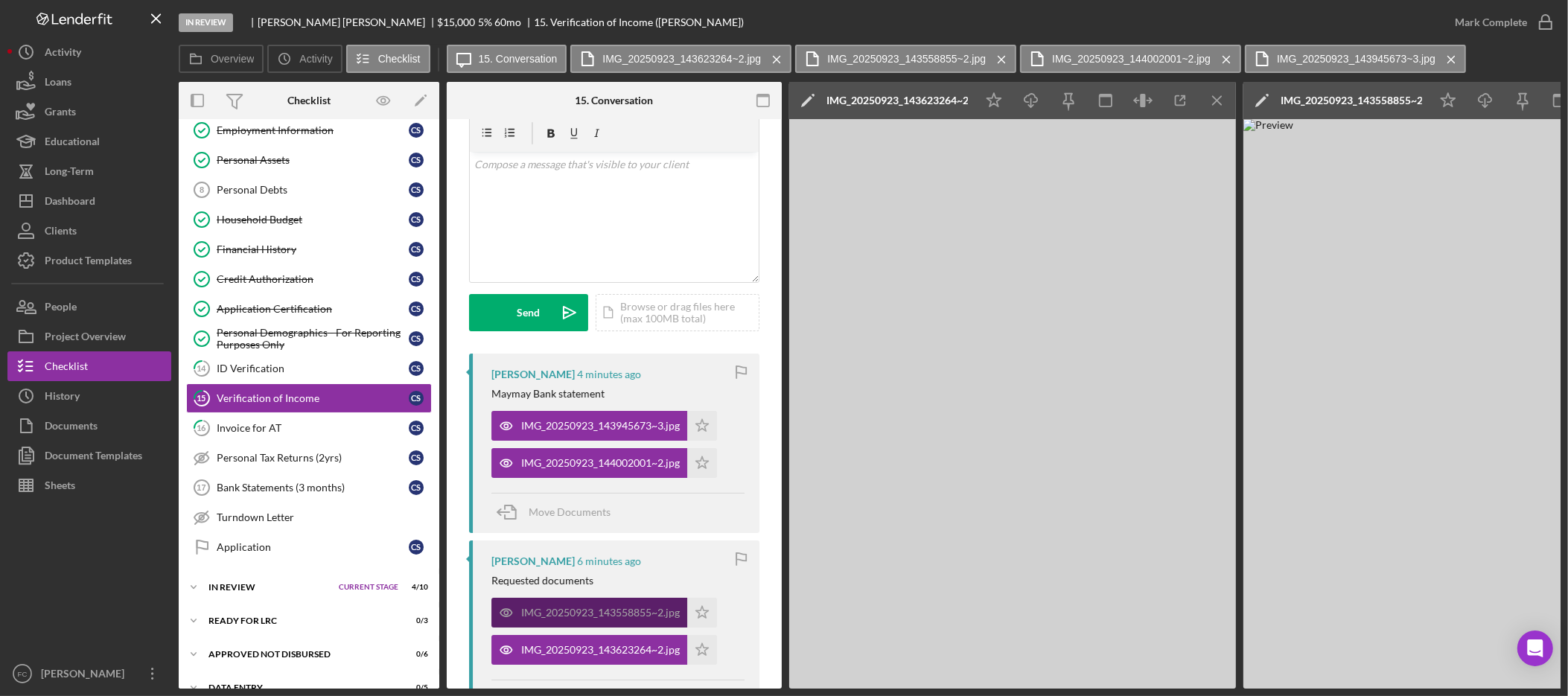
click at [613, 614] on div "IMG_20250923_143558855~2.jpg" at bounding box center [600, 612] width 159 height 12
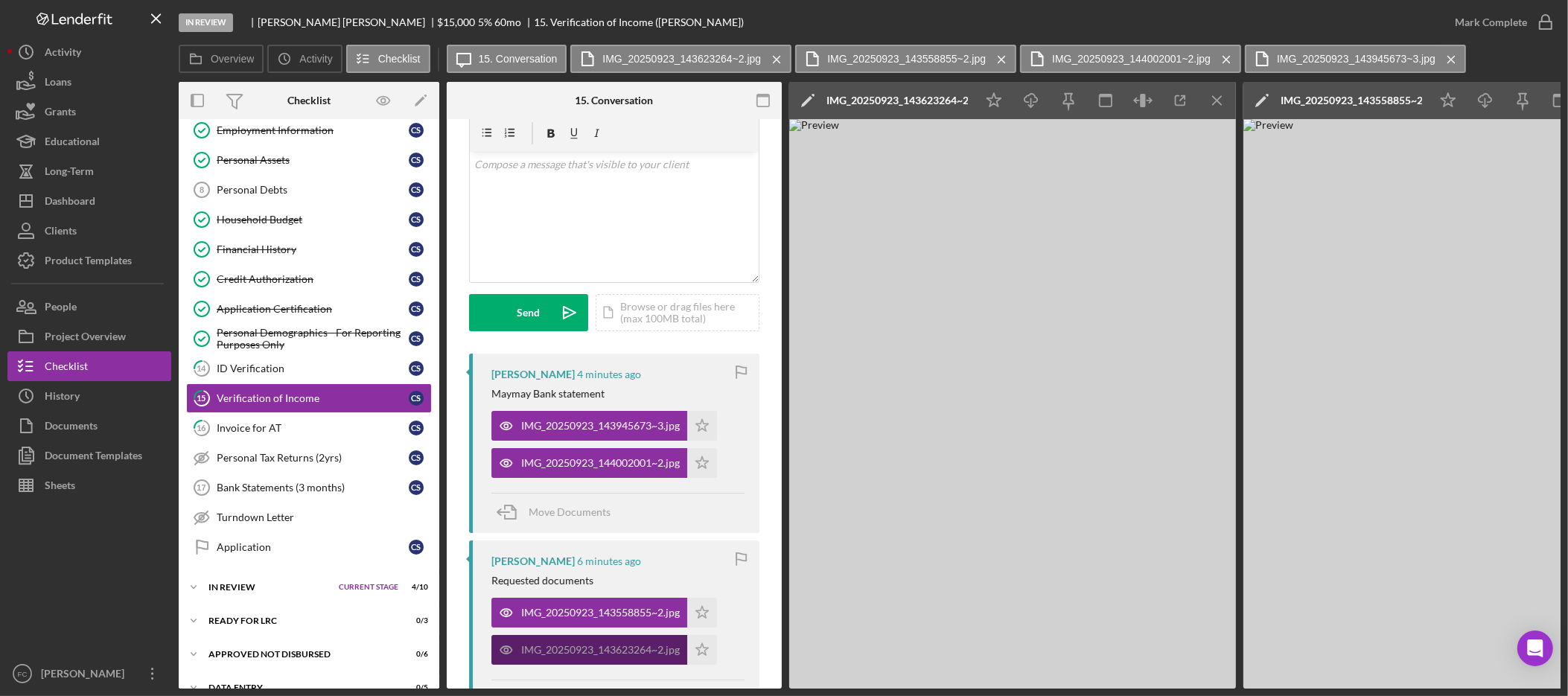
click at [600, 651] on div "IMG_20250923_143623264~2.jpg" at bounding box center [600, 650] width 159 height 12
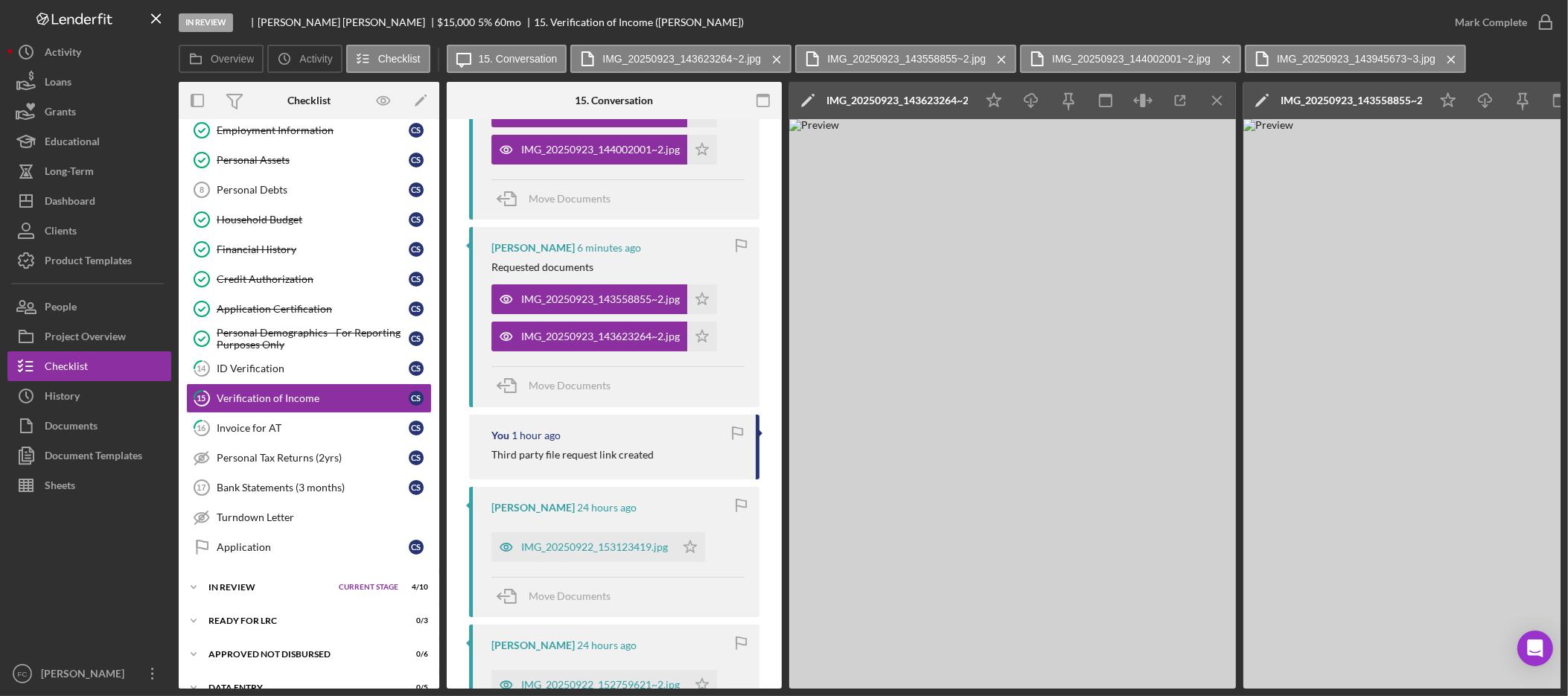
scroll to position [589, 0]
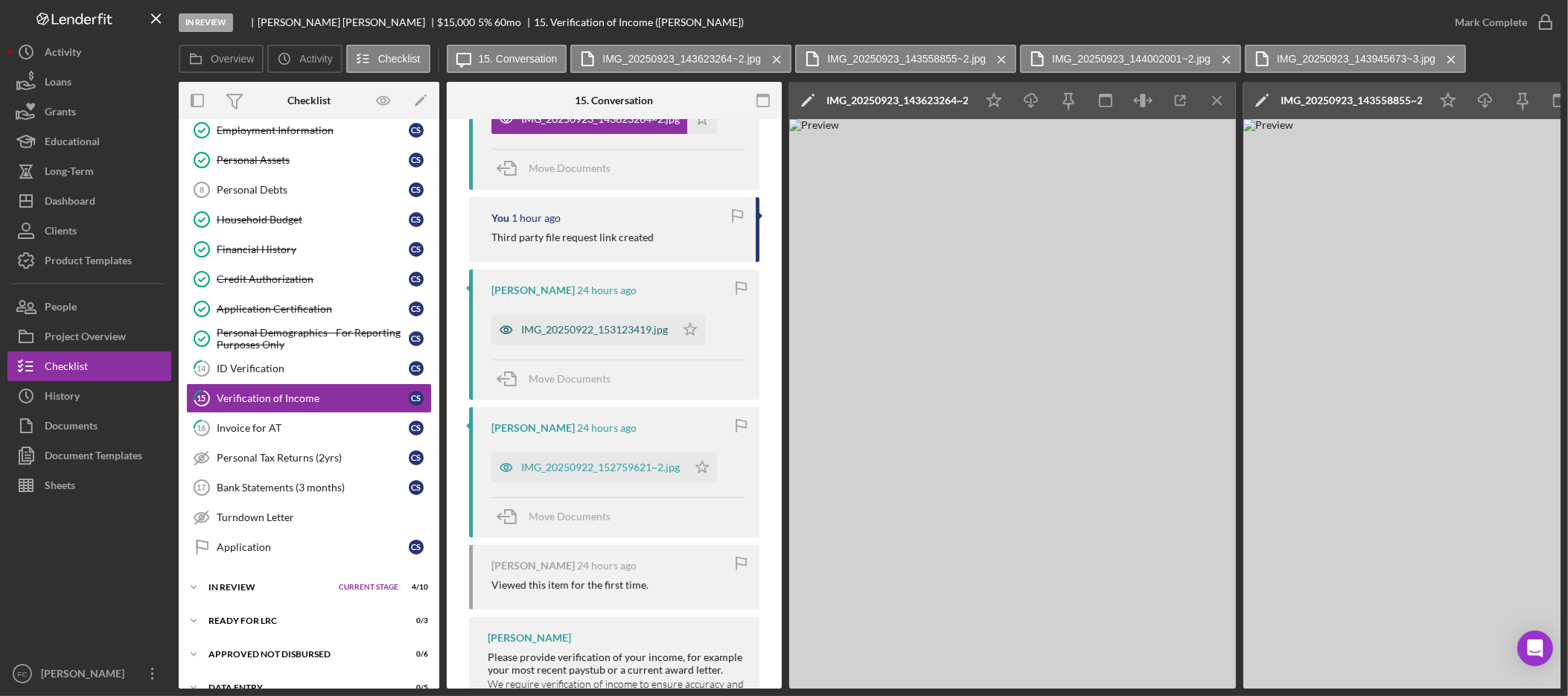
click at [626, 329] on div "IMG_20250922_153123419.jpg" at bounding box center [594, 329] width 147 height 12
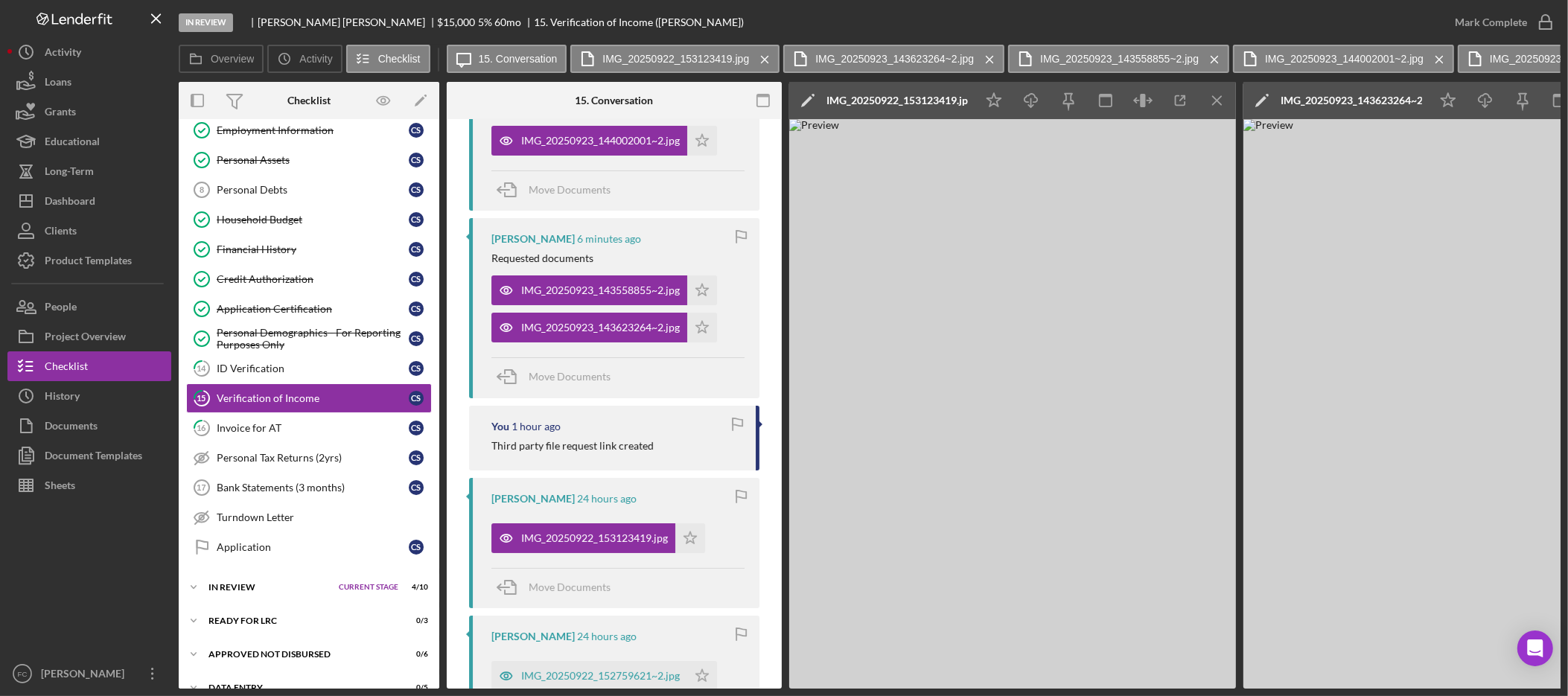
scroll to position [64, 0]
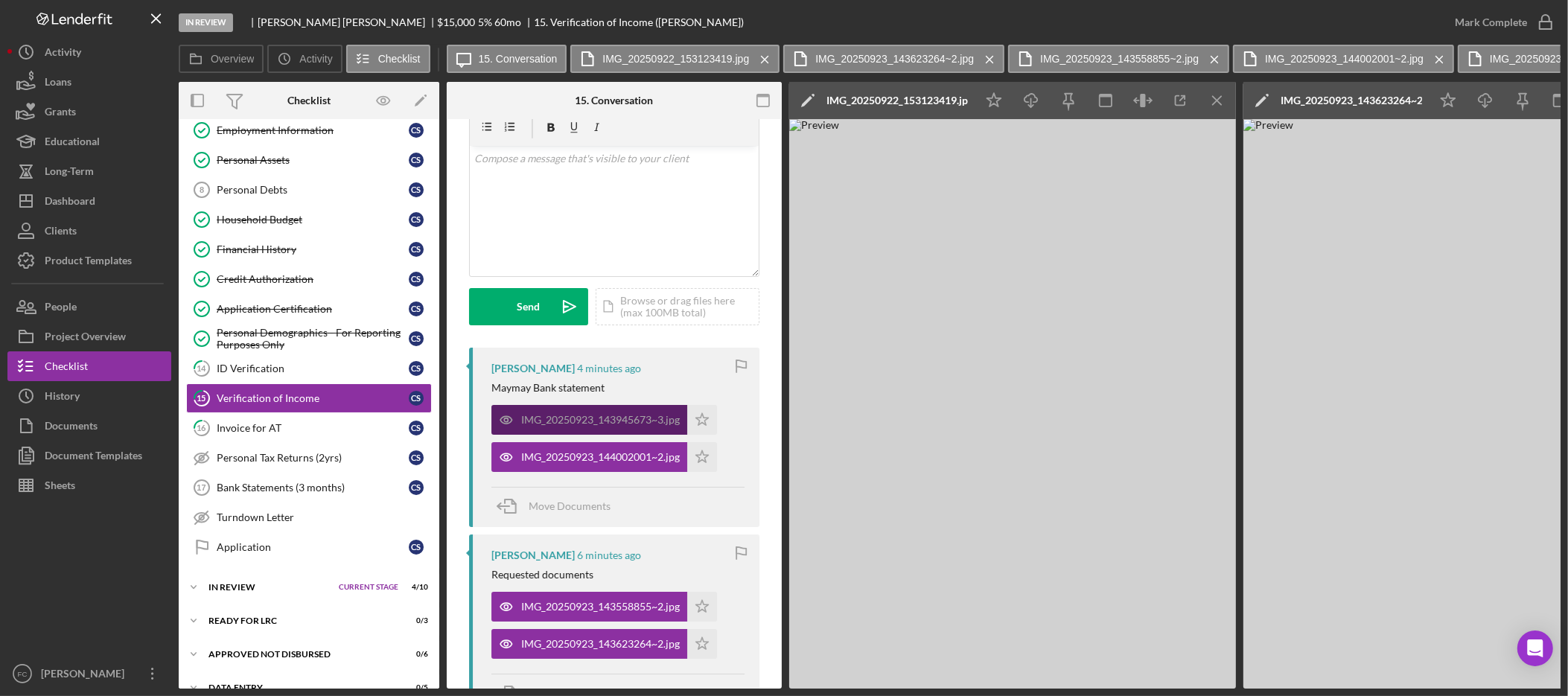
click at [628, 428] on div "IMG_20250923_143945673~3.jpg" at bounding box center [589, 420] width 196 height 29
click at [1226, 96] on icon "Icon/Menu Close" at bounding box center [1217, 101] width 33 height 33
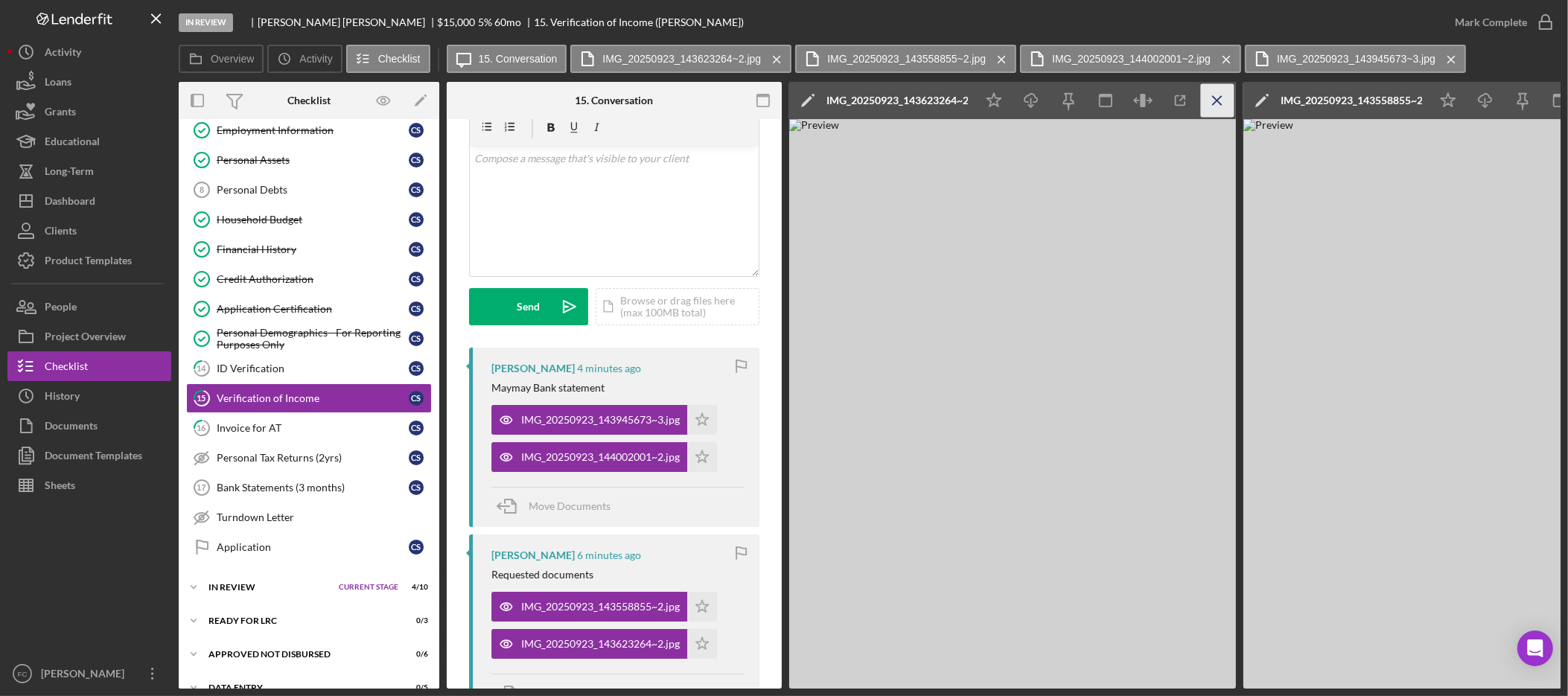
click at [1223, 100] on icon "Icon/Menu Close" at bounding box center [1217, 101] width 33 height 33
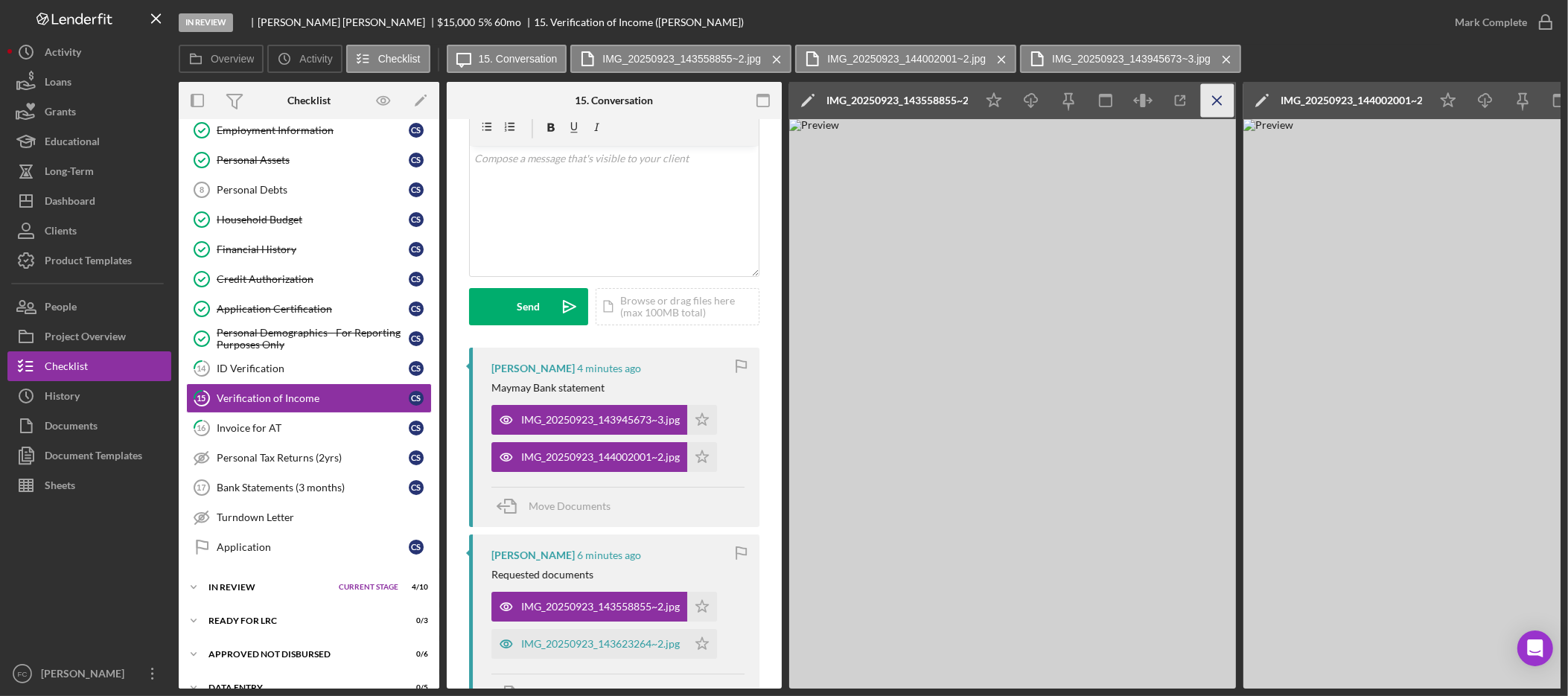
click at [1222, 100] on icon "Icon/Menu Close" at bounding box center [1217, 101] width 33 height 33
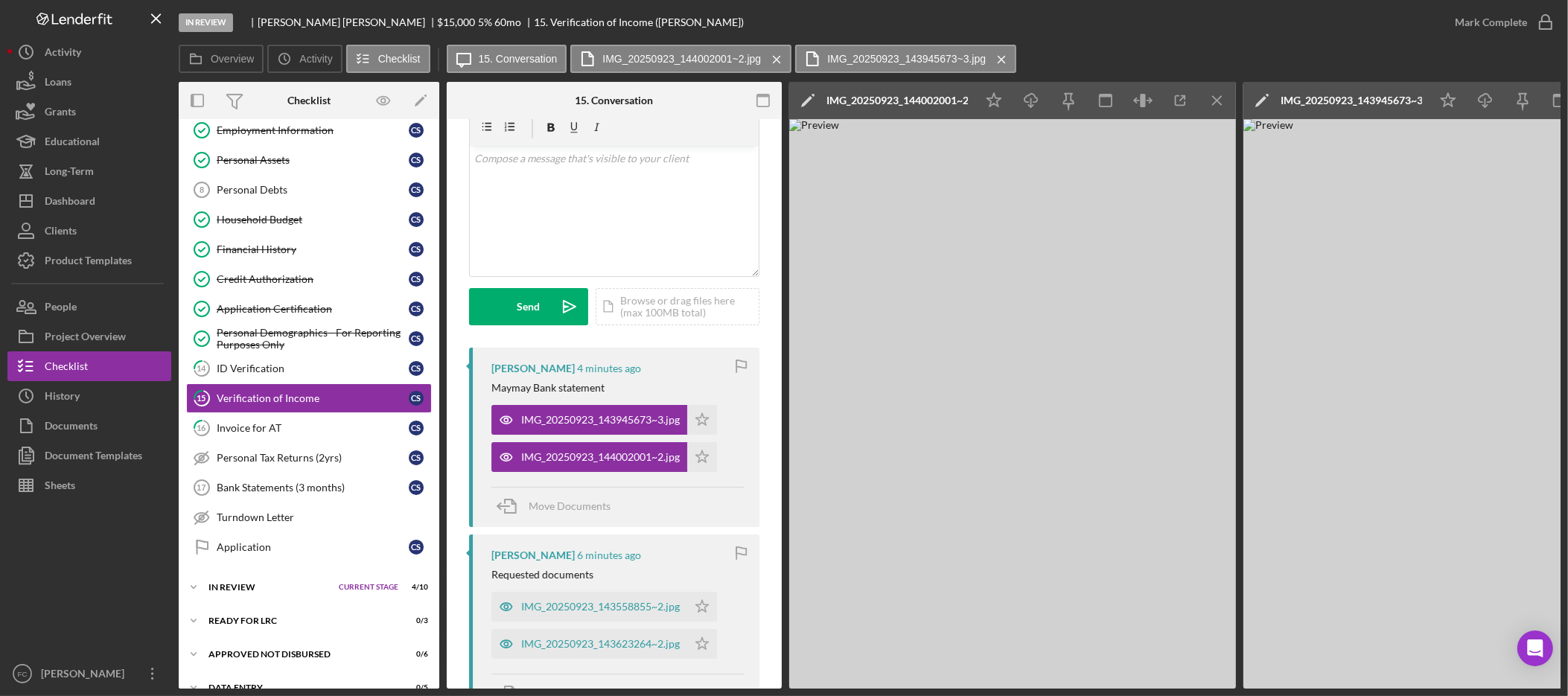
click at [1222, 100] on icon "Icon/Menu Close" at bounding box center [1217, 101] width 33 height 33
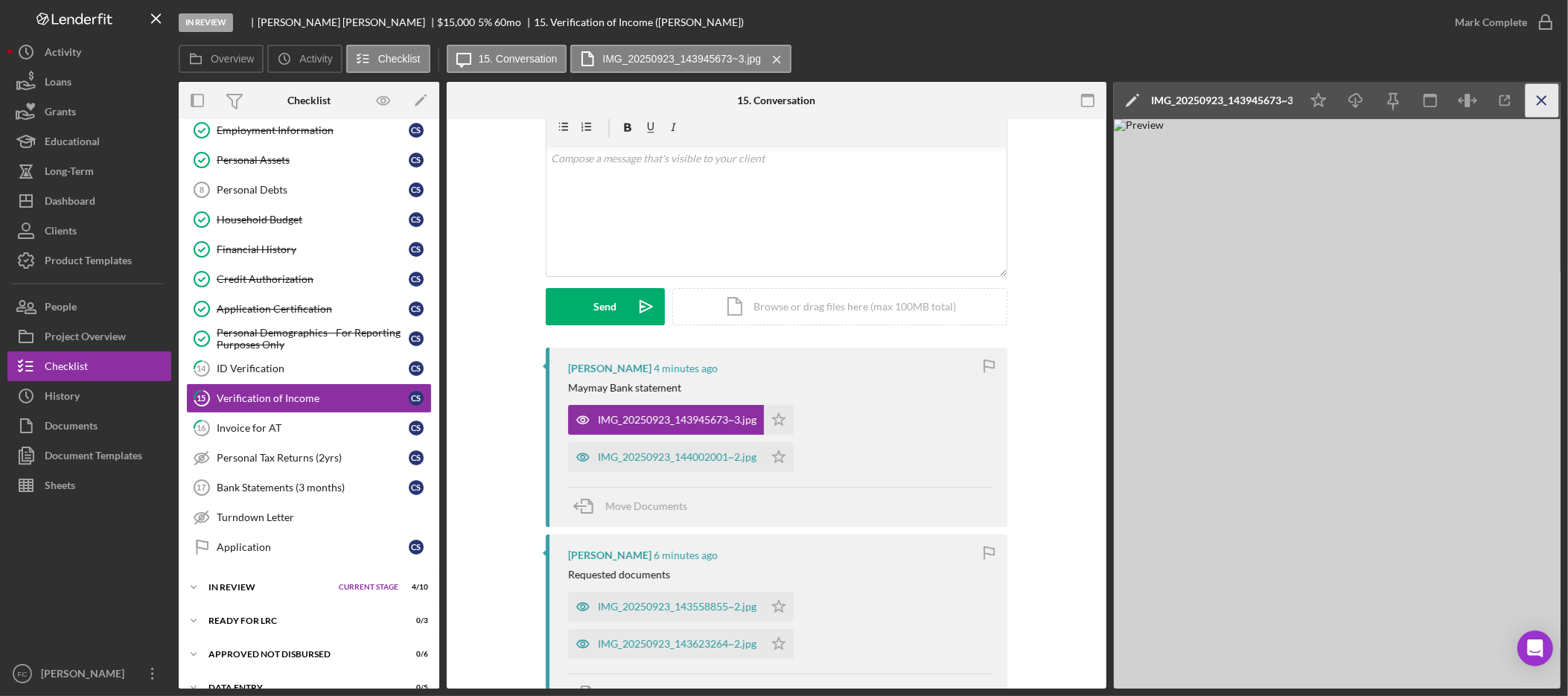
click at [1554, 91] on icon "Icon/Menu Close" at bounding box center [1541, 101] width 33 height 33
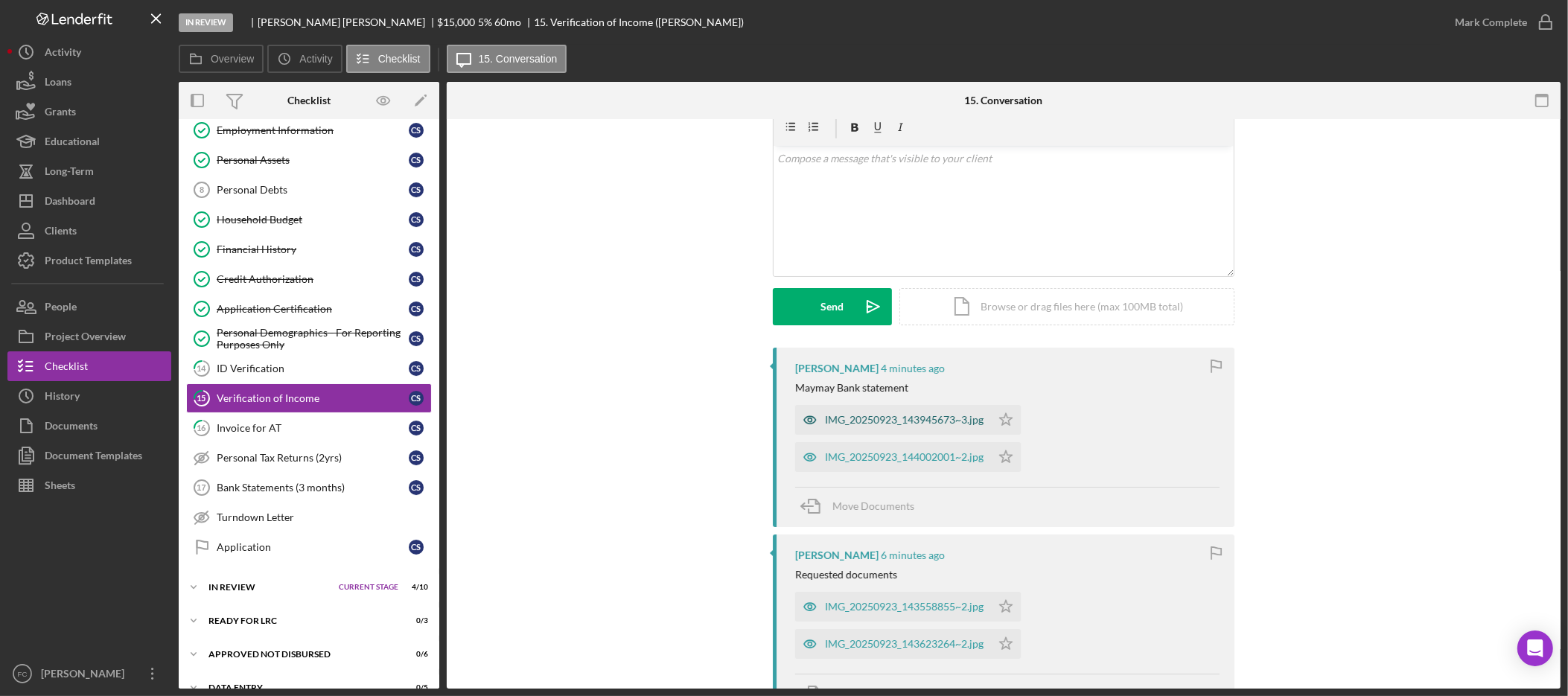
click at [931, 420] on div "IMG_20250923_143945673~3.jpg" at bounding box center [904, 420] width 159 height 12
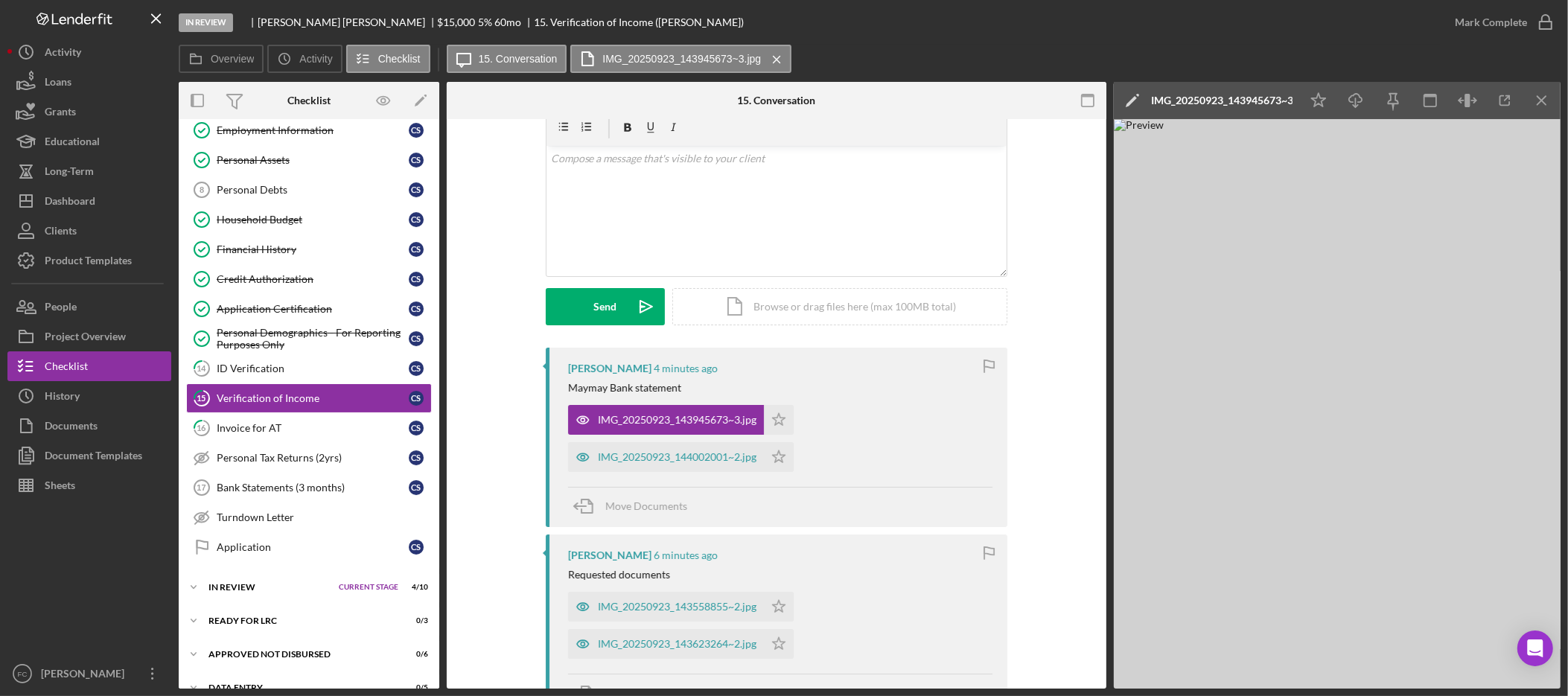
click at [1264, 102] on div "IMG_20250923_143945673~3.jpg" at bounding box center [1222, 101] width 141 height 12
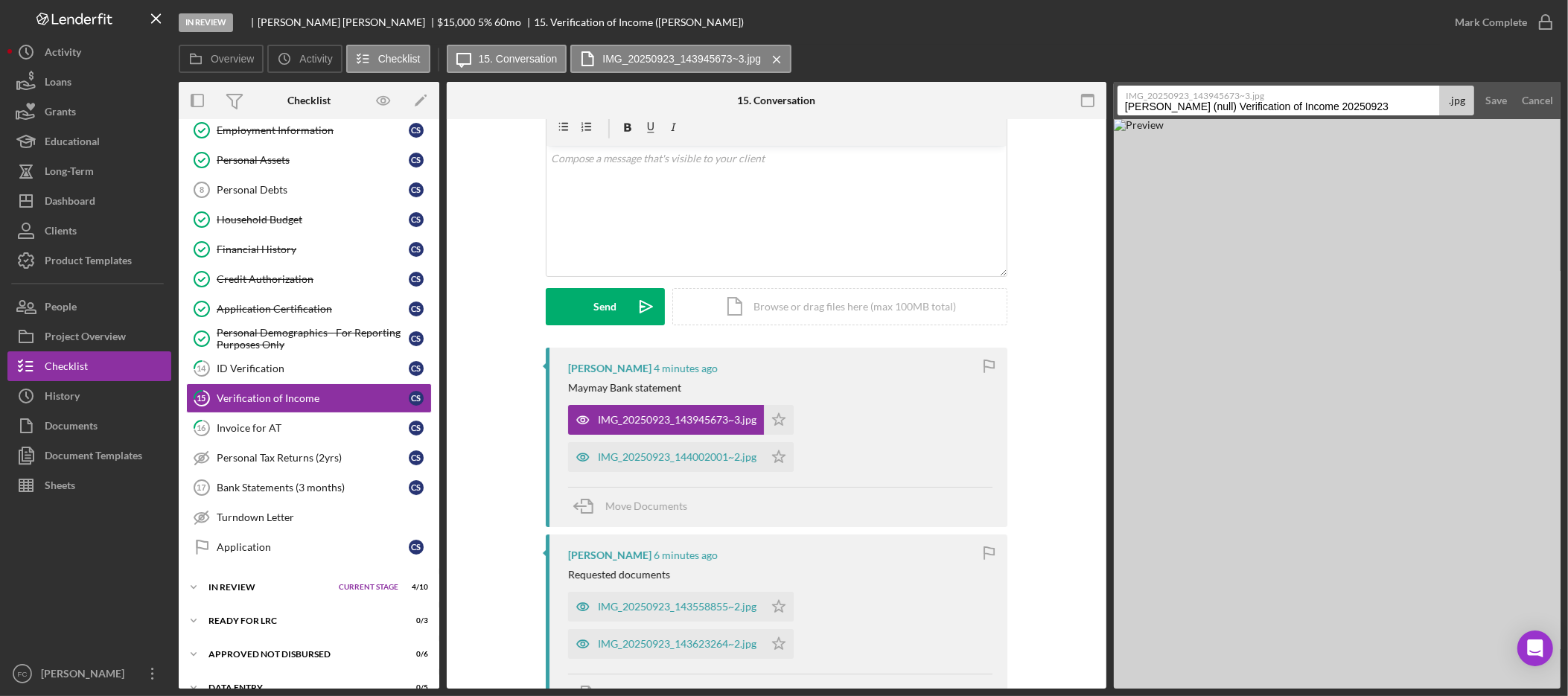
drag, startPoint x: 1398, startPoint y: 106, endPoint x: 1290, endPoint y: 111, distance: 108.1
click at [1219, 113] on input "[PERSON_NAME] (null) Verification of Income 20250923" at bounding box center [1279, 100] width 323 height 29
drag, startPoint x: 1370, startPoint y: 106, endPoint x: 1124, endPoint y: 109, distance: 246.0
click at [1124, 109] on input "[PERSON_NAME] (null) Verification of Income 20250923" at bounding box center [1279, 100] width 323 height 29
type input "May Bank statements page 1"
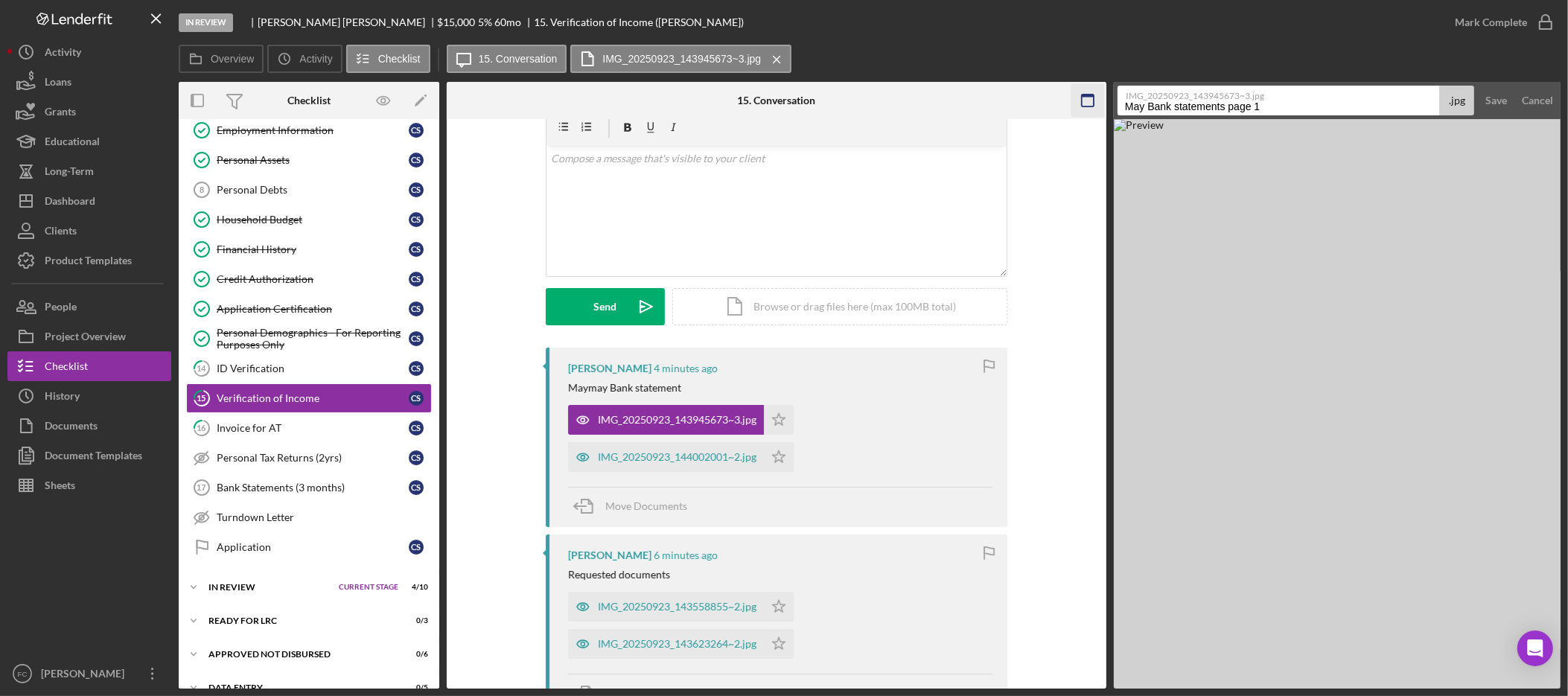
click at [1478, 85] on button "Save" at bounding box center [1496, 100] width 36 height 29
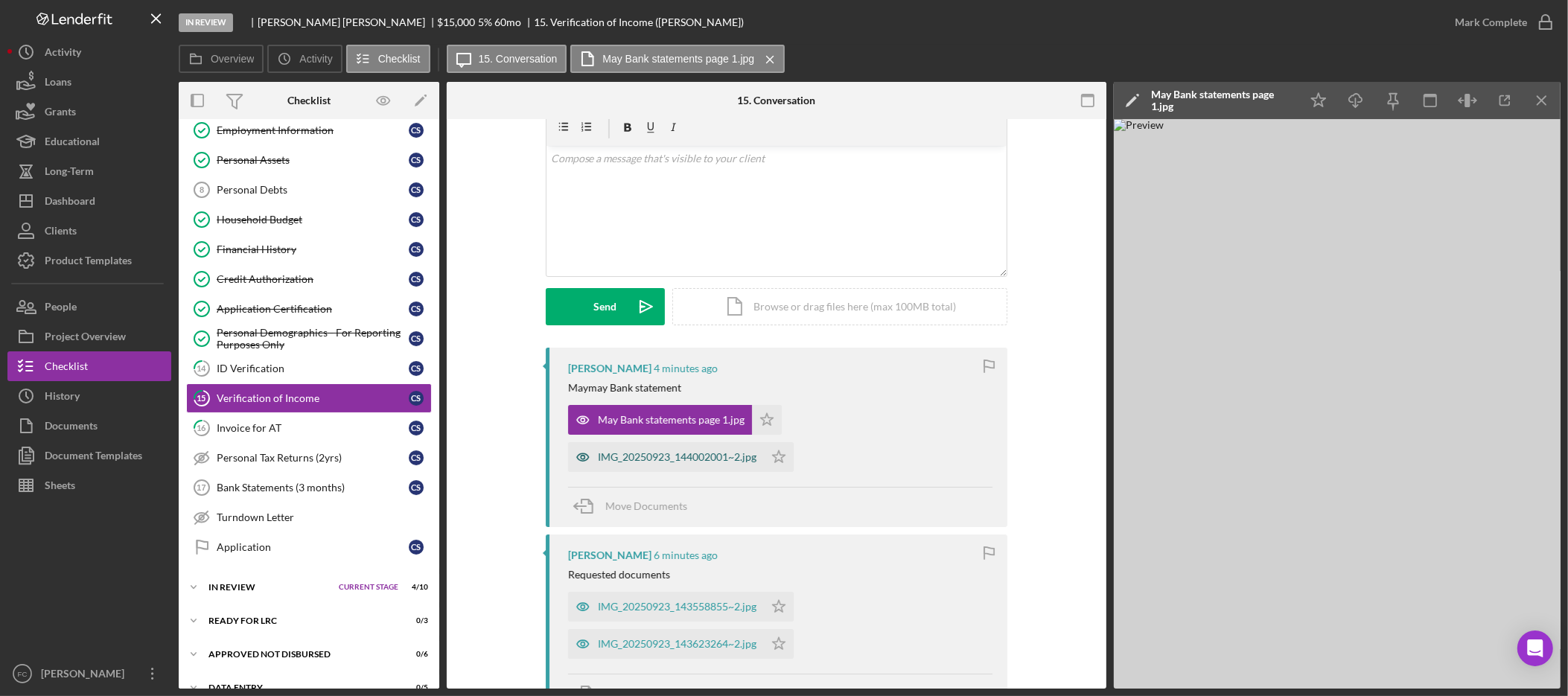
click at [676, 457] on div "IMG_20250923_144002001~2.jpg" at bounding box center [677, 457] width 159 height 12
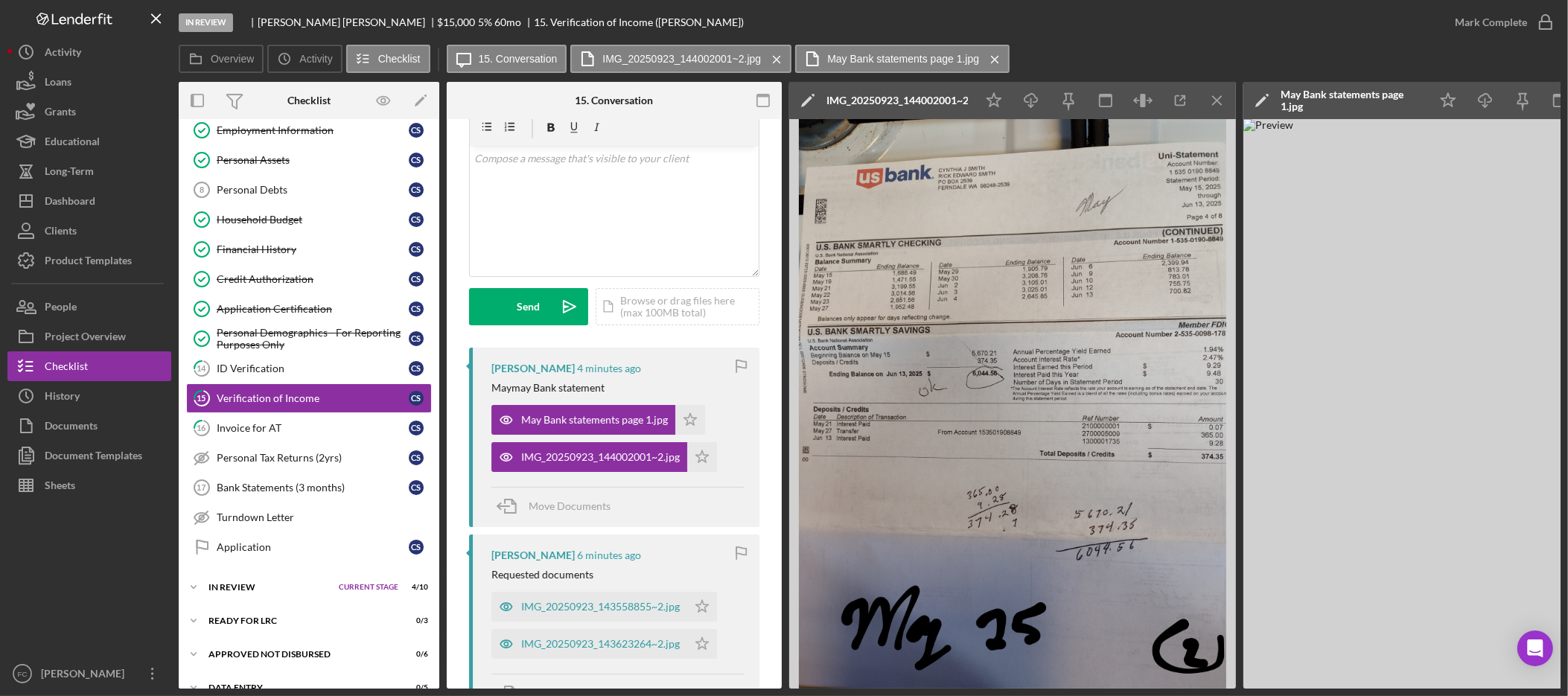
click at [942, 98] on div "IMG_20250923_144002001~2.jpg" at bounding box center [897, 101] width 141 height 12
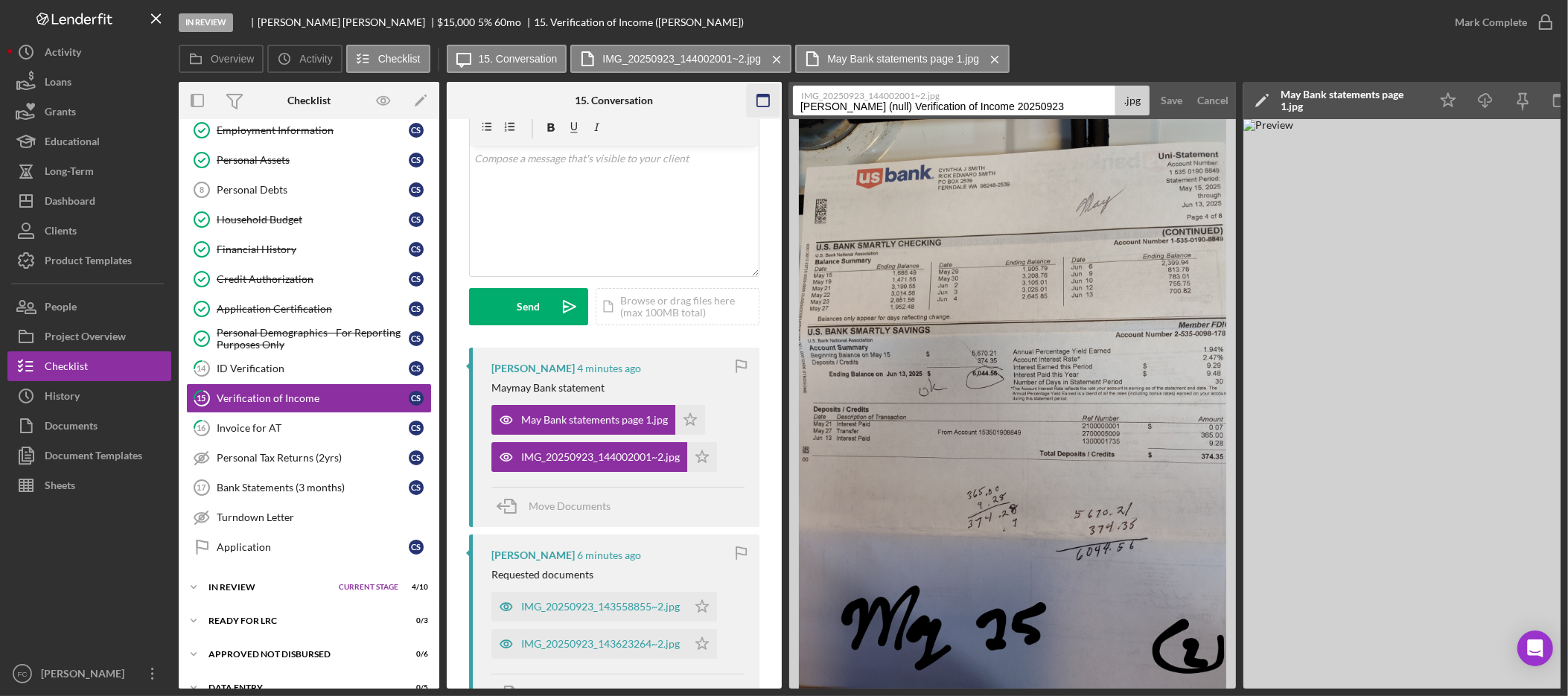
drag, startPoint x: 1014, startPoint y: 106, endPoint x: 757, endPoint y: 101, distance: 257.0
click at [757, 101] on div "Overview Internal Workflow Stage In Review Icon/Dropdown Arrow Archive (can una…" at bounding box center [869, 385] width 1382 height 607
type input "May Bank statement page 2"
click at [1153, 85] on button "Save" at bounding box center [1171, 100] width 36 height 29
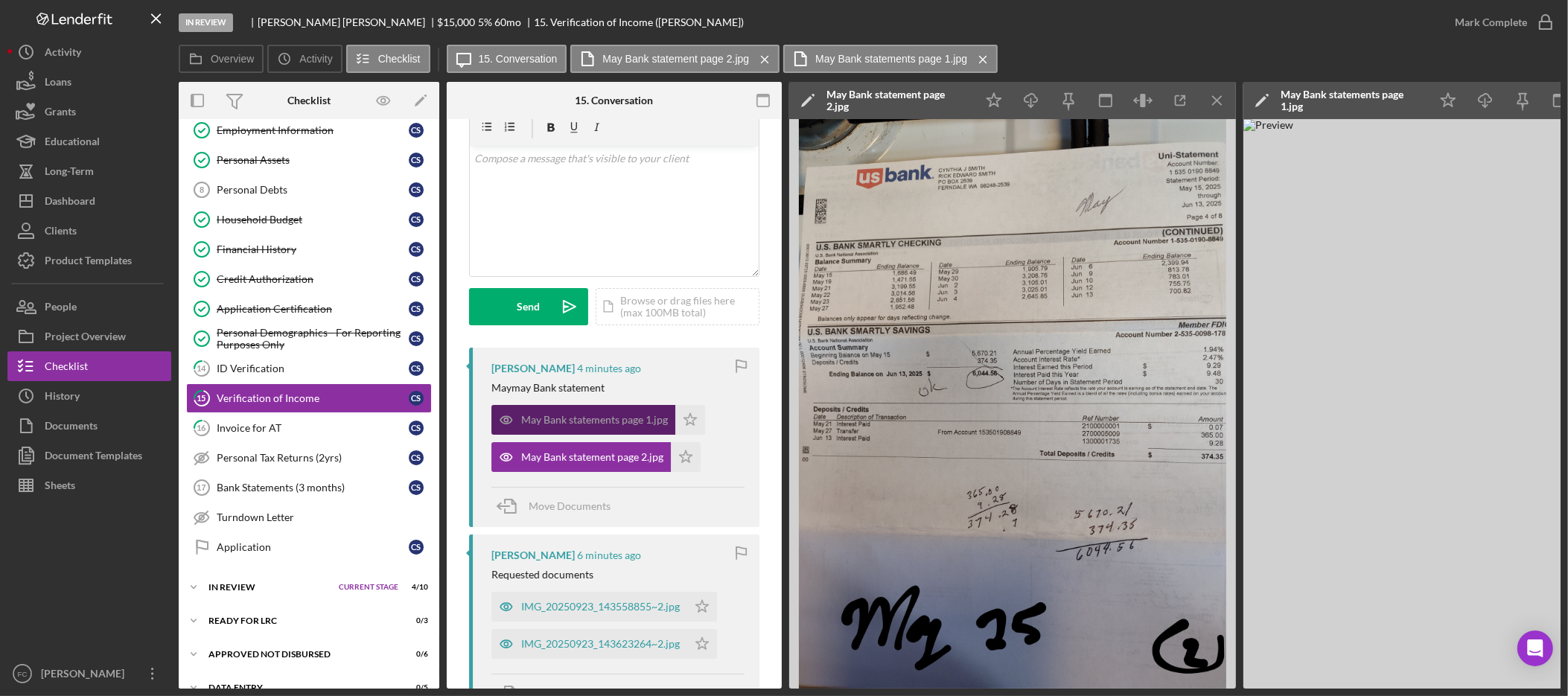
click at [620, 424] on div "May Bank statements page 1.jpg" at bounding box center [594, 420] width 147 height 12
click at [1378, 91] on div "May Bank statements page 1.jpg" at bounding box center [1351, 100] width 141 height 24
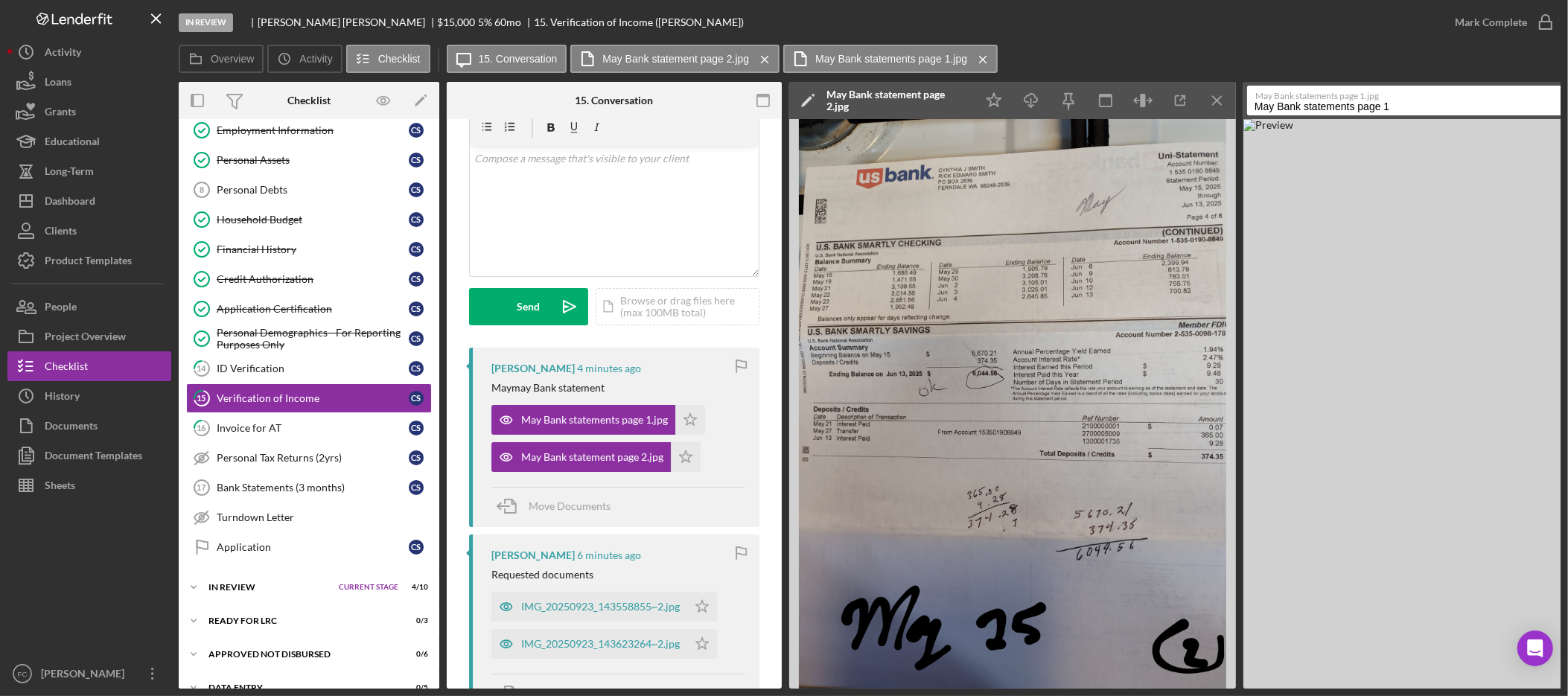
click at [1356, 104] on input "May Bank statements page 1" at bounding box center [1409, 100] width 323 height 29
type input "May Bank statement page 1"
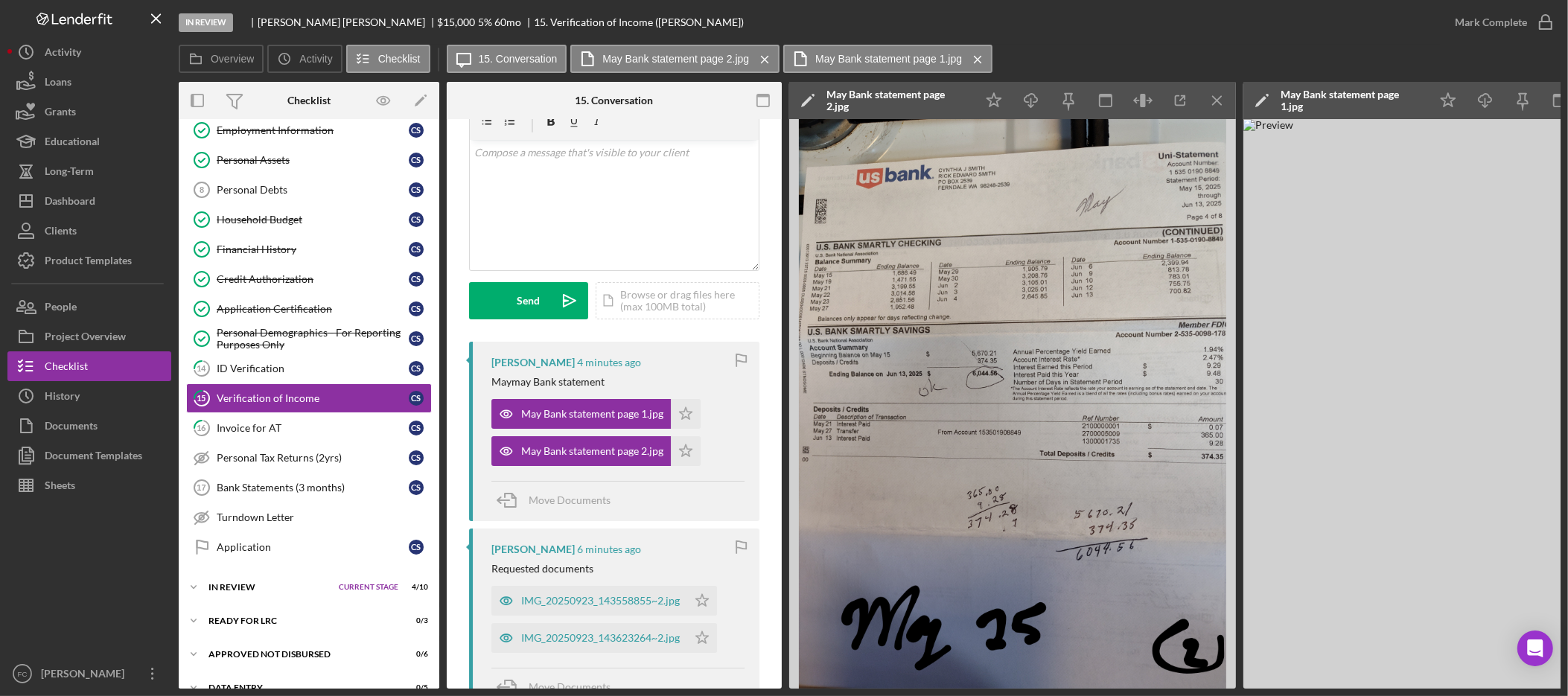
scroll to position [76, 0]
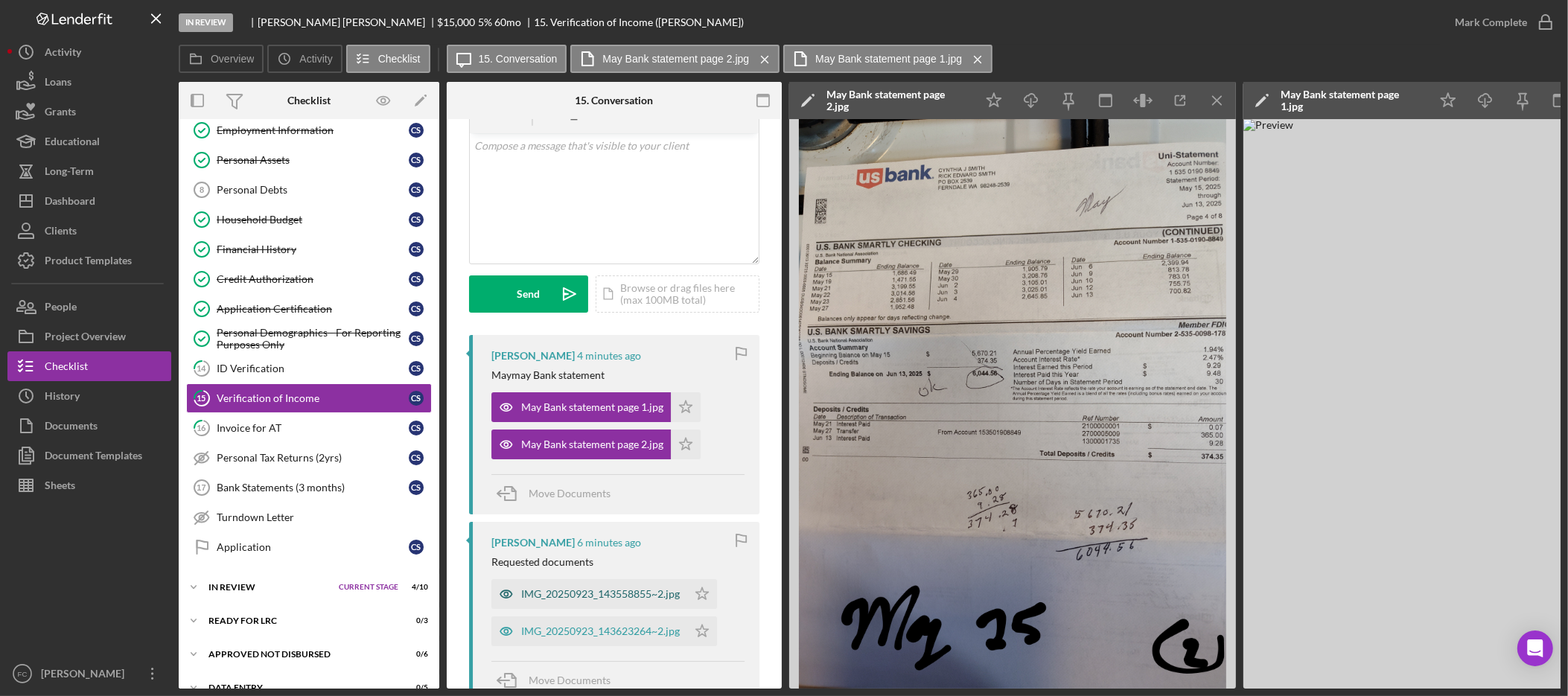
click at [636, 591] on div "IMG_20250923_143558855~2.jpg" at bounding box center [600, 594] width 159 height 12
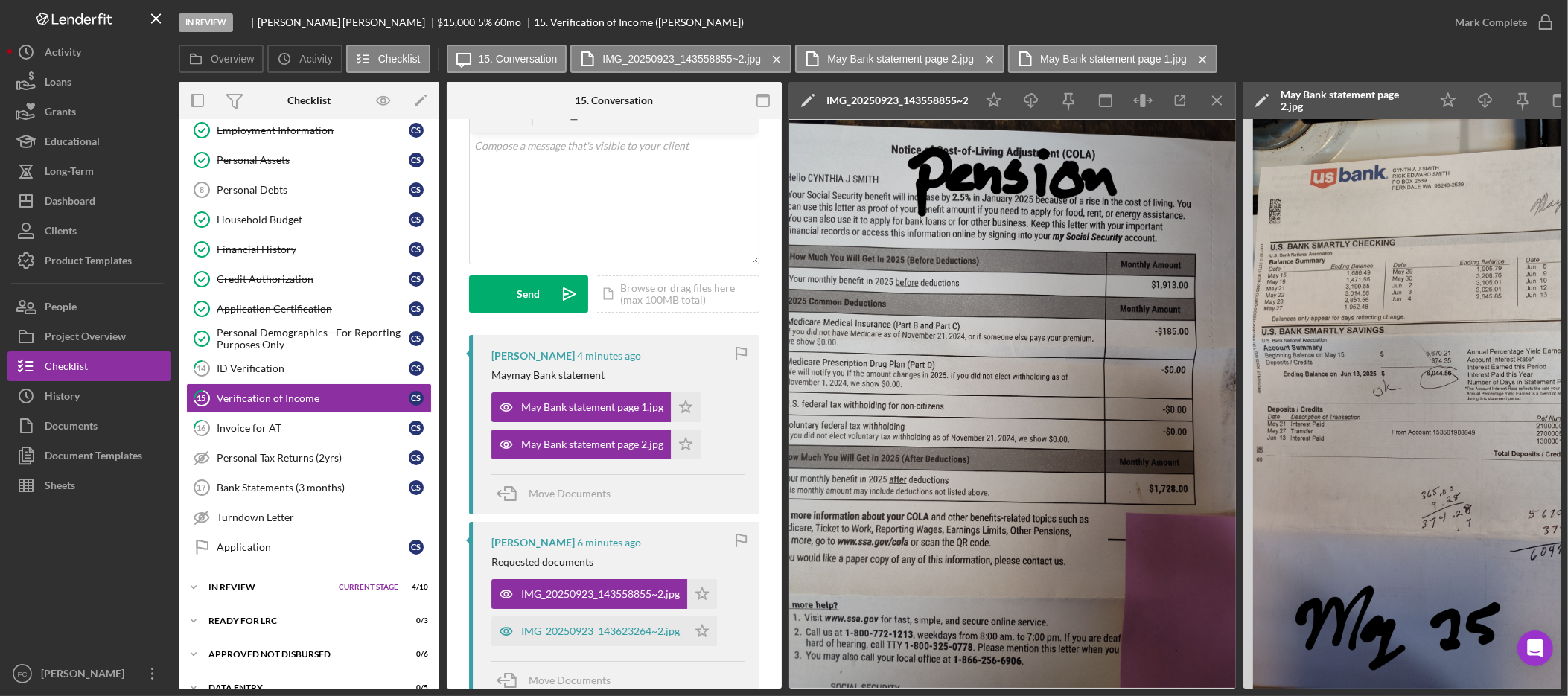
click at [916, 98] on div "IMG_20250923_143558855~2.jpg" at bounding box center [897, 101] width 141 height 12
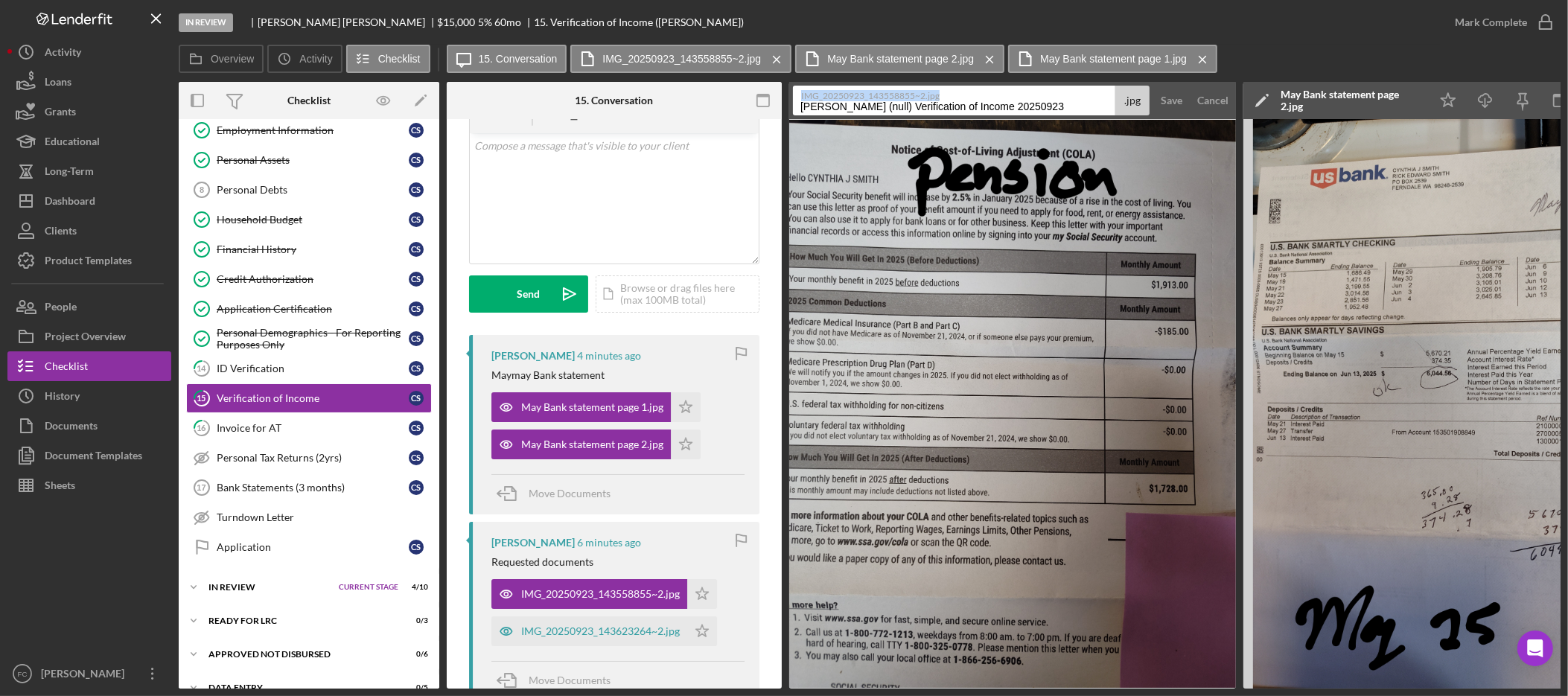
drag, startPoint x: 1080, startPoint y: 100, endPoint x: 849, endPoint y: 102, distance: 231.0
click at [849, 102] on div "IMG_20250923_143558855~2.jpg [PERSON_NAME] (null) Verification of Income 202509…" at bounding box center [971, 100] width 357 height 29
drag, startPoint x: 1061, startPoint y: 105, endPoint x: 800, endPoint y: 110, distance: 261.0
click at [800, 110] on input "[PERSON_NAME] (null) Verification of Income 20250923" at bounding box center [954, 100] width 323 height 29
type input "Pension verification"
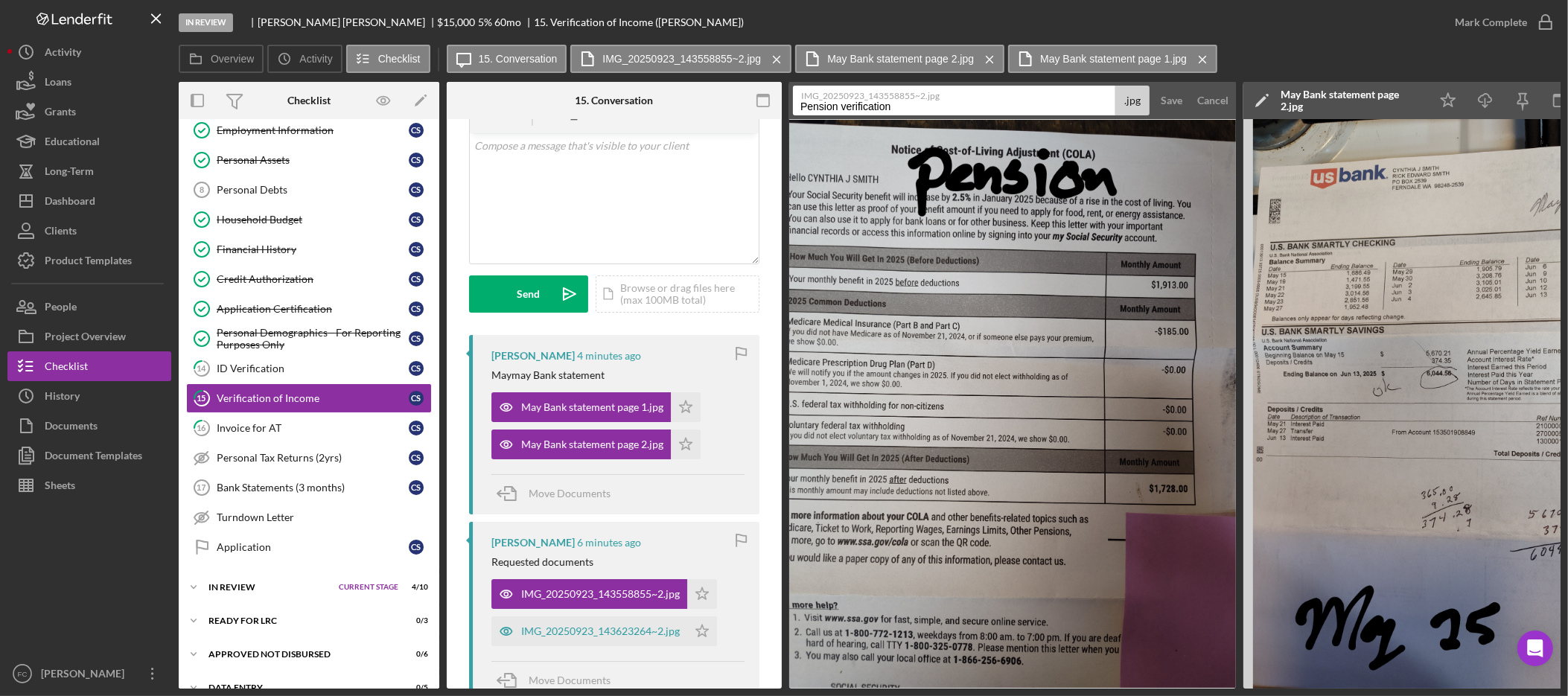
click at [1153, 85] on button "Save" at bounding box center [1171, 100] width 36 height 29
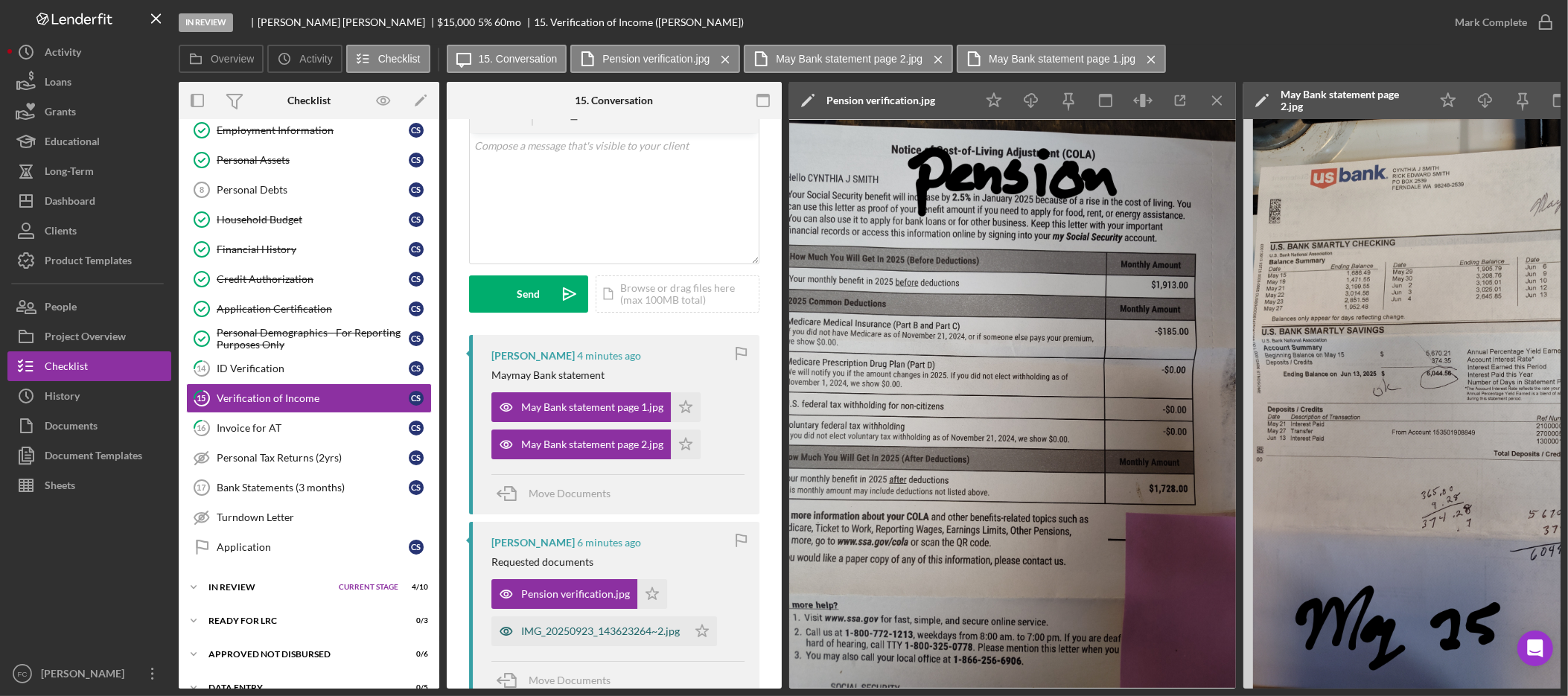
click at [580, 626] on div "IMG_20250923_143623264~2.jpg" at bounding box center [589, 631] width 196 height 29
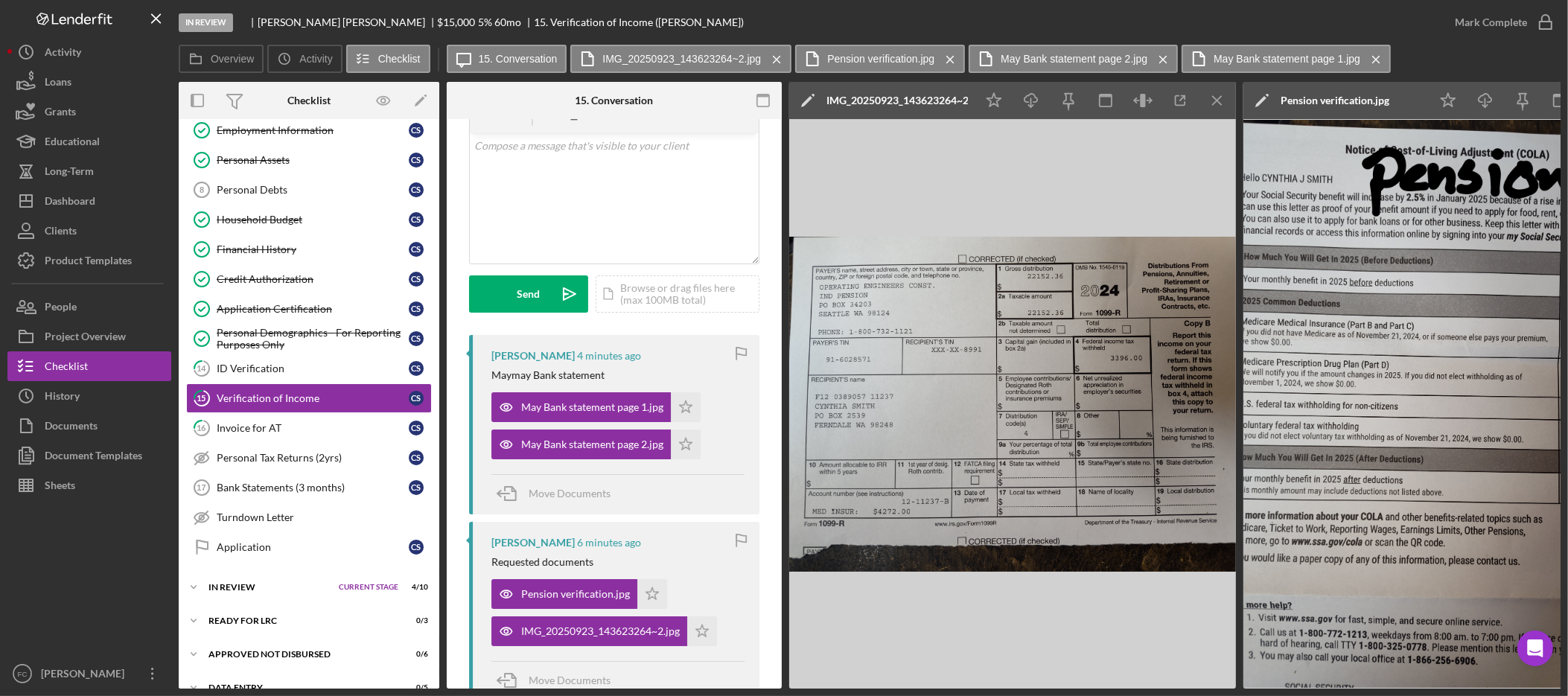
click at [907, 92] on div "IMG_20250923_143623264~2.jpg" at bounding box center [897, 100] width 141 height 37
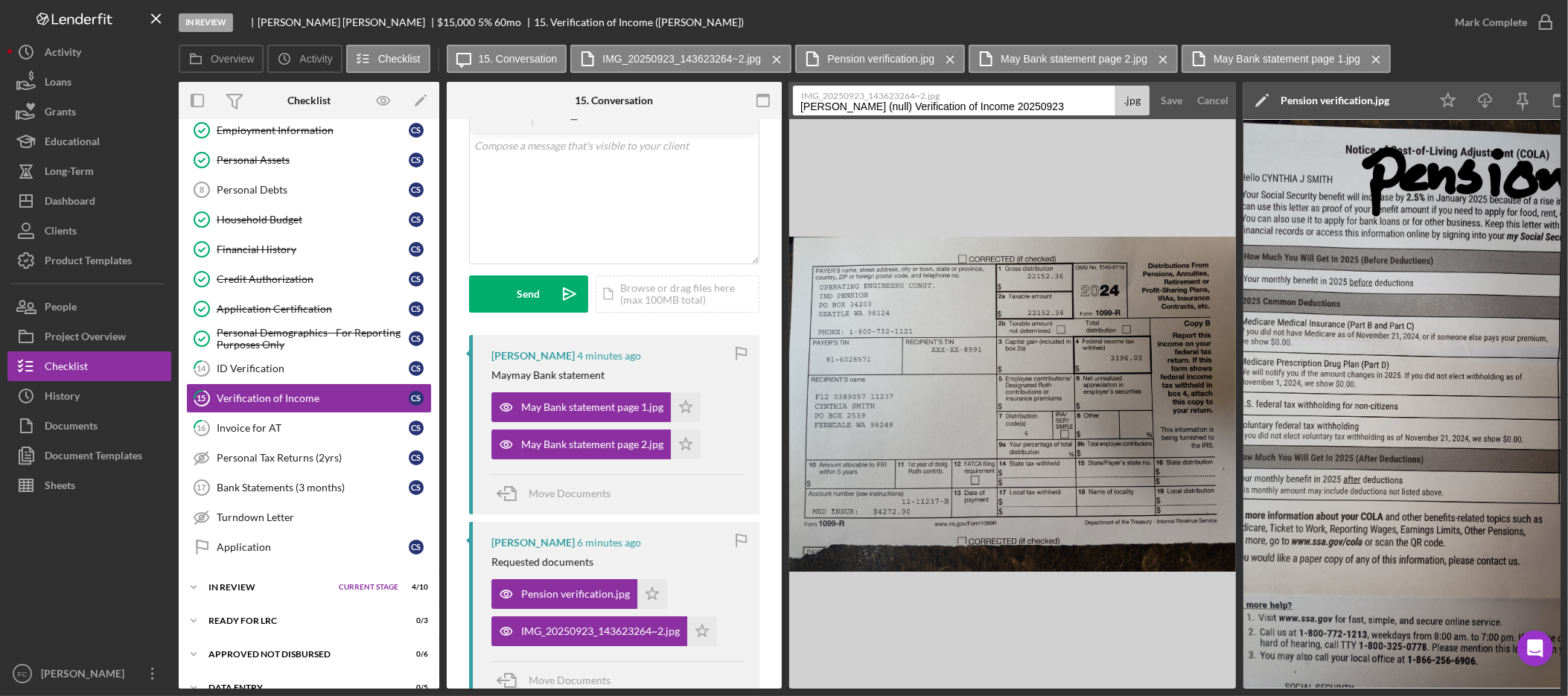
drag, startPoint x: 1054, startPoint y: 111, endPoint x: 952, endPoint y: 109, distance: 102.0
click at [927, 109] on input "[PERSON_NAME] (null) Verification of Income 20250923" at bounding box center [954, 100] width 323 height 29
click at [1077, 109] on input "[PERSON_NAME] (null) Verification of Income 20250923" at bounding box center [954, 100] width 323 height 29
drag, startPoint x: 1021, startPoint y: 111, endPoint x: 774, endPoint y: 114, distance: 247.0
click at [787, 105] on div "Overview Internal Workflow Stage In Review Icon/Dropdown Arrow Archive (can una…" at bounding box center [869, 385] width 1382 height 607
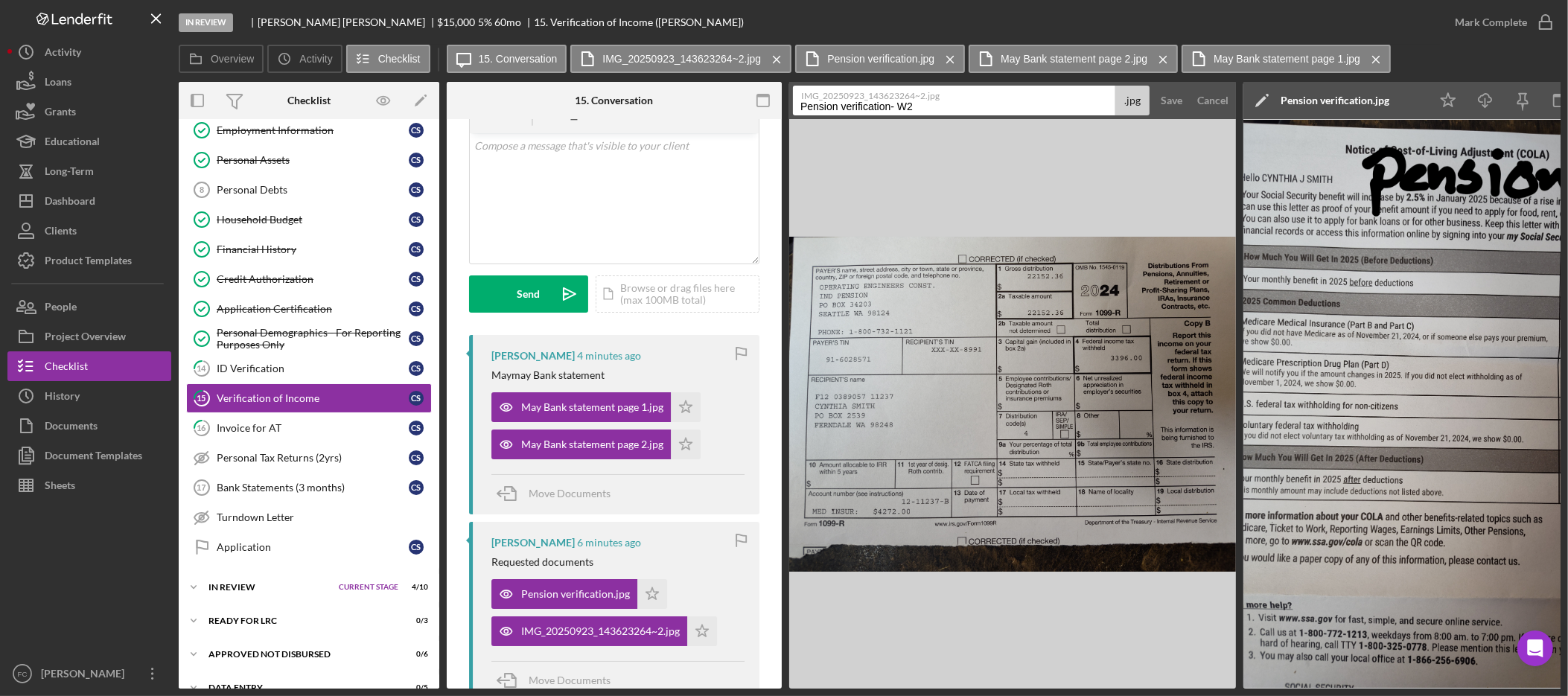
drag, startPoint x: 930, startPoint y: 117, endPoint x: 927, endPoint y: 109, distance: 8.5
click at [929, 117] on form "IMG_20250923_143623264~2.jpg Pension verification- W2 .jpg Save Cancel" at bounding box center [1013, 100] width 447 height 37
click at [926, 107] on input "Pension verification- W2" at bounding box center [954, 100] width 323 height 29
type input "Pension verification- 1099-R"
click at [1153, 85] on button "Save" at bounding box center [1171, 100] width 36 height 29
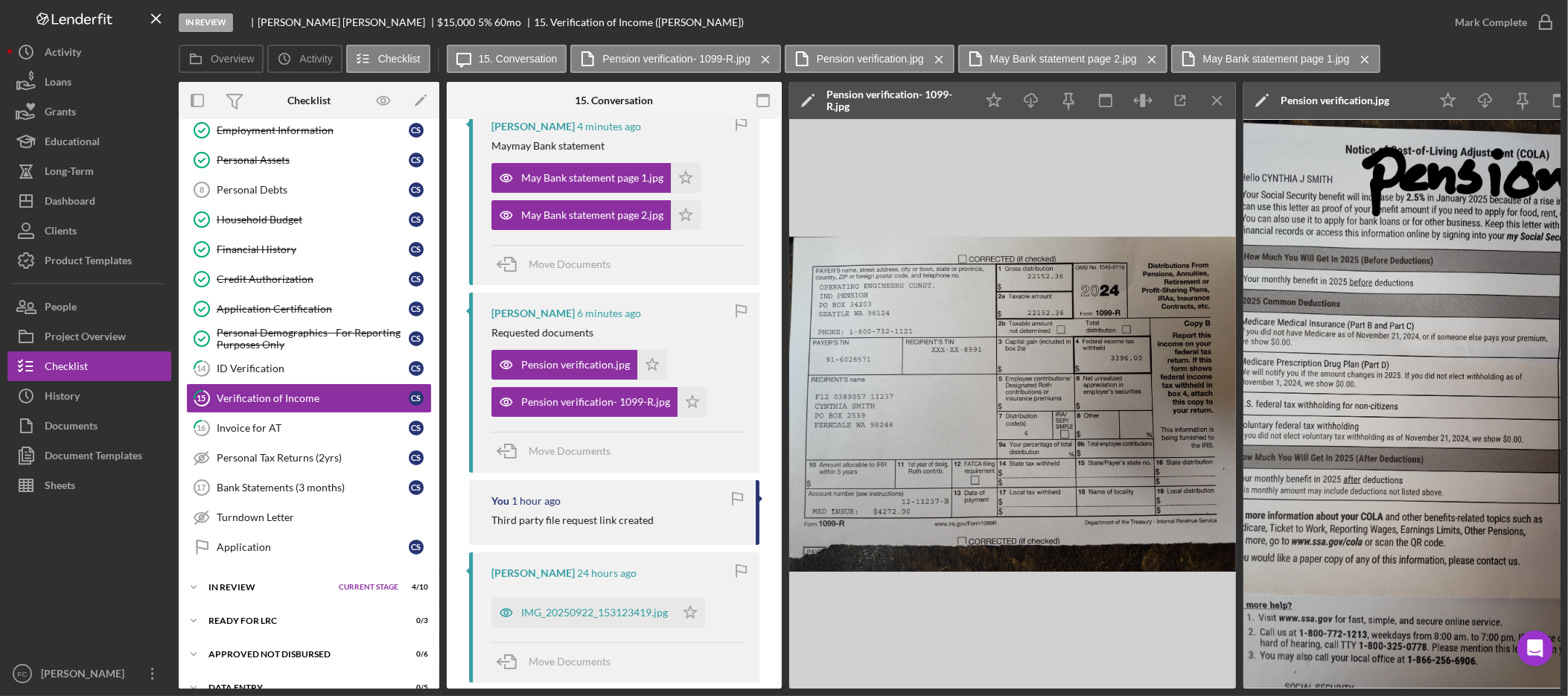
scroll to position [304, 0]
click at [575, 268] on span "Move Documents" at bounding box center [569, 265] width 82 height 12
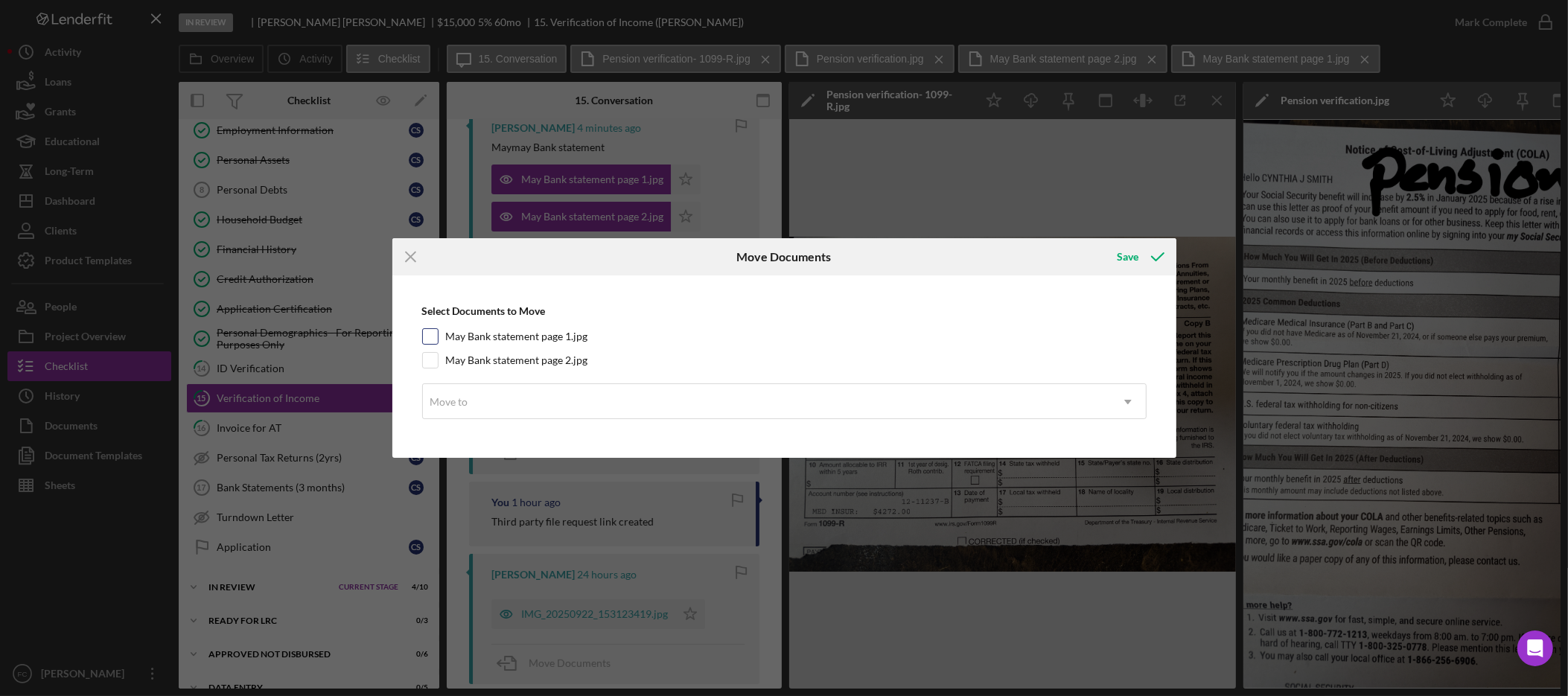
click at [434, 335] on input "May Bank statement page 1.jpg" at bounding box center [431, 337] width 15 height 15
checkbox input "true"
click at [423, 366] on input "May Bank statement page 2.jpg" at bounding box center [431, 361] width 15 height 15
checkbox input "true"
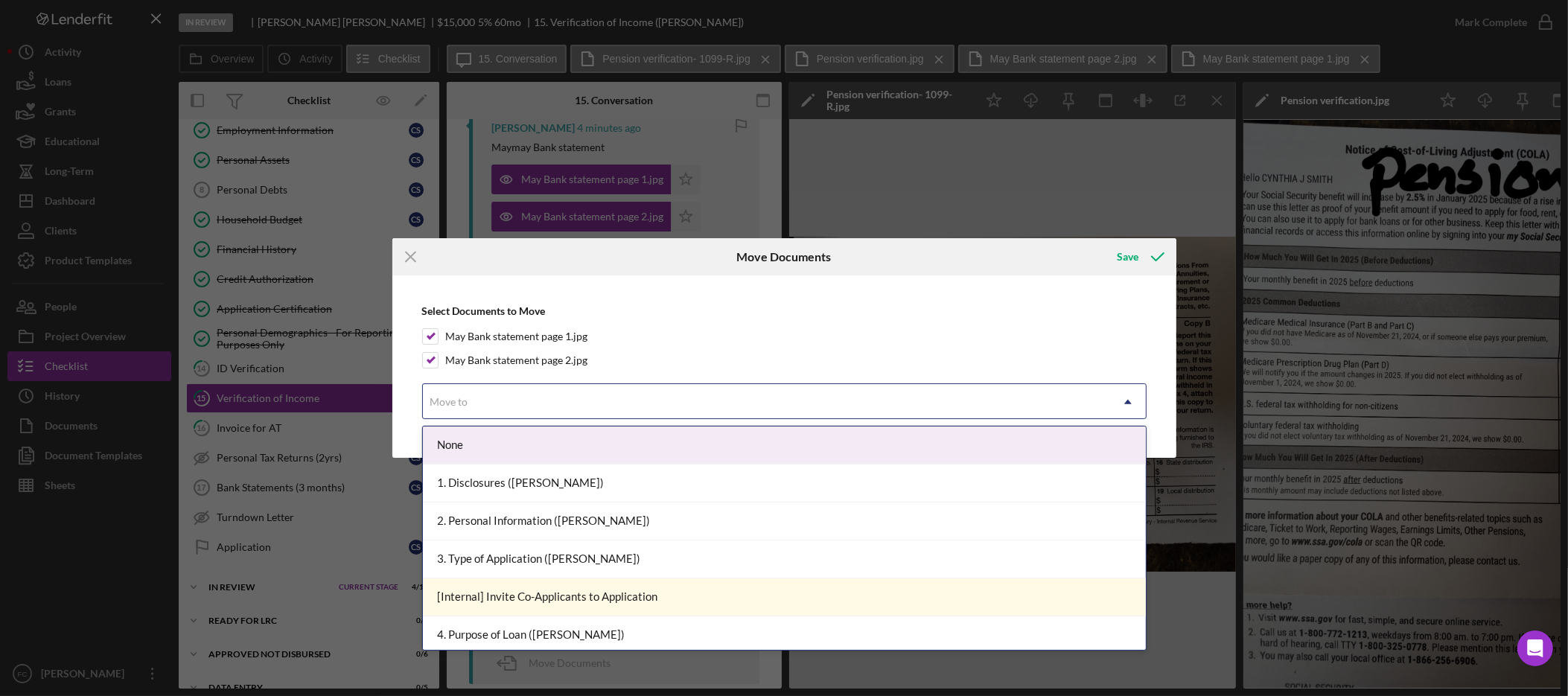
click at [476, 401] on div "Move to" at bounding box center [767, 403] width 687 height 34
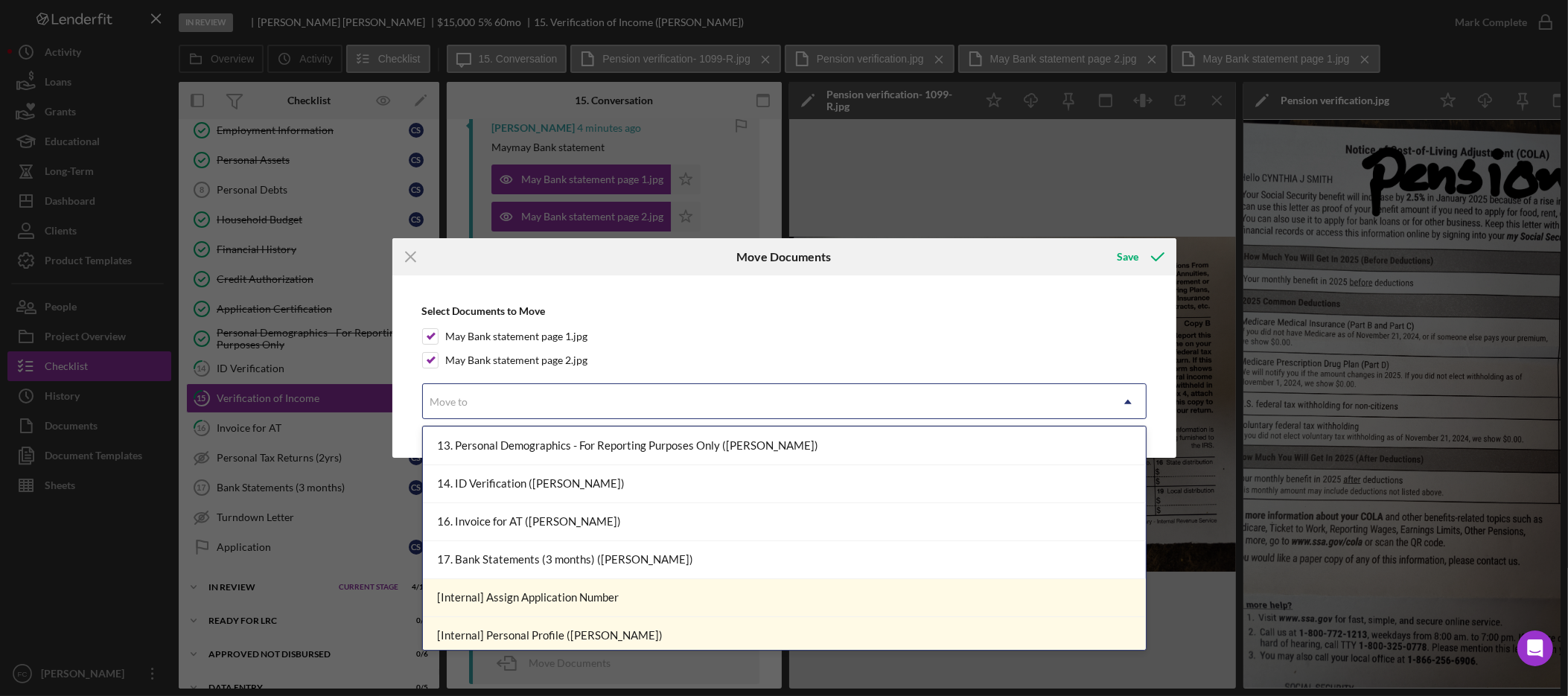
scroll to position [531, 0]
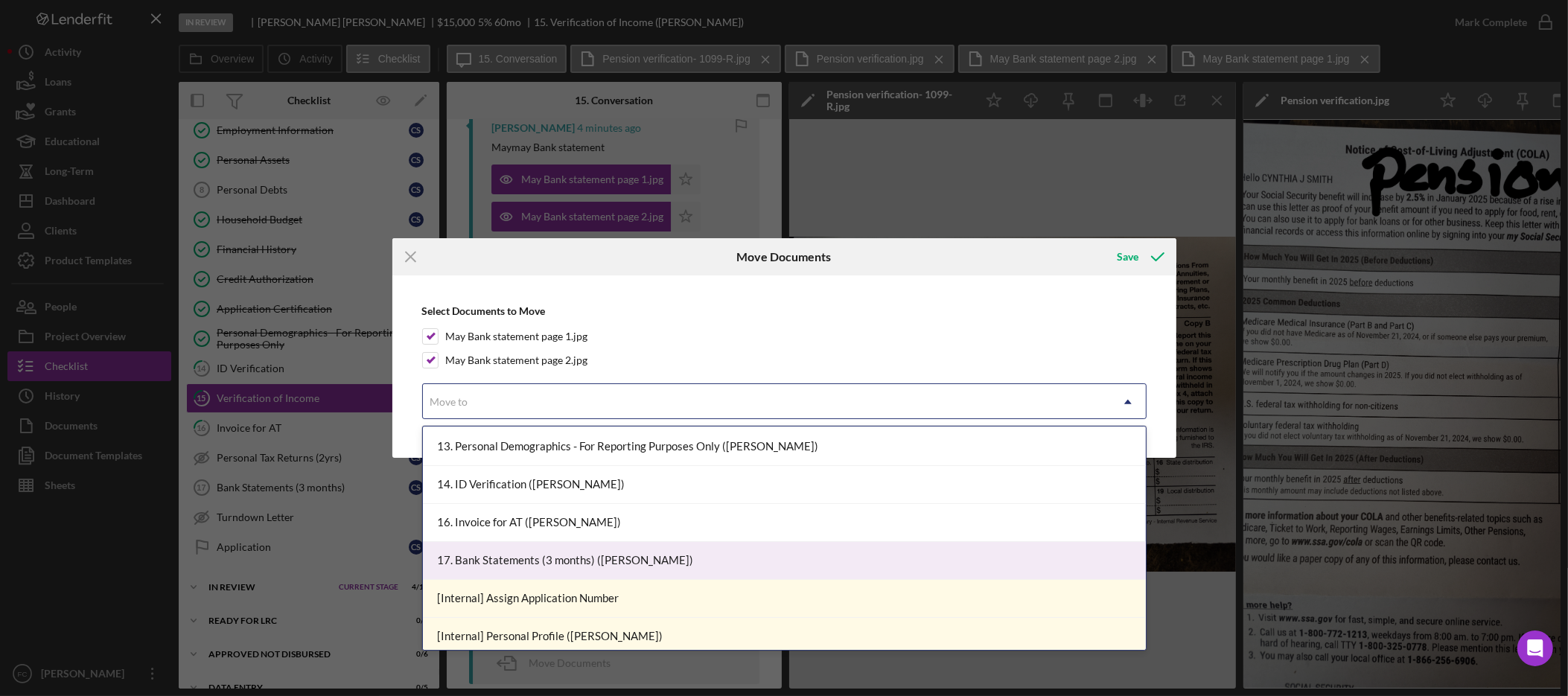
click at [650, 562] on div "17. Bank Statements (3 months) ([PERSON_NAME])" at bounding box center [785, 561] width 723 height 38
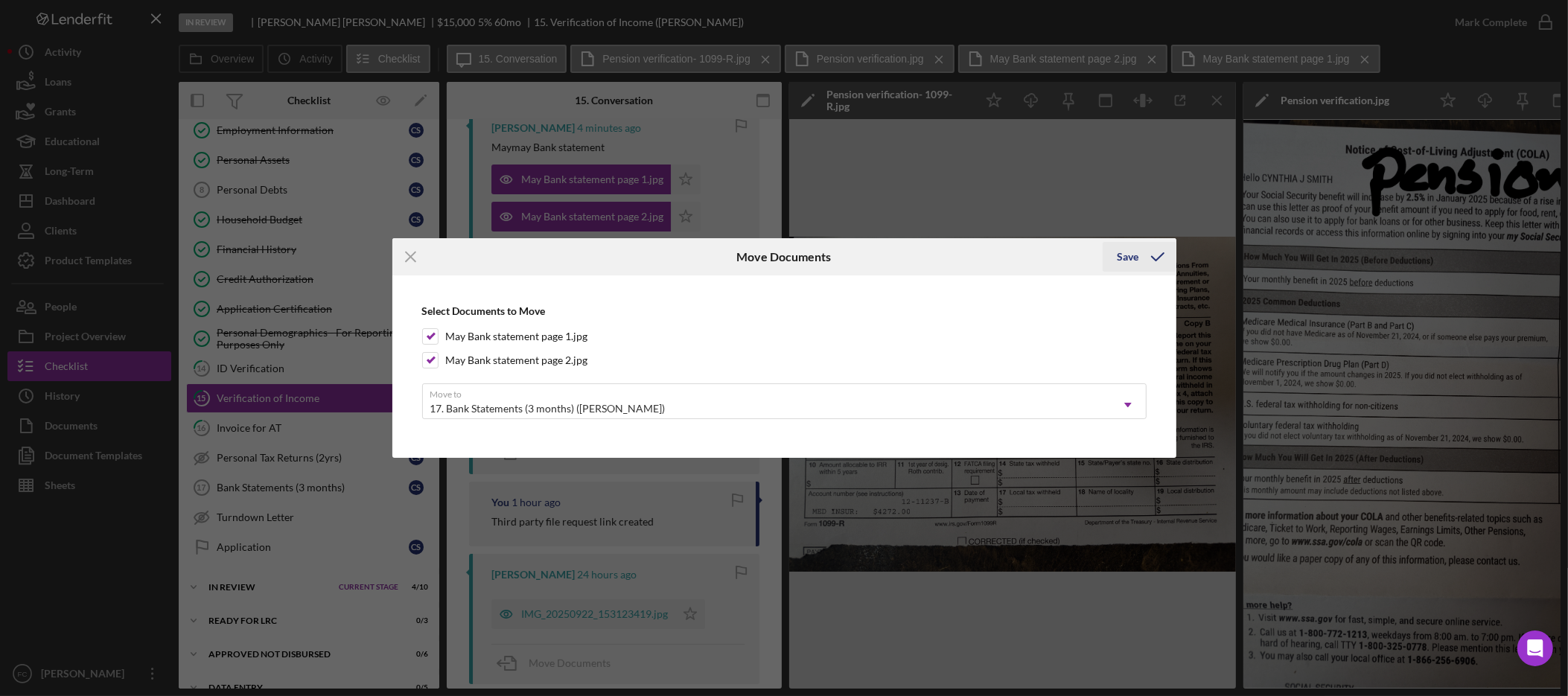
click at [1131, 257] on div "Save" at bounding box center [1129, 256] width 22 height 29
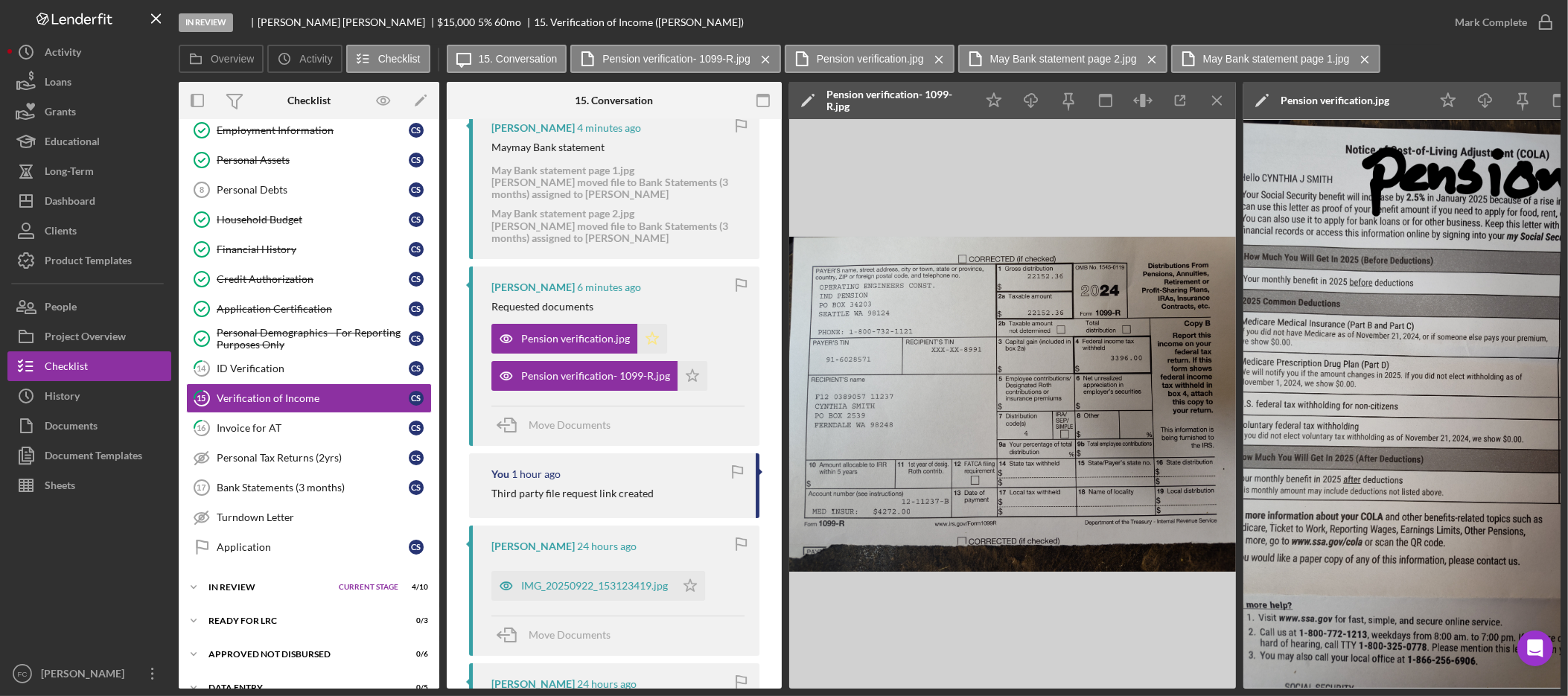
click at [651, 338] on icon "Icon/Star" at bounding box center [652, 338] width 29 height 29
click at [691, 378] on icon "Icon/Star" at bounding box center [692, 375] width 29 height 29
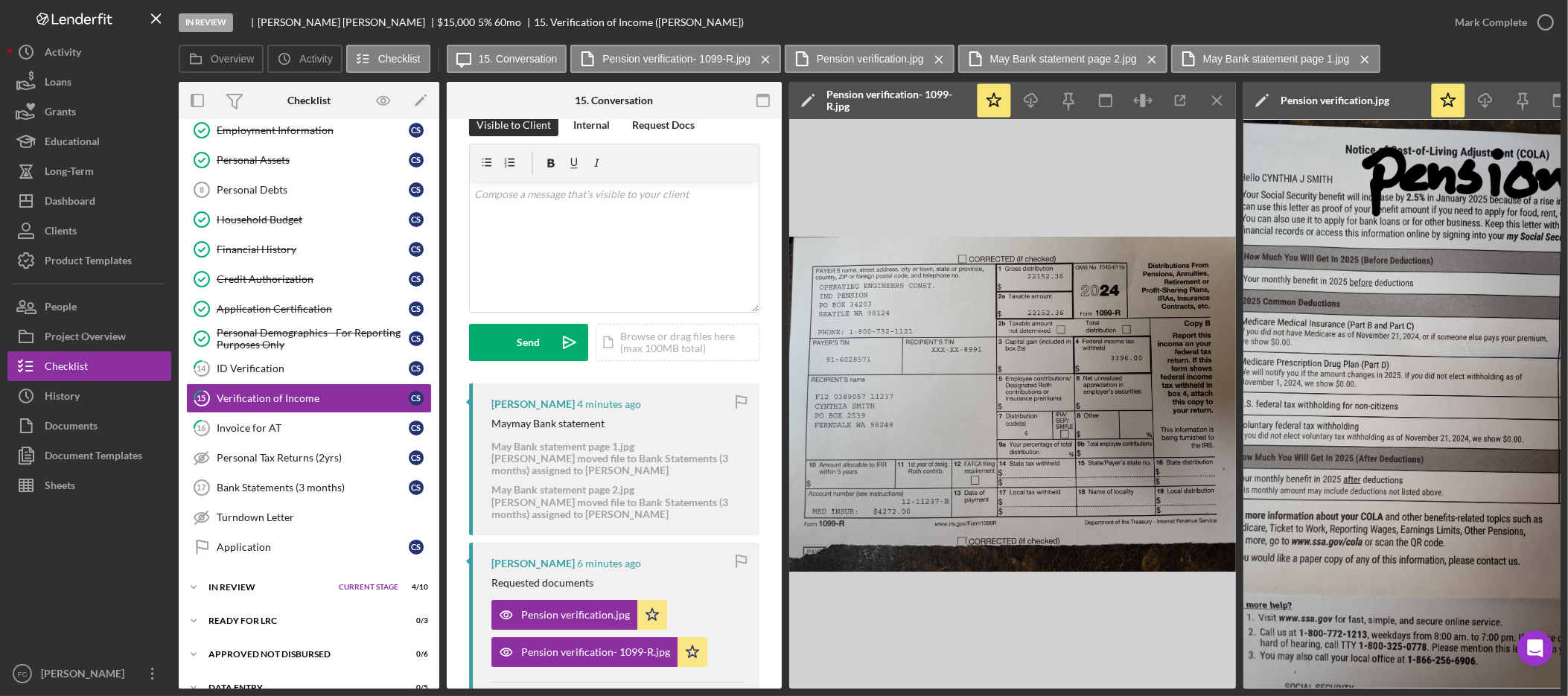
scroll to position [33, 0]
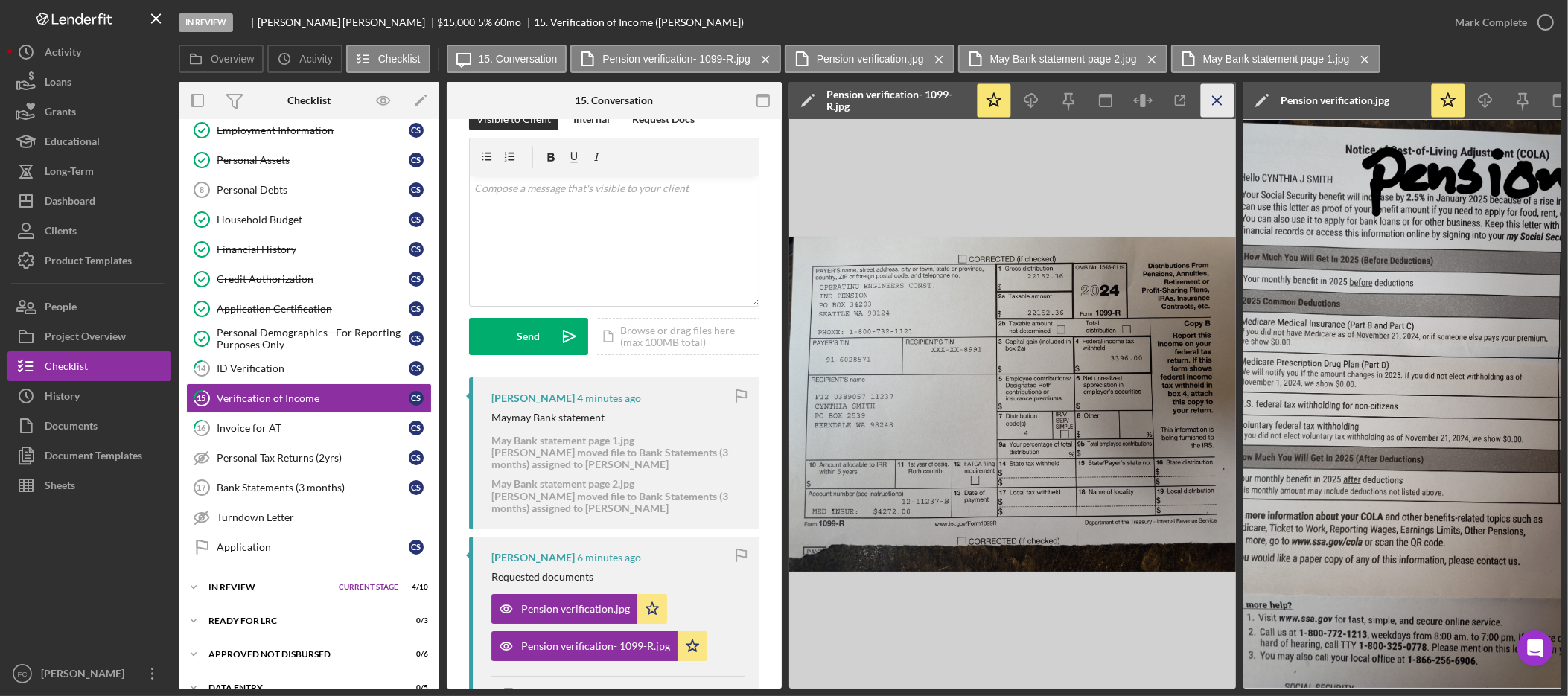
click at [1223, 96] on icon "Icon/Menu Close" at bounding box center [1217, 101] width 33 height 33
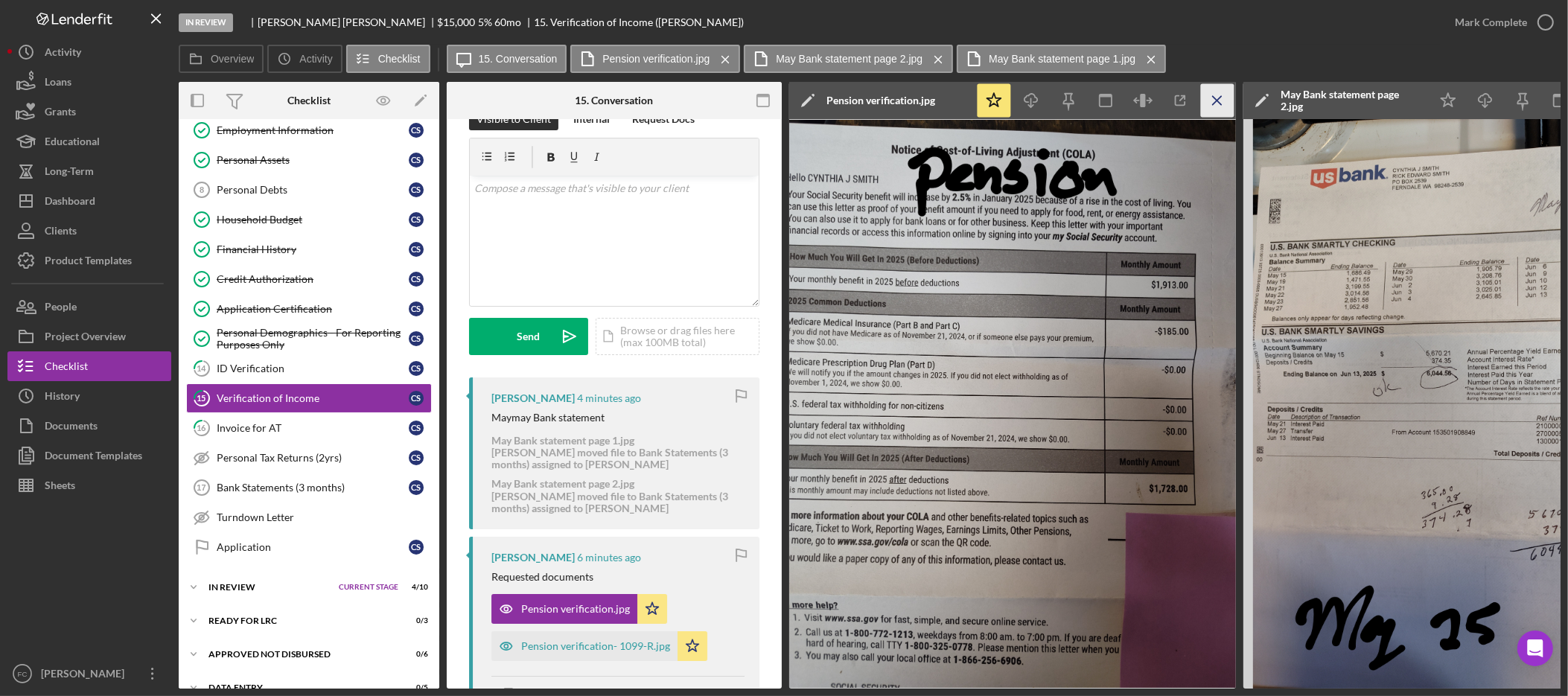
click at [1222, 99] on icon "Icon/Menu Close" at bounding box center [1217, 101] width 33 height 33
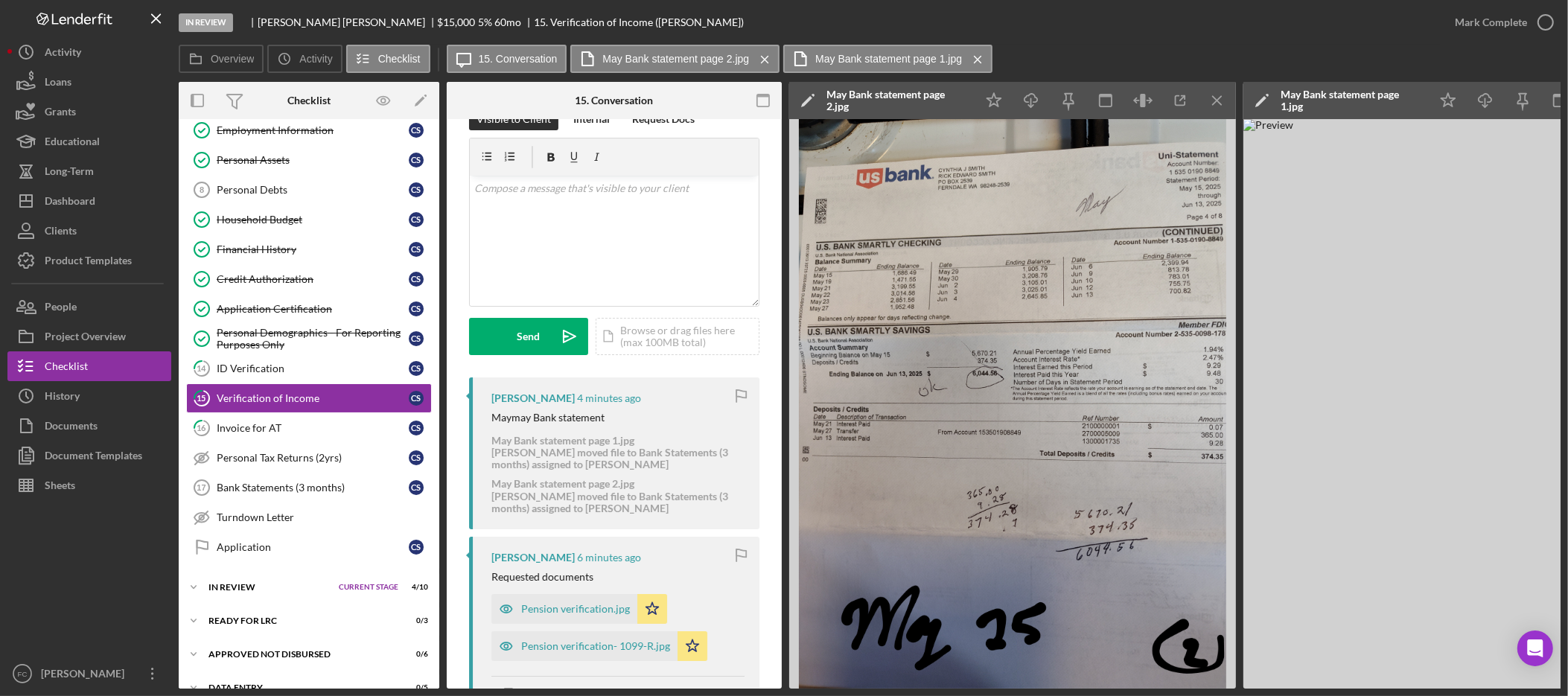
click at [1222, 99] on icon "Icon/Menu Close" at bounding box center [1217, 101] width 33 height 33
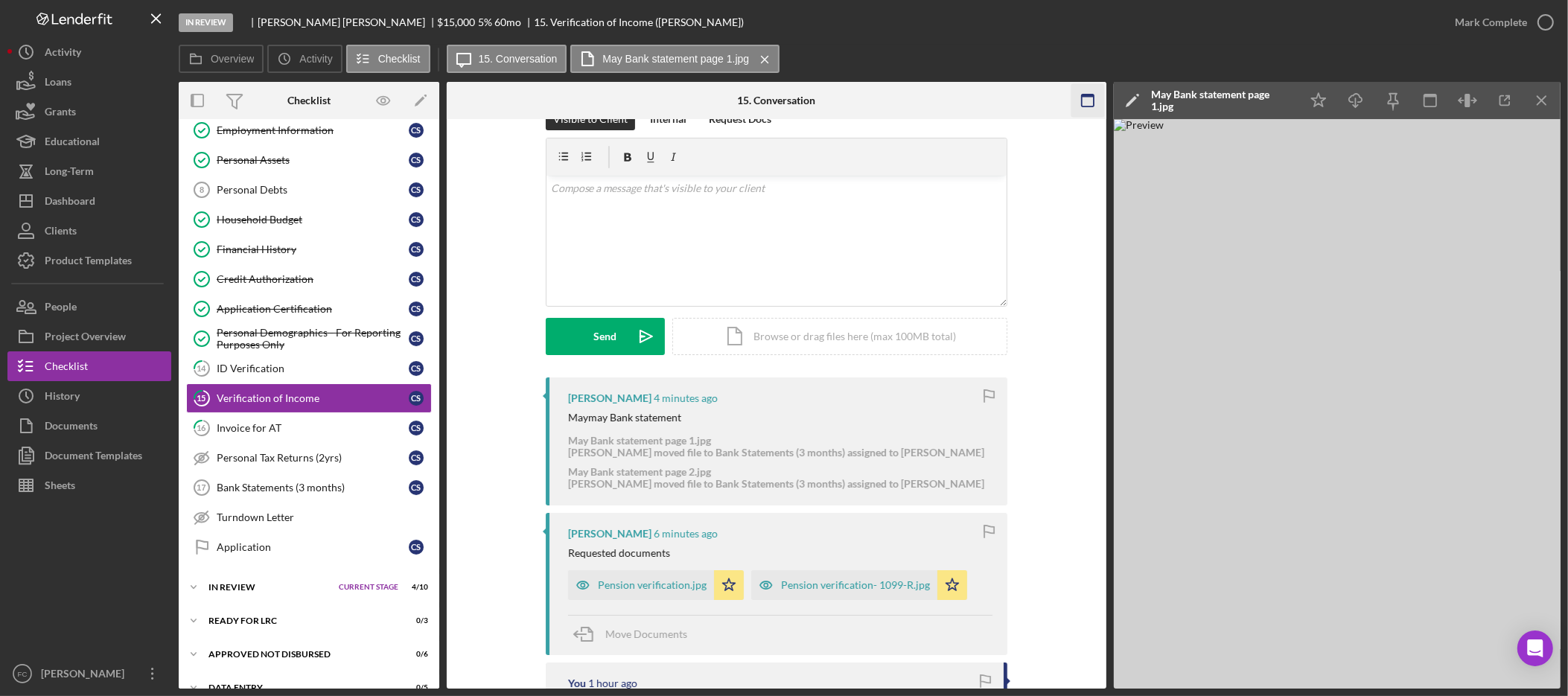
click at [1553, 99] on icon "Icon/Menu Close" at bounding box center [1541, 101] width 33 height 33
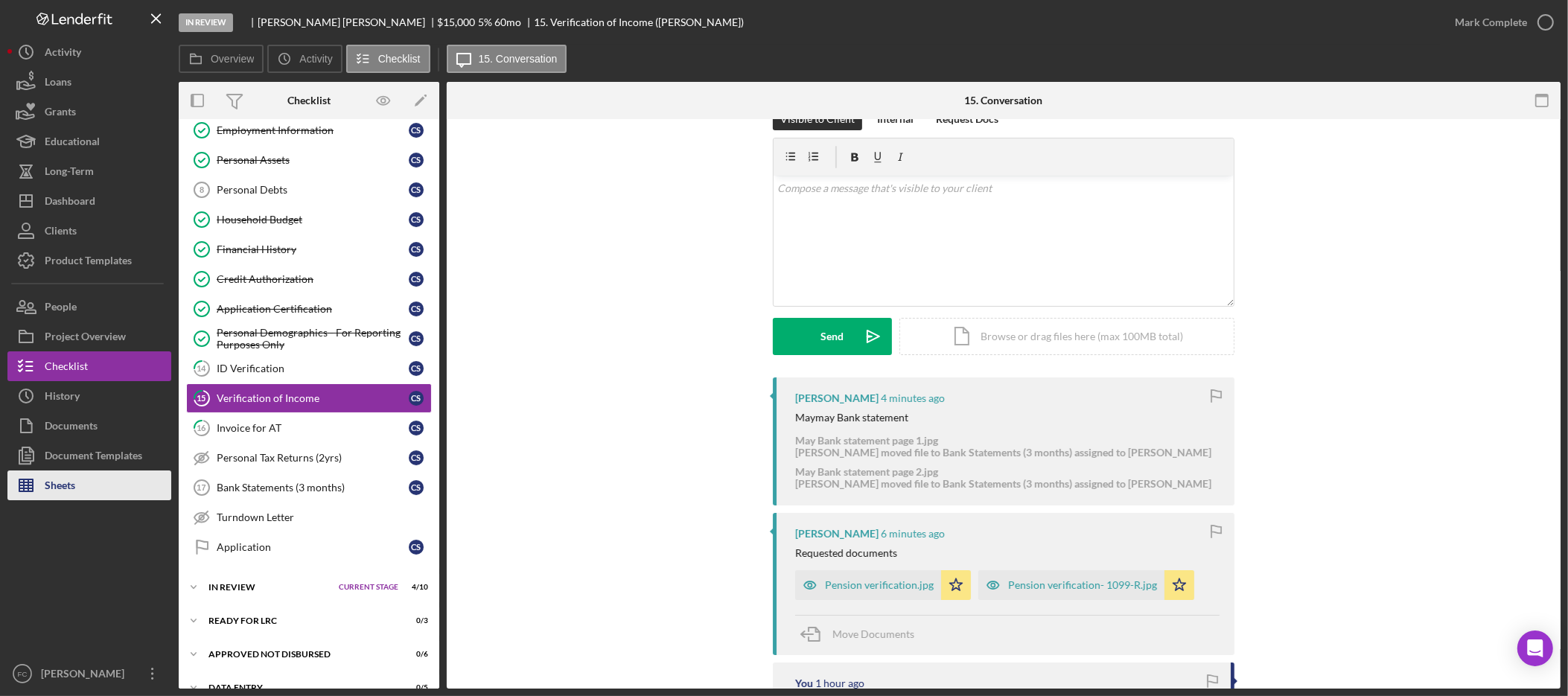
click at [84, 493] on button "Sheets" at bounding box center [89, 485] width 164 height 29
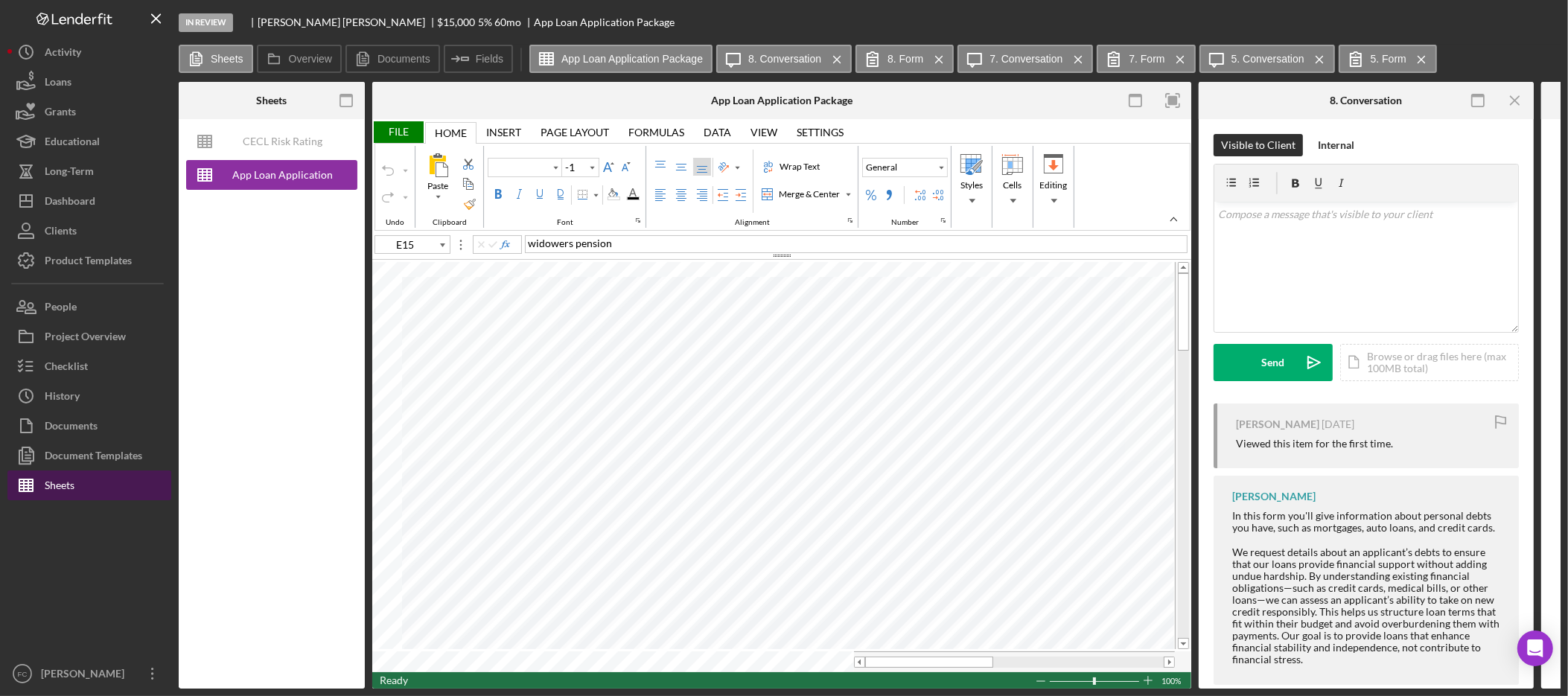
type input "Arial"
type input "10"
type input "H13"
